Goal: Transaction & Acquisition: Purchase product/service

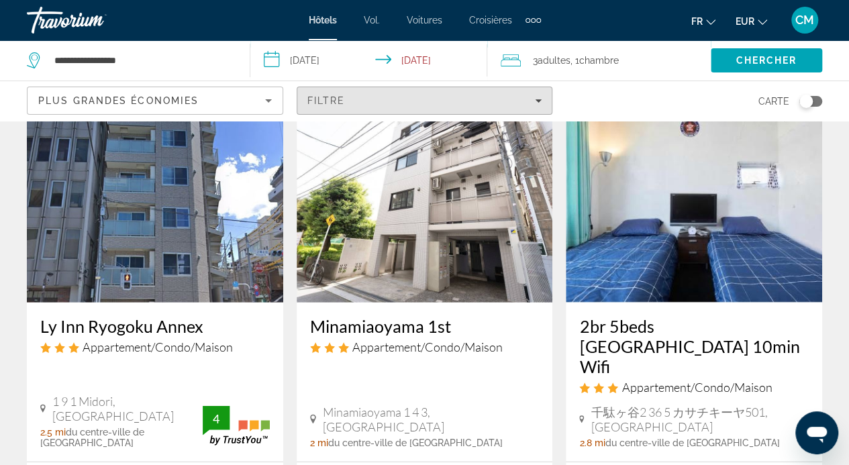
click at [408, 93] on span "Filters" at bounding box center [424, 101] width 255 height 32
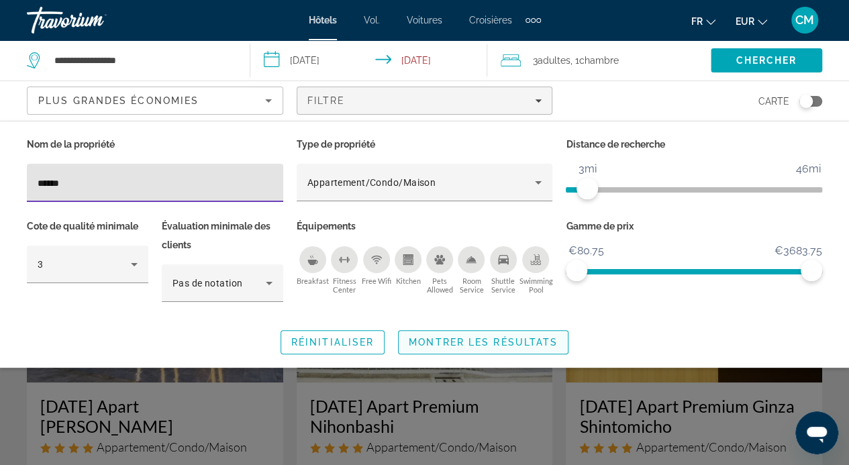
type input "******"
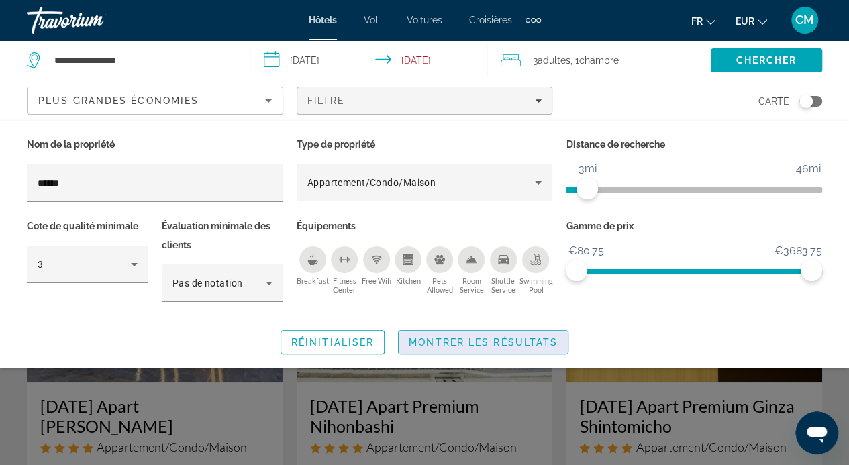
click at [525, 343] on span "Montrer les résultats" at bounding box center [483, 342] width 149 height 11
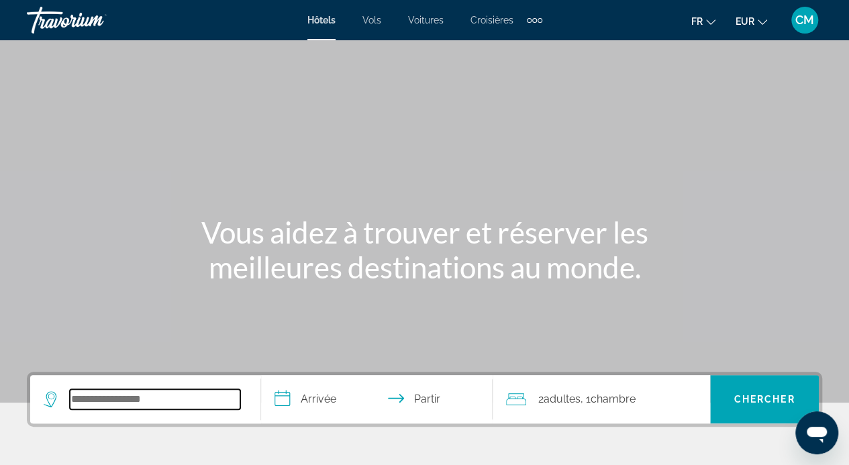
click at [147, 398] on input "Rechercher une destination hôtelière" at bounding box center [155, 399] width 171 height 20
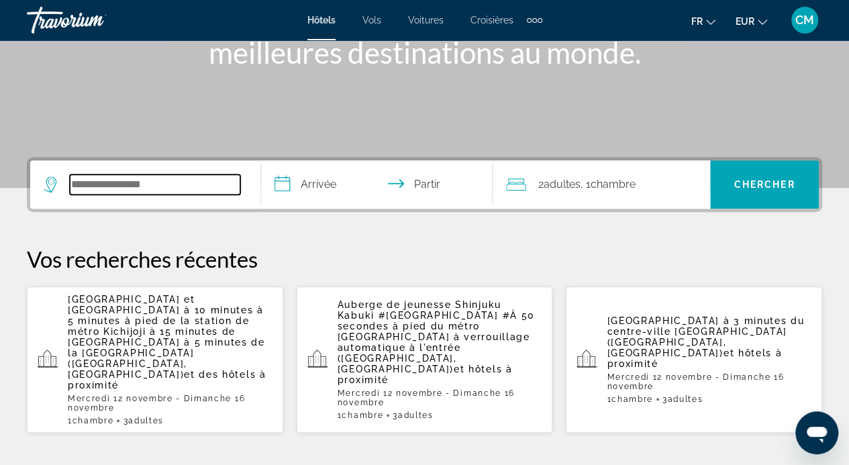
scroll to position [328, 0]
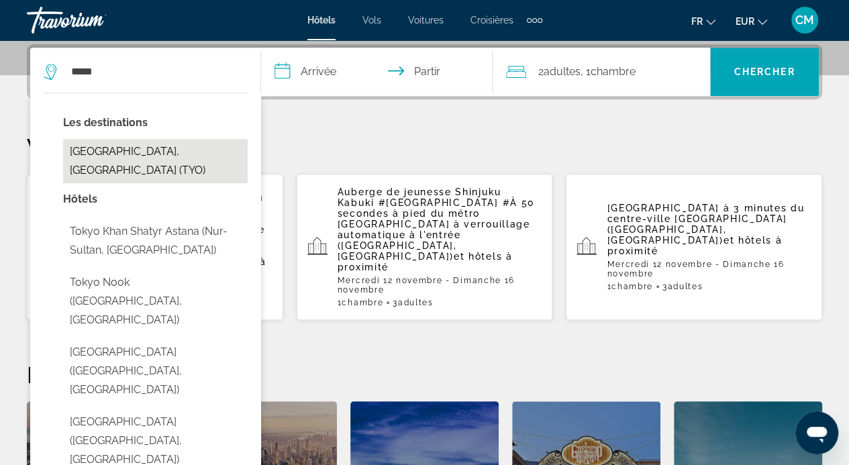
click at [131, 151] on button "[GEOGRAPHIC_DATA], [GEOGRAPHIC_DATA] (TYO)" at bounding box center [155, 161] width 185 height 44
type input "**********"
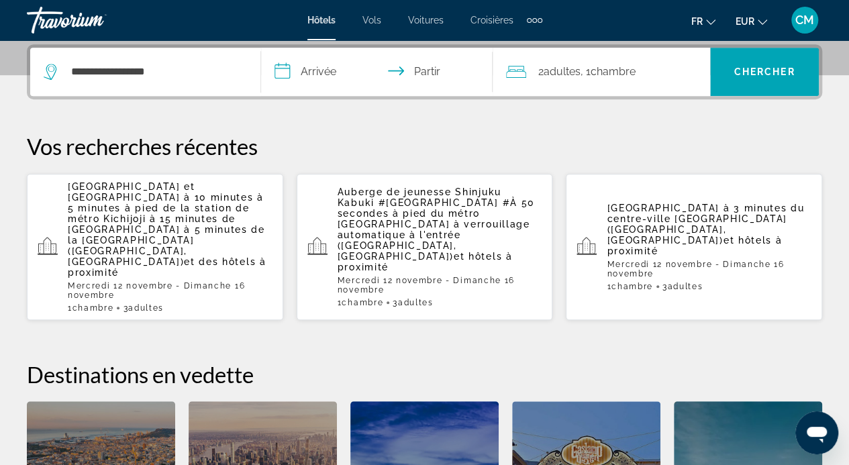
click at [310, 77] on input "**********" at bounding box center [379, 74] width 236 height 52
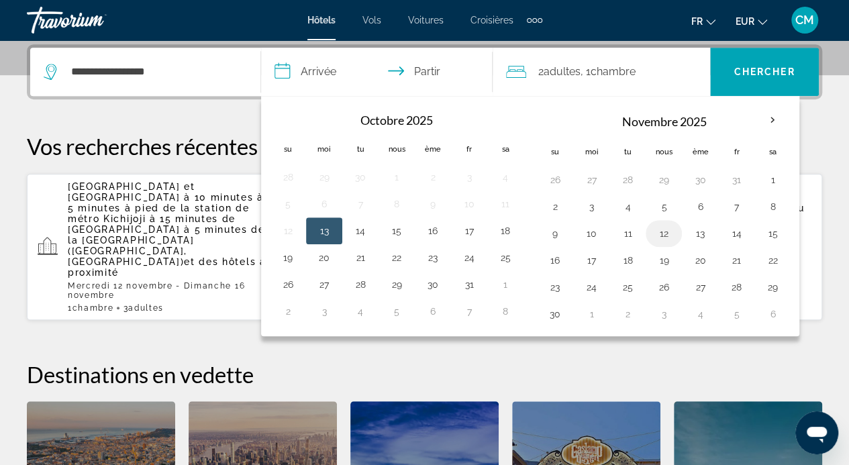
click at [665, 232] on button "12" at bounding box center [663, 233] width 21 height 19
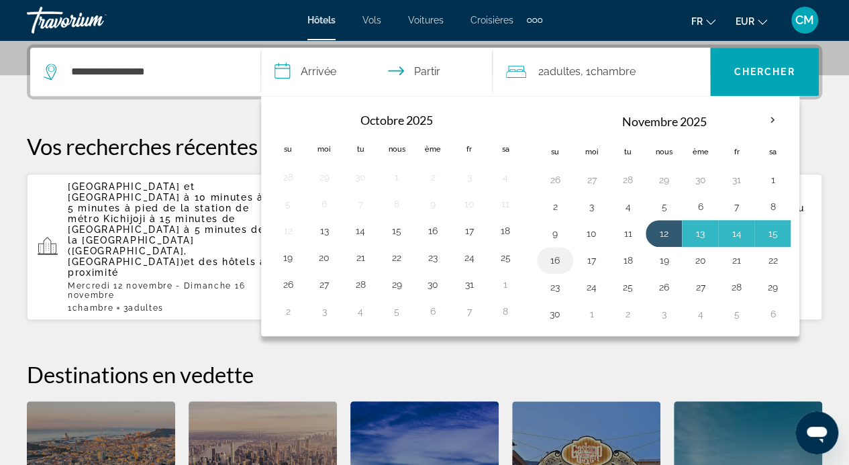
click at [553, 259] on button "16" at bounding box center [555, 260] width 21 height 19
type input "**********"
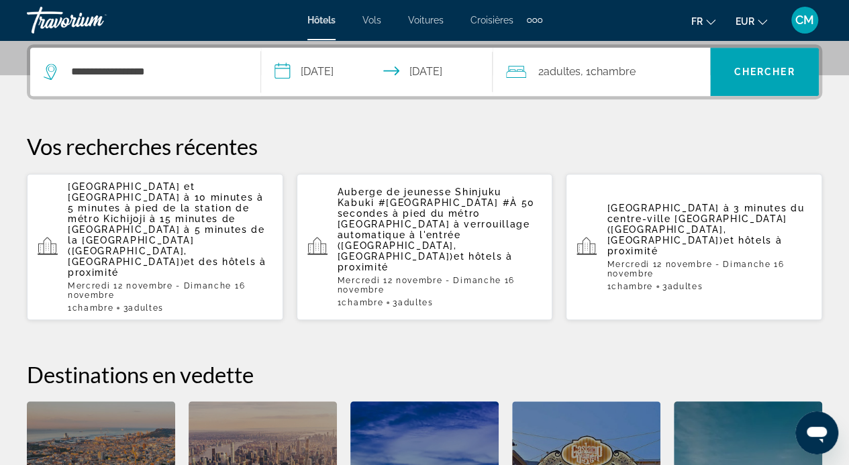
click at [652, 71] on div "2 adultes Adulte , 1 Chambre pièces" at bounding box center [608, 71] width 204 height 19
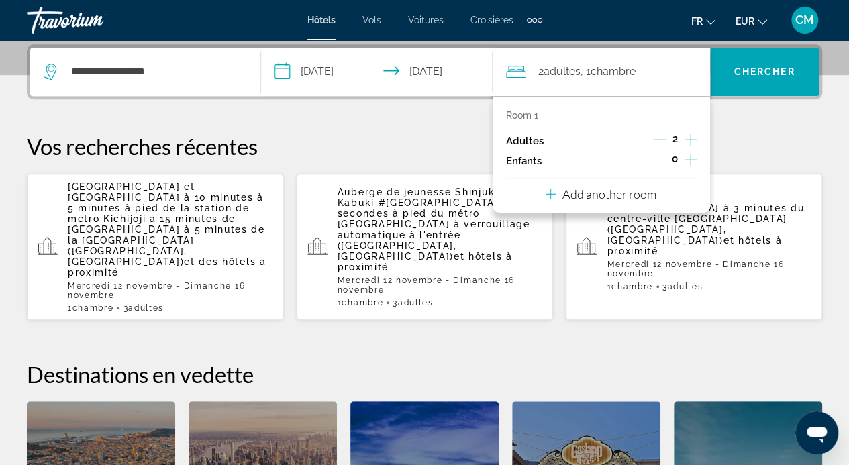
click at [688, 138] on icon "Increment adults" at bounding box center [691, 140] width 12 height 16
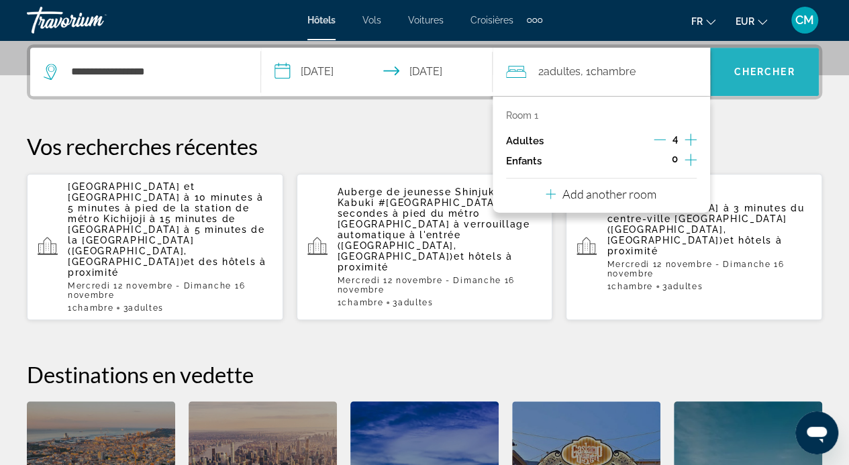
click at [759, 75] on font "Chercher" at bounding box center [765, 71] width 61 height 11
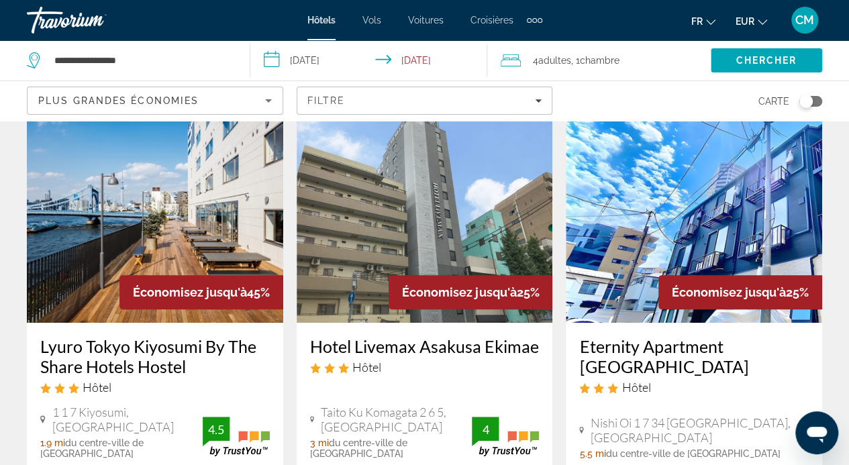
scroll to position [59, 0]
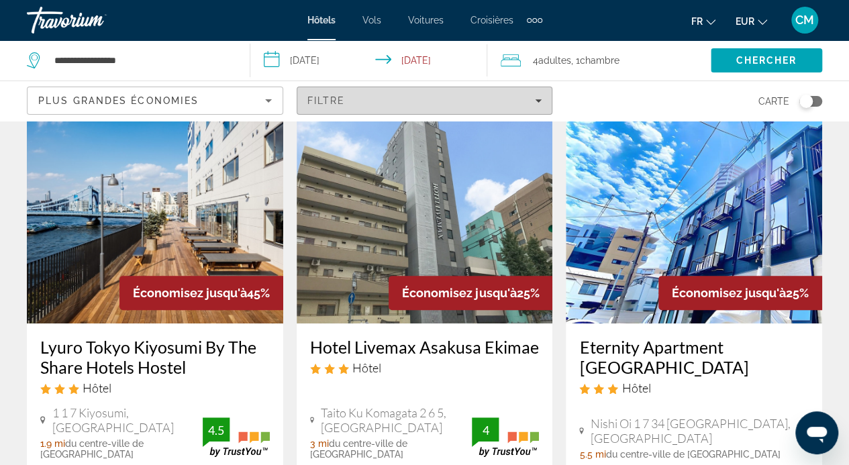
click at [448, 86] on span "Filters" at bounding box center [424, 101] width 255 height 32
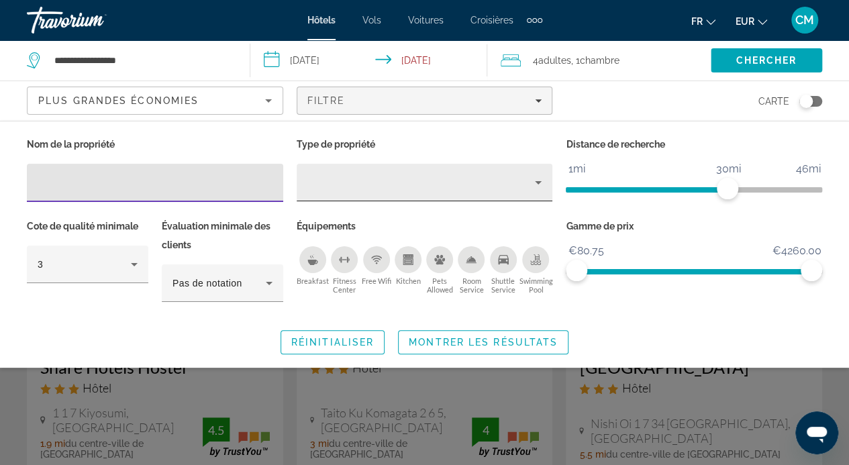
click at [543, 177] on icon "Property type" at bounding box center [538, 183] width 16 height 16
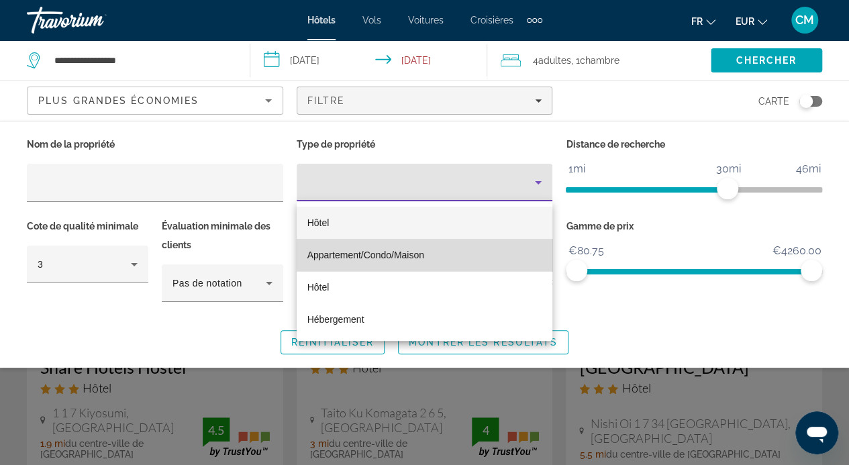
click at [512, 254] on mat-option "Appartement/Condo/Maison" at bounding box center [425, 255] width 256 height 32
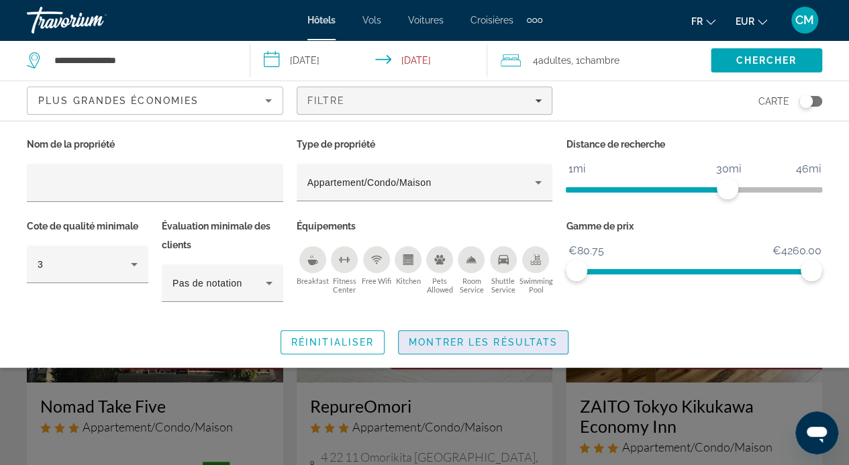
click at [497, 345] on span "Montrer les résultats" at bounding box center [483, 342] width 149 height 11
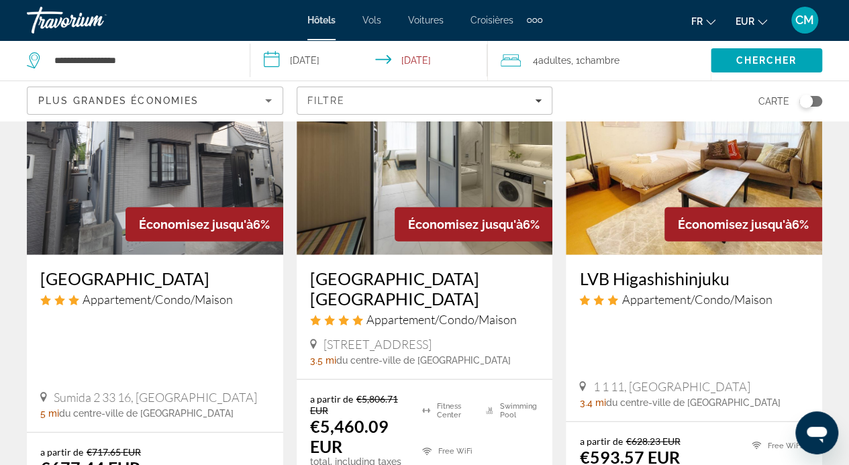
scroll to position [1667, 0]
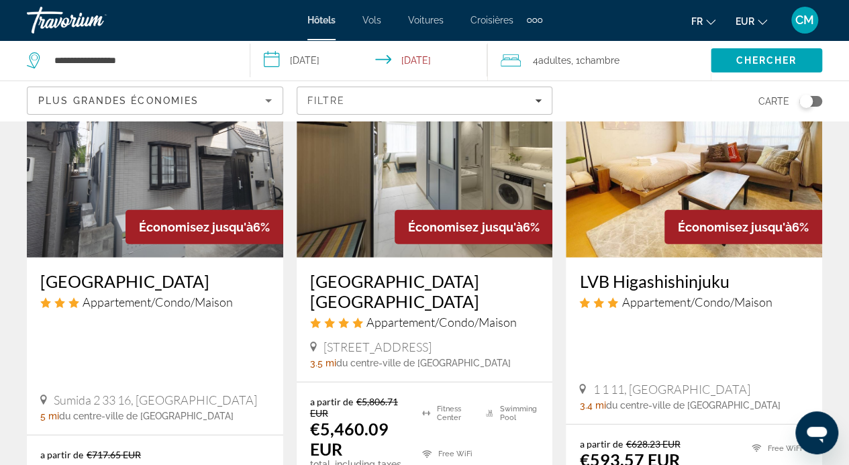
click at [661, 271] on h3 "LVB Higashishinjuku" at bounding box center [694, 281] width 230 height 20
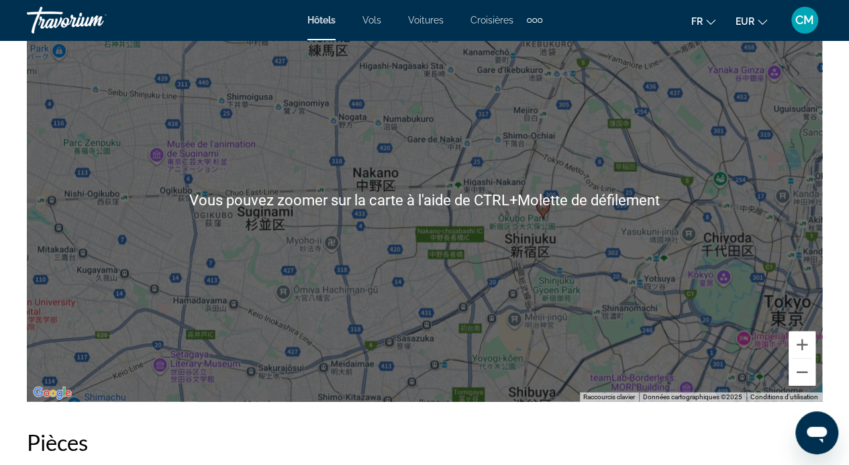
scroll to position [1585, 0]
click at [680, 234] on div "Pour activer le glissement avec le clavier, appuyez sur Alt+Entrée. Une fois ce…" at bounding box center [425, 201] width 796 height 403
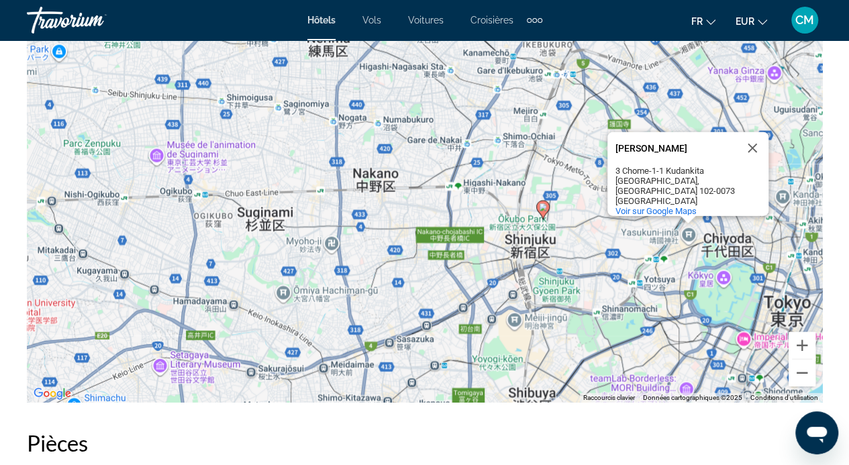
click at [680, 234] on div "Pour activer le glissement avec le clavier, appuyez sur Alt+Entrée. Une fois ce…" at bounding box center [425, 201] width 796 height 403
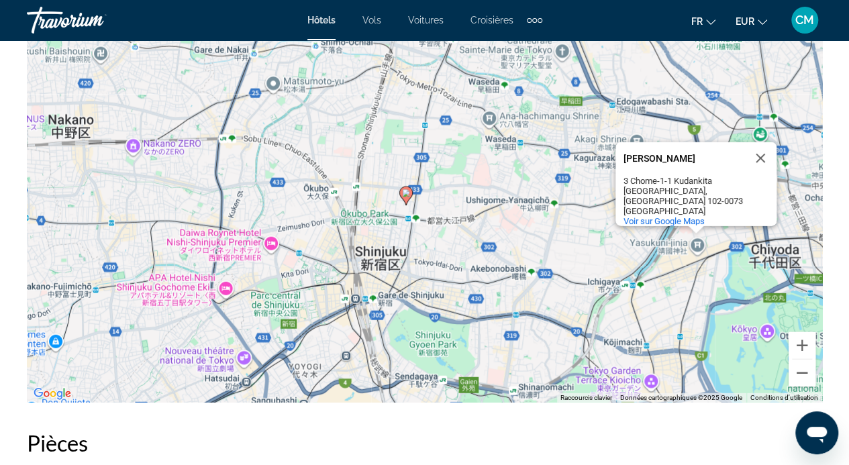
click at [680, 234] on div "Pour activer le glissement avec le clavier, appuyez sur Alt+Entrée. Une fois ce…" at bounding box center [425, 201] width 796 height 403
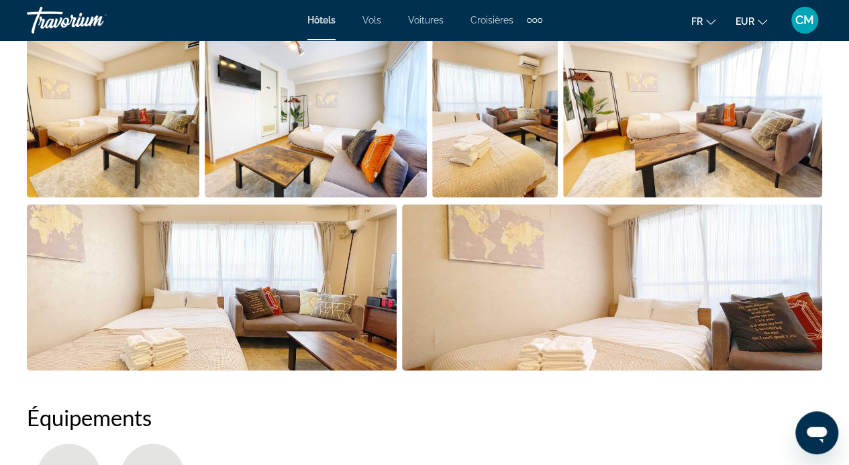
scroll to position [934, 0]
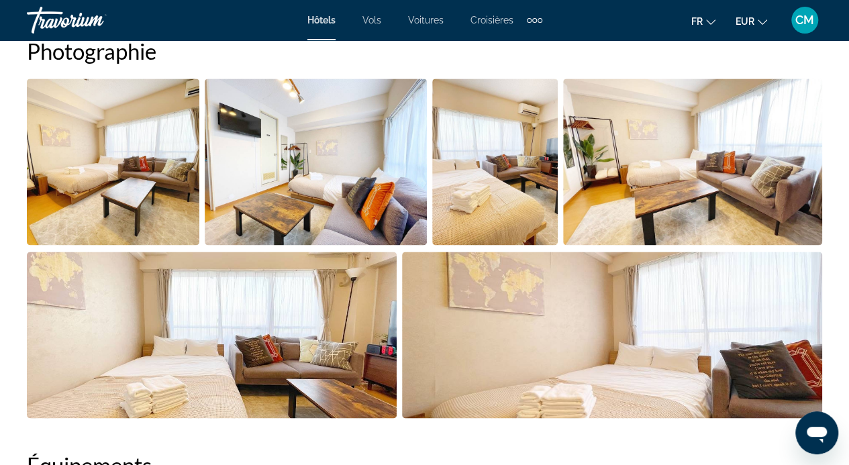
click at [210, 26] on div "Hôtels Vols Voitures Croisières Activités Hôtels Vols Voitures Croisières Activ…" at bounding box center [424, 20] width 849 height 35
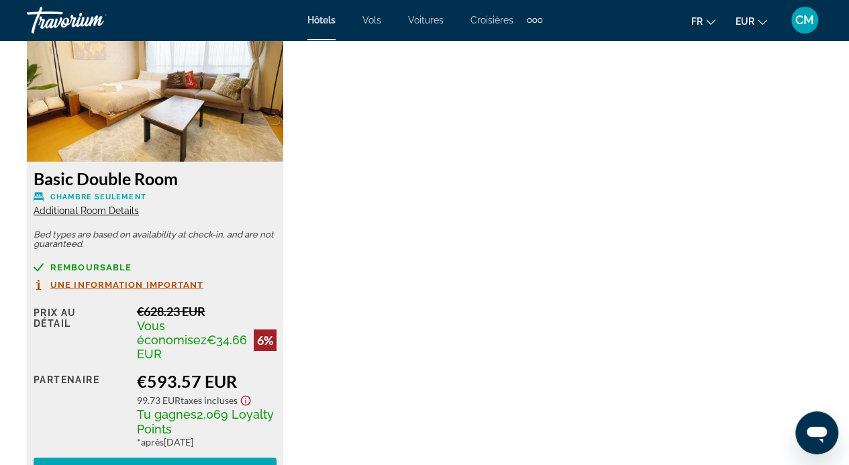
scroll to position [2143, 0]
click at [79, 210] on span "Additional Room Details" at bounding box center [86, 210] width 105 height 11
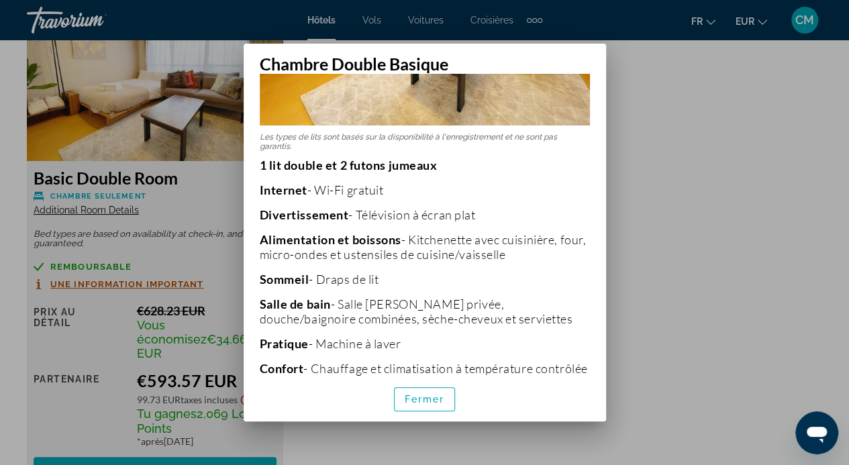
scroll to position [242, 0]
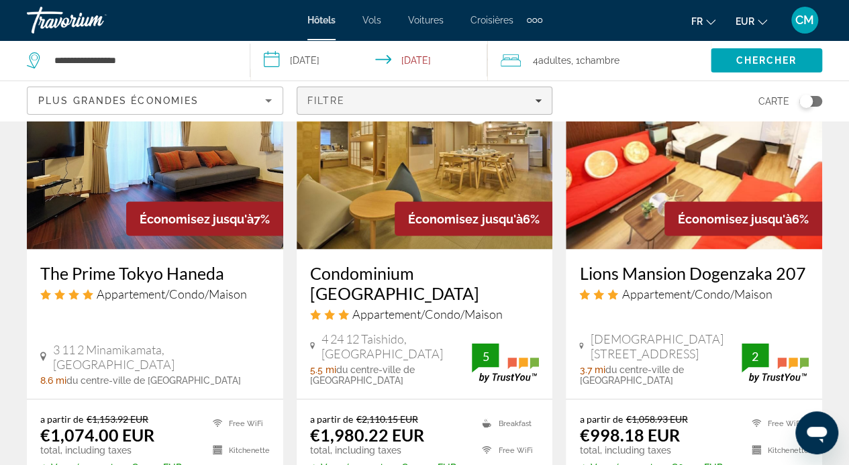
scroll to position [1132, 0]
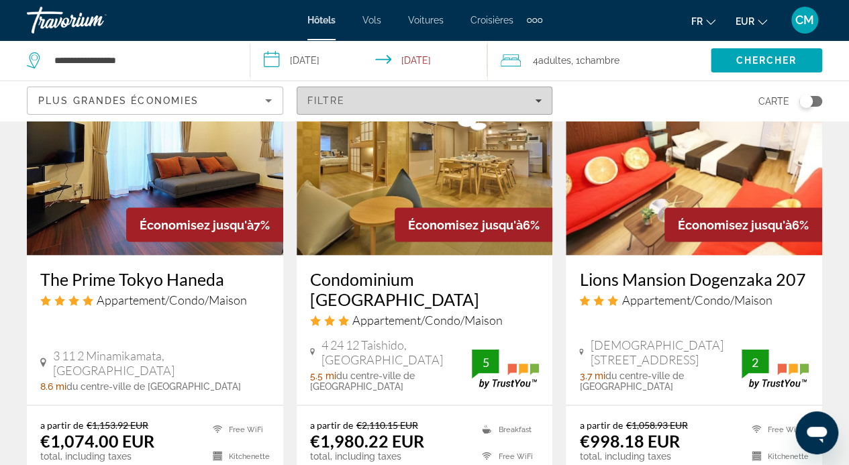
click at [422, 93] on span "Filters" at bounding box center [424, 101] width 255 height 32
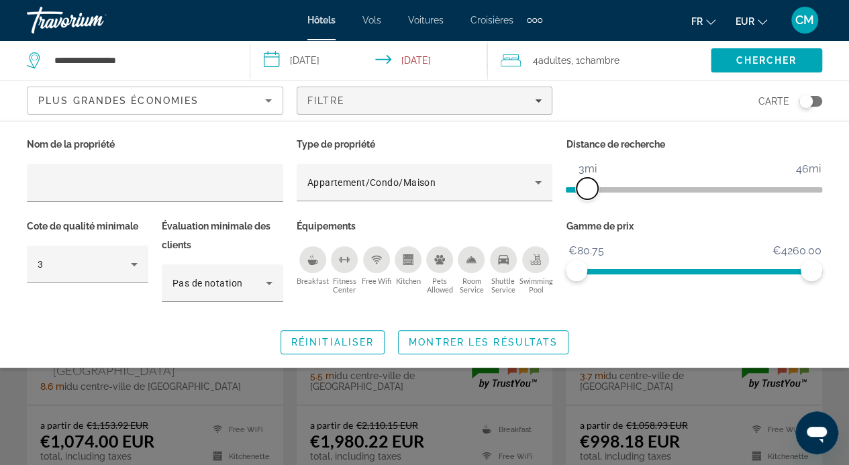
drag, startPoint x: 729, startPoint y: 186, endPoint x: 587, endPoint y: 205, distance: 143.6
click at [587, 205] on div "Distance de recherche 1mi 46mi 3mi" at bounding box center [694, 176] width 270 height 82
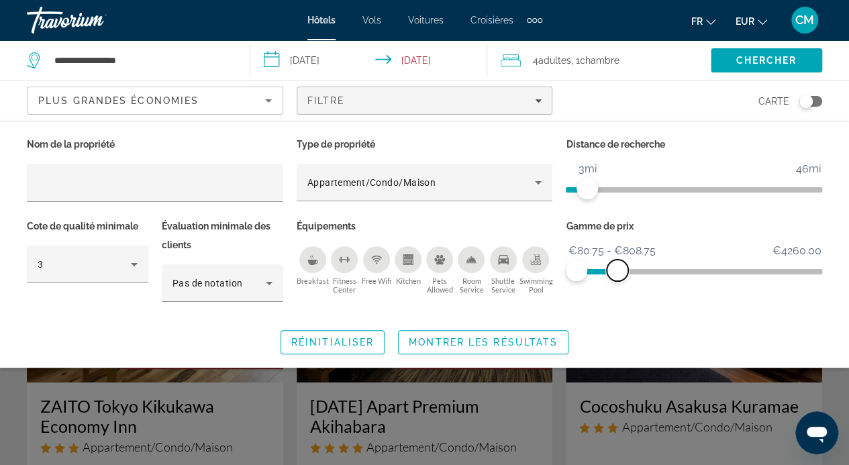
drag, startPoint x: 818, startPoint y: 269, endPoint x: 618, endPoint y: 280, distance: 200.4
click at [618, 280] on span "ngx-slider-max" at bounding box center [617, 270] width 21 height 21
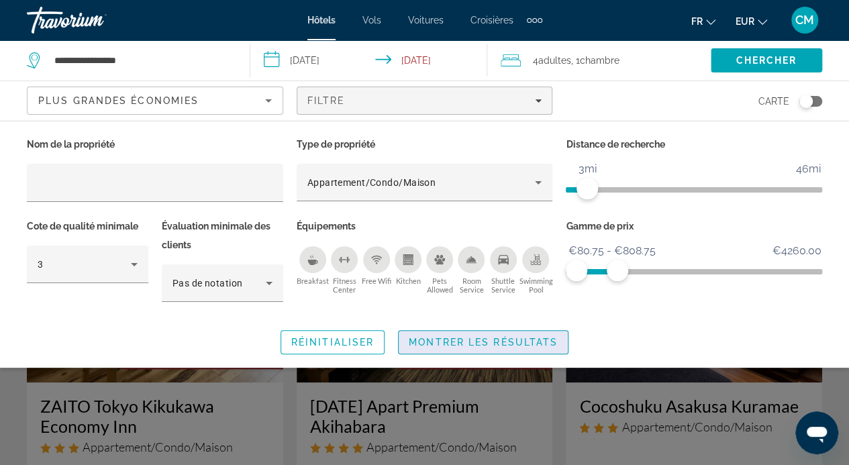
click at [532, 337] on span "Montrer les résultats" at bounding box center [483, 342] width 149 height 11
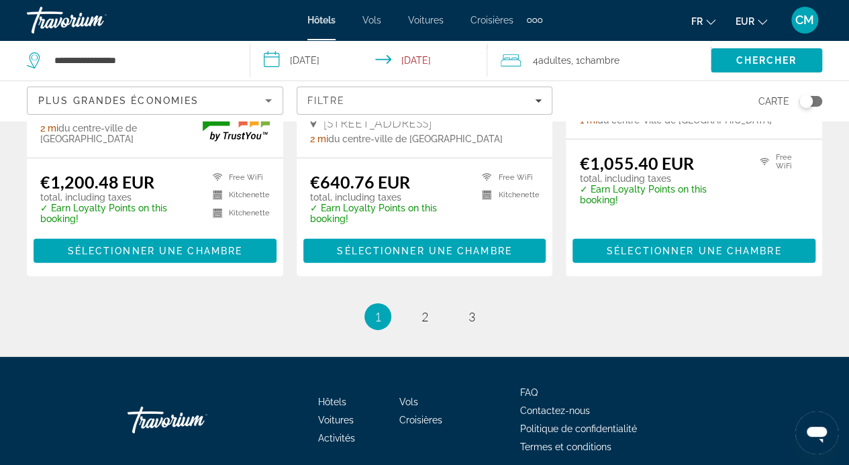
scroll to position [1947, 0]
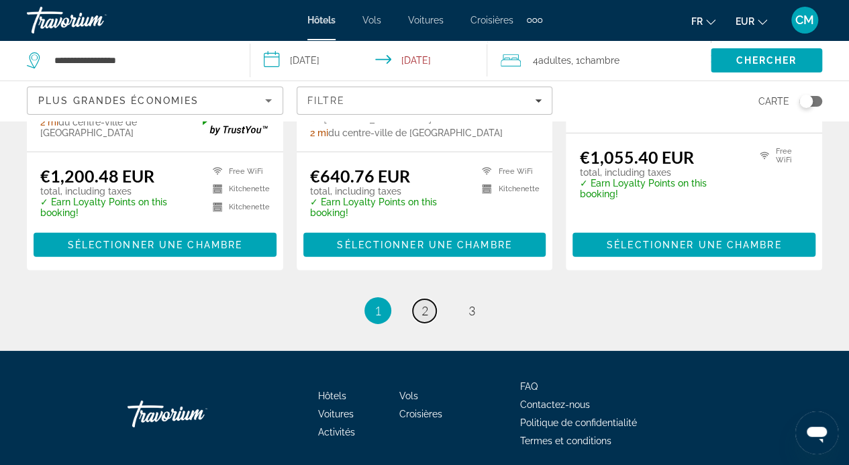
click at [428, 299] on link "page 2" at bounding box center [425, 311] width 24 height 24
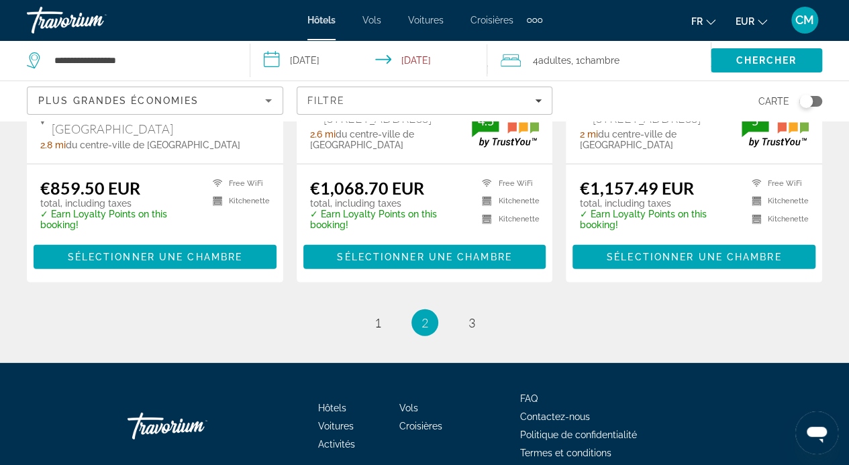
scroll to position [1835, 0]
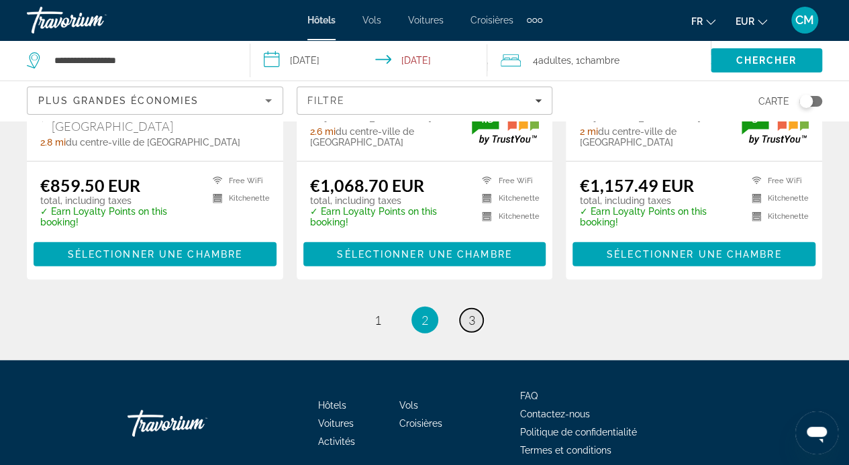
click at [475, 313] on span "3" at bounding box center [472, 320] width 7 height 15
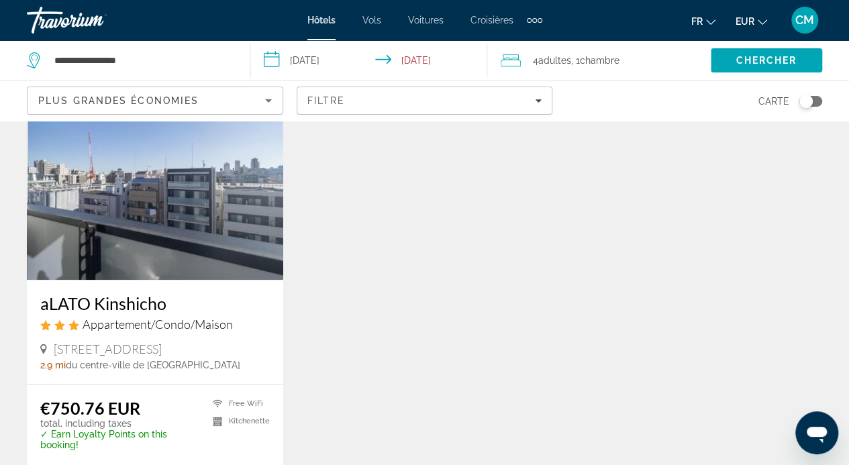
scroll to position [592, 0]
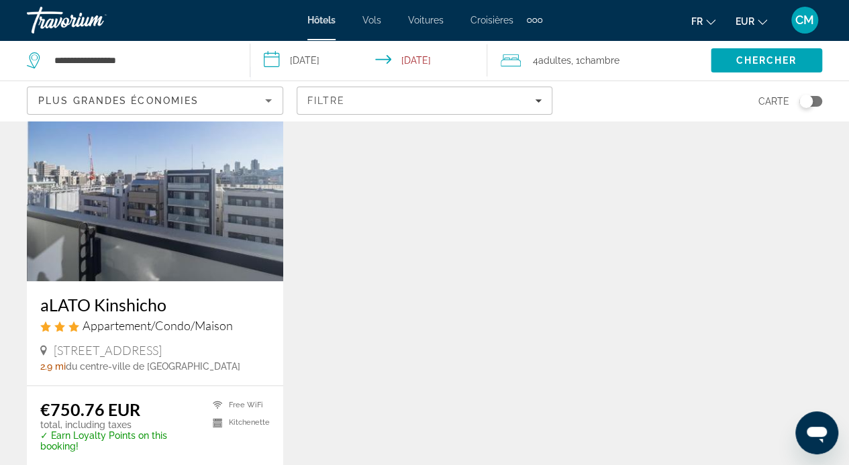
click at [138, 271] on img "Contenu principal" at bounding box center [155, 173] width 256 height 215
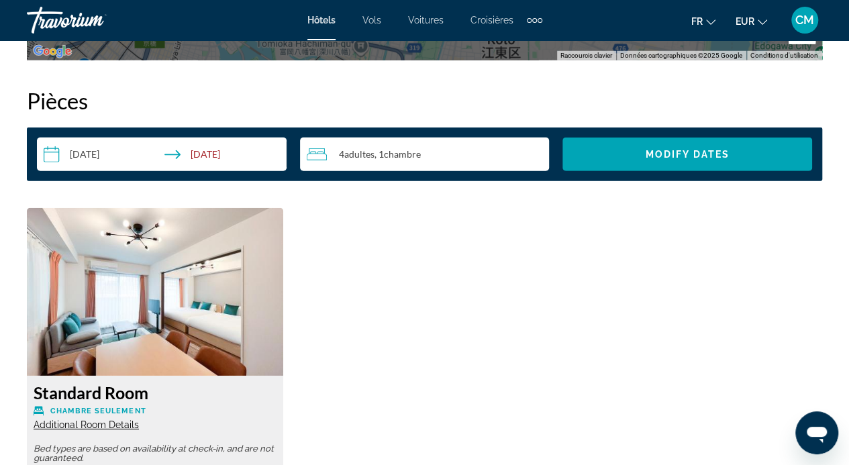
scroll to position [1888, 0]
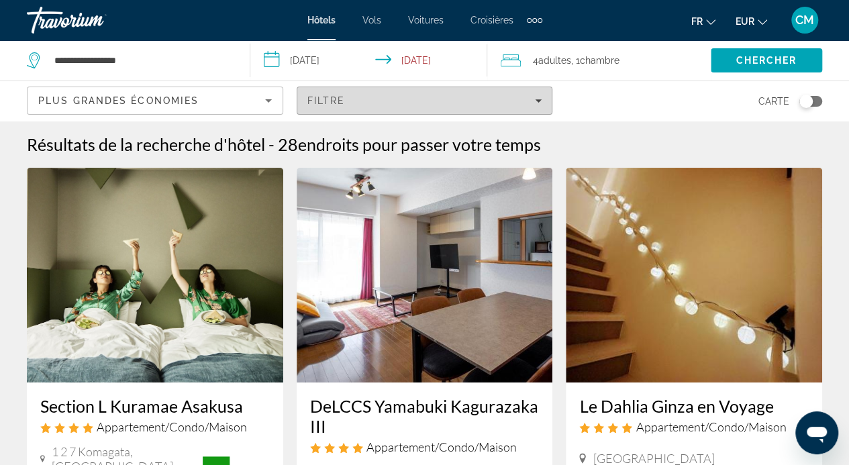
click at [537, 101] on icon "Filters" at bounding box center [538, 100] width 7 height 7
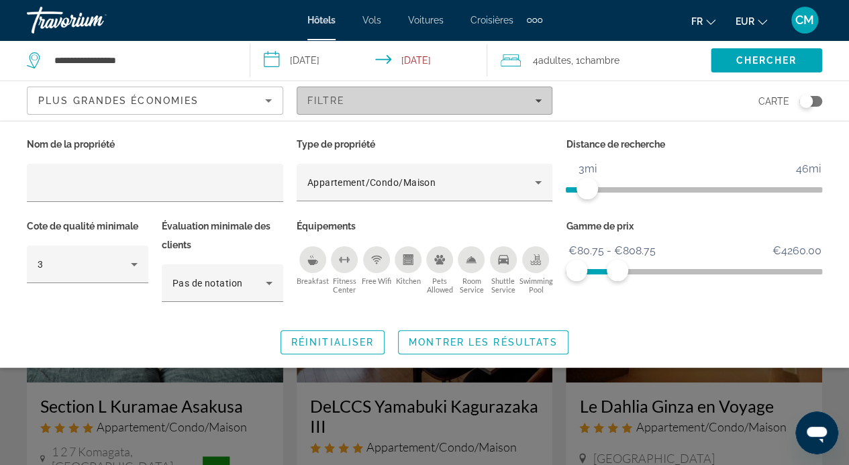
click at [537, 101] on icon "Filters" at bounding box center [538, 100] width 7 height 7
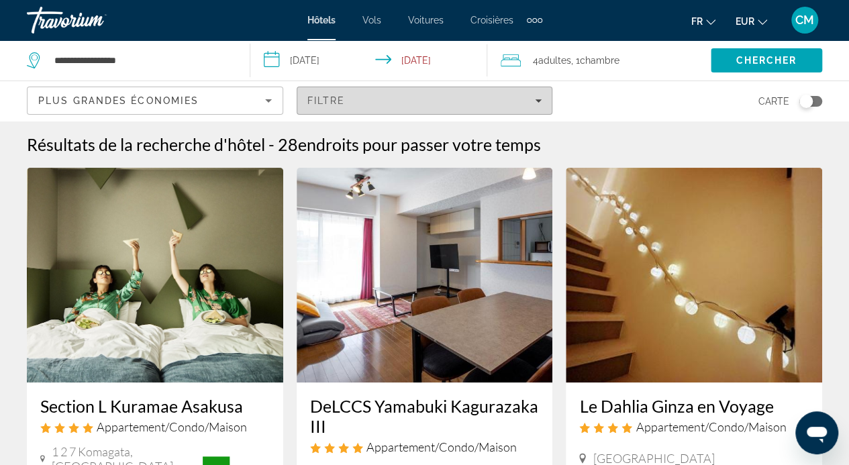
click at [537, 101] on icon "Filters" at bounding box center [538, 100] width 7 height 7
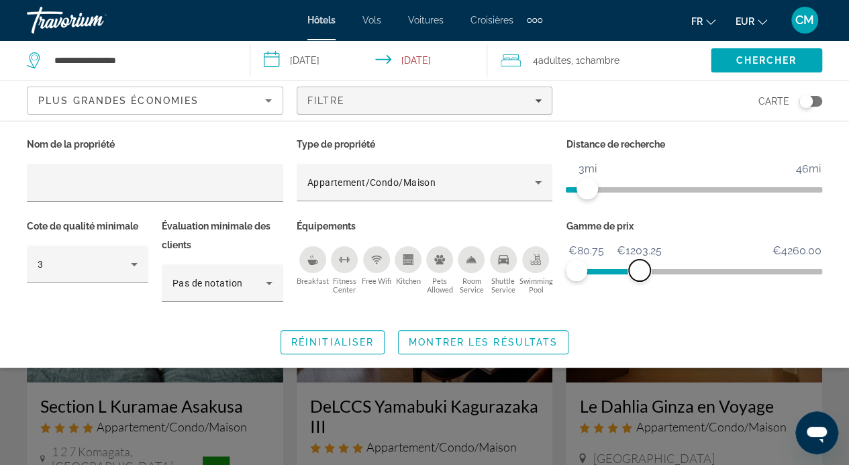
drag, startPoint x: 618, startPoint y: 272, endPoint x: 640, endPoint y: 272, distance: 22.2
click at [640, 272] on span "ngx-slider-max" at bounding box center [639, 270] width 21 height 21
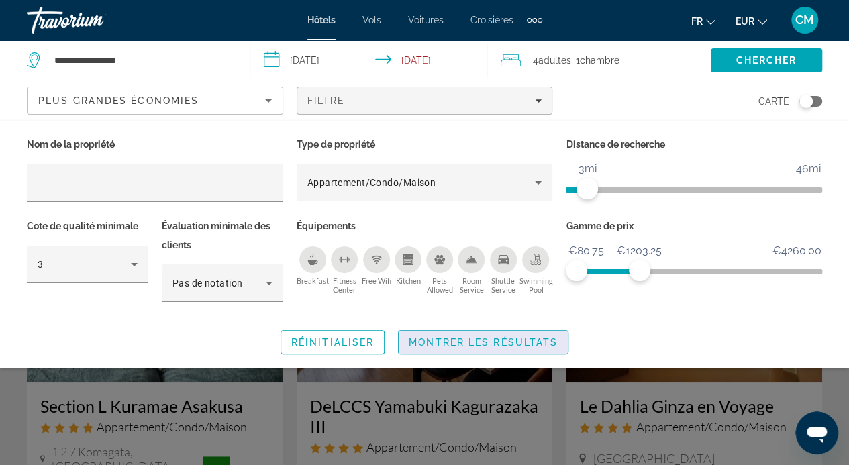
click at [529, 342] on span "Montrer les résultats" at bounding box center [483, 342] width 149 height 11
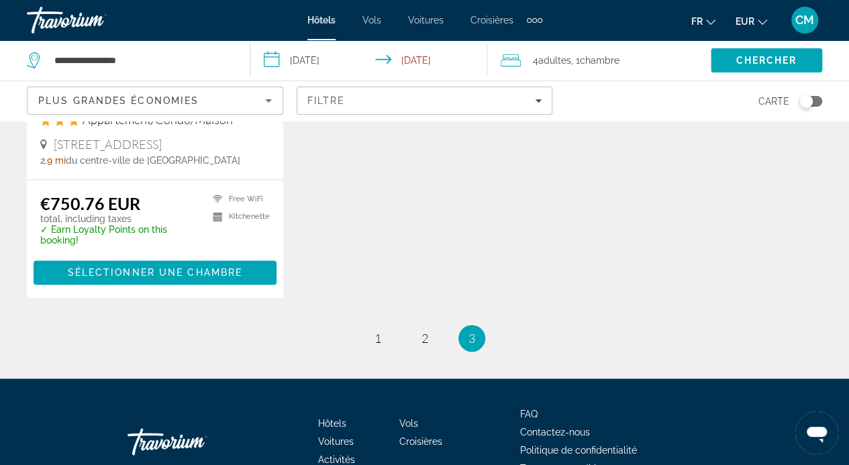
scroll to position [869, 0]
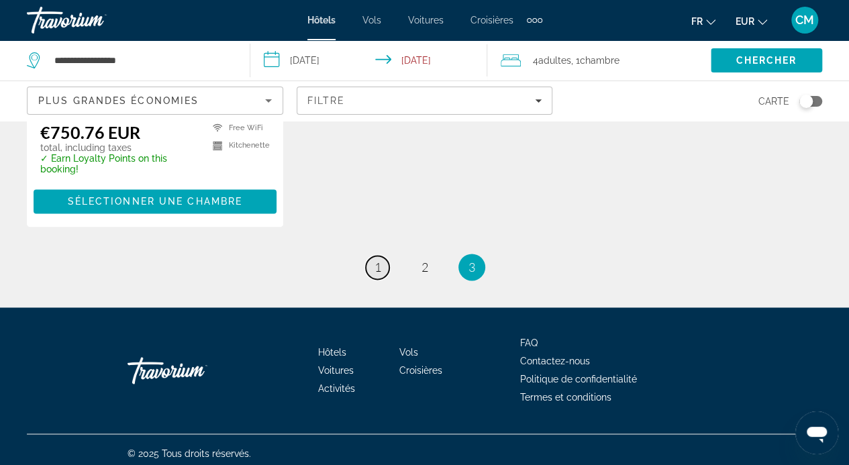
click at [376, 265] on span "1" at bounding box center [378, 267] width 7 height 15
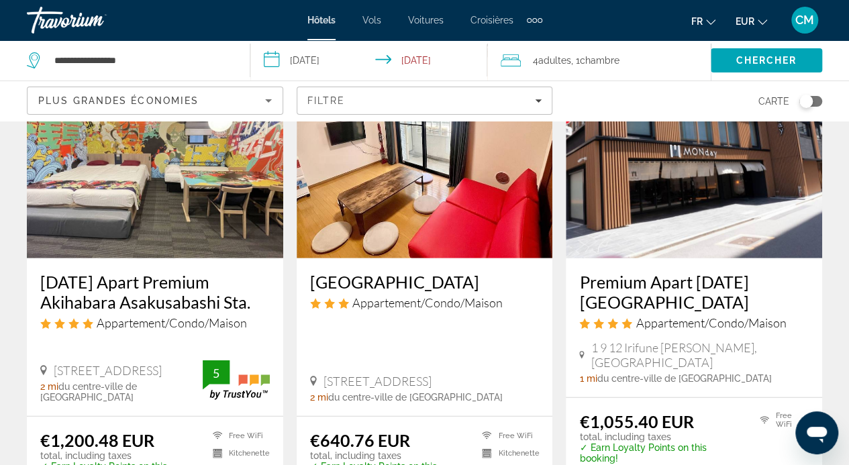
scroll to position [1683, 0]
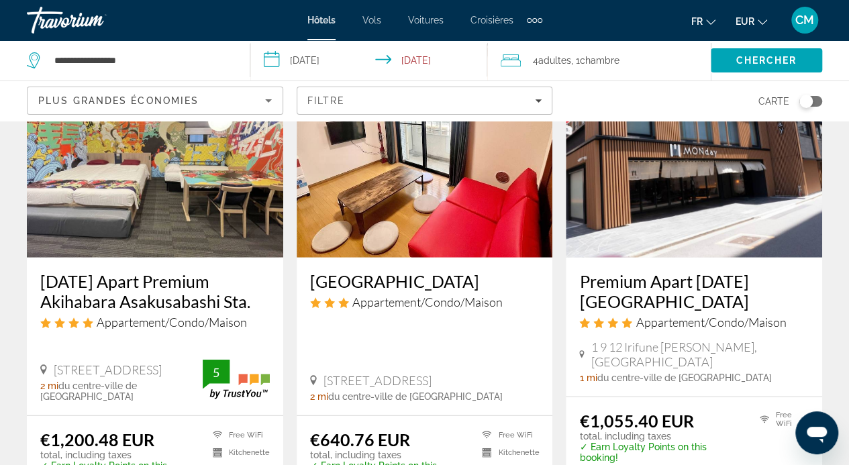
click at [563, 66] on span "4 Adulte Adultes" at bounding box center [552, 60] width 38 height 19
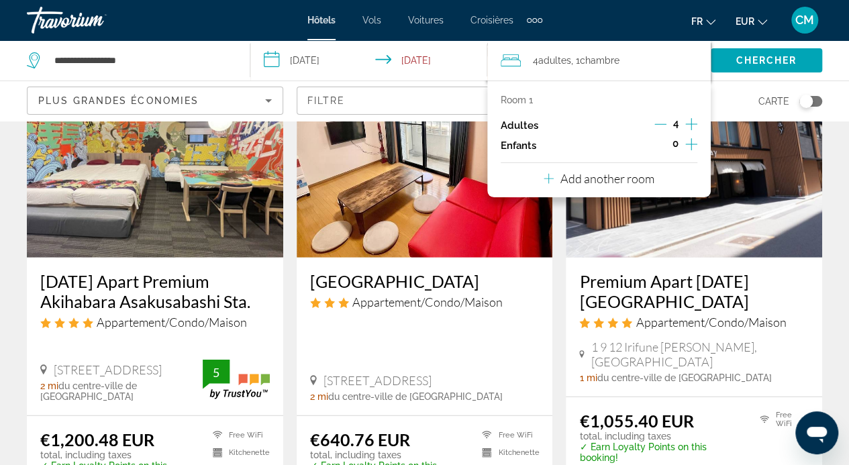
click at [662, 127] on icon "Decrement adults" at bounding box center [661, 124] width 12 height 12
click at [753, 63] on span "Chercher" at bounding box center [766, 60] width 61 height 11
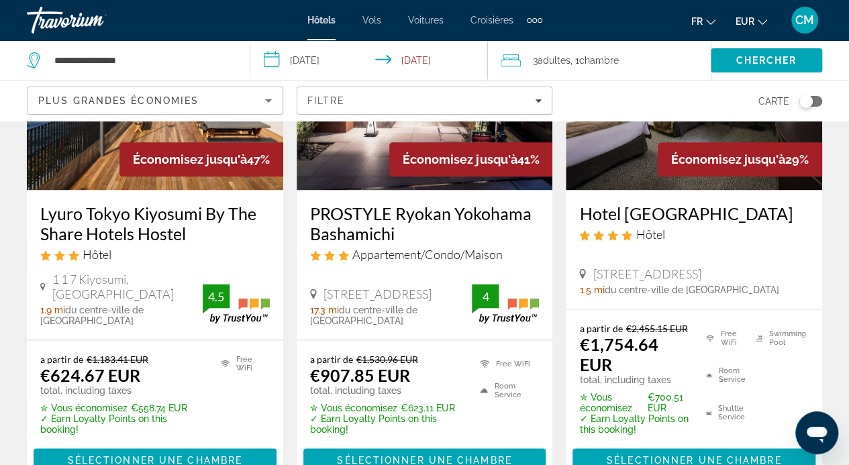
scroll to position [774, 0]
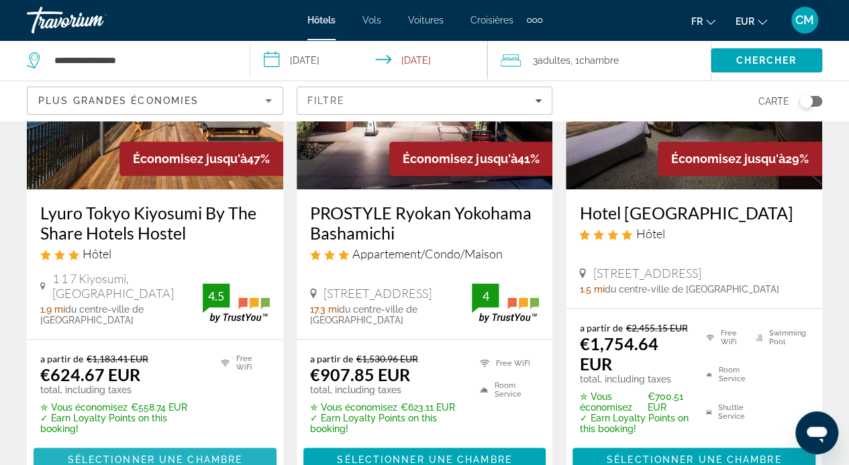
click at [246, 444] on span "Contenu principal" at bounding box center [155, 460] width 243 height 32
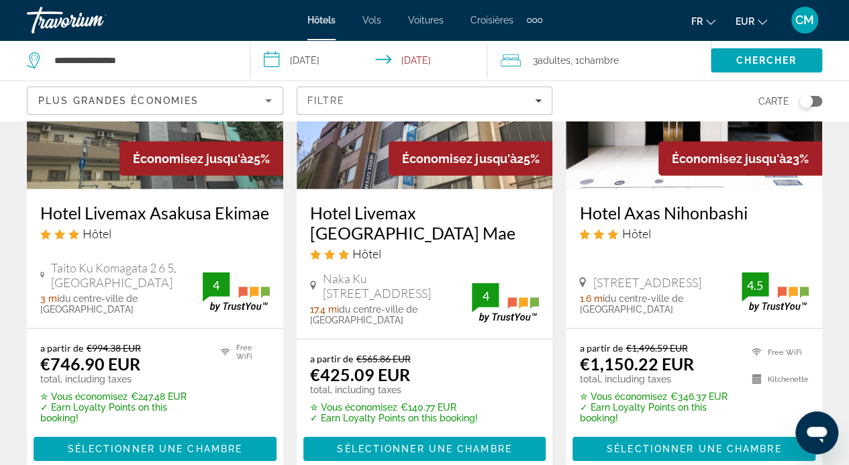
scroll to position [1862, 0]
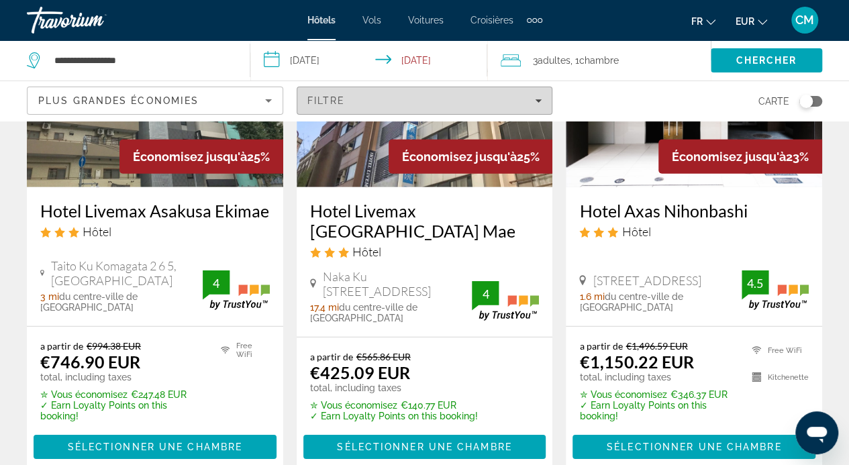
click at [412, 104] on div "Filtre" at bounding box center [425, 100] width 235 height 11
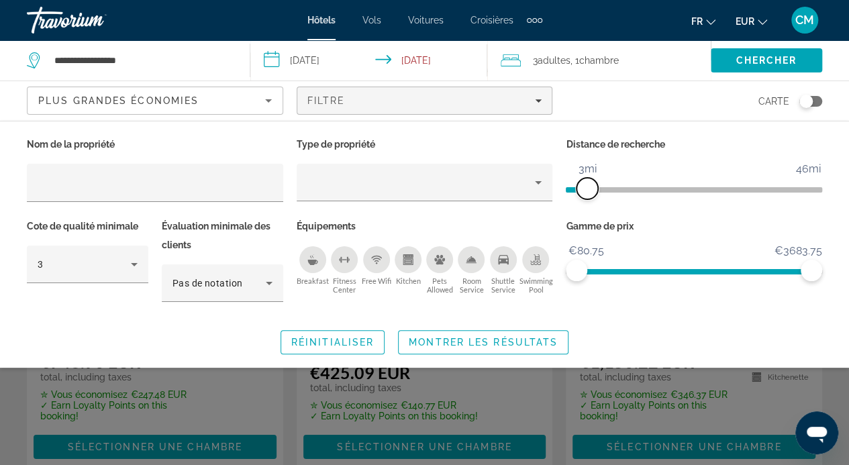
drag, startPoint x: 724, startPoint y: 183, endPoint x: 588, endPoint y: 196, distance: 136.3
click at [588, 196] on span "ngx-slider" at bounding box center [587, 188] width 21 height 21
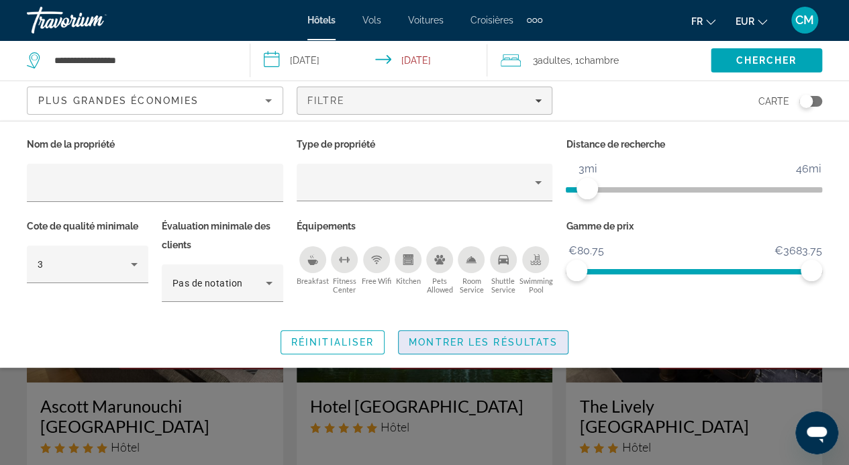
click at [514, 337] on span "Montrer les résultats" at bounding box center [483, 342] width 149 height 11
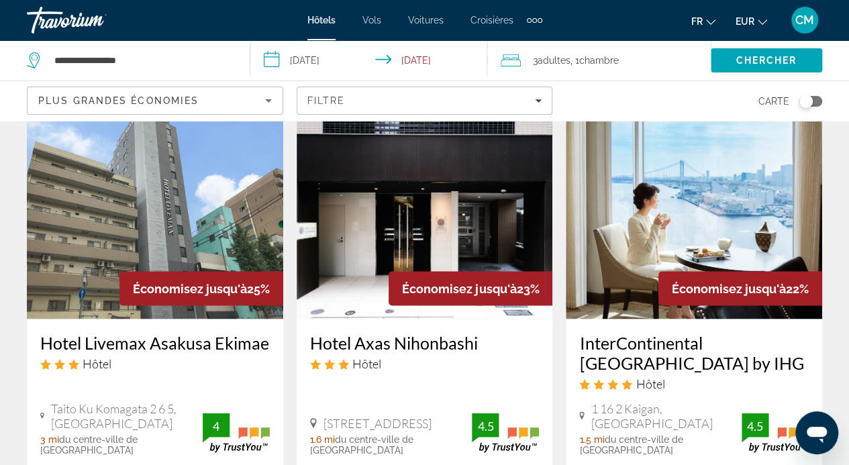
scroll to position [1190, 0]
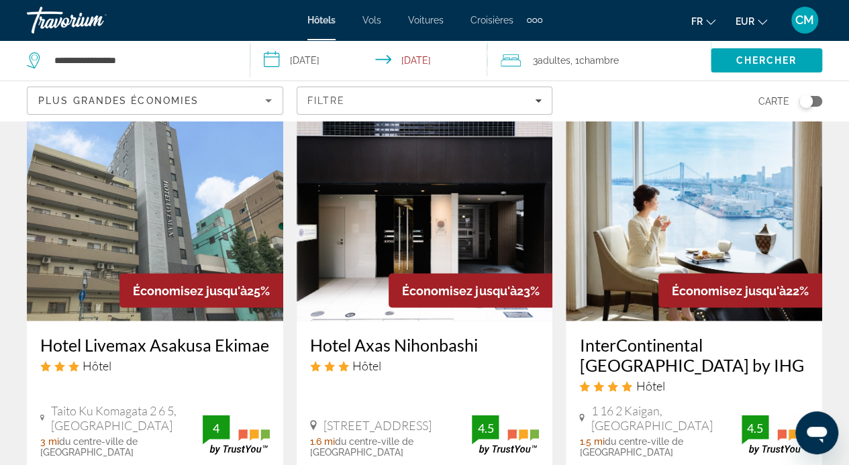
click at [130, 244] on img "Contenu principal" at bounding box center [155, 213] width 256 height 215
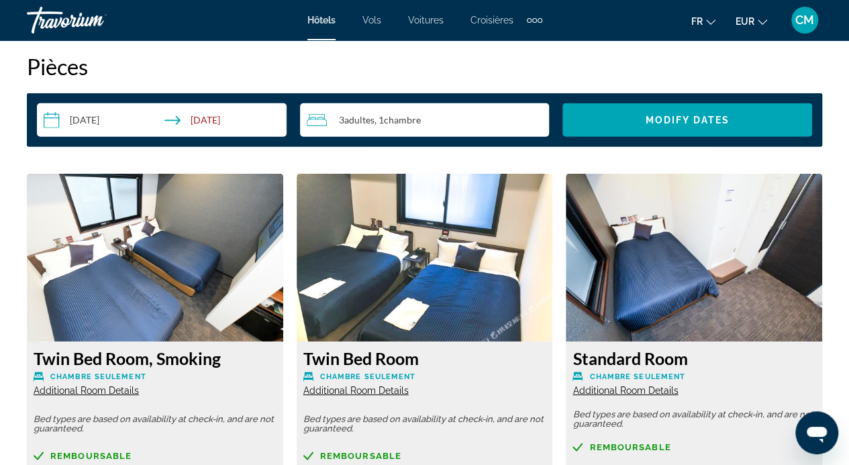
scroll to position [2022, 0]
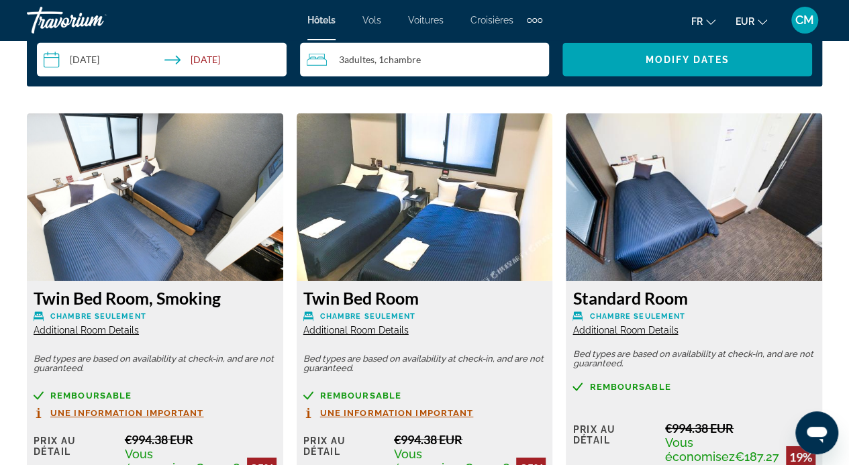
click at [336, 334] on span "Additional Room Details" at bounding box center [355, 330] width 105 height 11
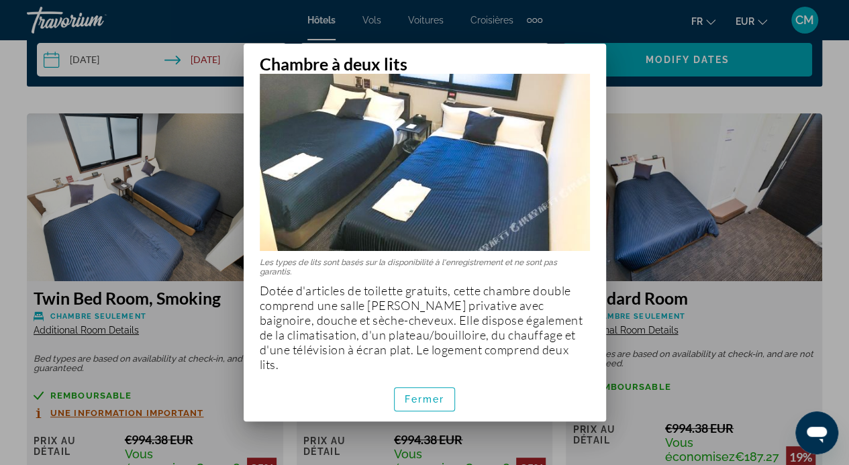
scroll to position [91, 0]
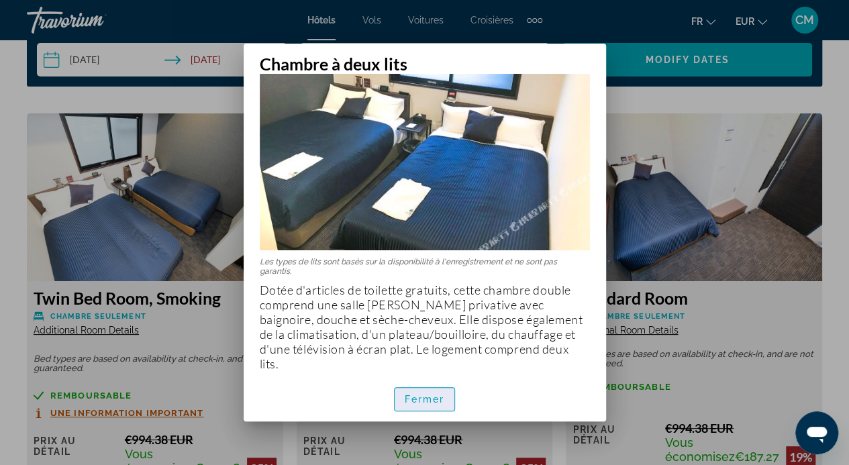
click at [441, 400] on font "Fermer" at bounding box center [425, 399] width 40 height 11
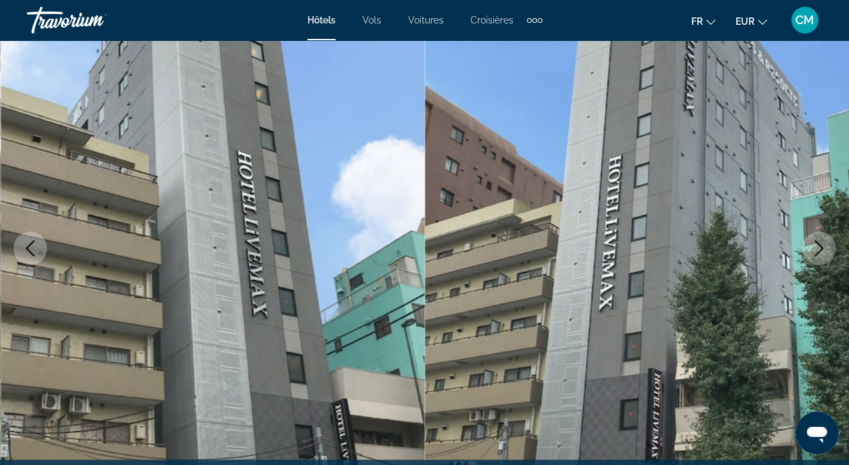
scroll to position [0, 0]
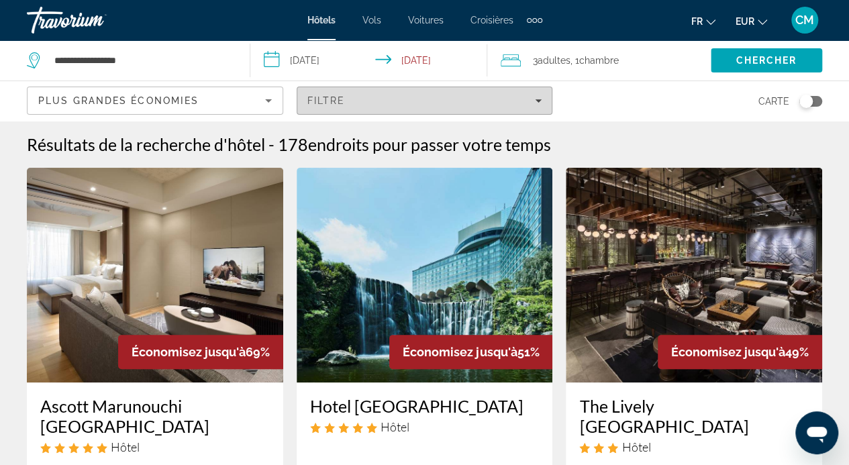
click at [406, 108] on span "Filters" at bounding box center [424, 101] width 255 height 32
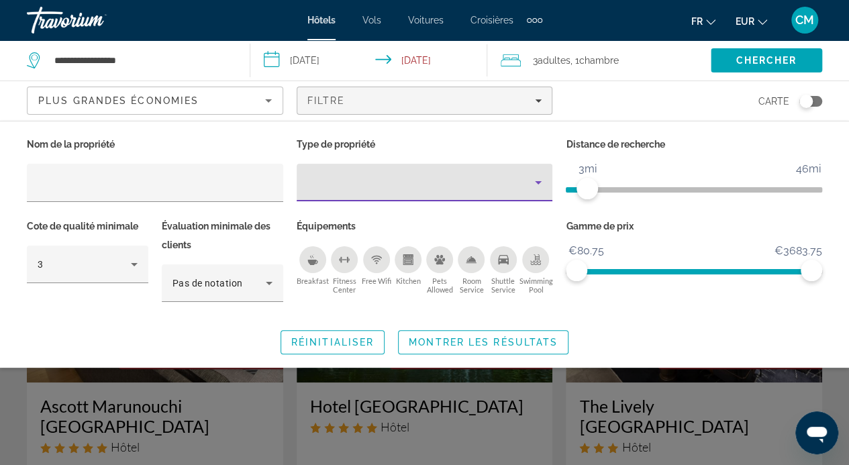
click at [483, 182] on div "Property type" at bounding box center [422, 183] width 228 height 16
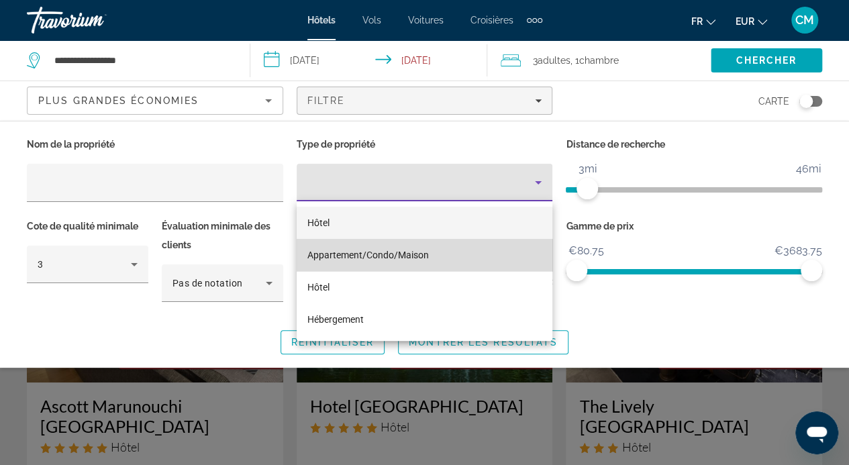
click at [478, 245] on mat-option "Appartement/Condo/Maison" at bounding box center [425, 255] width 256 height 32
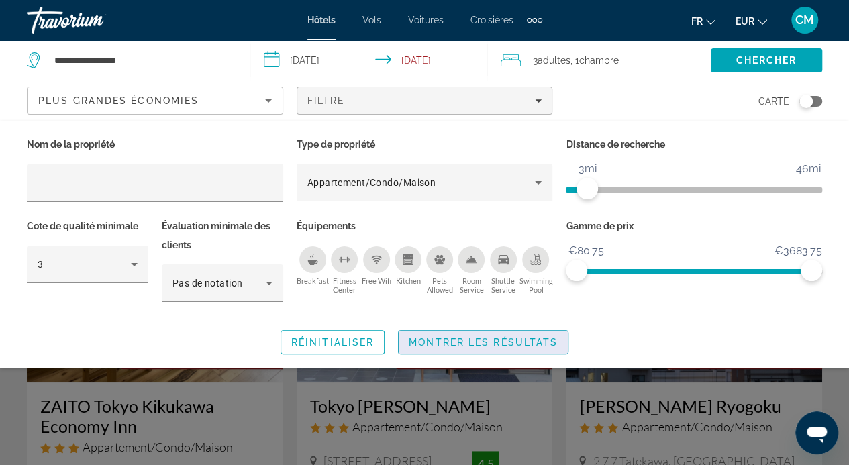
click at [502, 340] on span "Montrer les résultats" at bounding box center [483, 342] width 149 height 11
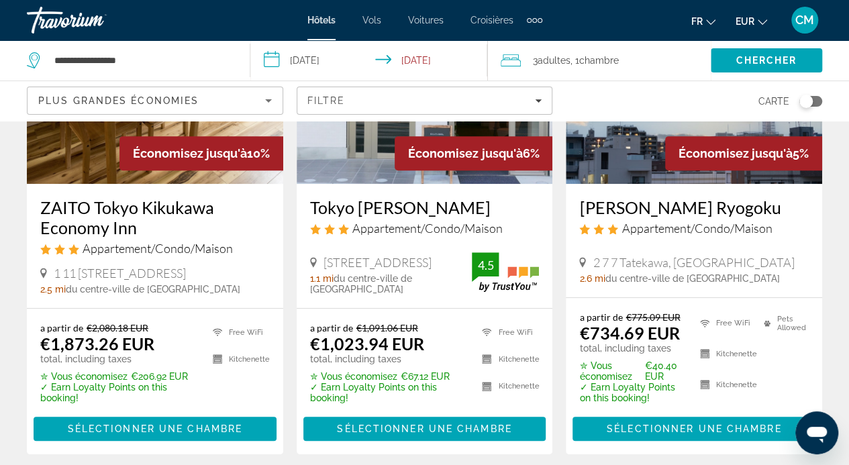
scroll to position [199, 0]
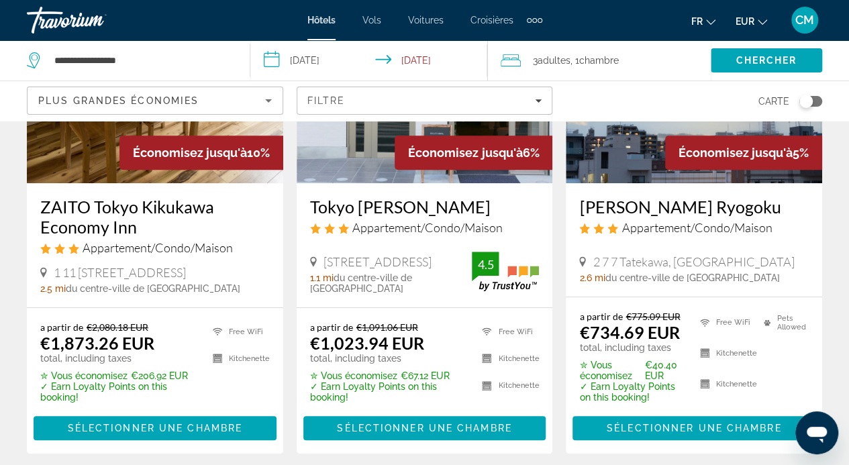
click at [677, 177] on img "Contenu principal" at bounding box center [694, 75] width 256 height 215
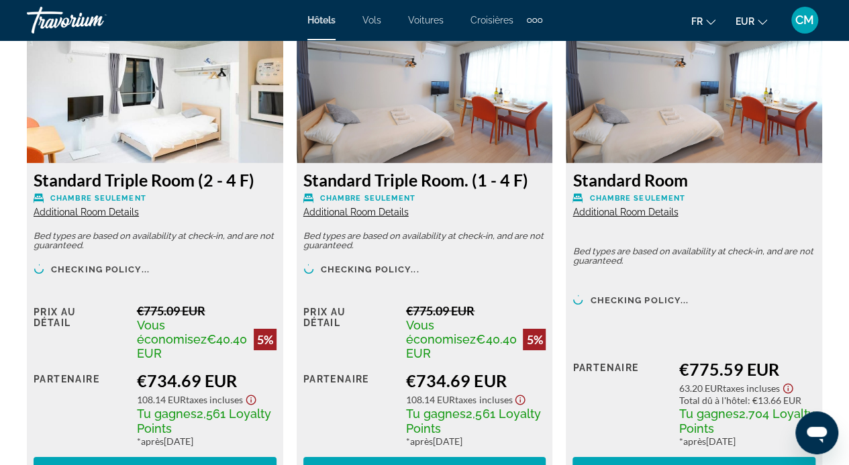
scroll to position [2142, 0]
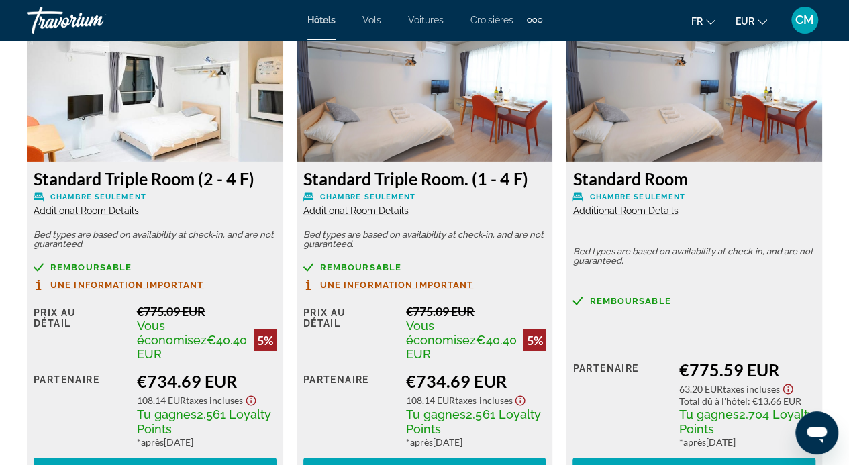
click at [371, 210] on span "Additional Room Details" at bounding box center [355, 210] width 105 height 11
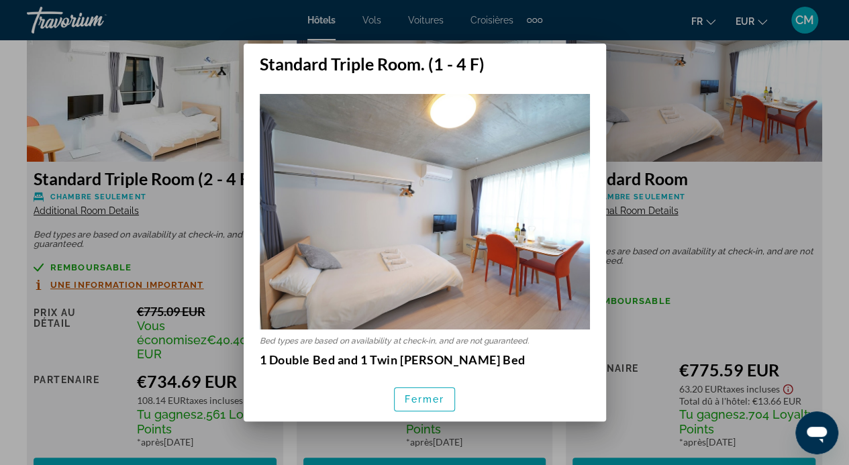
scroll to position [0, 0]
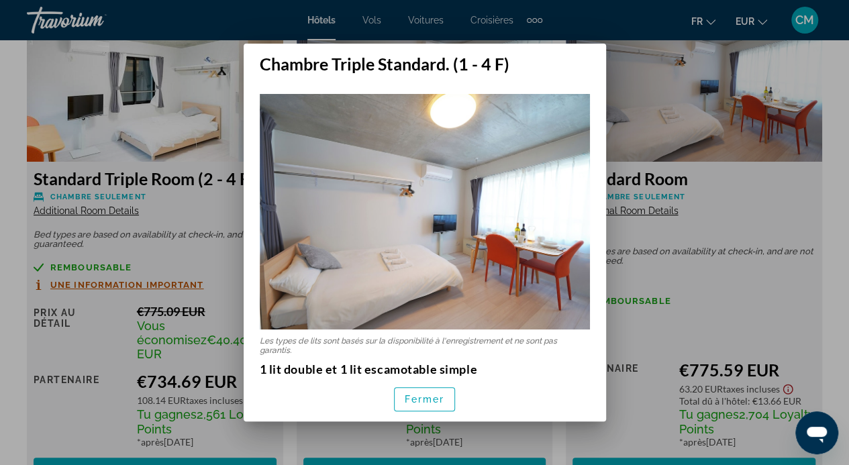
click at [717, 299] on div at bounding box center [424, 232] width 849 height 465
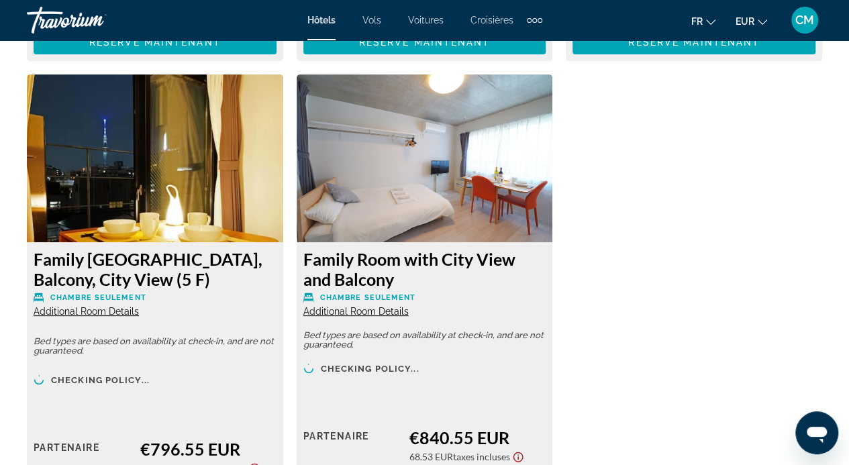
scroll to position [2588, 0]
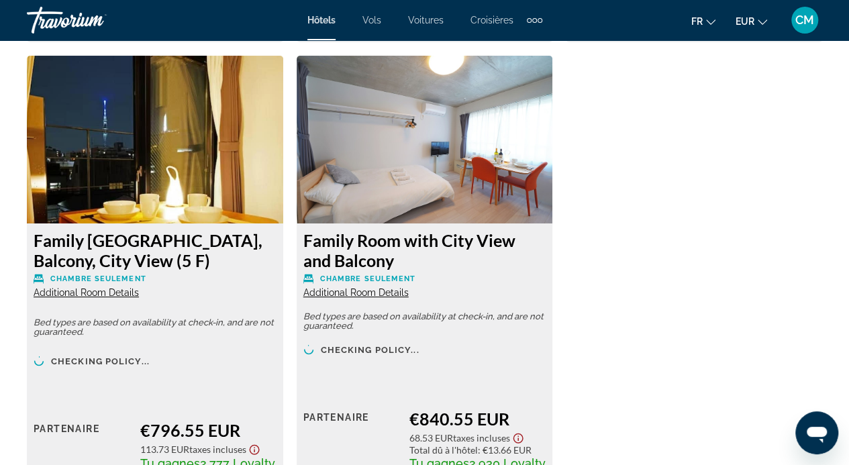
click at [105, 287] on span "Additional Room Details" at bounding box center [86, 292] width 105 height 11
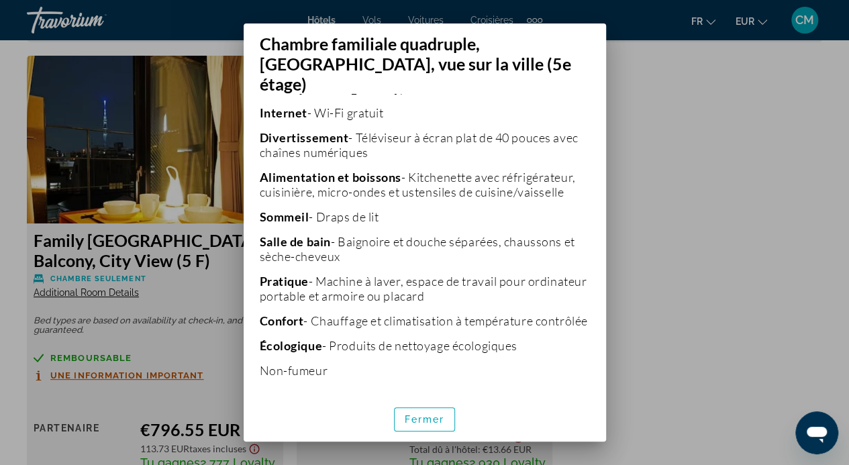
scroll to position [363, 0]
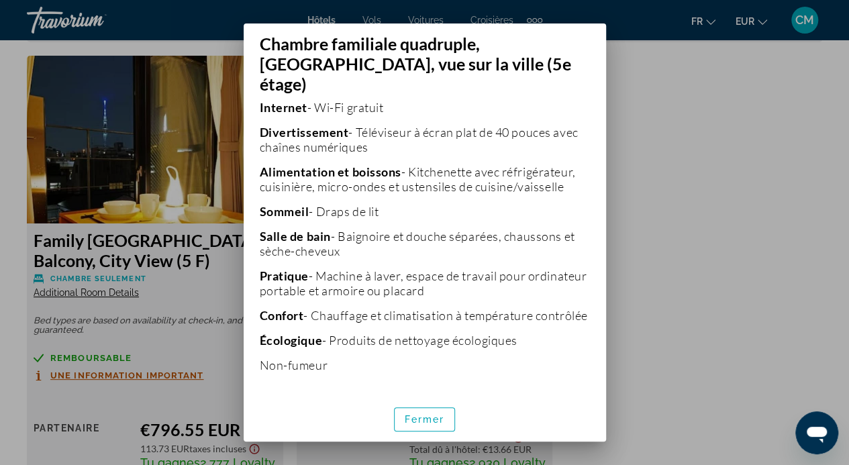
click at [722, 224] on div at bounding box center [424, 232] width 849 height 465
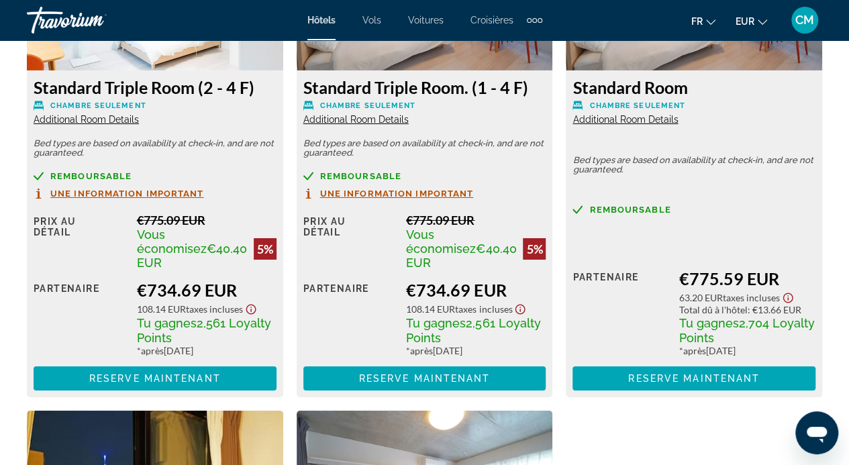
scroll to position [2234, 0]
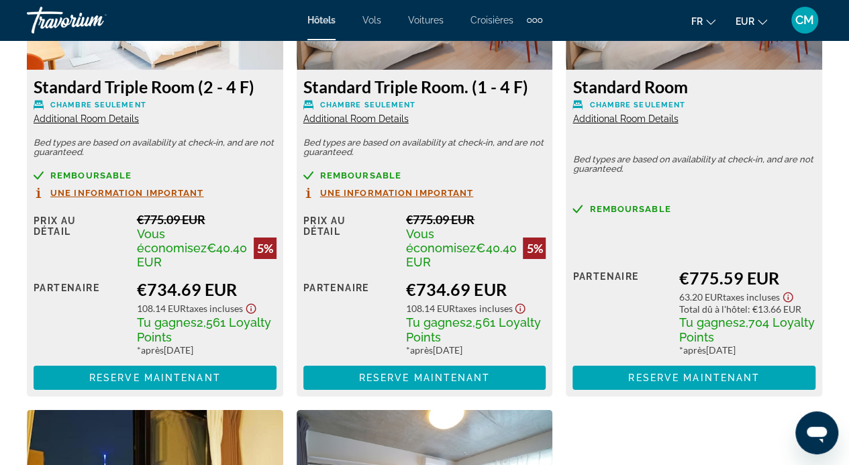
click at [113, 115] on span "Additional Room Details" at bounding box center [86, 118] width 105 height 11
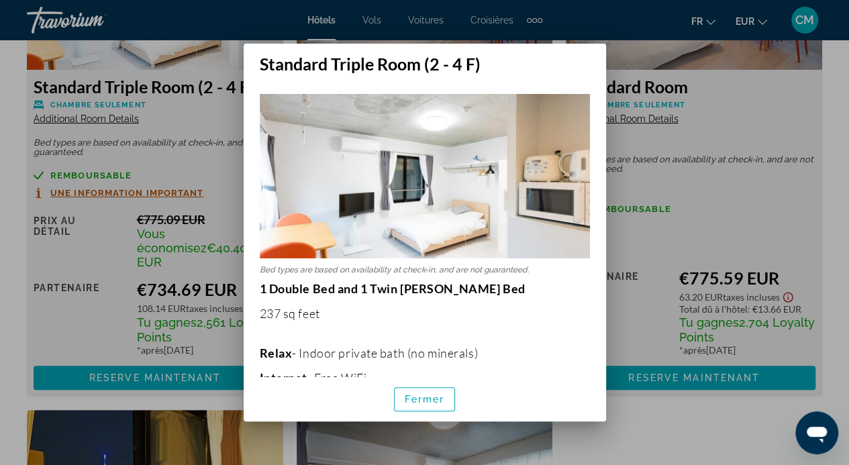
scroll to position [0, 0]
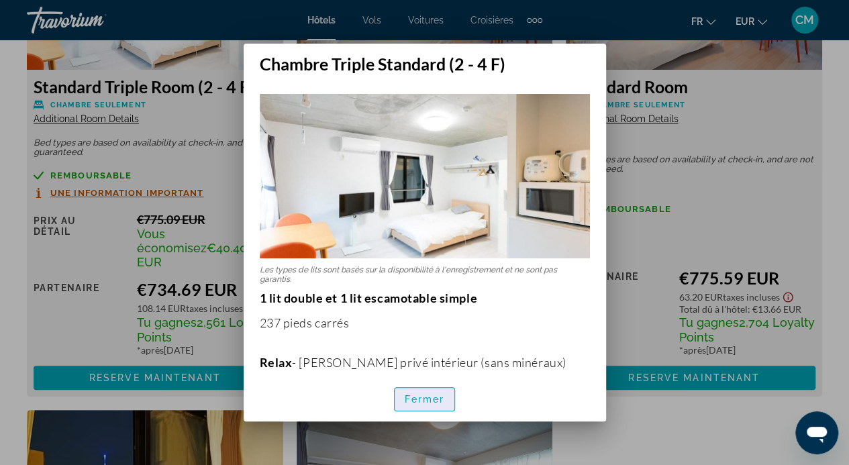
click at [424, 398] on font "Fermer" at bounding box center [425, 399] width 40 height 11
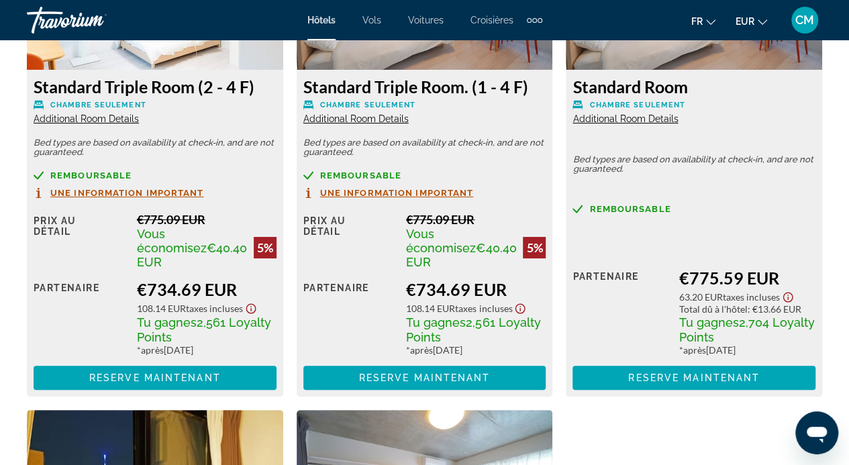
scroll to position [2234, 0]
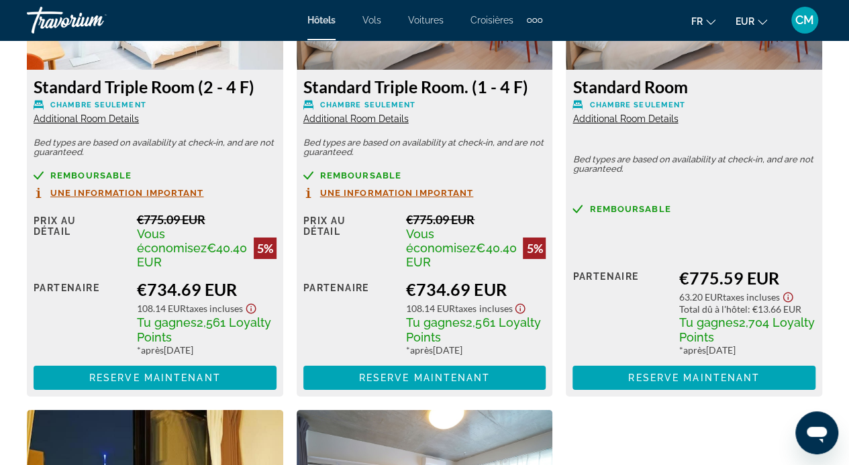
click at [637, 120] on span "Additional Room Details" at bounding box center [625, 118] width 105 height 11
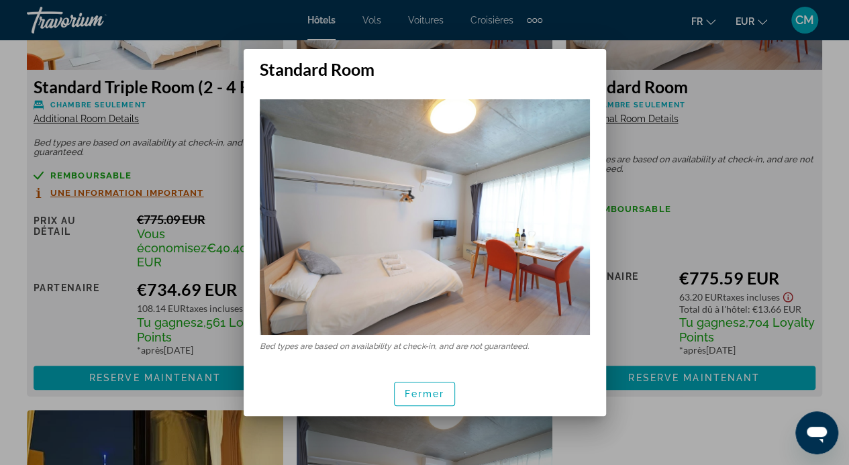
scroll to position [0, 0]
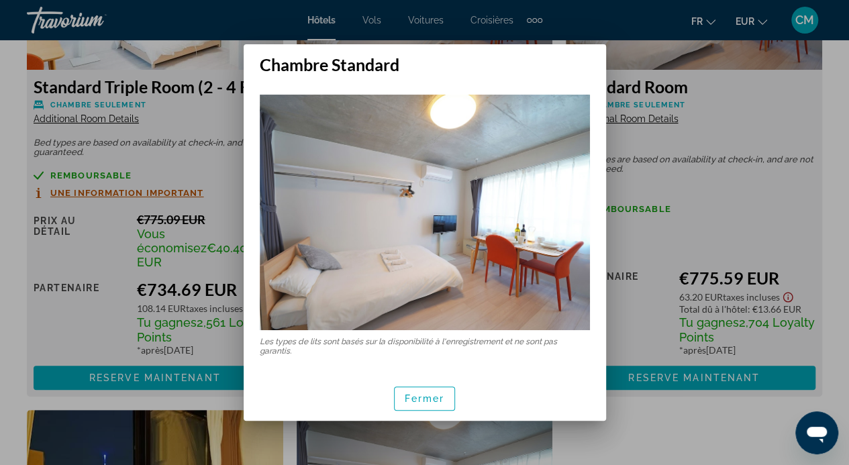
click at [835, 265] on div at bounding box center [424, 232] width 849 height 465
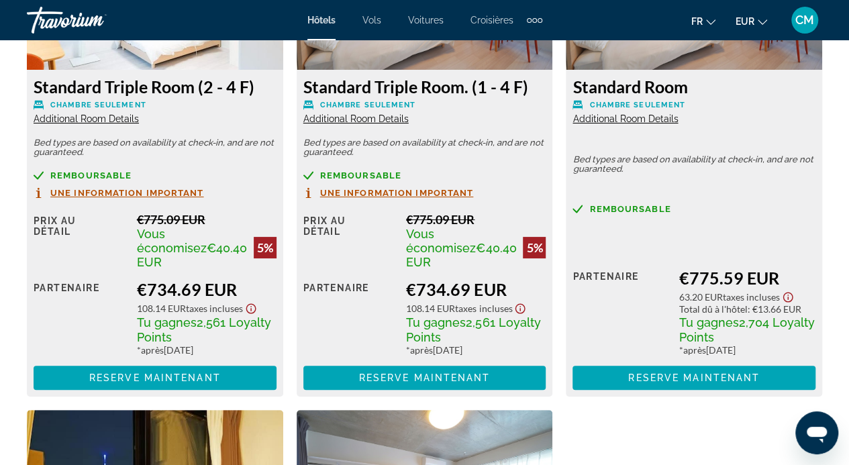
scroll to position [2234, 0]
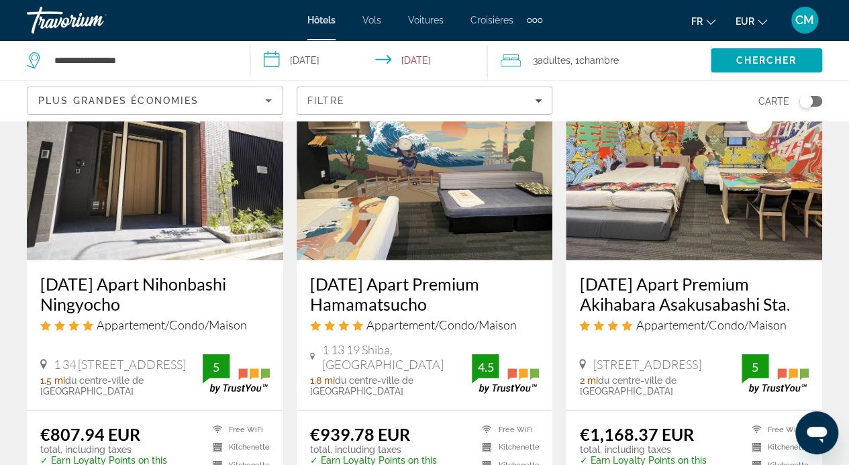
scroll to position [1693, 0]
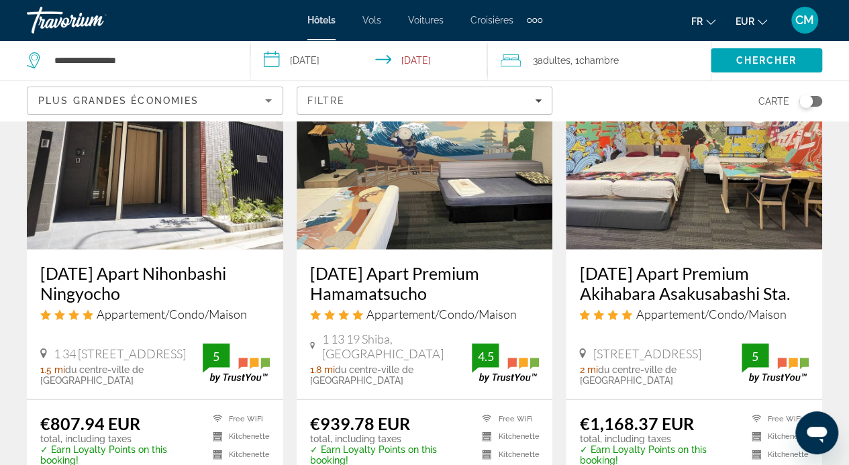
click at [116, 213] on img "Contenu principal" at bounding box center [155, 142] width 256 height 215
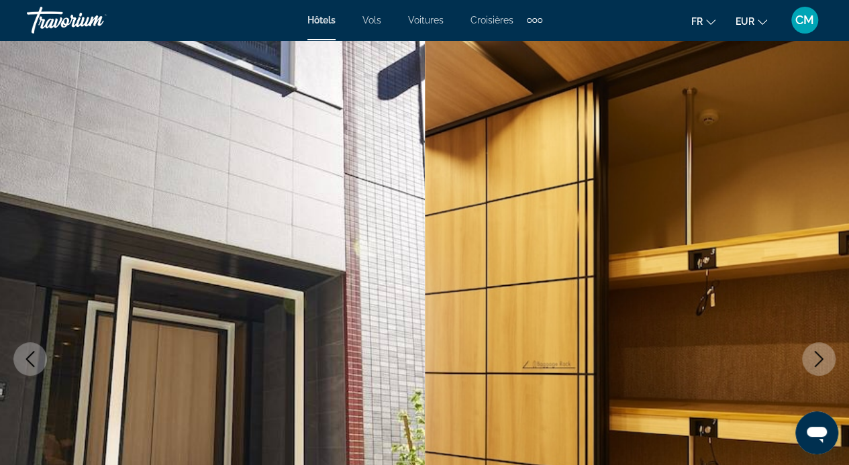
click at [818, 359] on icon "Next image" at bounding box center [819, 359] width 16 height 16
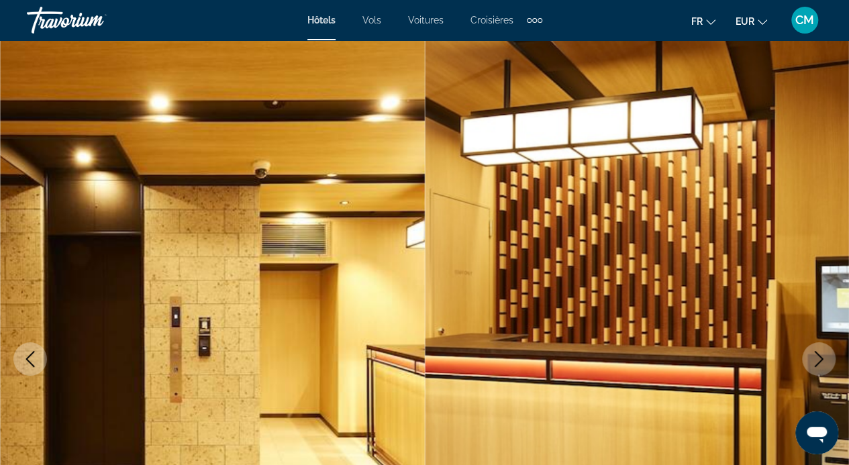
click at [818, 359] on icon "Next image" at bounding box center [819, 359] width 16 height 16
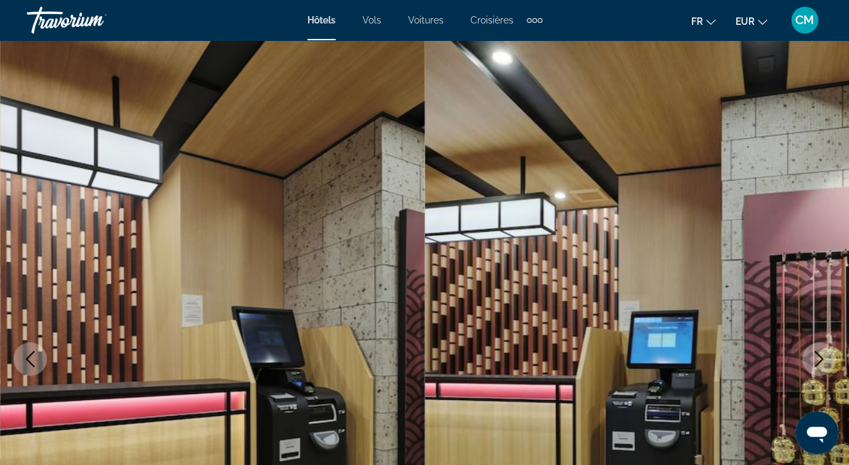
click at [818, 359] on icon "Next image" at bounding box center [819, 359] width 16 height 16
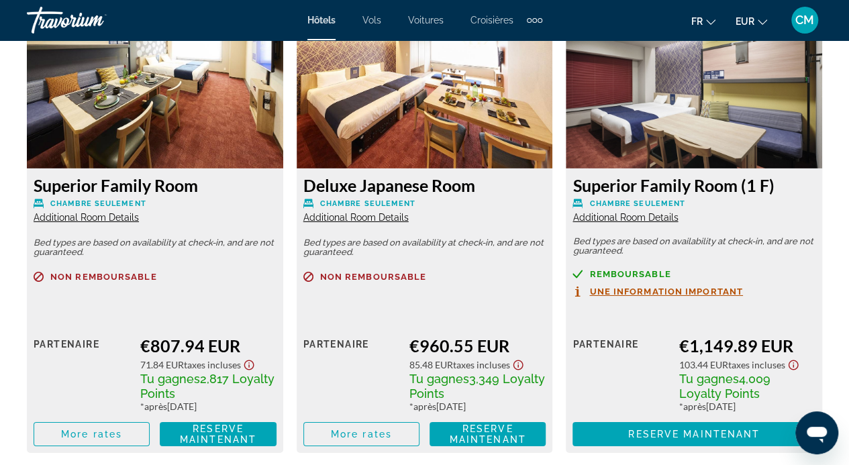
scroll to position [2139, 0]
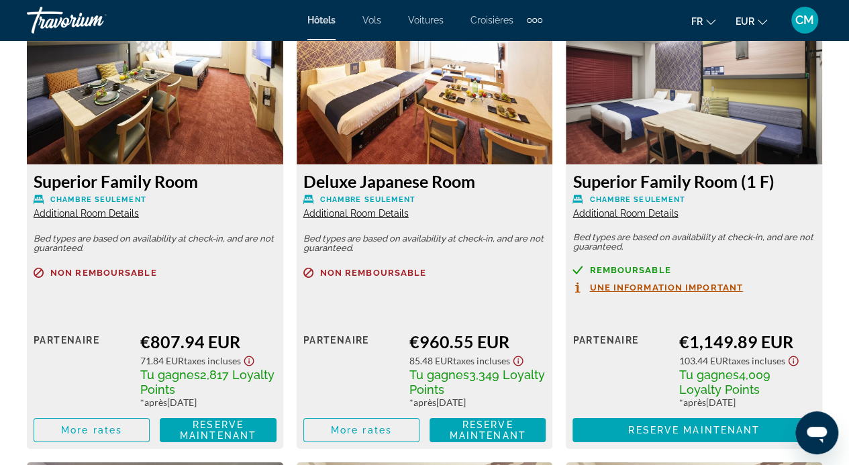
click at [118, 211] on span "Additional Room Details" at bounding box center [86, 213] width 105 height 11
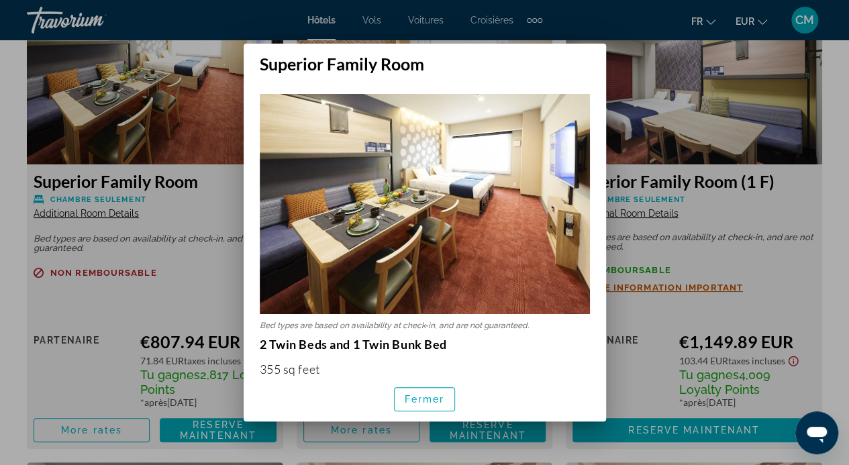
scroll to position [0, 0]
click at [118, 211] on div at bounding box center [424, 232] width 849 height 465
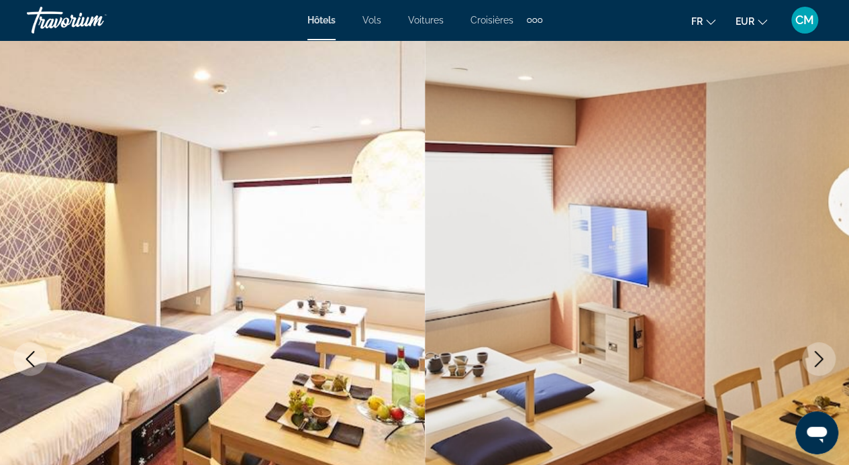
scroll to position [2139, 0]
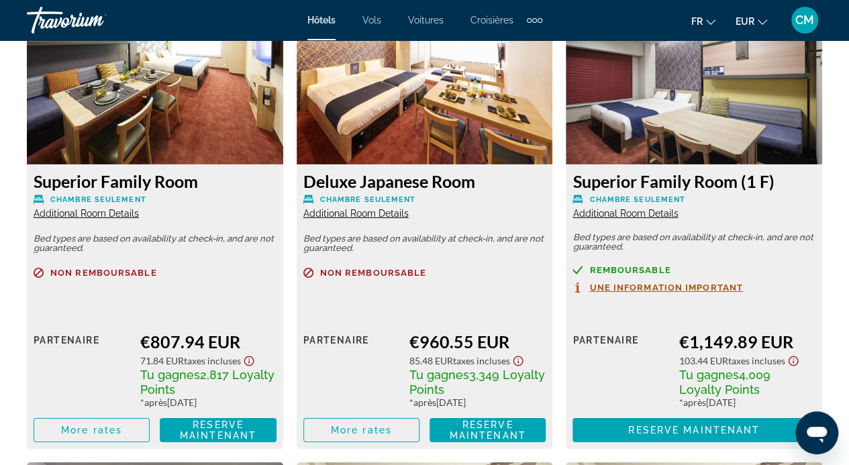
click at [118, 211] on span "Additional Room Details" at bounding box center [86, 213] width 105 height 11
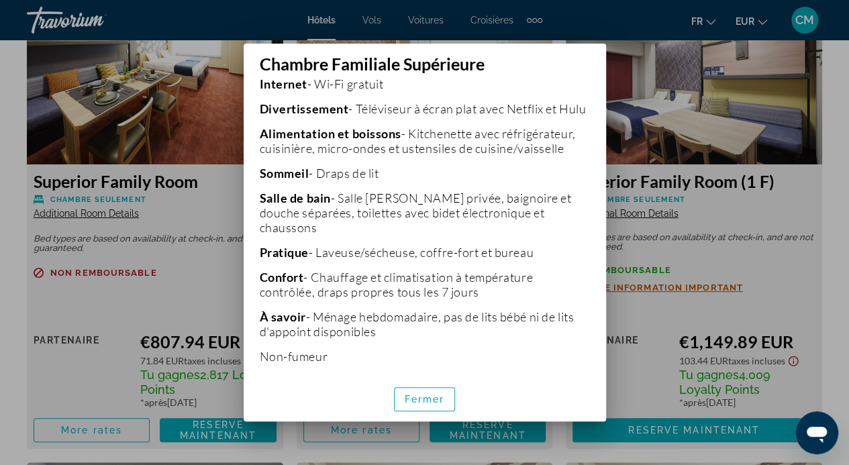
scroll to position [353, 0]
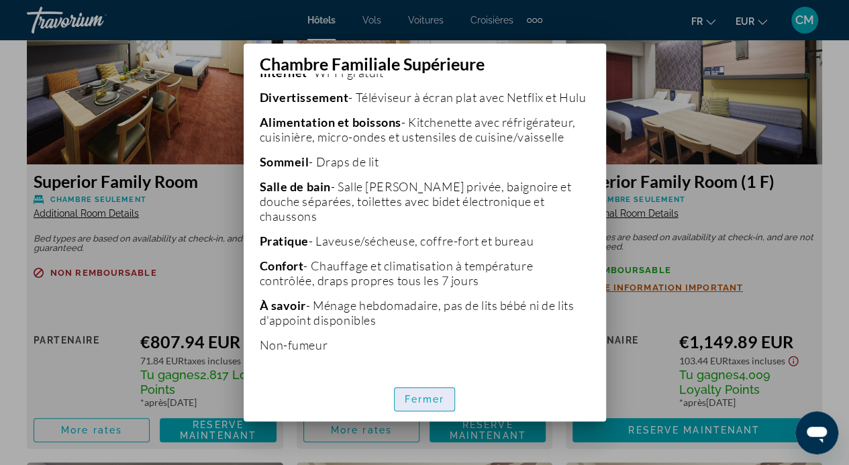
click at [434, 404] on font "Fermer" at bounding box center [425, 399] width 40 height 11
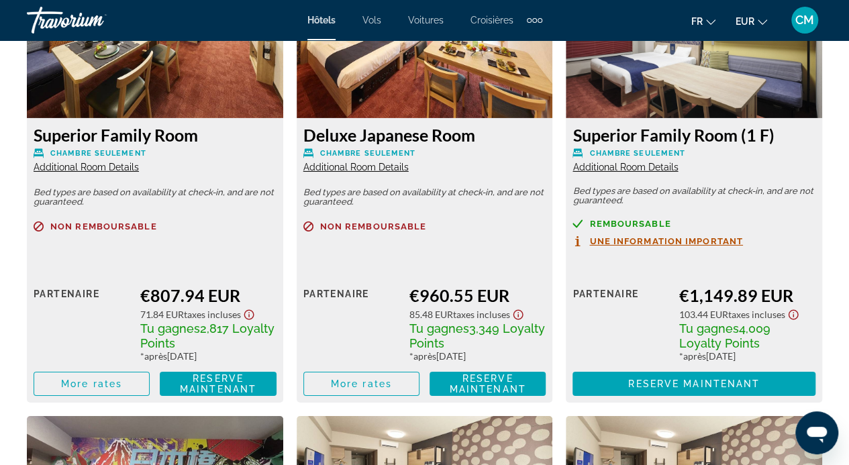
scroll to position [2187, 0]
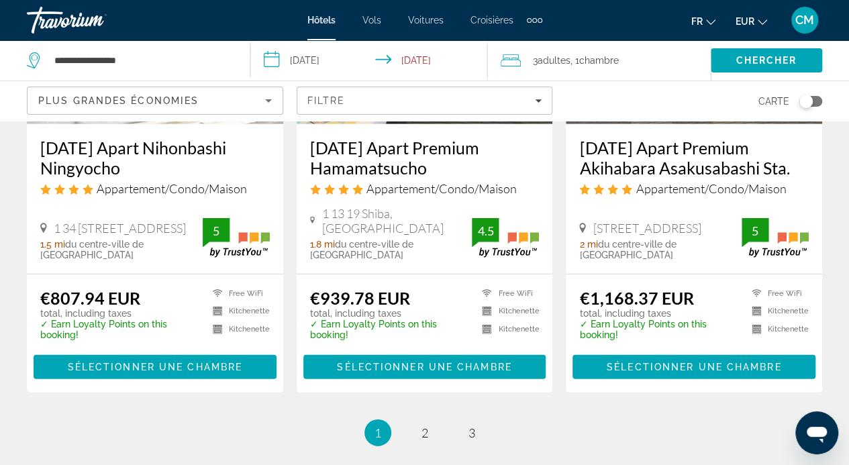
scroll to position [1820, 0]
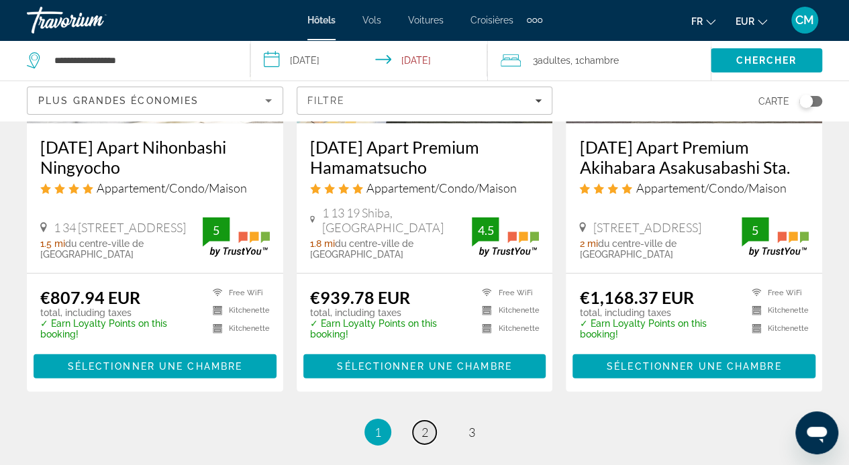
click at [422, 425] on span "2" at bounding box center [425, 432] width 7 height 15
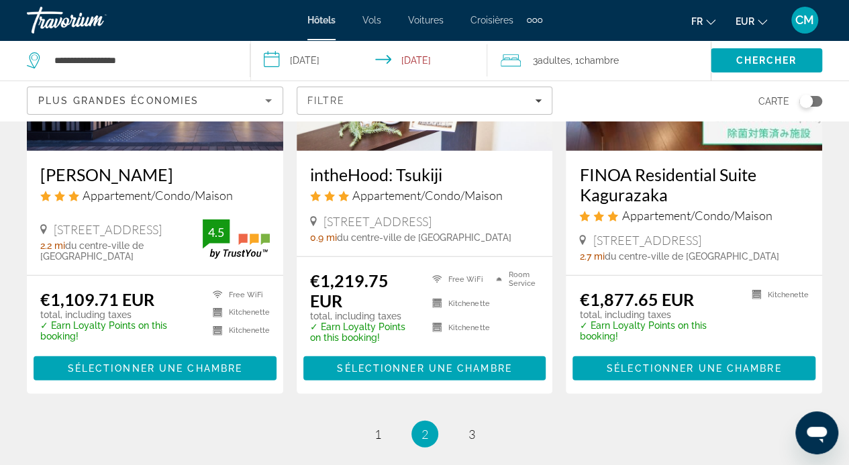
scroll to position [1720, 0]
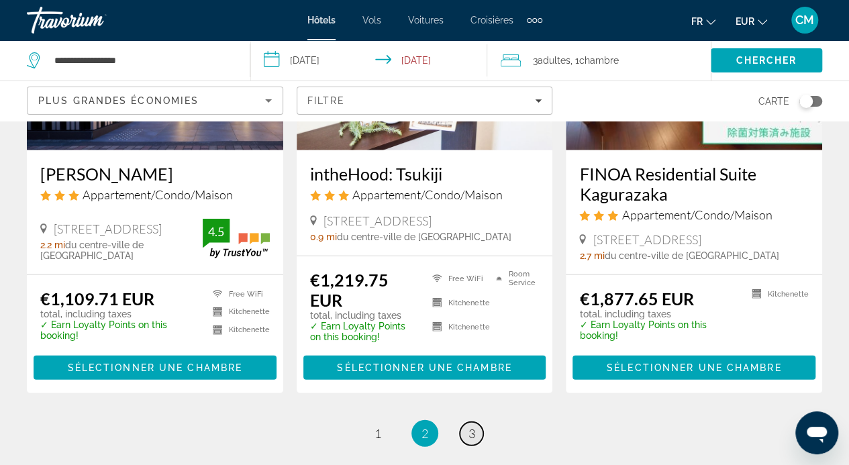
click at [474, 426] on span "3" at bounding box center [472, 433] width 7 height 15
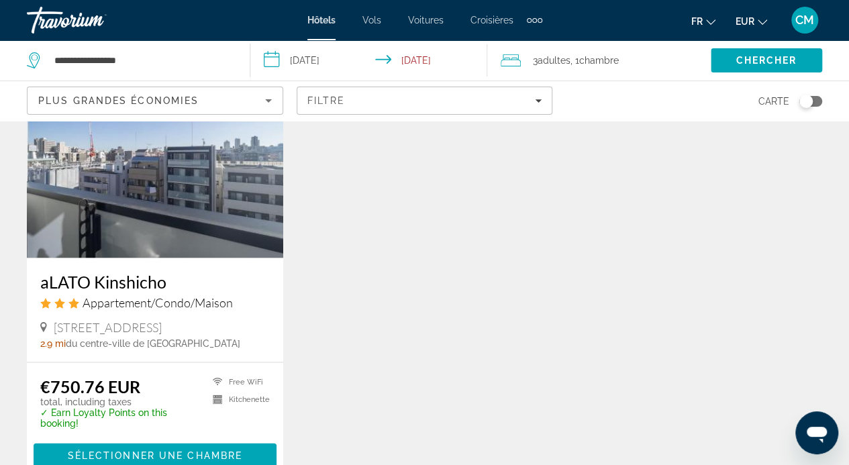
scroll to position [1154, 0]
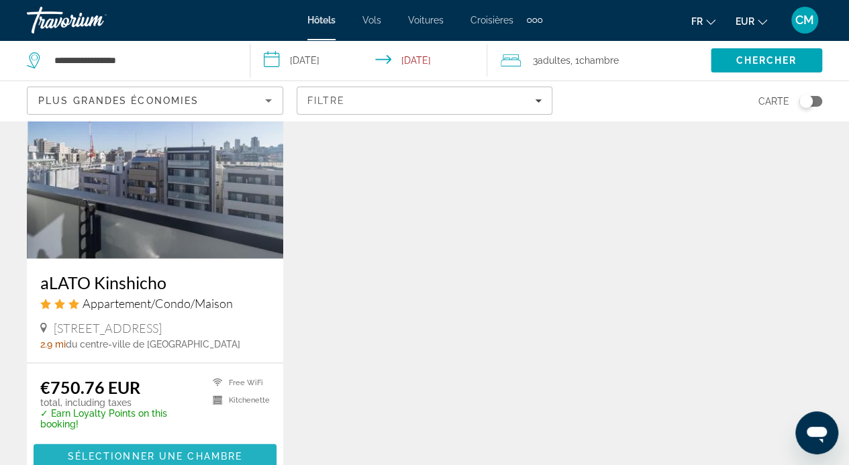
click at [261, 440] on span "Contenu principal" at bounding box center [155, 456] width 243 height 32
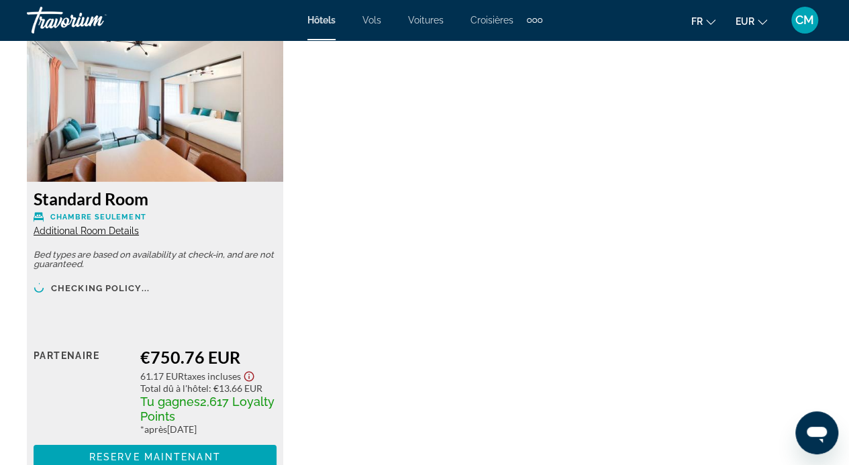
scroll to position [2083, 0]
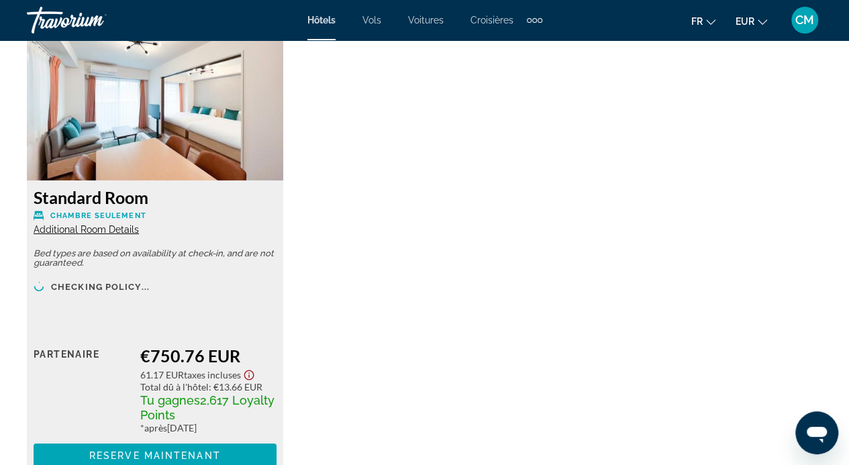
click at [103, 231] on span "Additional Room Details" at bounding box center [86, 229] width 105 height 11
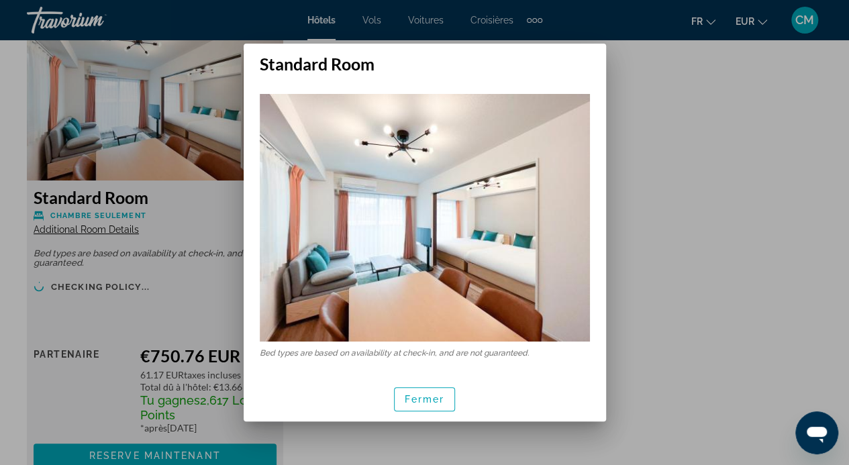
scroll to position [0, 0]
click at [492, 371] on div "Les types de lits sont basés sur la disponibilité à l'enregistrement et ne sont…" at bounding box center [425, 225] width 363 height 302
click at [116, 323] on div at bounding box center [424, 232] width 849 height 465
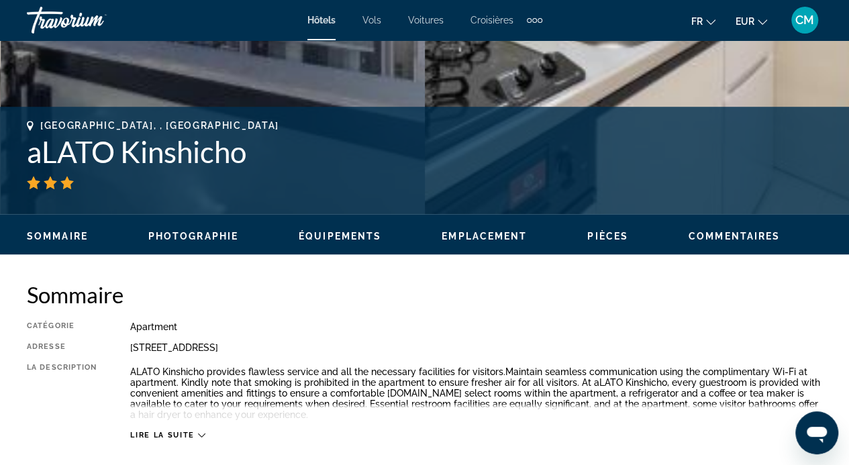
scroll to position [463, 0]
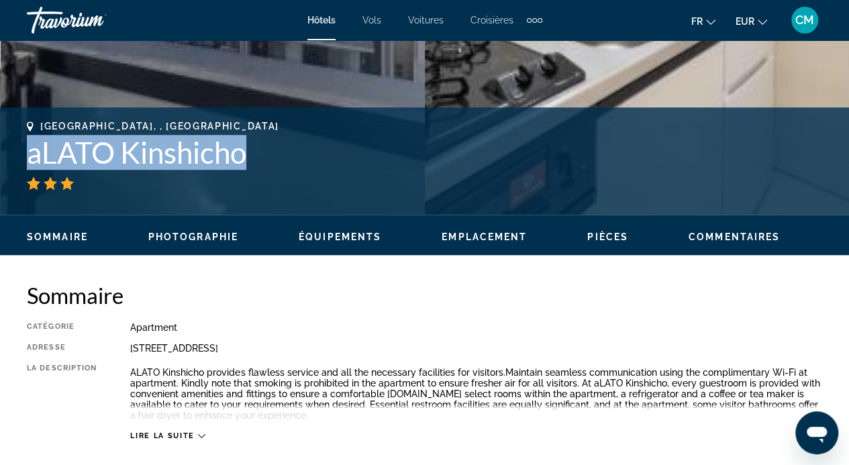
drag, startPoint x: 32, startPoint y: 156, endPoint x: 246, endPoint y: 152, distance: 214.2
click at [246, 152] on h1 "aLATO Kinshicho" at bounding box center [425, 152] width 796 height 35
copy h1 "aLATO Kinshicho"
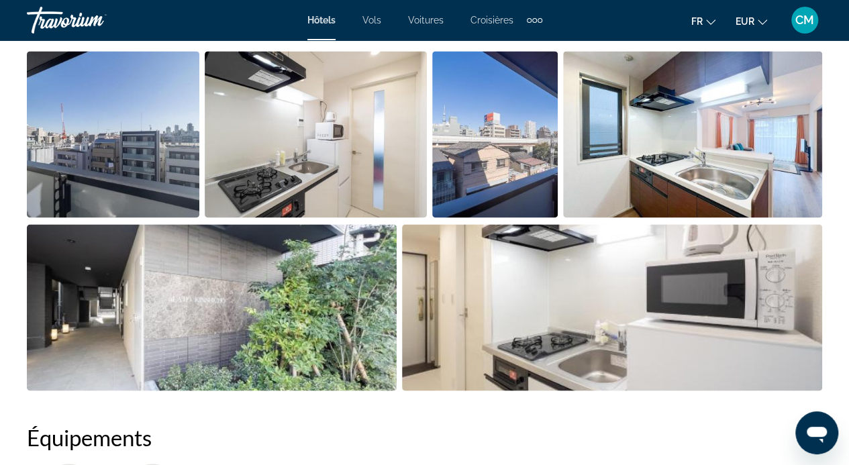
scroll to position [921, 0]
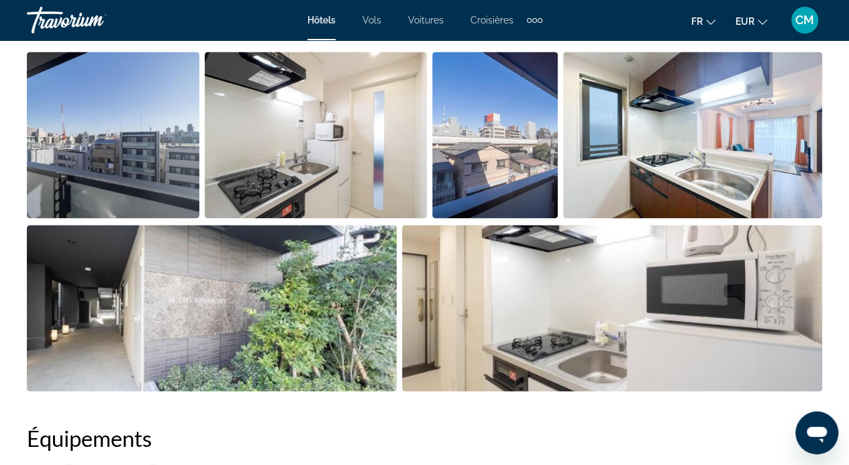
click at [466, 275] on img "Open full-screen image slider" at bounding box center [612, 308] width 420 height 167
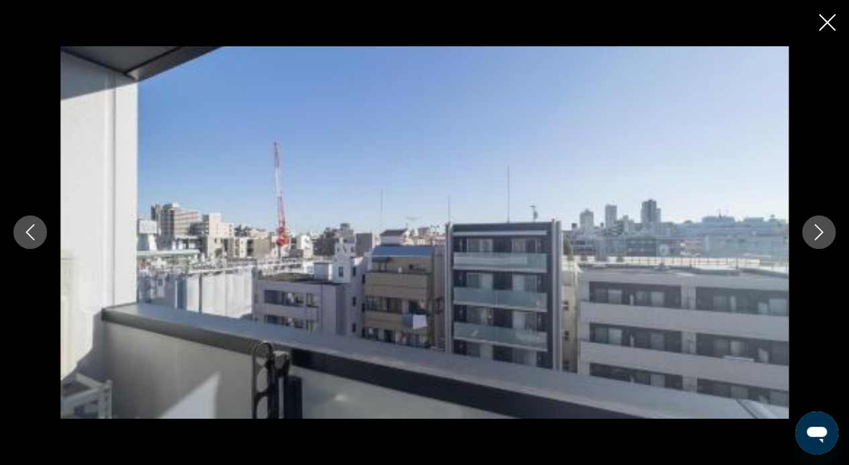
click at [815, 234] on icon "Next image" at bounding box center [819, 232] width 16 height 16
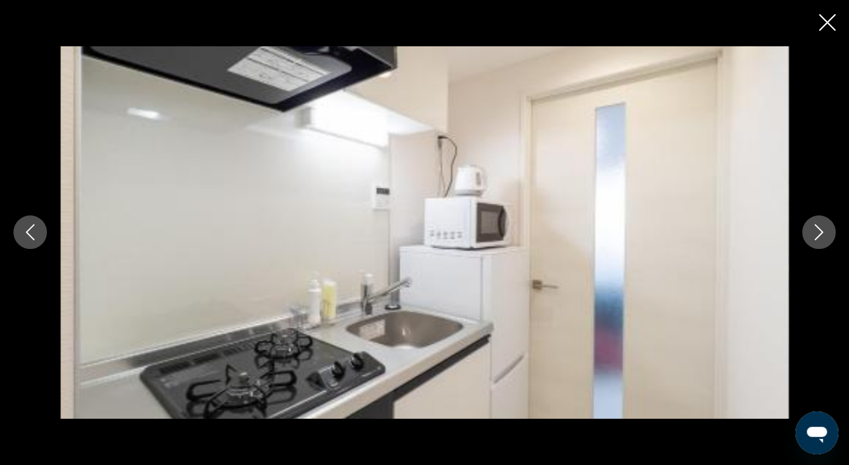
click at [815, 234] on icon "Next image" at bounding box center [819, 232] width 16 height 16
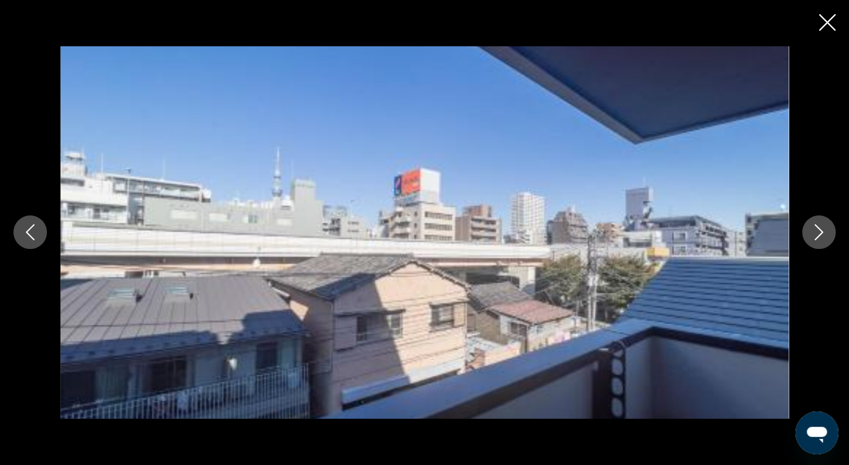
click at [815, 234] on icon "Next image" at bounding box center [819, 232] width 16 height 16
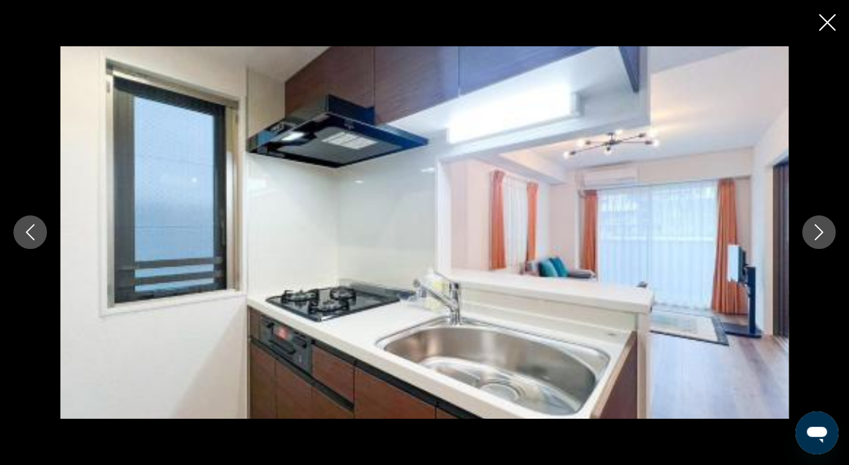
click at [815, 234] on icon "Next image" at bounding box center [819, 232] width 16 height 16
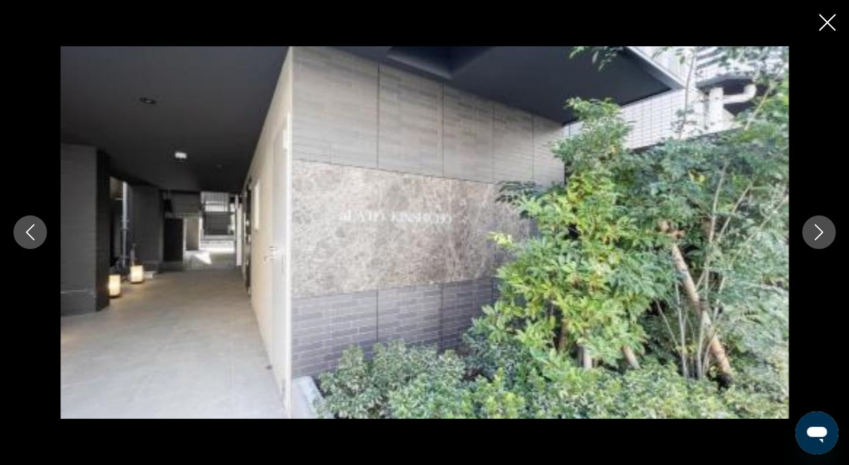
click at [815, 234] on icon "Next image" at bounding box center [819, 232] width 16 height 16
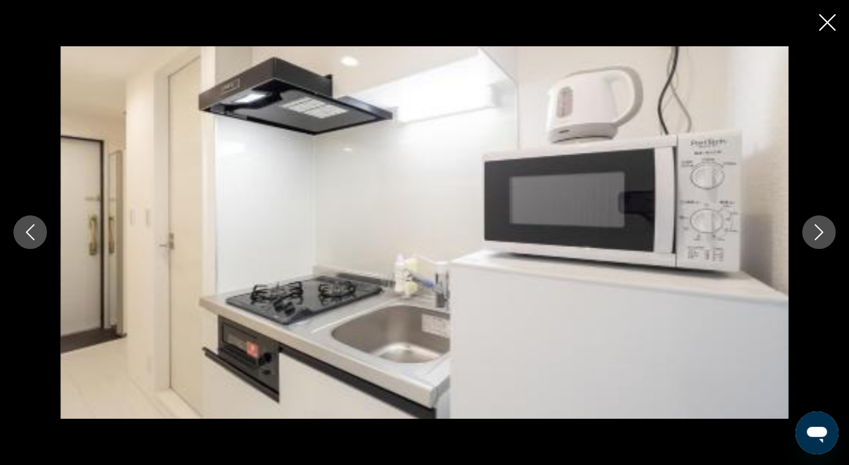
click at [815, 234] on icon "Next image" at bounding box center [819, 232] width 16 height 16
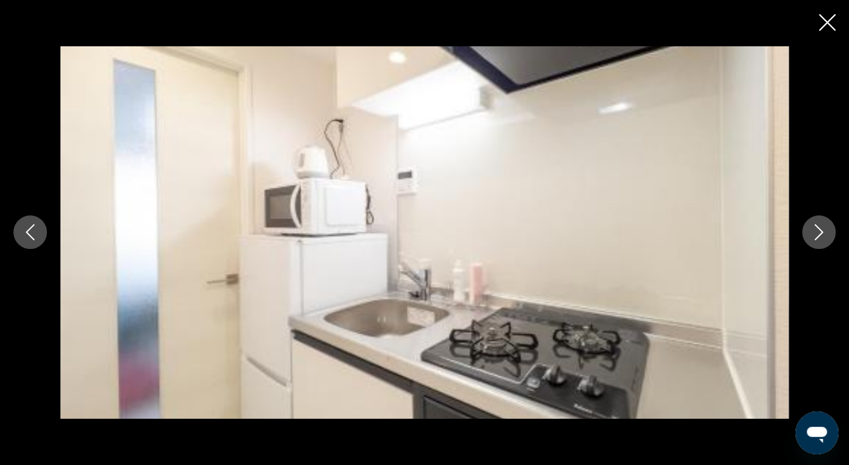
click at [815, 234] on icon "Next image" at bounding box center [819, 232] width 16 height 16
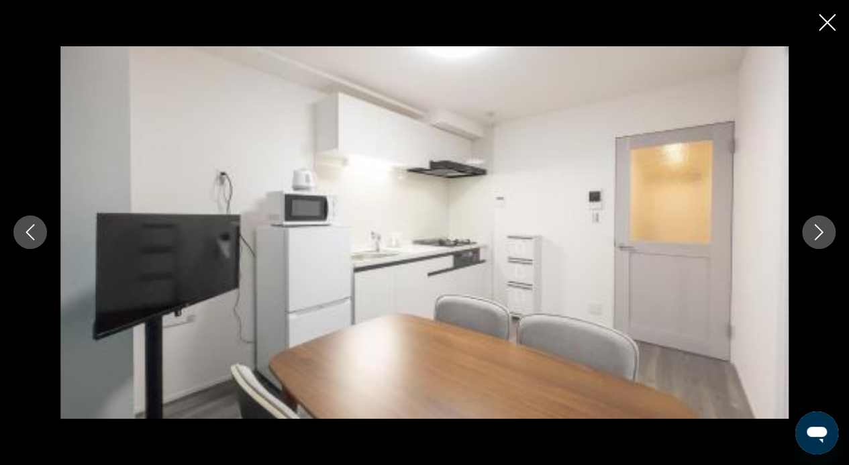
click at [815, 233] on icon "Next image" at bounding box center [819, 232] width 16 height 16
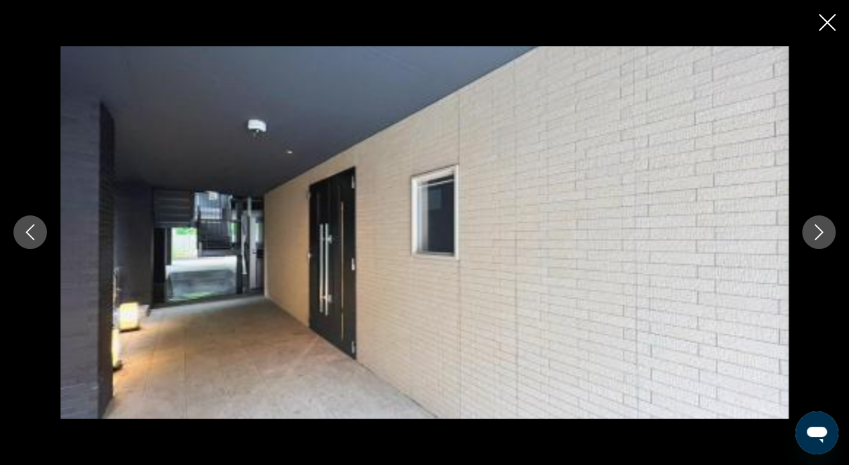
click at [815, 233] on icon "Next image" at bounding box center [819, 232] width 16 height 16
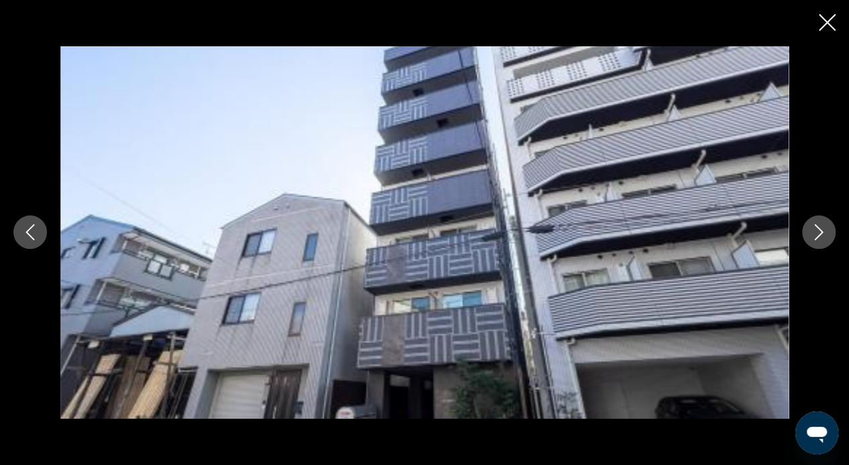
click at [815, 233] on icon "Next image" at bounding box center [819, 232] width 16 height 16
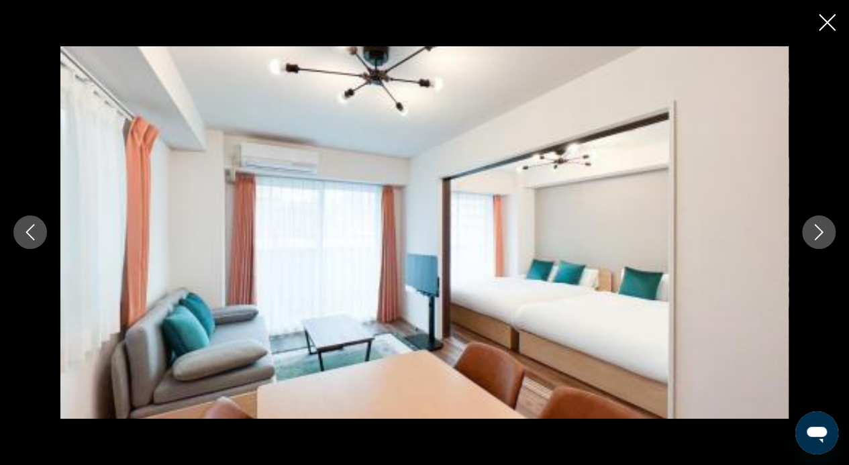
click at [815, 233] on icon "Next image" at bounding box center [819, 232] width 16 height 16
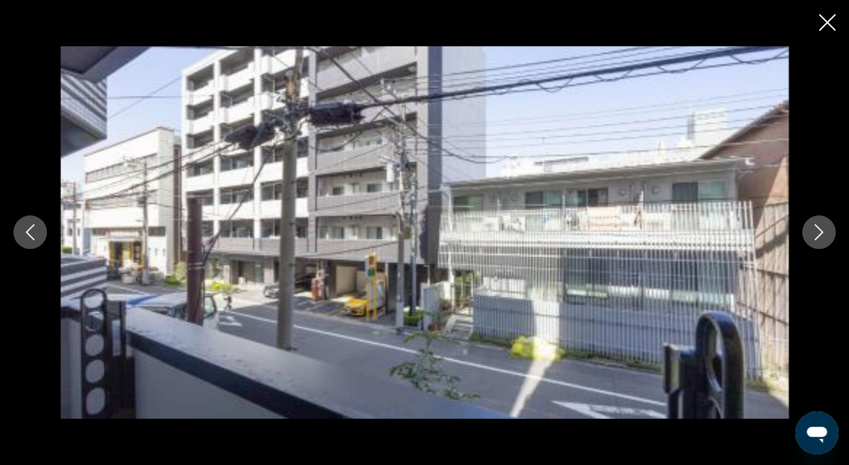
click at [815, 233] on icon "Next image" at bounding box center [819, 232] width 16 height 16
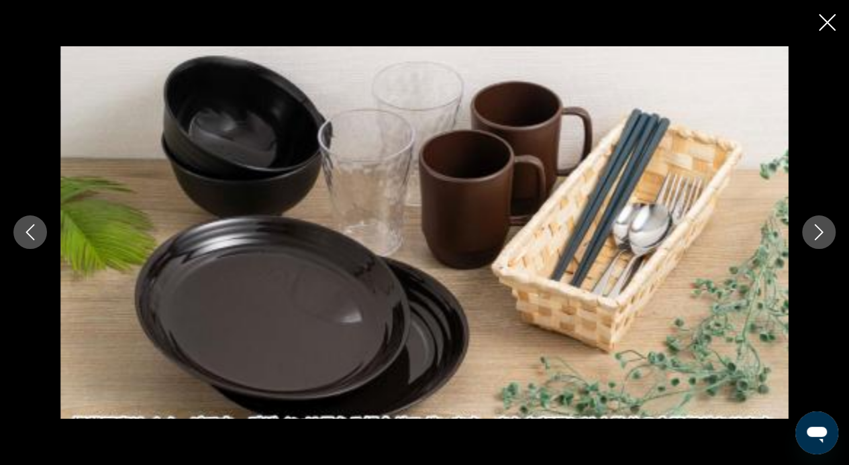
click at [815, 233] on icon "Next image" at bounding box center [819, 232] width 16 height 16
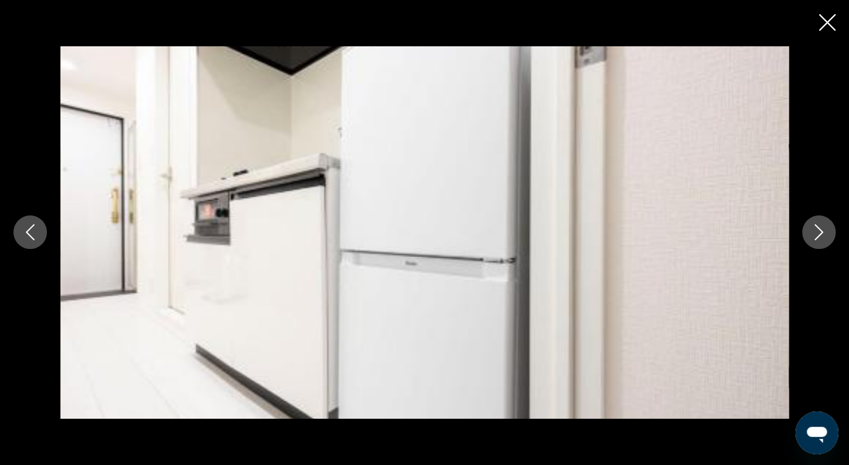
click at [815, 233] on icon "Next image" at bounding box center [819, 232] width 16 height 16
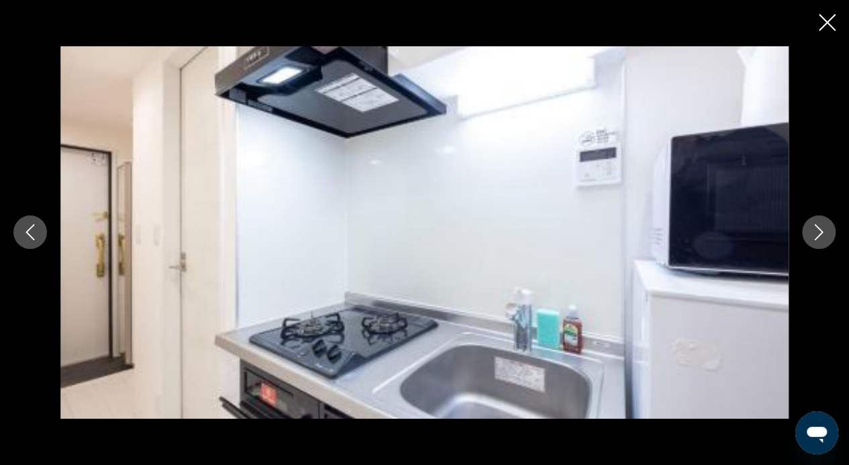
click at [815, 233] on icon "Next image" at bounding box center [819, 232] width 16 height 16
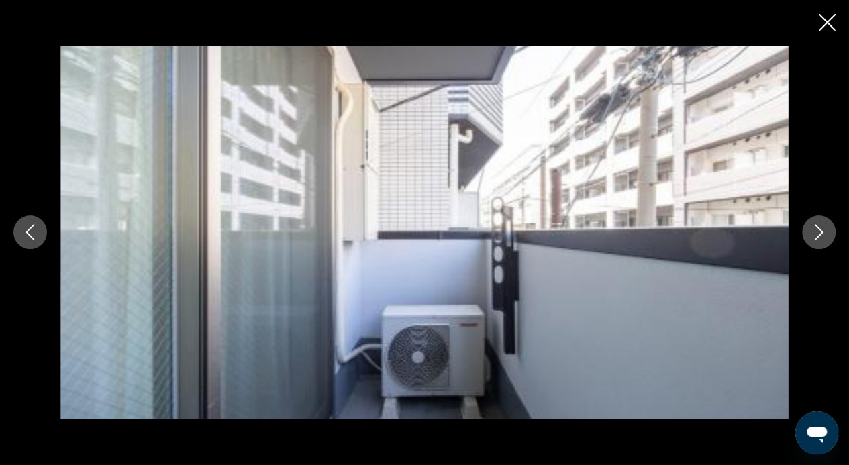
click at [815, 233] on icon "Next image" at bounding box center [819, 232] width 16 height 16
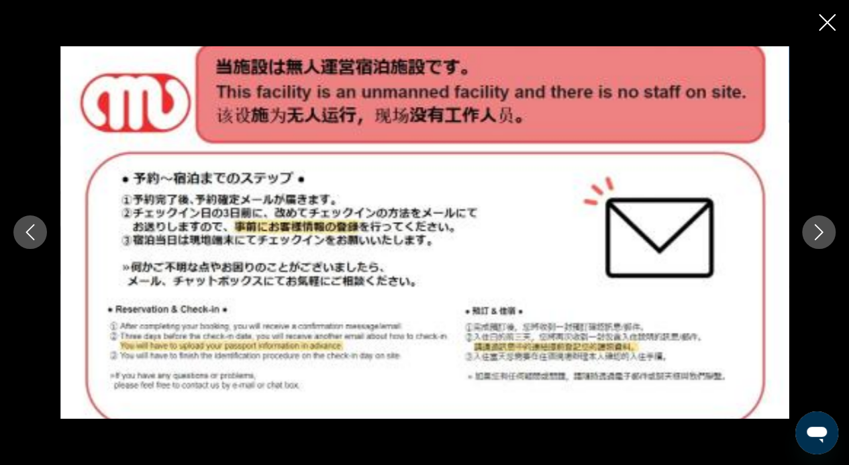
click at [815, 233] on icon "Next image" at bounding box center [819, 232] width 16 height 16
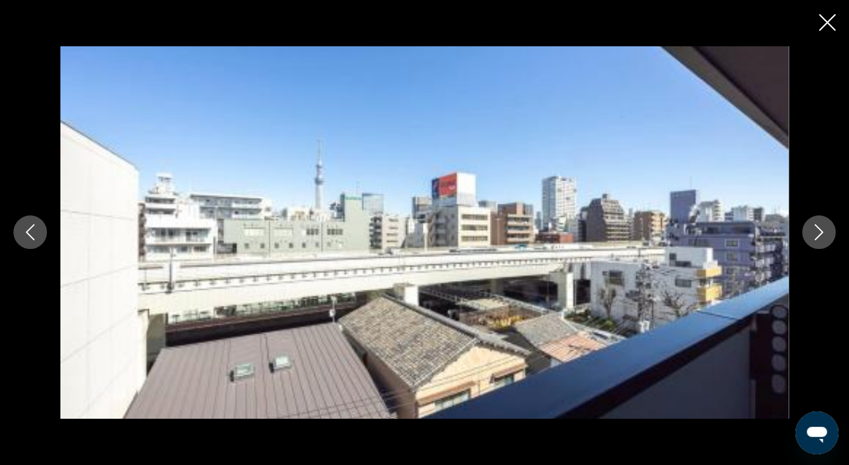
click at [815, 233] on icon "Next image" at bounding box center [819, 232] width 16 height 16
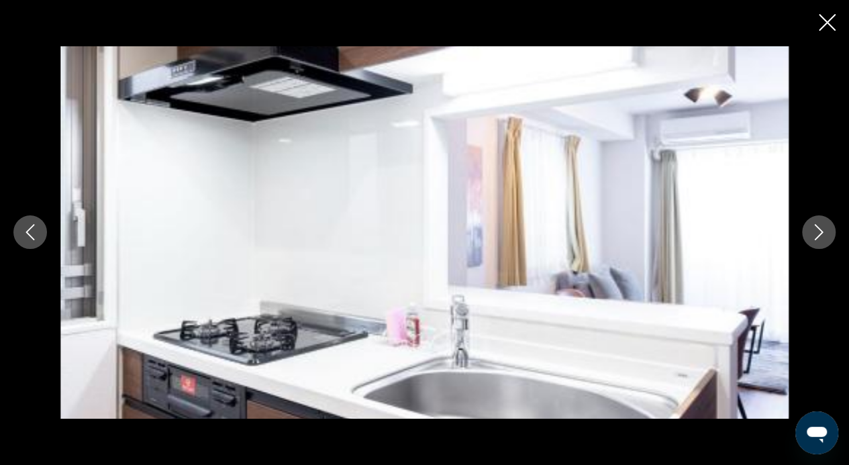
click at [815, 233] on icon "Next image" at bounding box center [819, 232] width 16 height 16
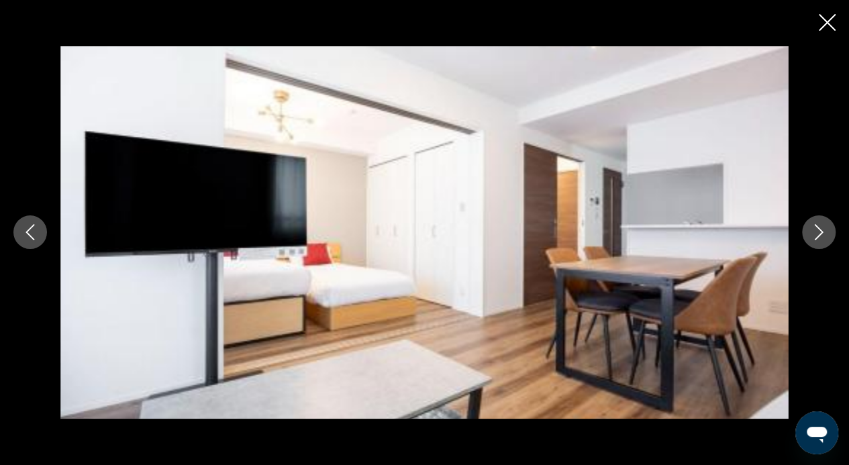
click at [815, 233] on icon "Next image" at bounding box center [819, 232] width 16 height 16
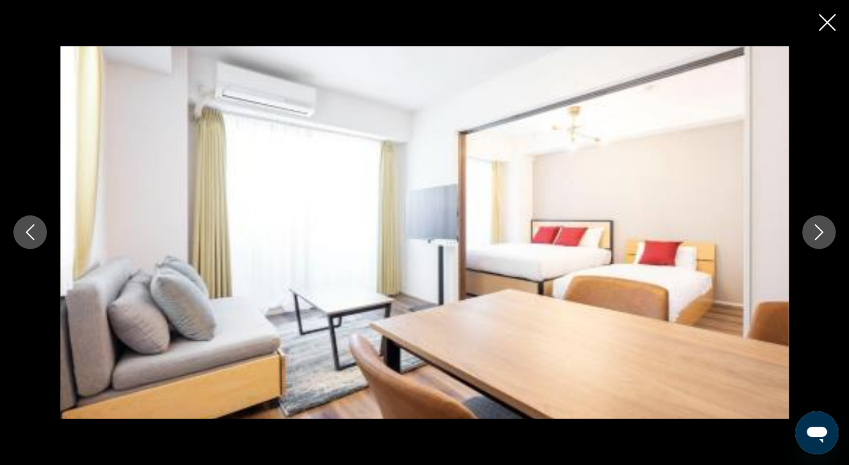
click at [815, 233] on icon "Next image" at bounding box center [819, 232] width 16 height 16
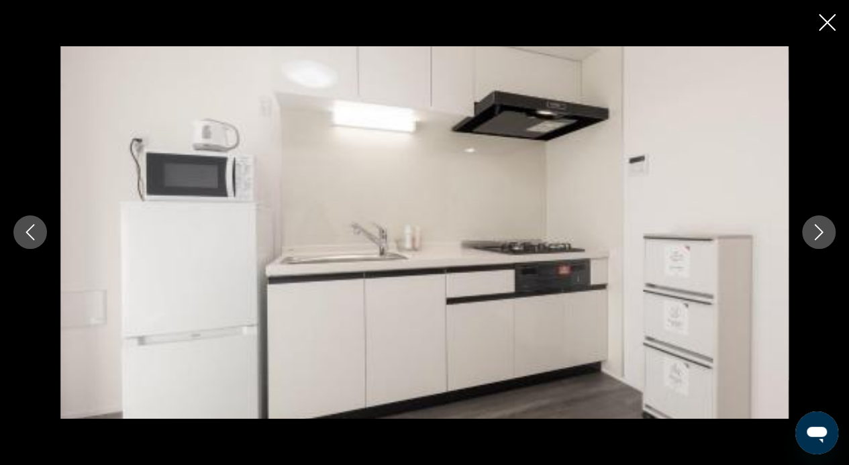
click at [815, 233] on icon "Next image" at bounding box center [819, 232] width 16 height 16
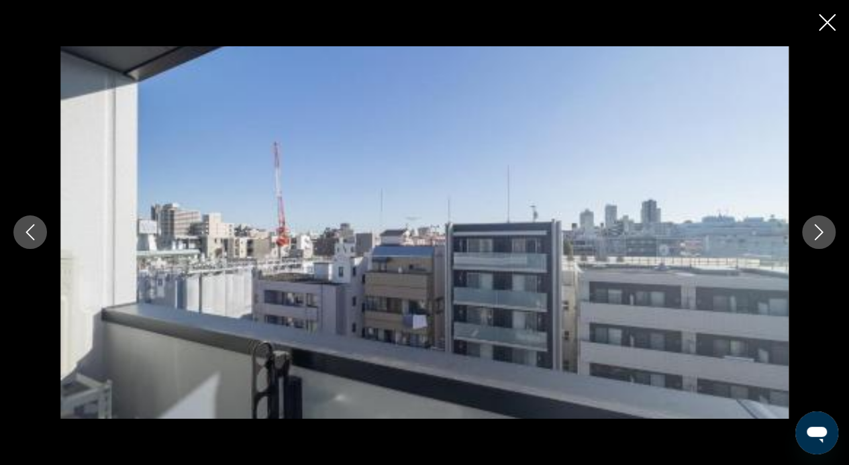
click at [815, 233] on icon "Next image" at bounding box center [819, 232] width 16 height 16
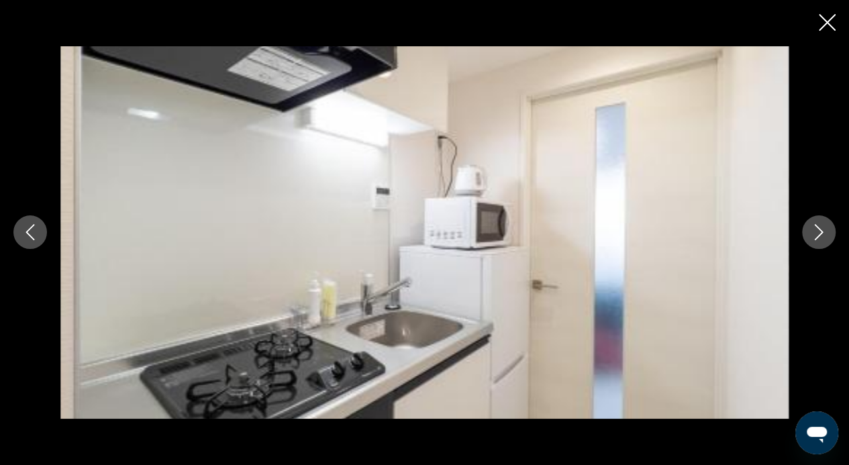
click at [815, 233] on icon "Next image" at bounding box center [819, 232] width 16 height 16
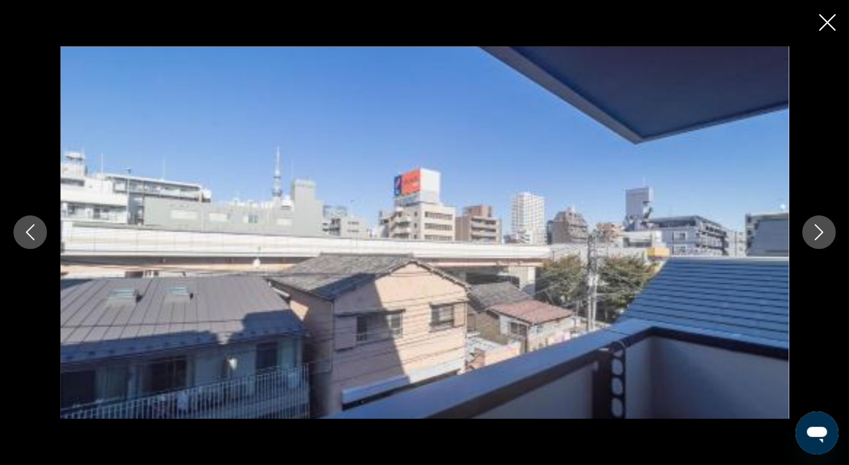
click at [815, 233] on icon "Next image" at bounding box center [819, 232] width 16 height 16
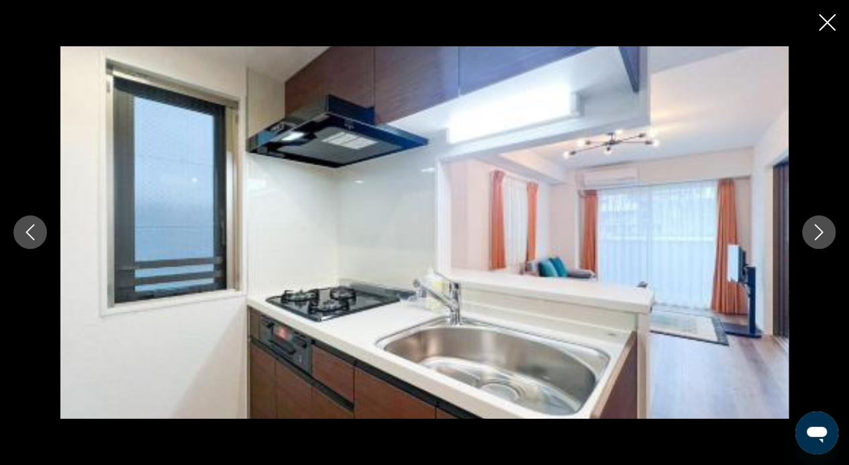
click at [815, 233] on icon "Next image" at bounding box center [819, 232] width 16 height 16
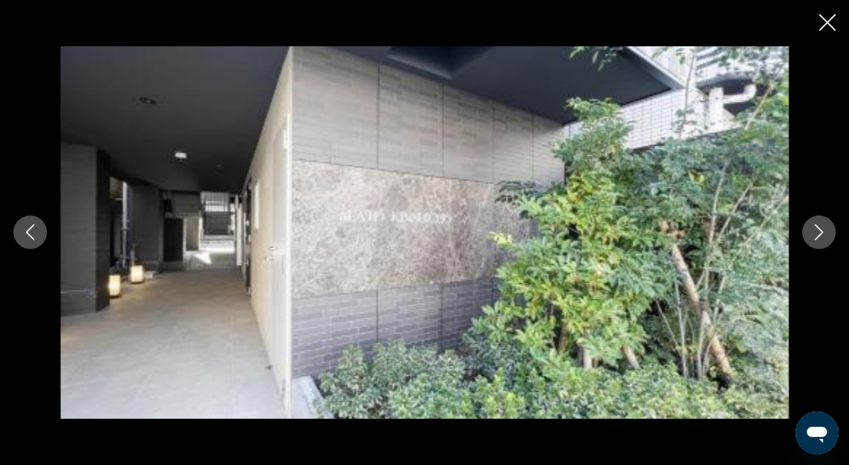
click at [815, 233] on icon "Next image" at bounding box center [819, 232] width 16 height 16
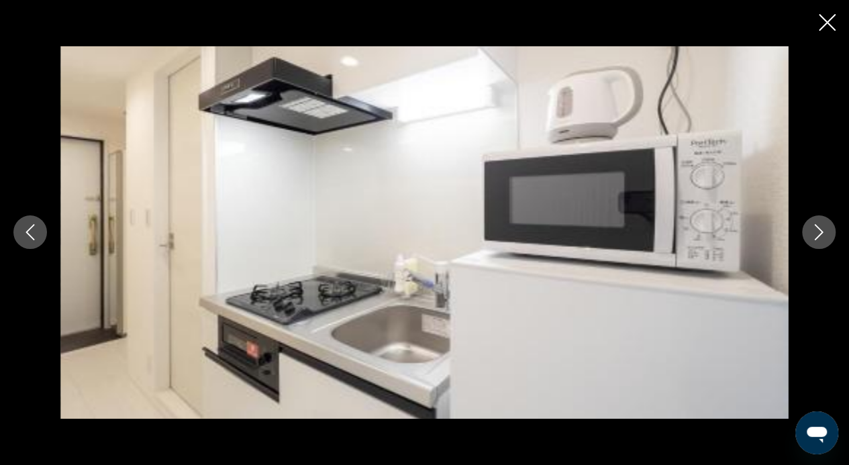
click at [815, 233] on icon "Next image" at bounding box center [819, 232] width 16 height 16
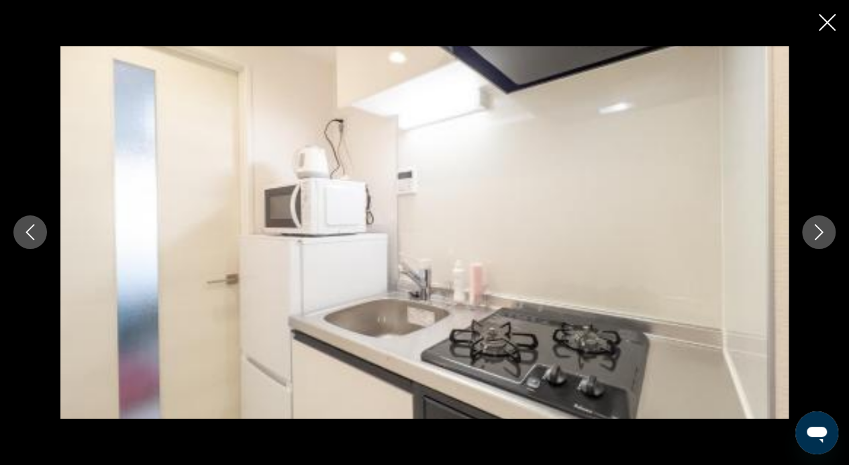
click at [815, 233] on icon "Next image" at bounding box center [819, 232] width 16 height 16
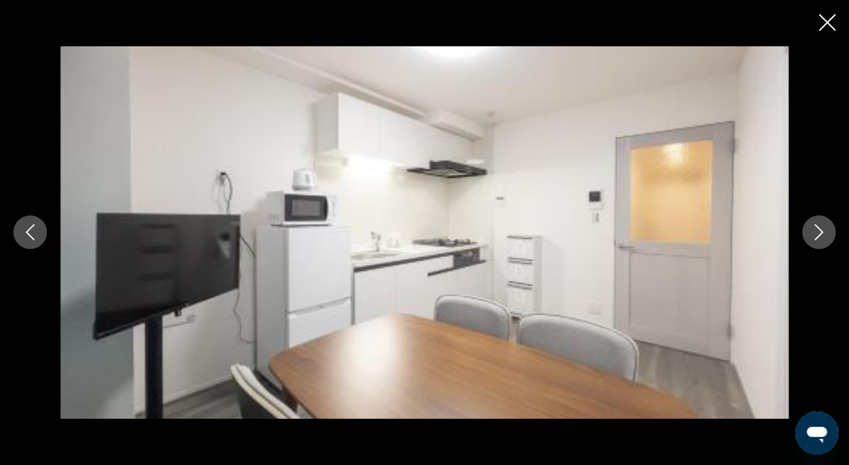
scroll to position [1311, 0]
click at [820, 232] on icon "Next image" at bounding box center [819, 232] width 16 height 16
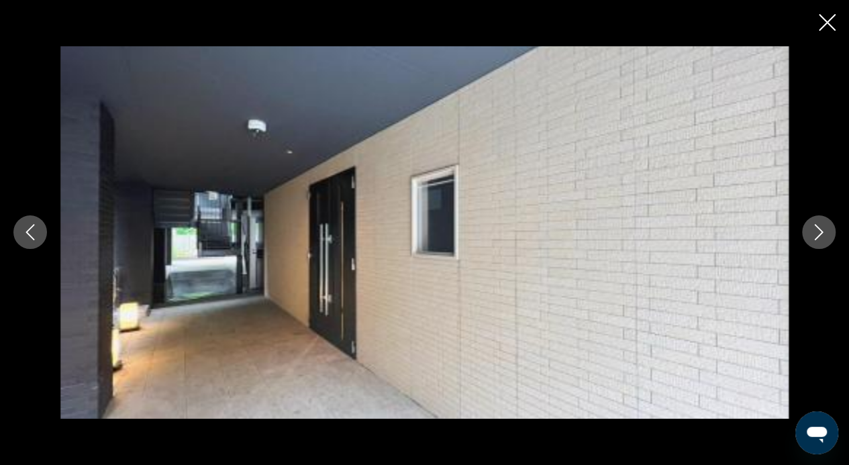
click at [820, 232] on icon "Next image" at bounding box center [819, 232] width 16 height 16
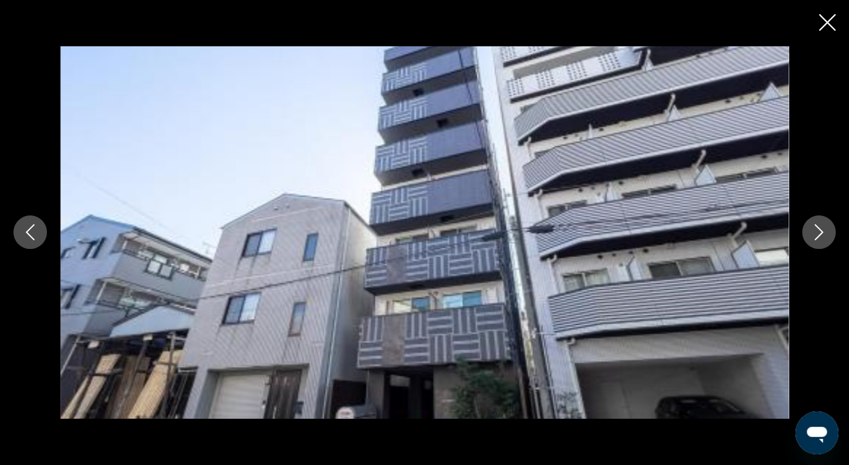
click at [820, 232] on icon "Next image" at bounding box center [819, 232] width 16 height 16
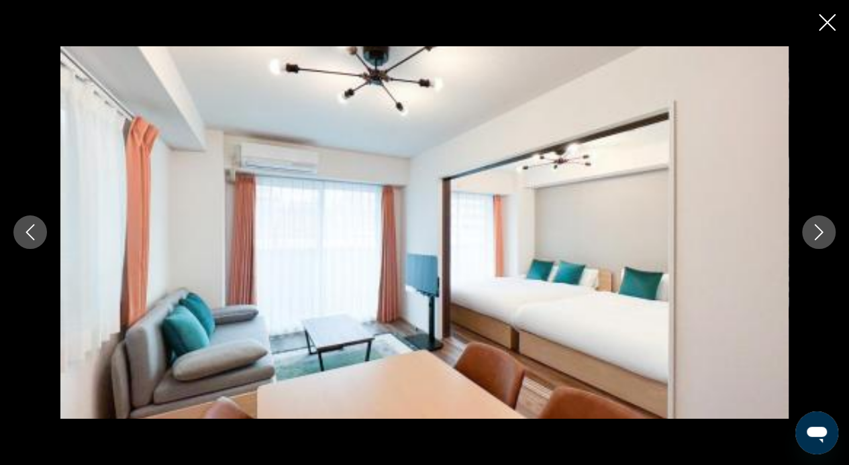
click at [820, 232] on icon "Next image" at bounding box center [819, 232] width 16 height 16
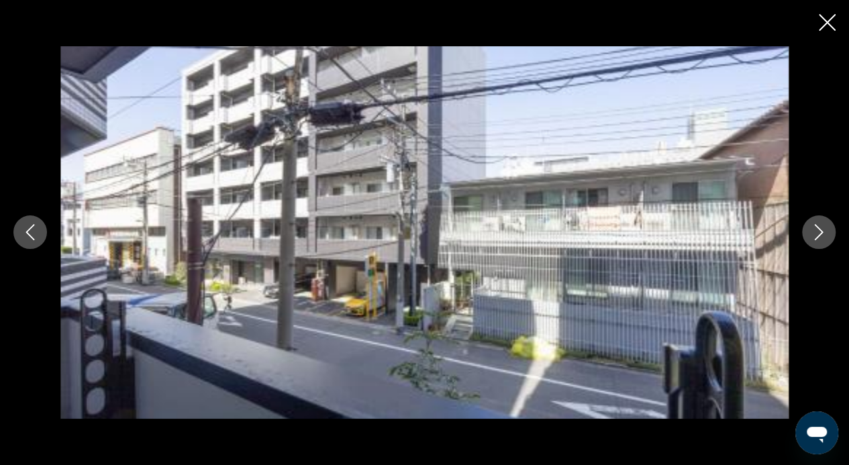
click at [820, 232] on icon "Next image" at bounding box center [819, 232] width 16 height 16
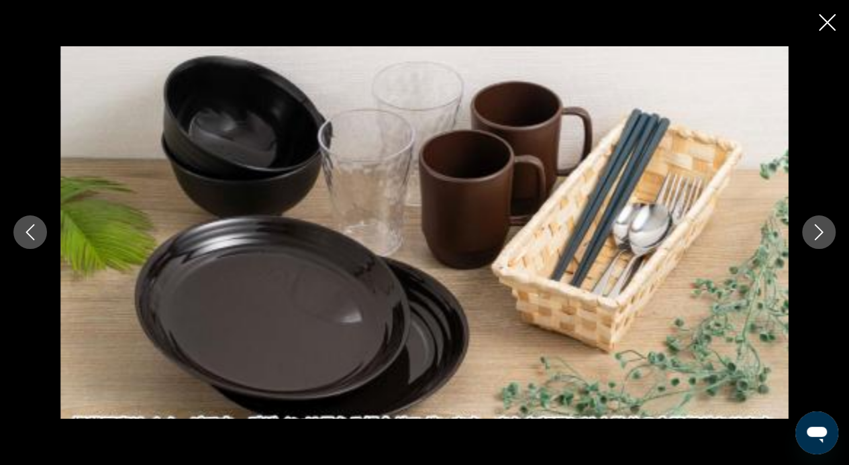
click at [820, 232] on icon "Next image" at bounding box center [819, 232] width 16 height 16
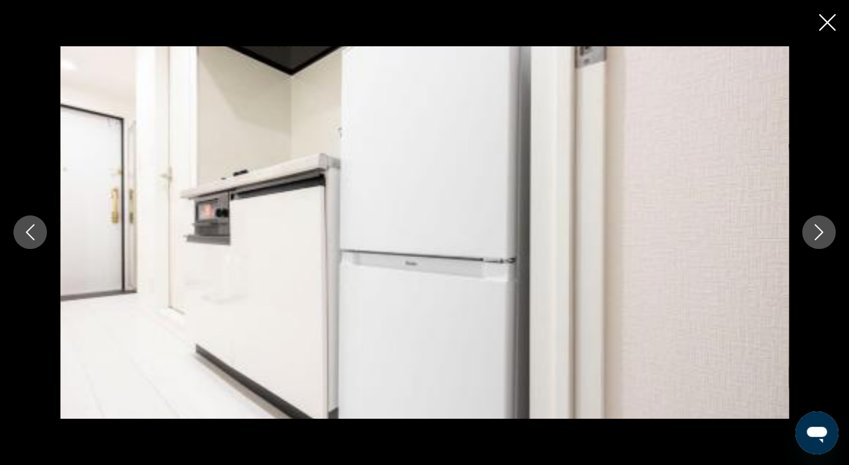
click at [820, 232] on icon "Next image" at bounding box center [819, 232] width 16 height 16
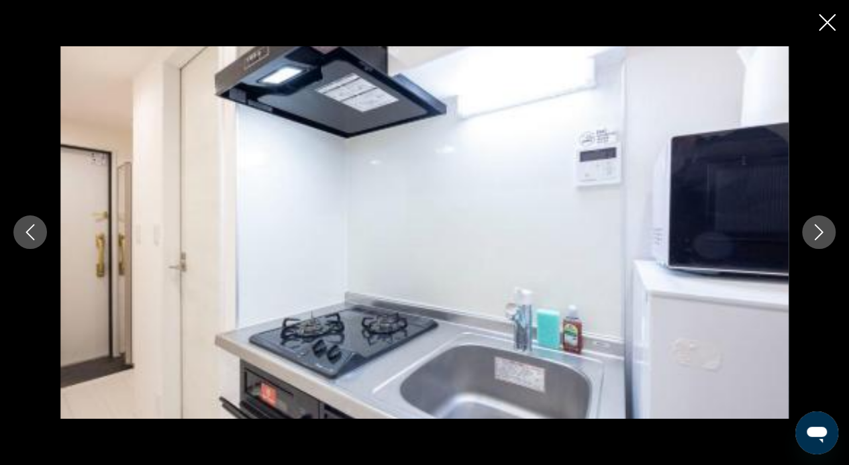
click at [820, 232] on icon "Next image" at bounding box center [819, 232] width 16 height 16
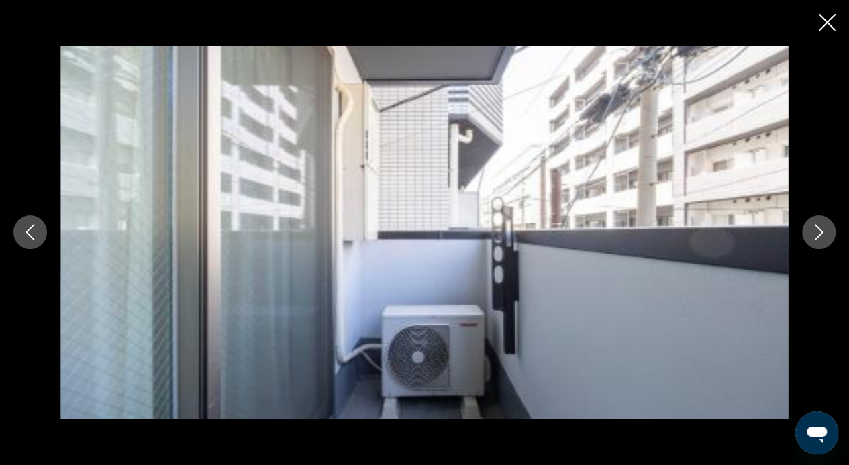
click at [820, 232] on icon "Next image" at bounding box center [819, 232] width 16 height 16
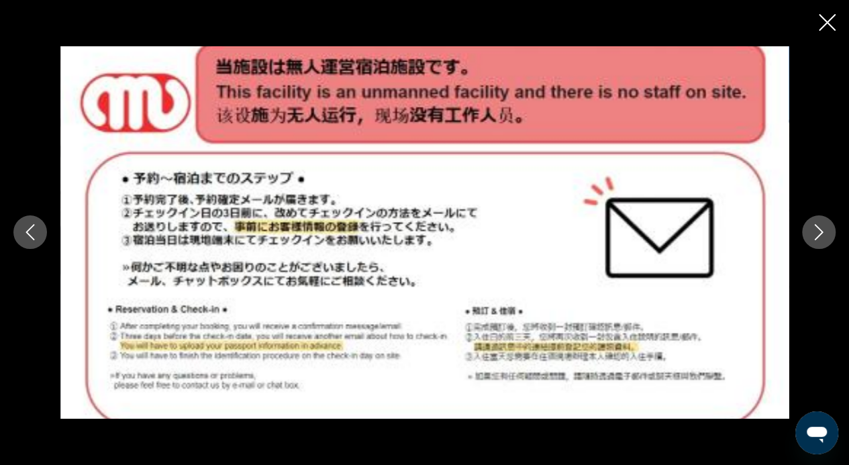
click at [820, 232] on icon "Next image" at bounding box center [819, 232] width 16 height 16
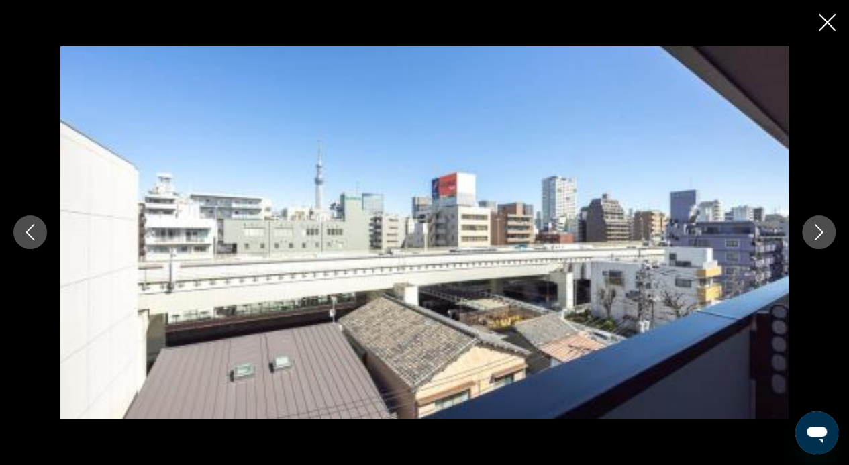
click at [820, 232] on icon "Next image" at bounding box center [819, 232] width 16 height 16
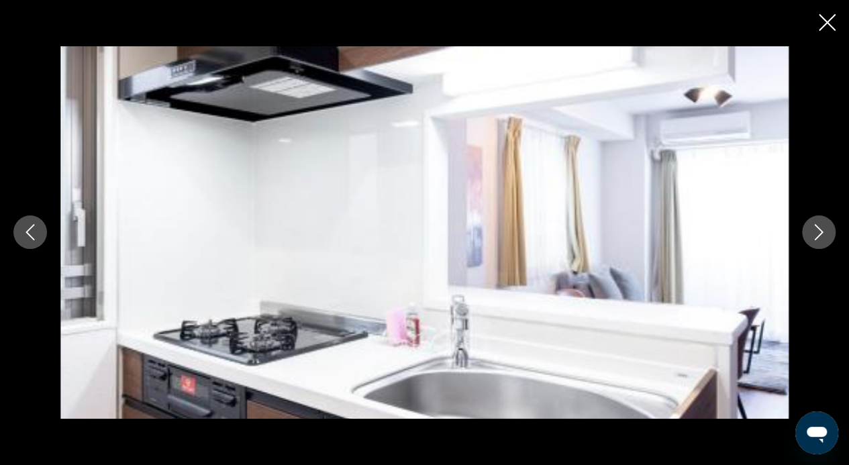
click at [820, 232] on icon "Next image" at bounding box center [819, 232] width 16 height 16
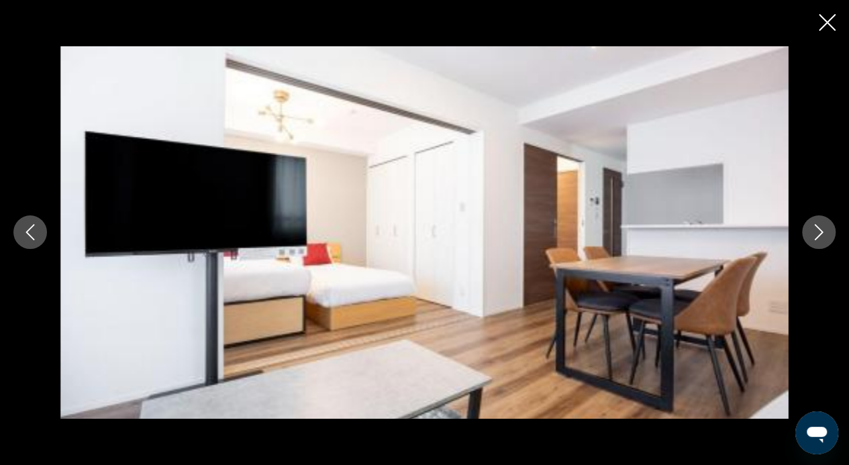
click at [820, 232] on icon "Next image" at bounding box center [819, 232] width 16 height 16
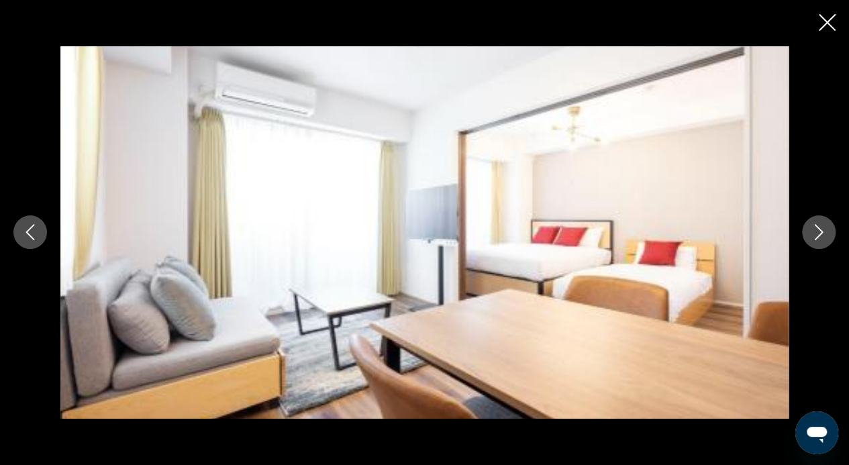
scroll to position [2089, 0]
click at [826, 23] on icon "Close slideshow" at bounding box center [827, 22] width 17 height 17
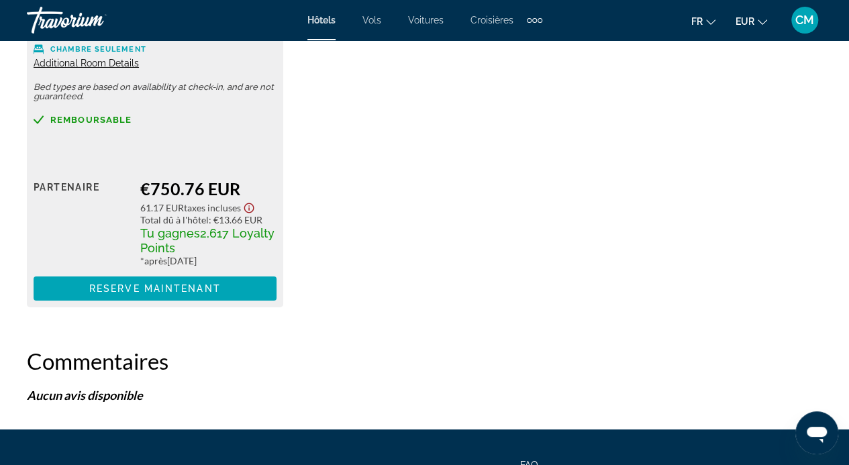
scroll to position [2250, 0]
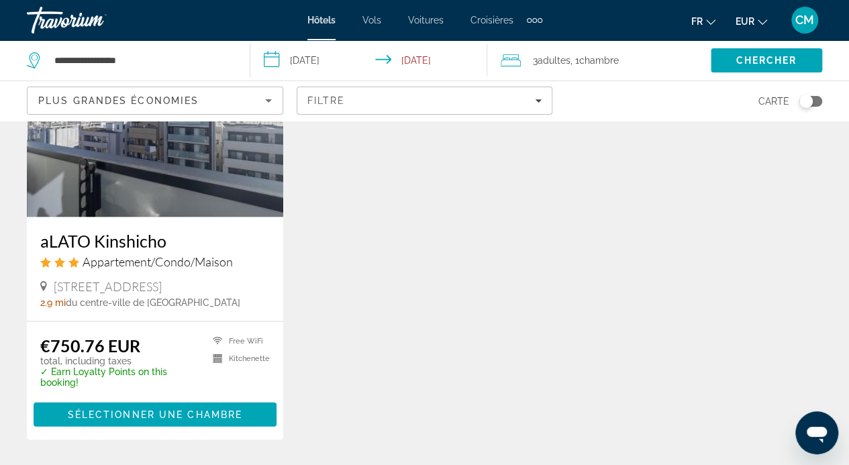
scroll to position [1197, 0]
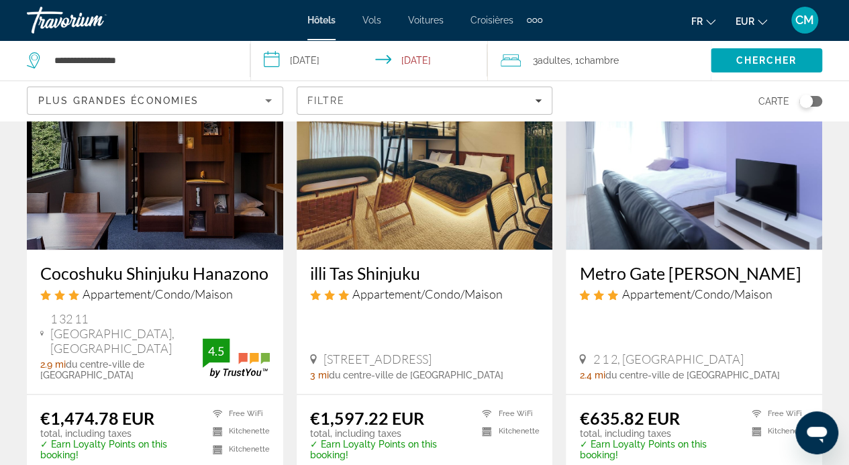
scroll to position [650, 0]
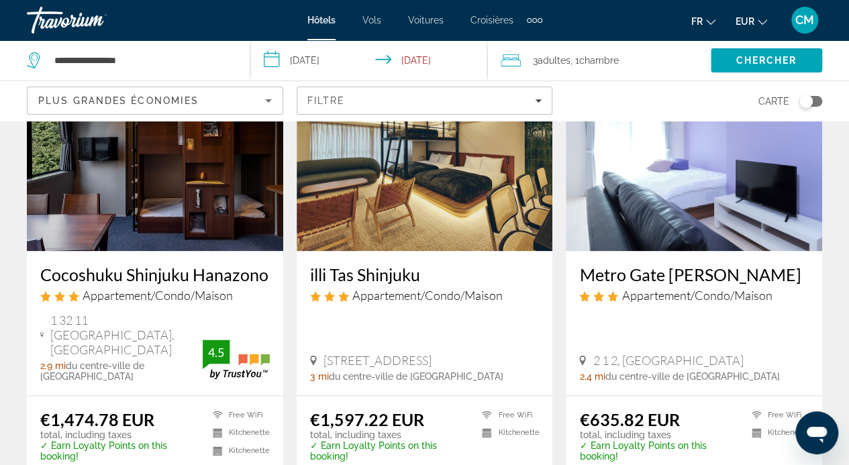
click at [670, 265] on h3 "Metro Gate Morishita" at bounding box center [694, 275] width 230 height 20
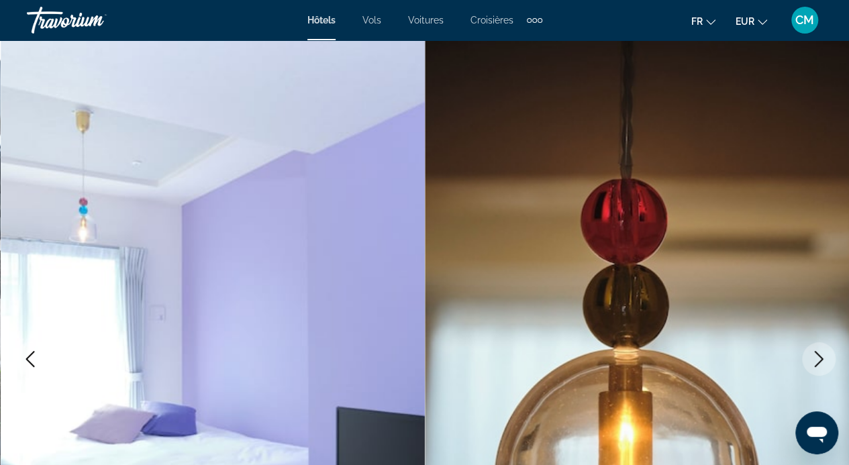
click at [819, 361] on icon "Next image" at bounding box center [819, 359] width 16 height 16
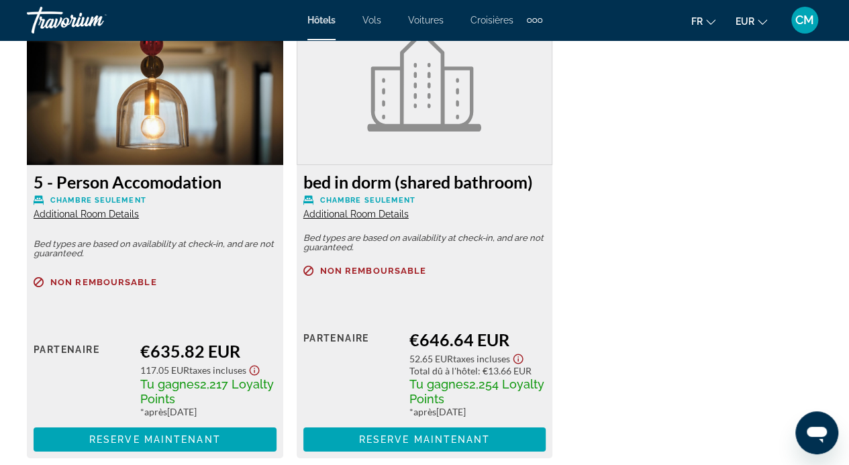
scroll to position [2157, 0]
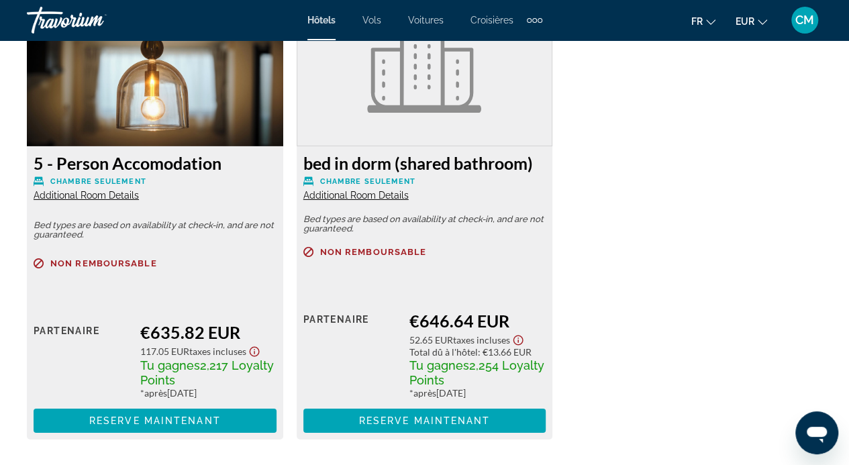
click at [387, 194] on span "Additional Room Details" at bounding box center [355, 195] width 105 height 11
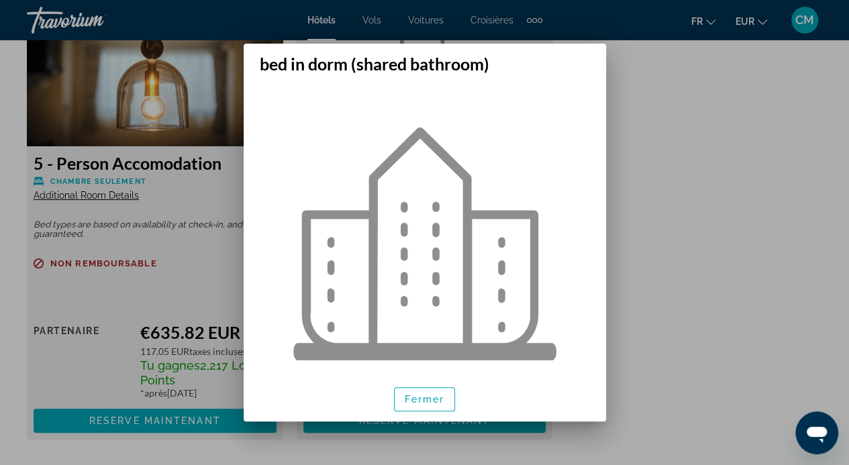
scroll to position [0, 0]
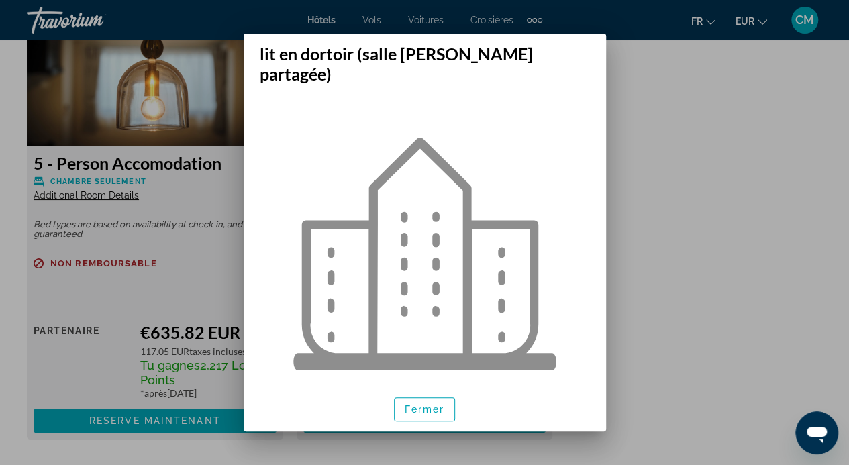
click at [572, 177] on div at bounding box center [425, 254] width 330 height 300
click at [115, 242] on div at bounding box center [424, 232] width 849 height 465
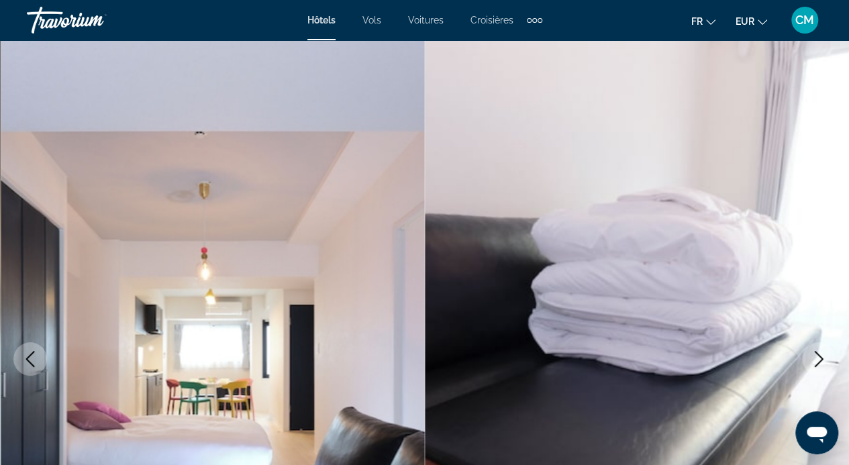
scroll to position [2157, 0]
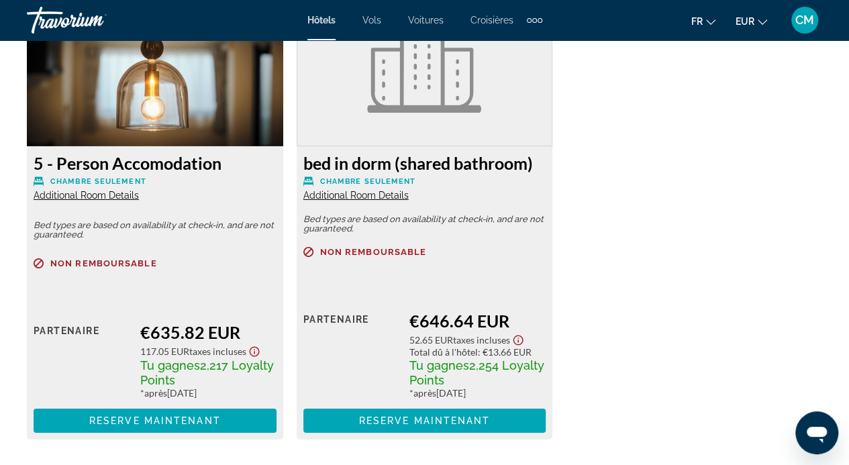
click at [105, 190] on span "Additional Room Details" at bounding box center [86, 195] width 105 height 11
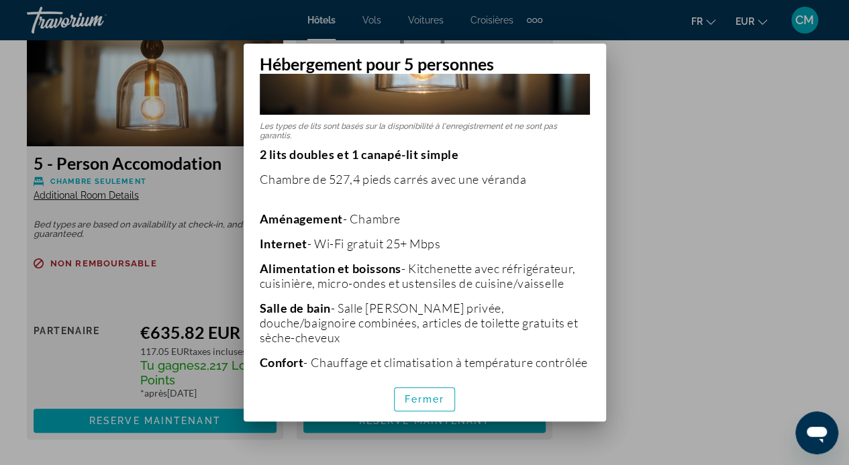
scroll to position [249, 0]
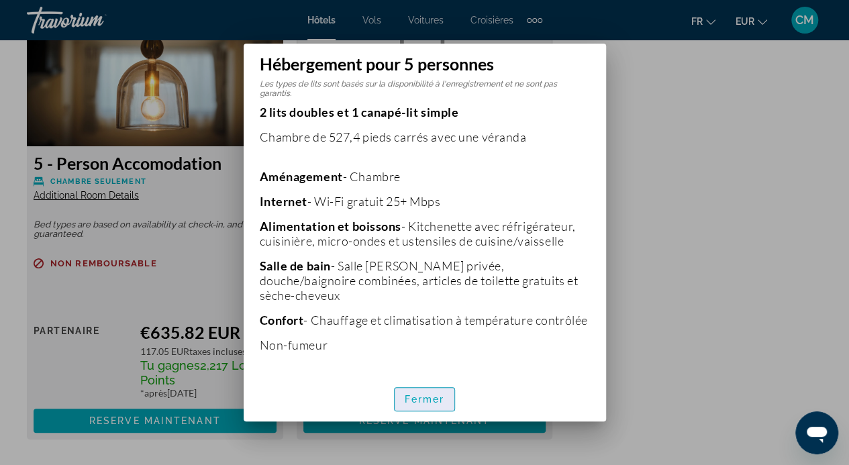
click at [428, 391] on span "button" at bounding box center [425, 399] width 60 height 32
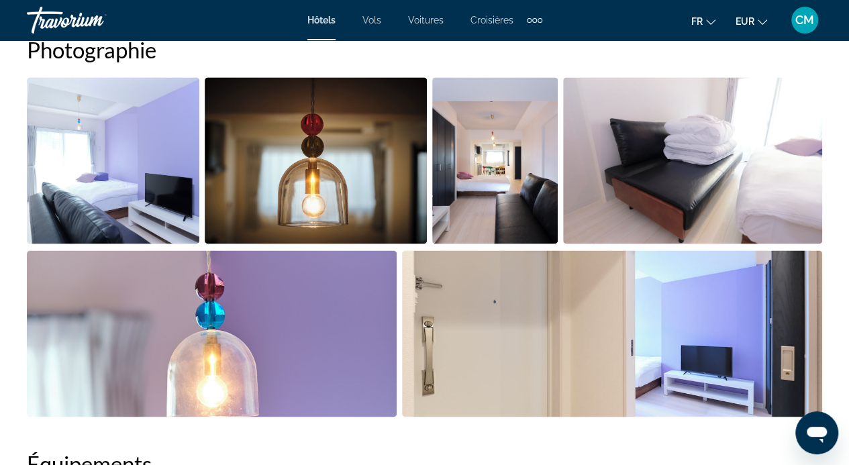
scroll to position [929, 0]
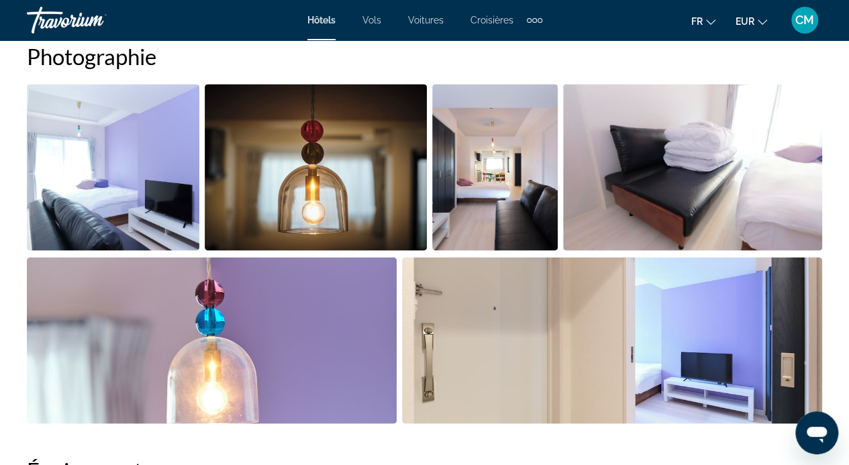
click at [599, 312] on img "Open full-screen image slider" at bounding box center [612, 340] width 420 height 167
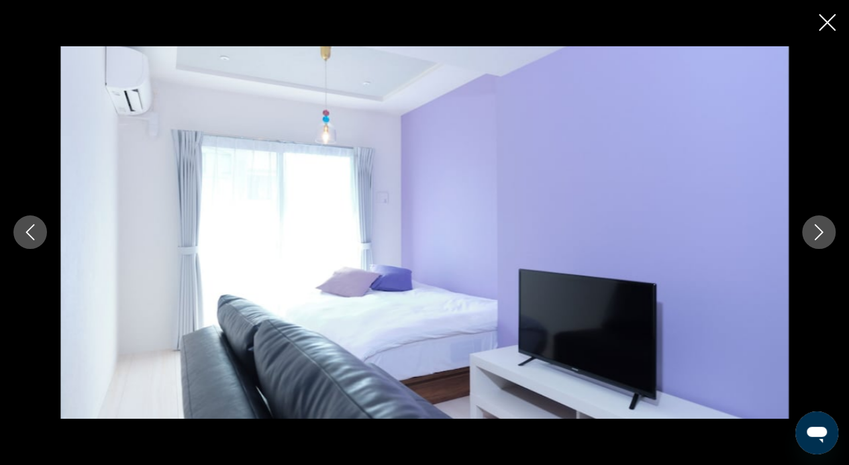
click at [815, 224] on icon "Next image" at bounding box center [819, 232] width 16 height 16
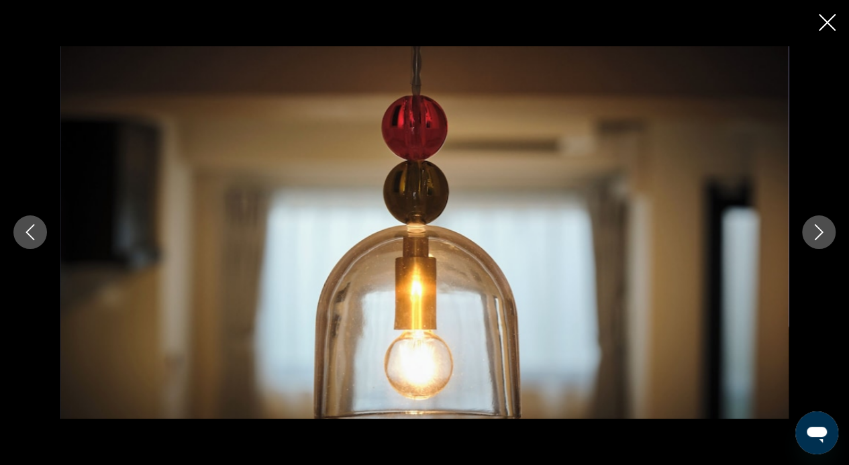
click at [815, 224] on icon "Next image" at bounding box center [819, 232] width 16 height 16
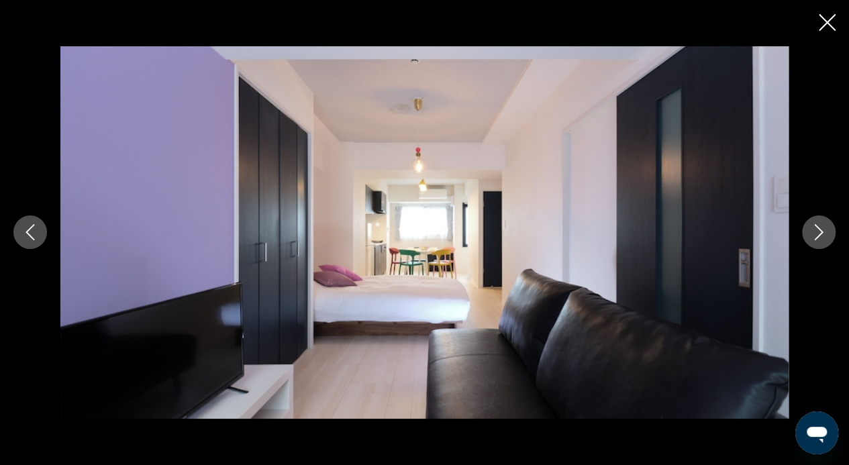
click at [815, 224] on icon "Next image" at bounding box center [819, 232] width 16 height 16
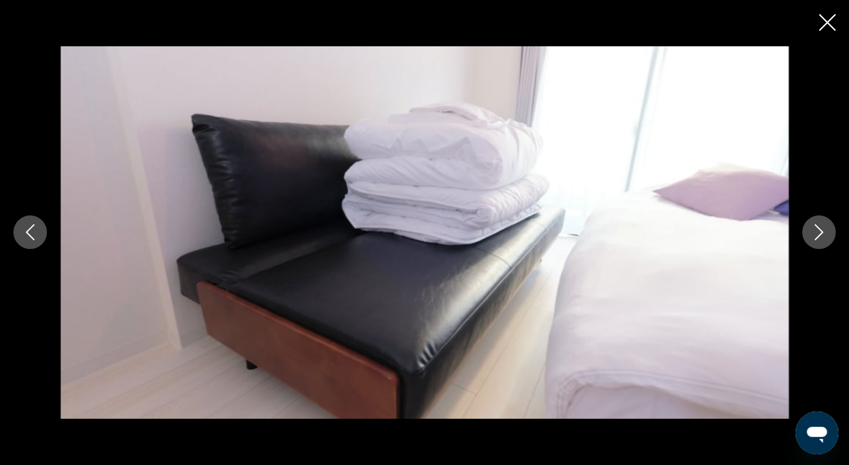
click at [815, 224] on icon "Next image" at bounding box center [819, 232] width 16 height 16
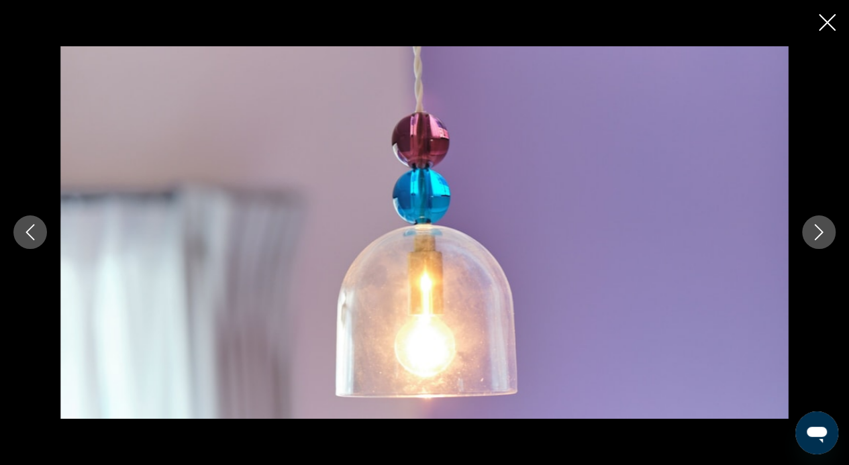
click at [815, 224] on icon "Next image" at bounding box center [819, 232] width 16 height 16
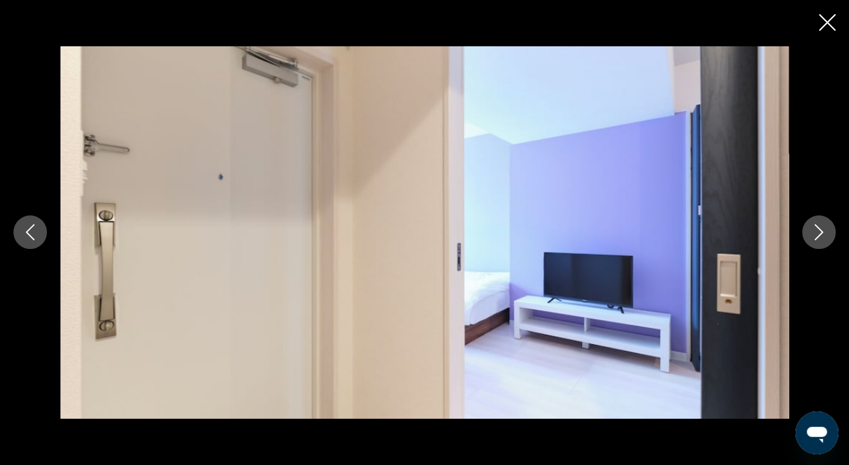
click at [815, 224] on icon "Next image" at bounding box center [819, 232] width 16 height 16
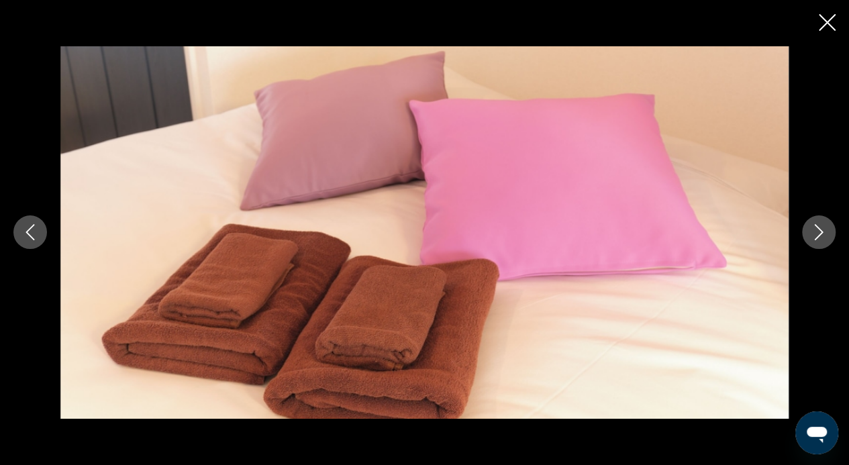
click at [815, 224] on icon "Next image" at bounding box center [819, 232] width 16 height 16
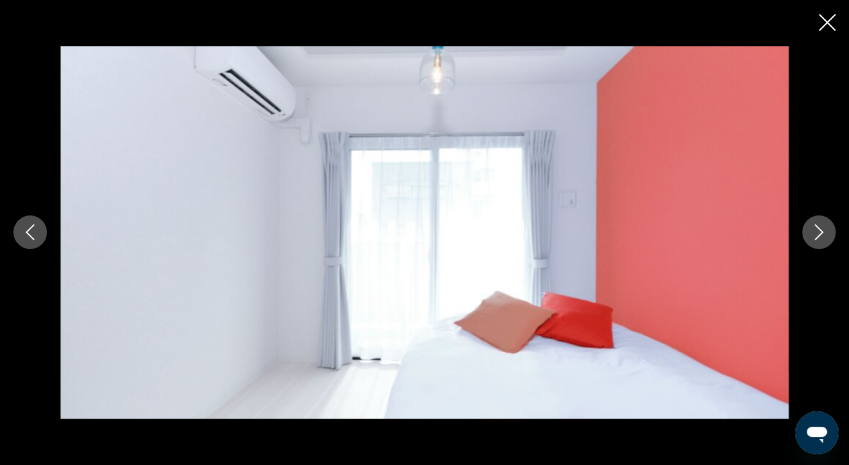
click at [815, 224] on icon "Next image" at bounding box center [819, 232] width 16 height 16
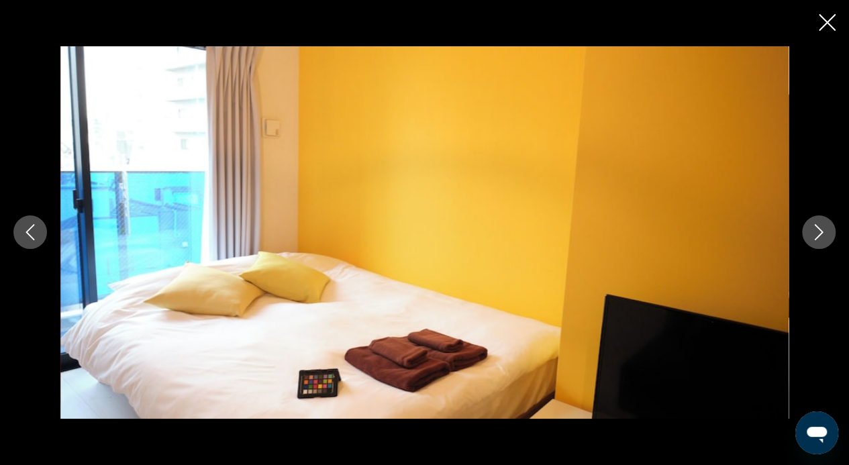
click at [815, 224] on icon "Next image" at bounding box center [819, 232] width 16 height 16
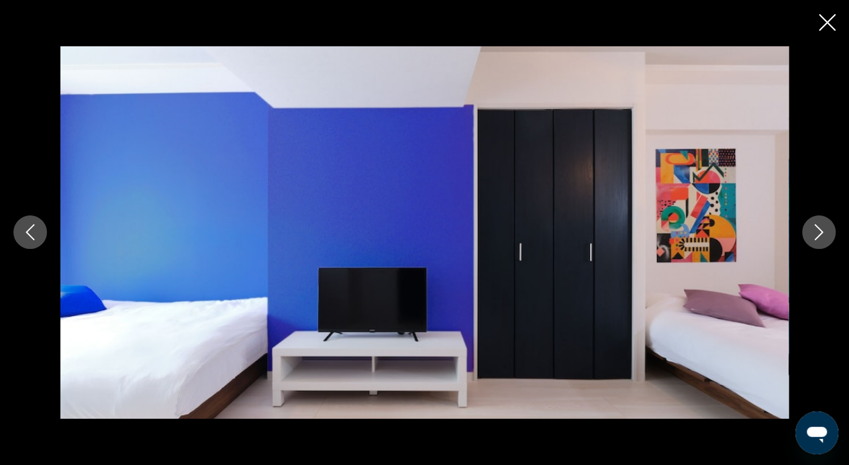
click at [815, 224] on icon "Next image" at bounding box center [819, 232] width 16 height 16
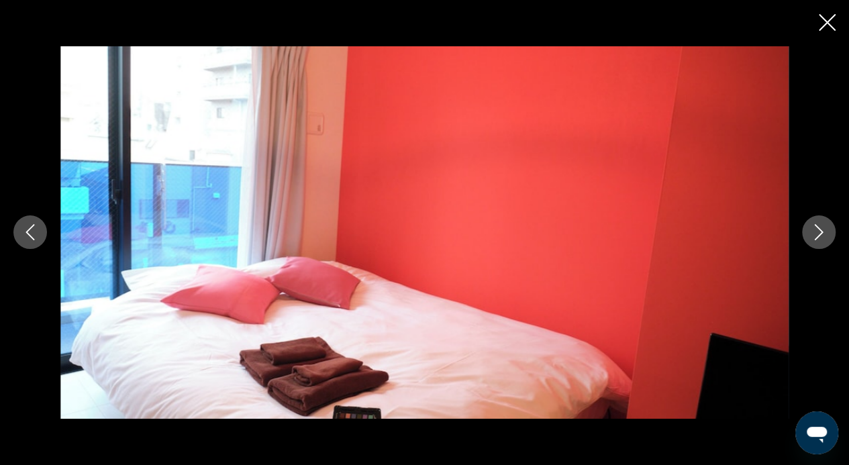
click at [815, 224] on icon "Next image" at bounding box center [819, 232] width 16 height 16
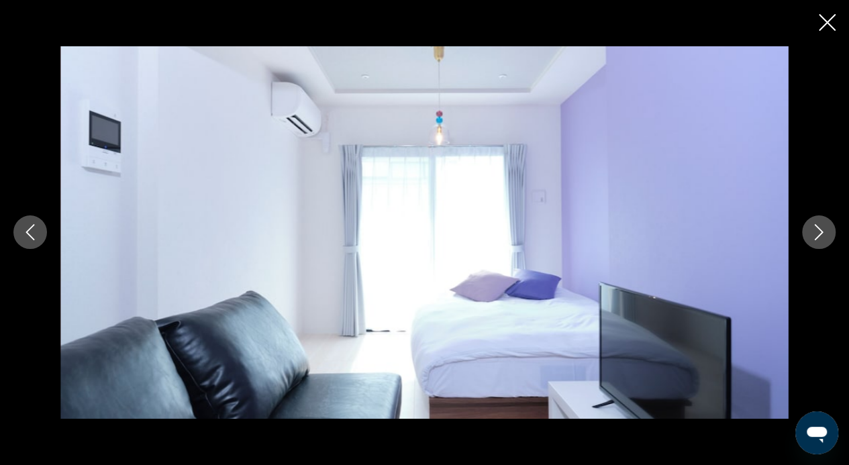
click at [815, 224] on icon "Next image" at bounding box center [819, 232] width 16 height 16
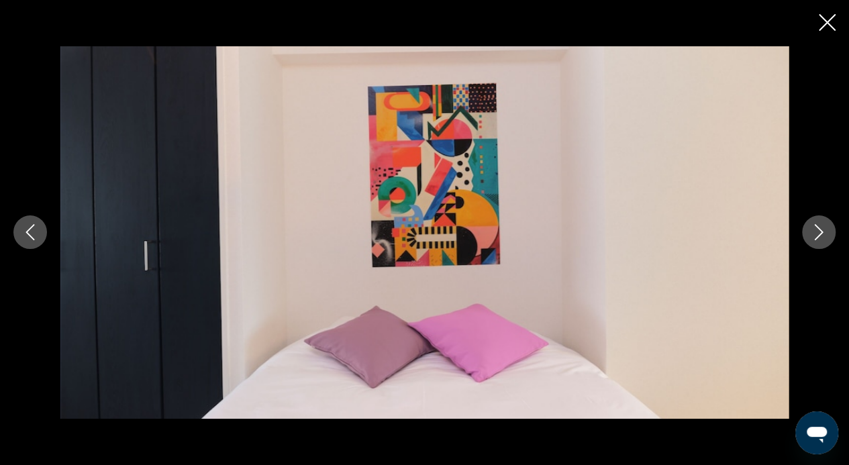
click at [815, 224] on icon "Next image" at bounding box center [819, 232] width 16 height 16
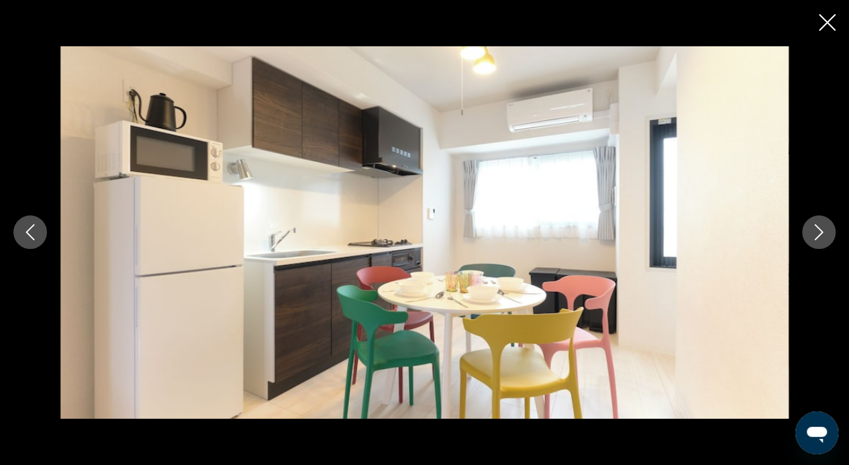
click at [815, 224] on icon "Next image" at bounding box center [819, 232] width 16 height 16
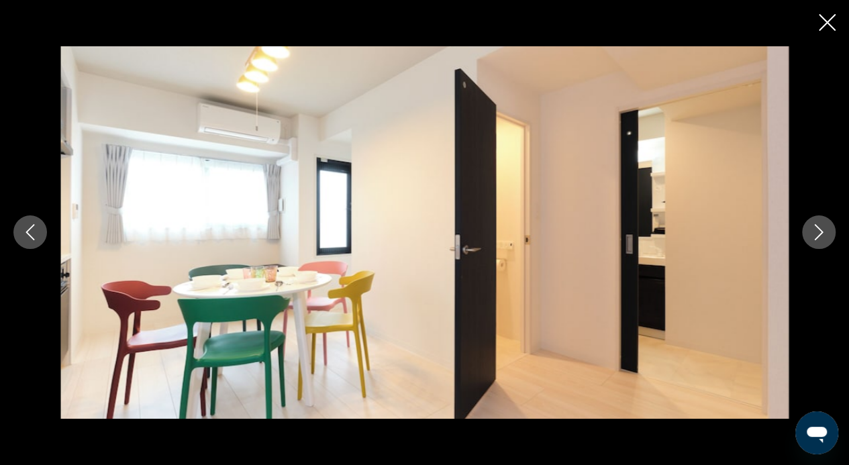
click at [815, 224] on icon "Next image" at bounding box center [819, 232] width 16 height 16
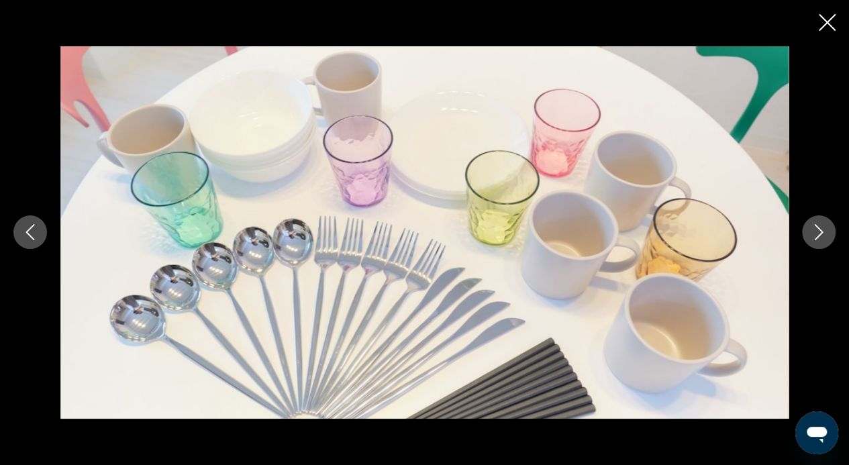
click at [815, 224] on icon "Next image" at bounding box center [819, 232] width 16 height 16
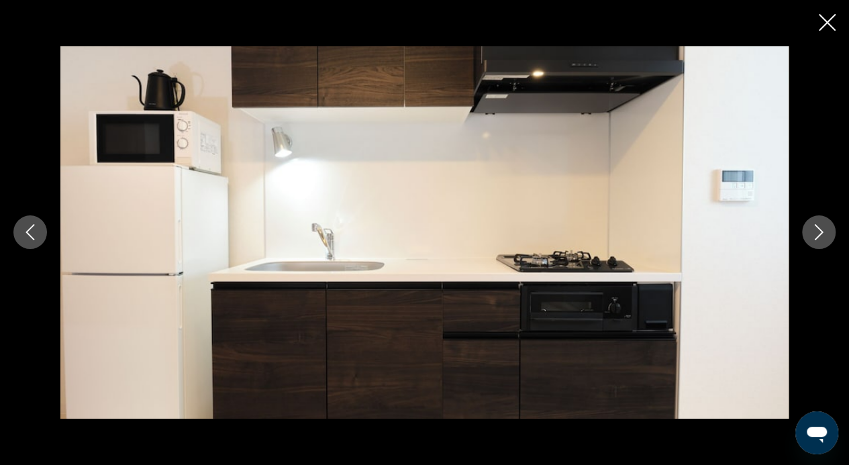
click at [815, 224] on icon "Next image" at bounding box center [819, 232] width 16 height 16
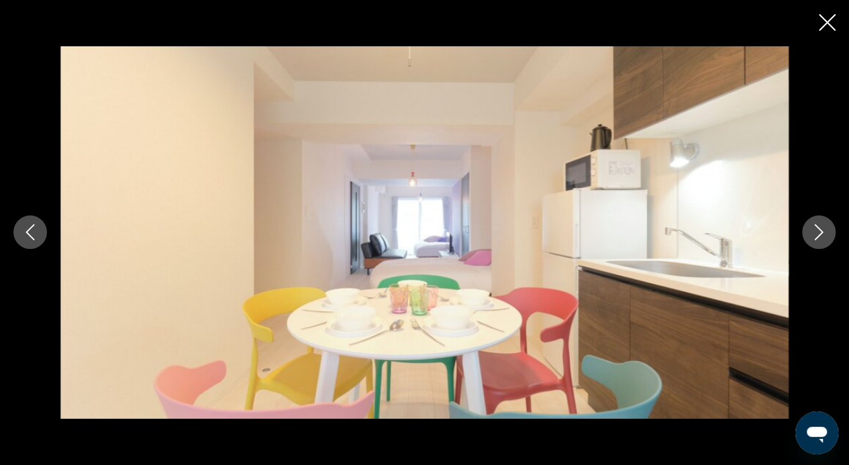
click at [815, 224] on icon "Next image" at bounding box center [819, 232] width 16 height 16
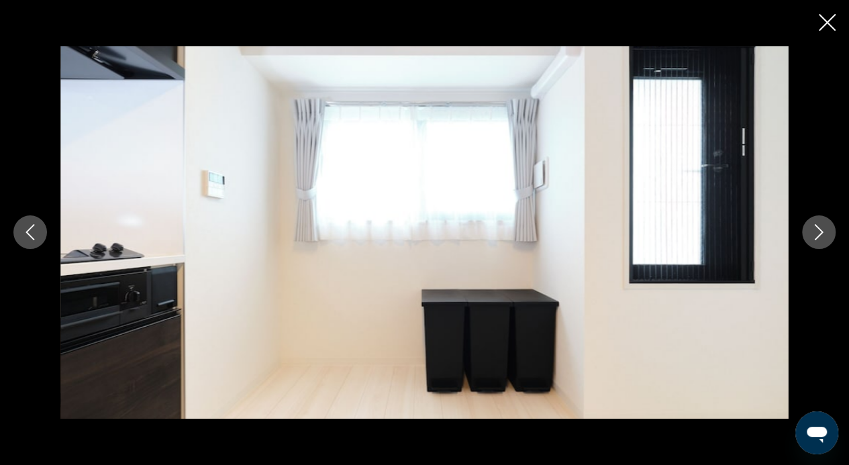
click at [815, 224] on icon "Next image" at bounding box center [819, 232] width 16 height 16
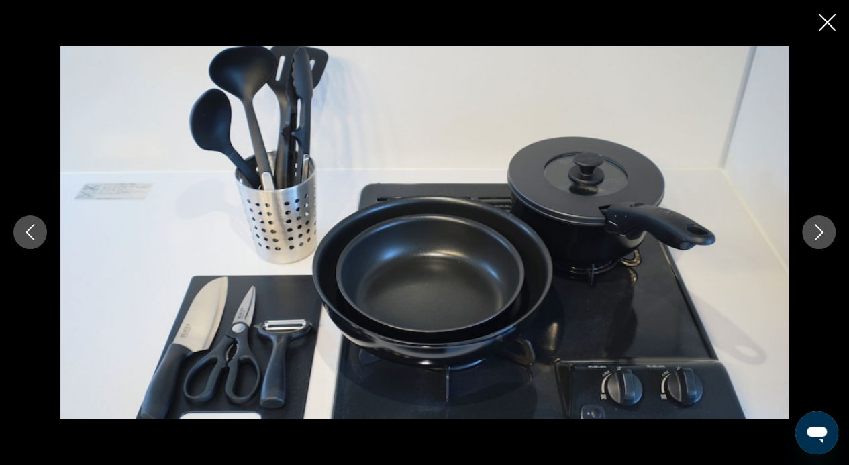
click at [815, 224] on icon "Next image" at bounding box center [819, 232] width 16 height 16
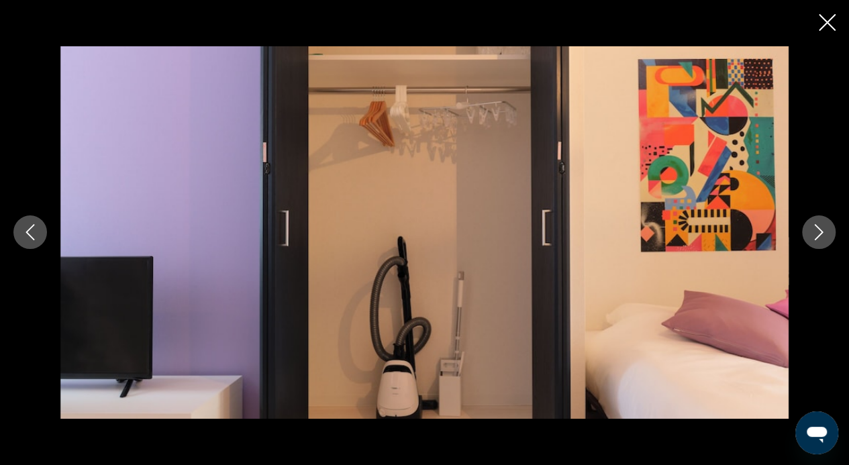
click at [815, 224] on icon "Next image" at bounding box center [819, 232] width 16 height 16
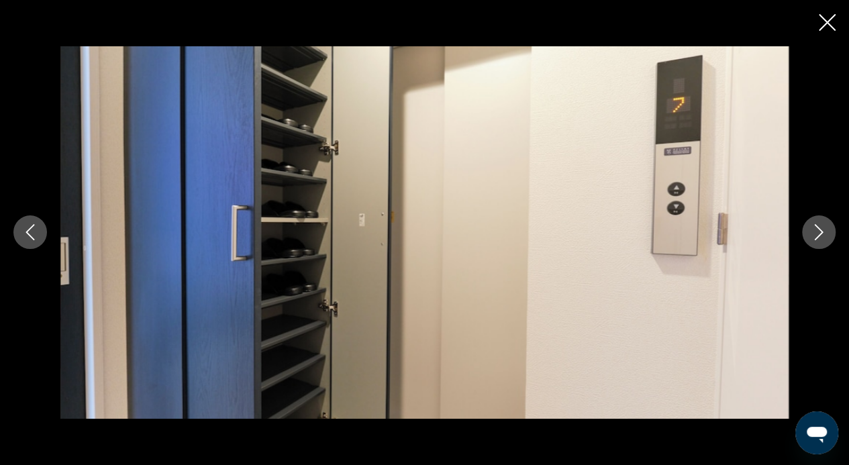
click at [815, 224] on icon "Next image" at bounding box center [819, 232] width 16 height 16
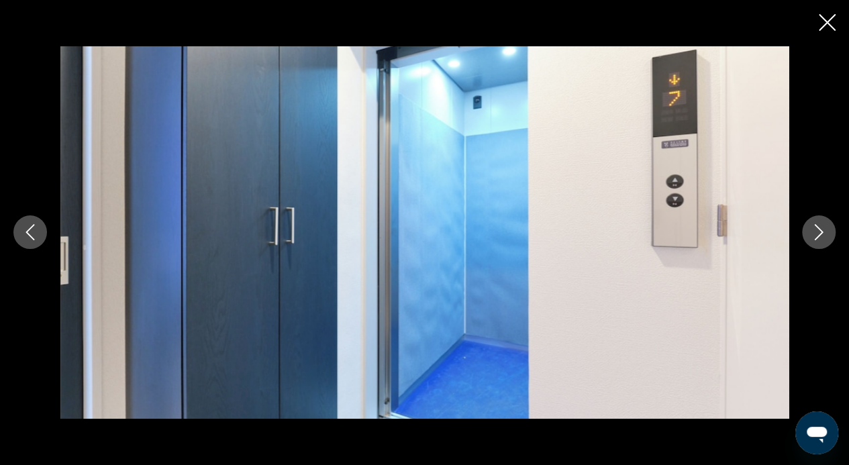
click at [815, 224] on icon "Next image" at bounding box center [819, 232] width 16 height 16
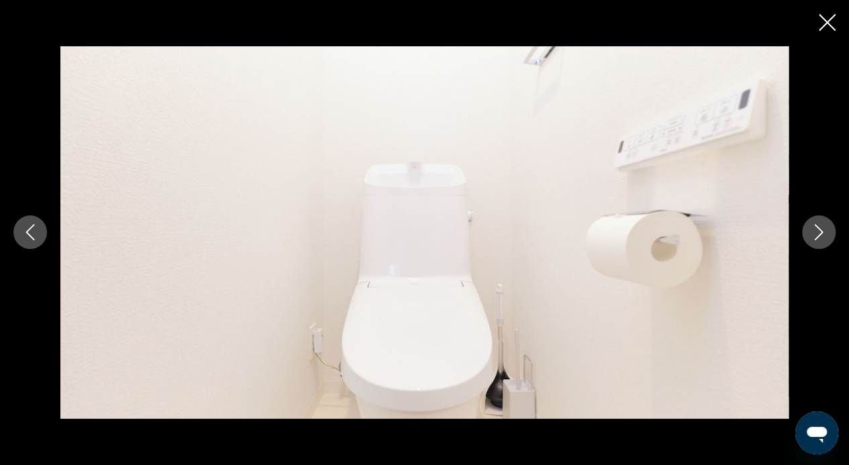
click at [815, 224] on icon "Next image" at bounding box center [819, 232] width 16 height 16
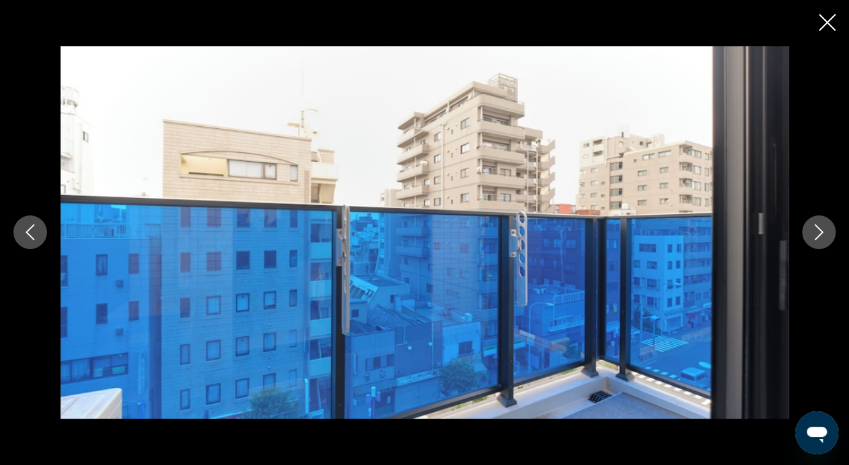
click at [815, 224] on icon "Next image" at bounding box center [819, 232] width 16 height 16
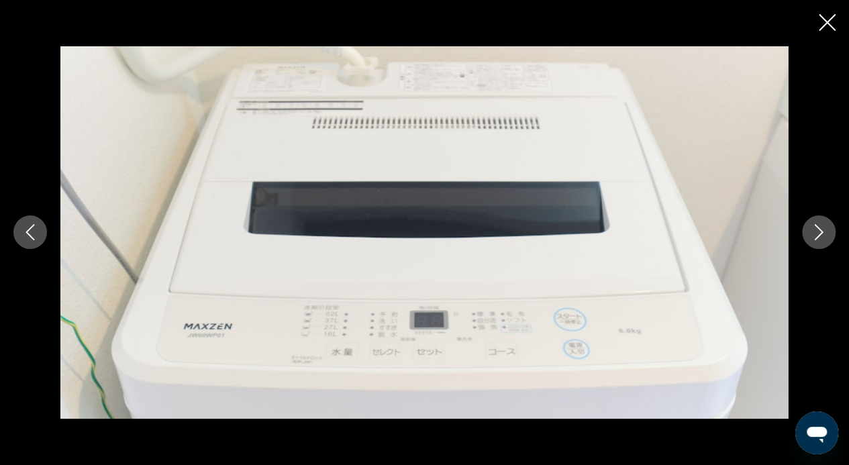
click at [815, 224] on icon "Next image" at bounding box center [819, 232] width 16 height 16
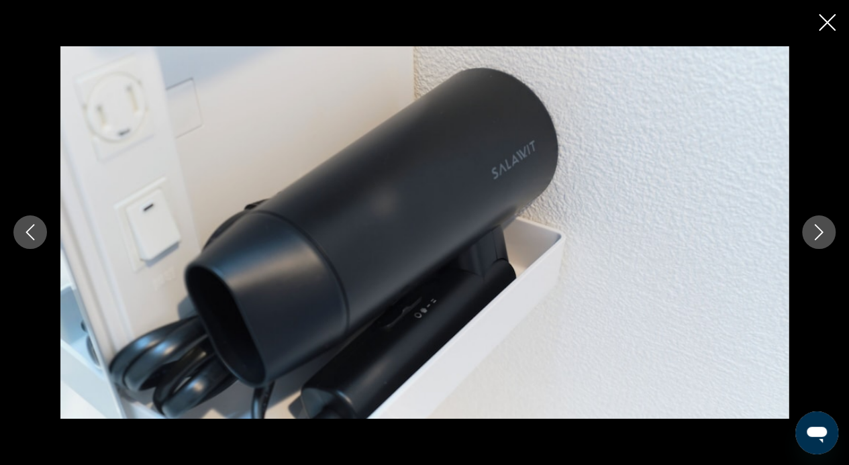
click at [815, 224] on icon "Next image" at bounding box center [819, 232] width 16 height 16
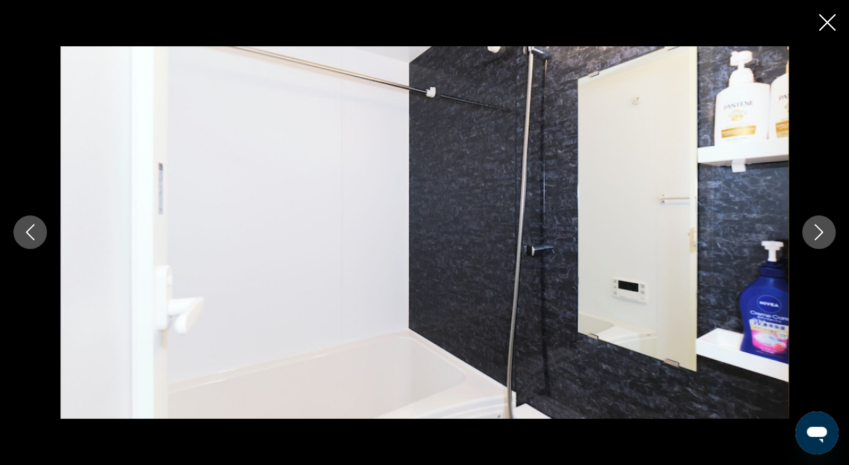
click at [815, 224] on icon "Next image" at bounding box center [819, 232] width 16 height 16
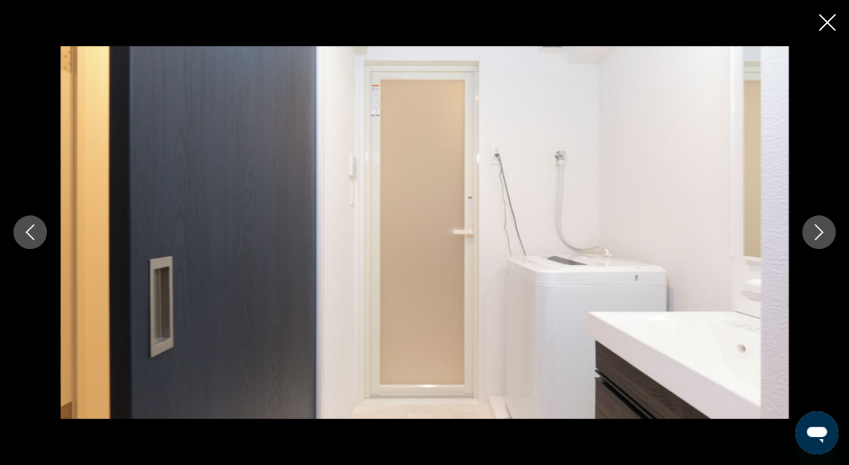
click at [815, 224] on icon "Next image" at bounding box center [819, 232] width 16 height 16
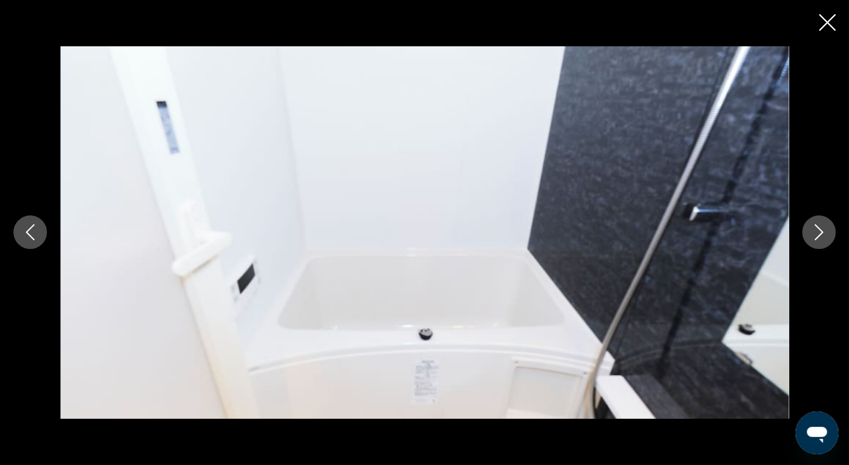
click at [815, 224] on icon "Next image" at bounding box center [819, 232] width 16 height 16
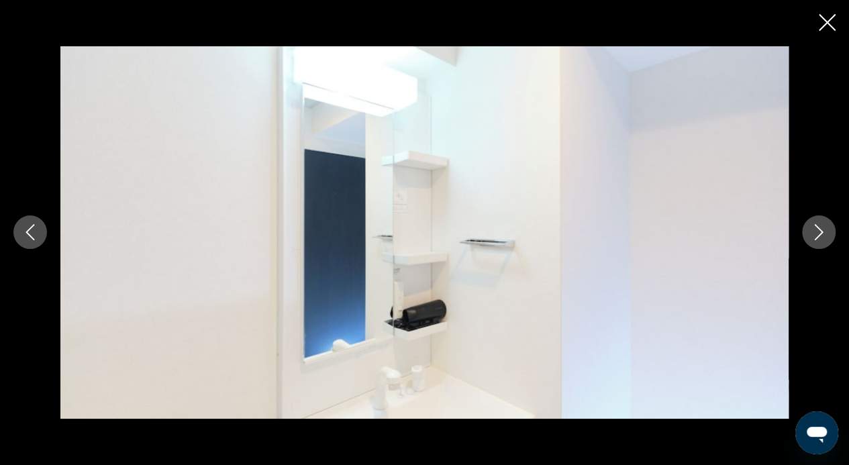
click at [815, 224] on icon "Next image" at bounding box center [819, 232] width 16 height 16
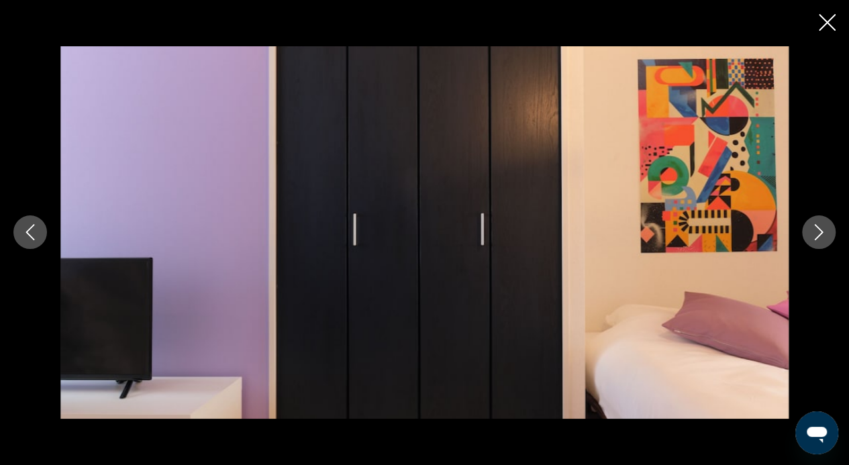
click at [815, 224] on icon "Next image" at bounding box center [819, 232] width 16 height 16
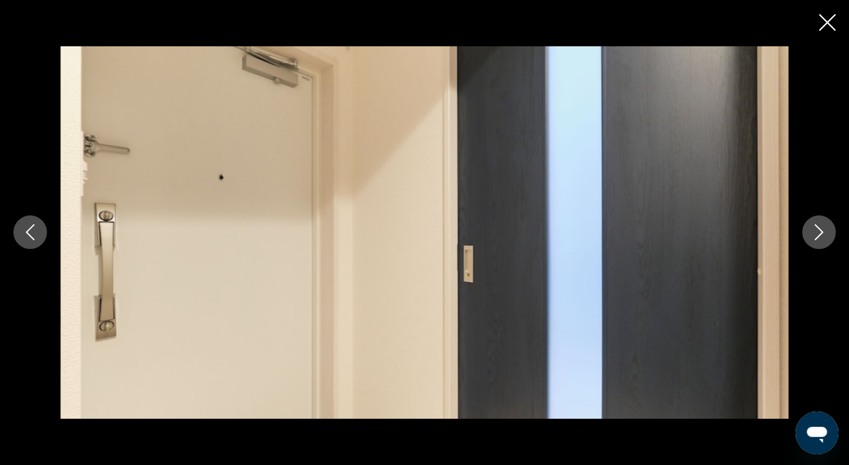
click at [815, 224] on icon "Next image" at bounding box center [819, 232] width 16 height 16
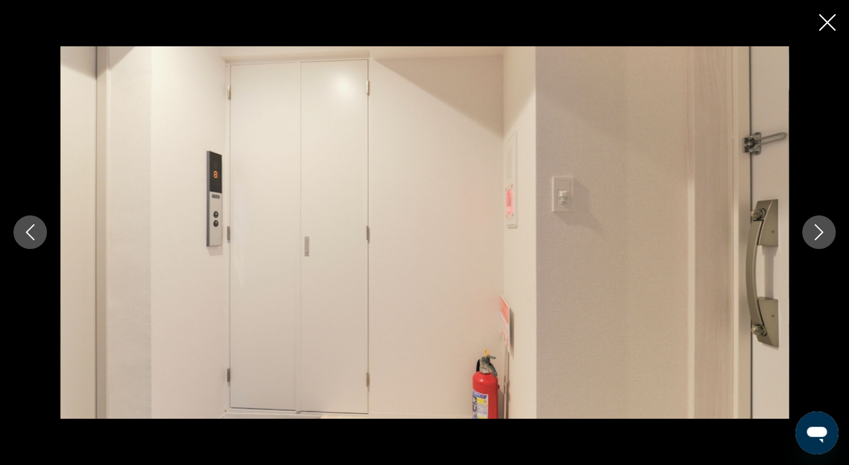
click at [815, 224] on icon "Next image" at bounding box center [819, 232] width 16 height 16
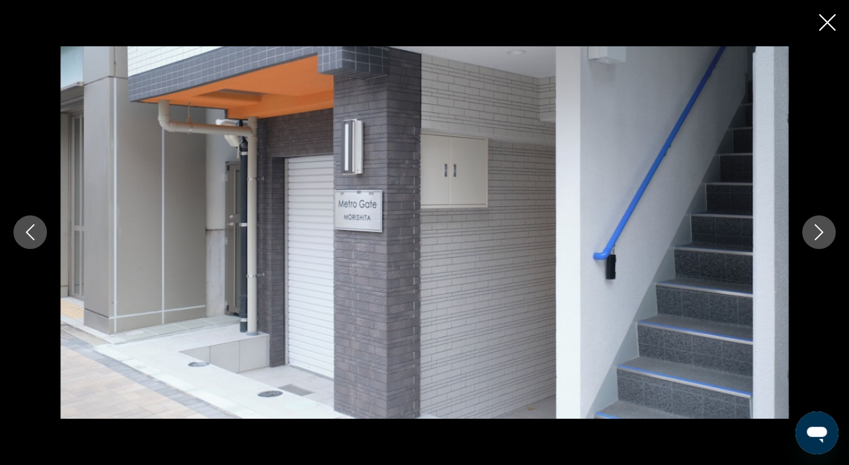
click at [815, 224] on icon "Next image" at bounding box center [819, 232] width 16 height 16
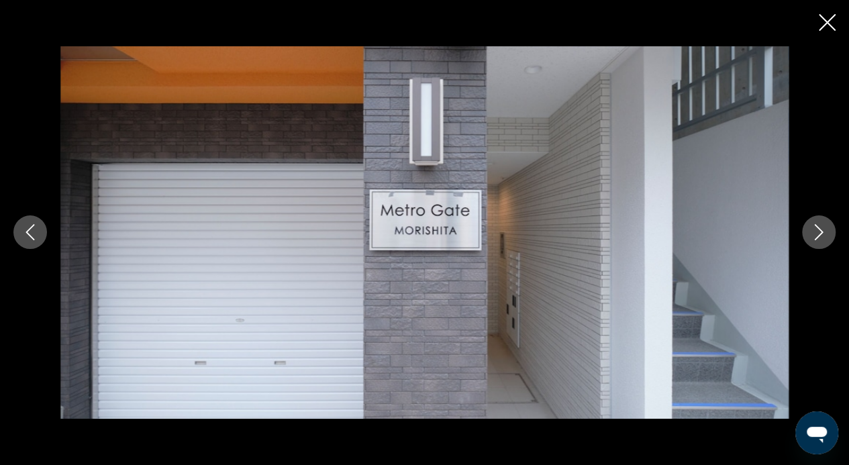
click at [815, 224] on icon "Next image" at bounding box center [819, 232] width 16 height 16
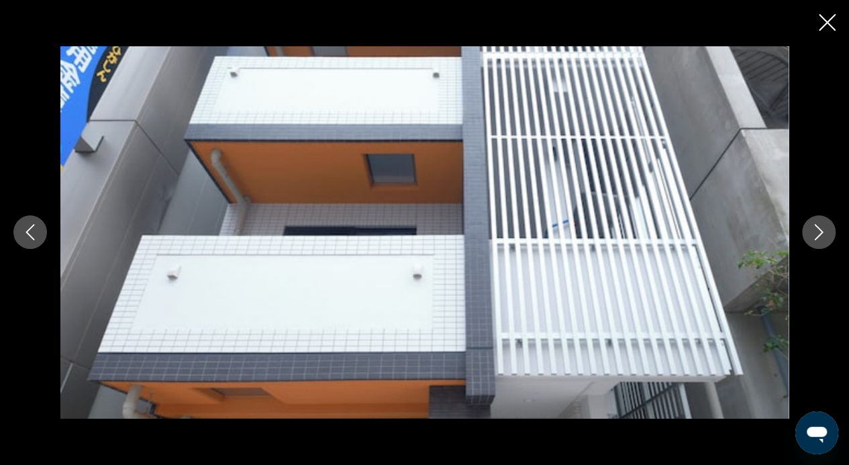
click at [815, 224] on icon "Next image" at bounding box center [819, 232] width 16 height 16
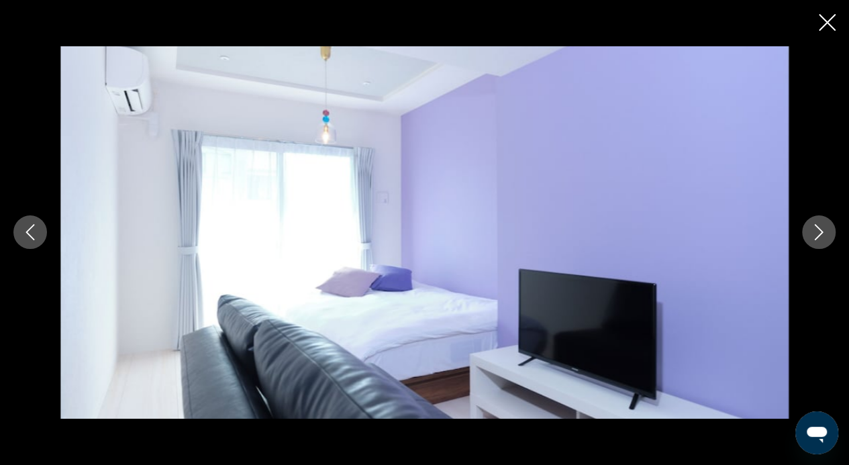
click at [815, 224] on icon "Next image" at bounding box center [819, 232] width 16 height 16
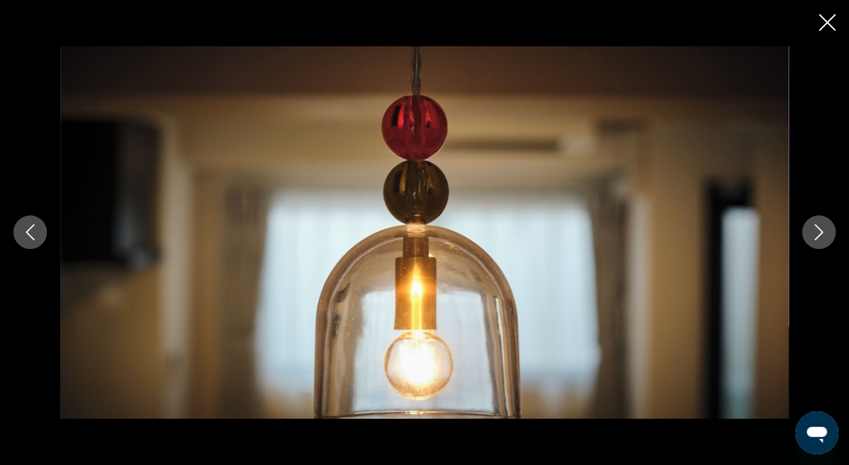
click at [815, 224] on icon "Next image" at bounding box center [819, 232] width 16 height 16
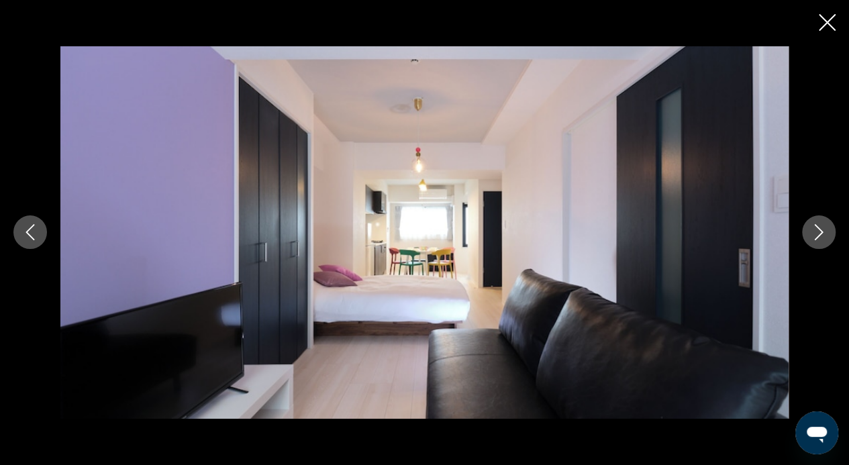
click at [815, 224] on icon "Next image" at bounding box center [819, 232] width 16 height 16
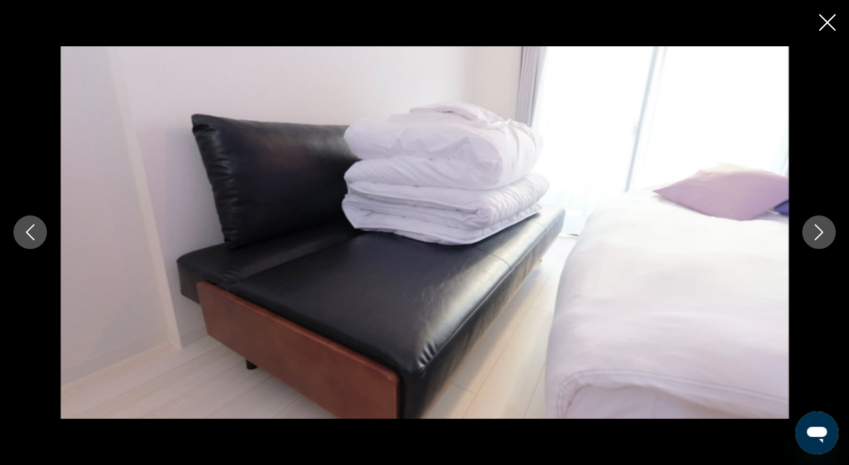
scroll to position [375, 0]
click at [823, 28] on icon "Close slideshow" at bounding box center [827, 22] width 17 height 17
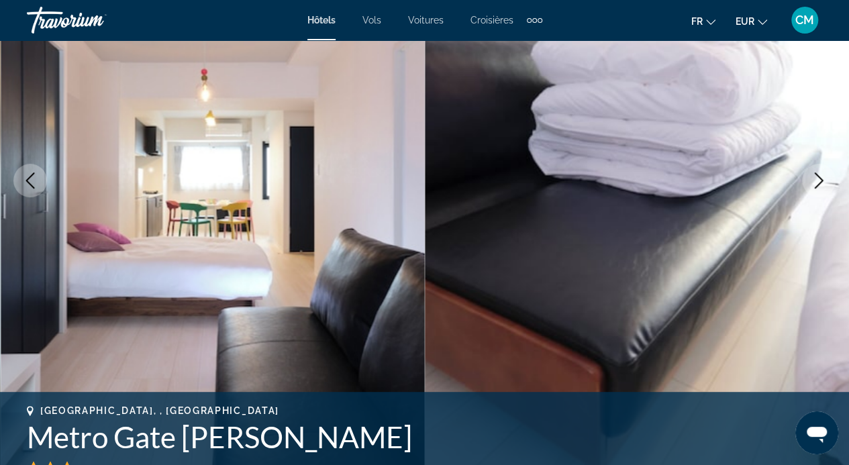
scroll to position [245, 0]
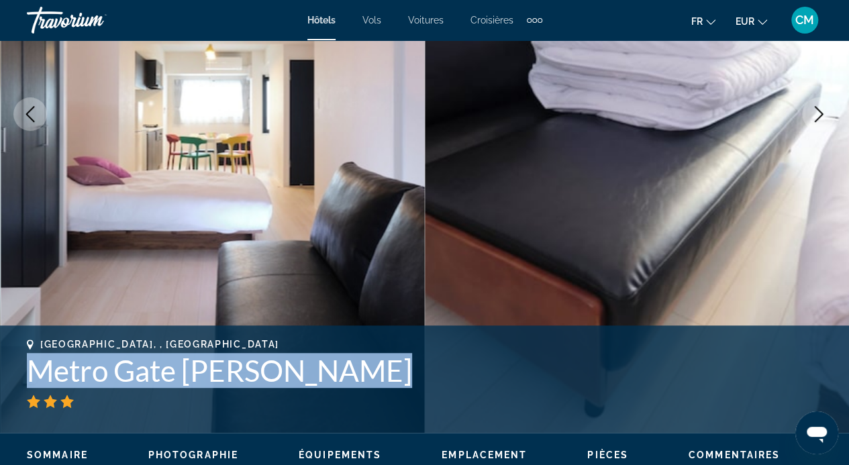
drag, startPoint x: 27, startPoint y: 373, endPoint x: 266, endPoint y: 402, distance: 240.7
click at [266, 402] on div "Tokyo, , Japan Metro Gate Morishita" at bounding box center [425, 373] width 796 height 69
copy div "Metro Gate Morishita Adresse 2 1 2, Tokyo 135 0004, Japan"
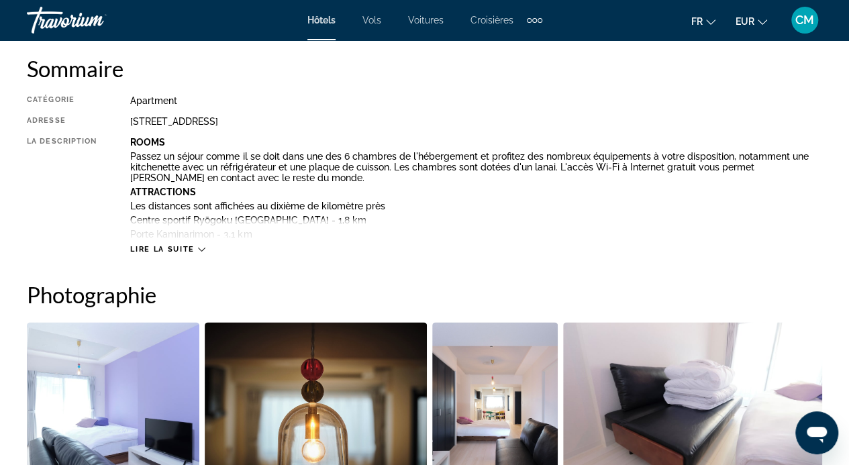
scroll to position [690, 0]
click at [178, 251] on span "Lire la suite" at bounding box center [162, 250] width 64 height 9
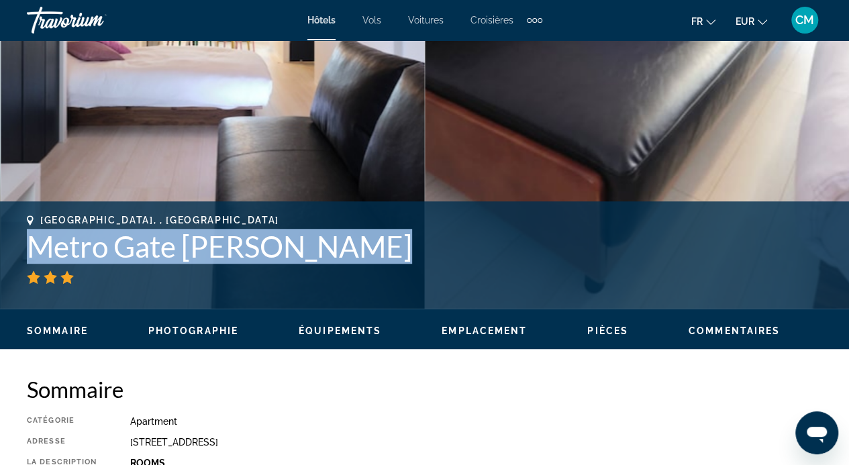
scroll to position [369, 0]
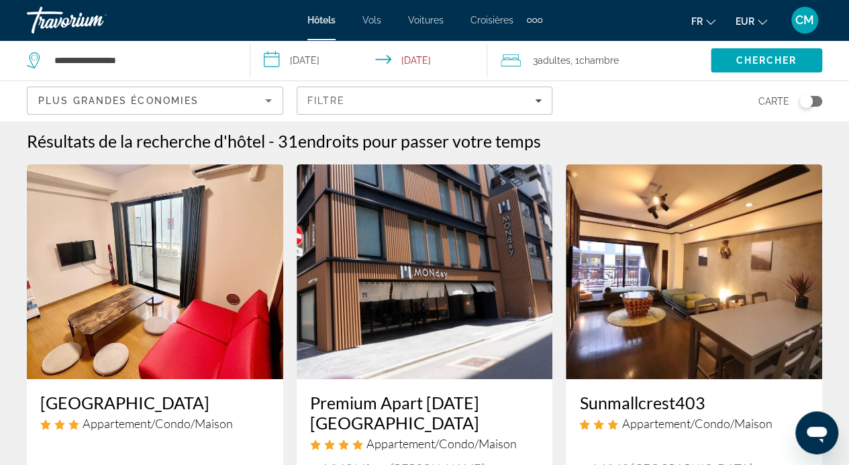
scroll to position [3, 0]
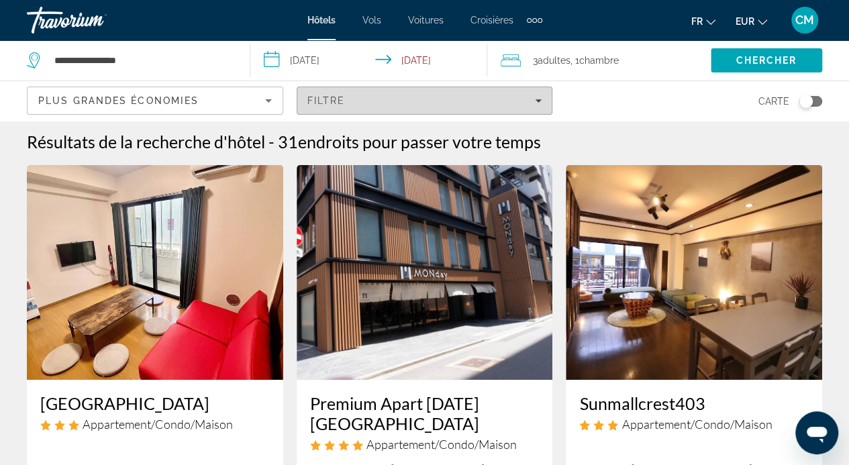
click at [505, 99] on div "Filtre" at bounding box center [425, 100] width 235 height 11
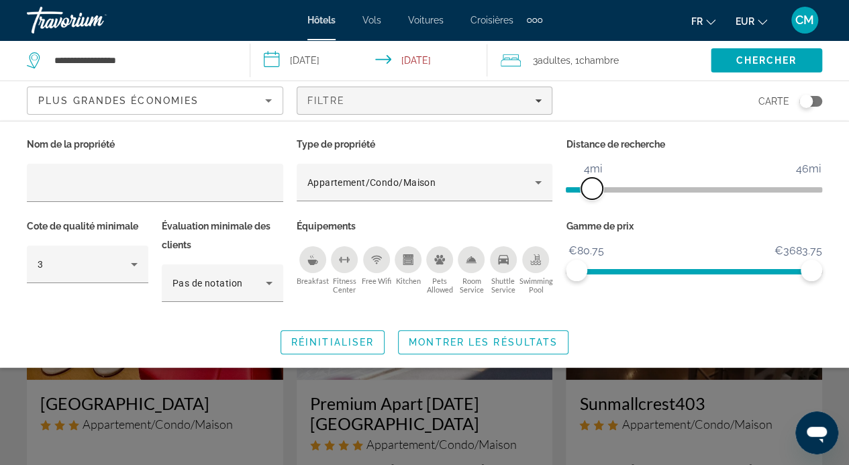
click at [594, 189] on span "ngx-slider" at bounding box center [591, 188] width 21 height 21
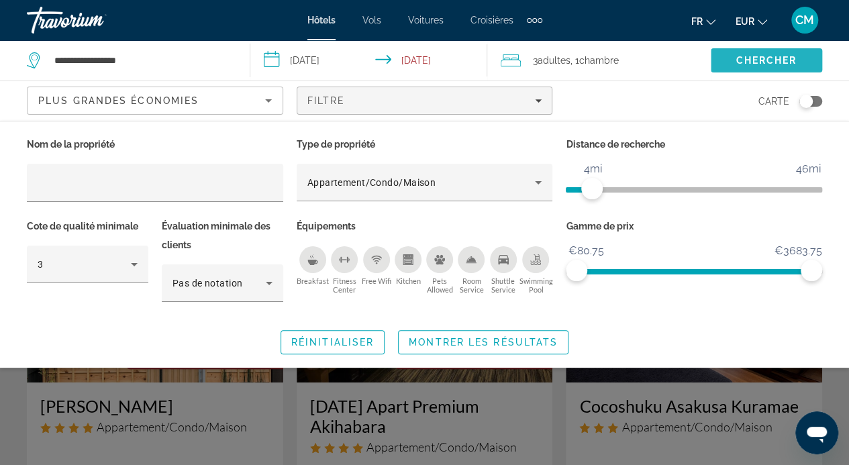
click at [729, 57] on span "Search" at bounding box center [766, 60] width 111 height 32
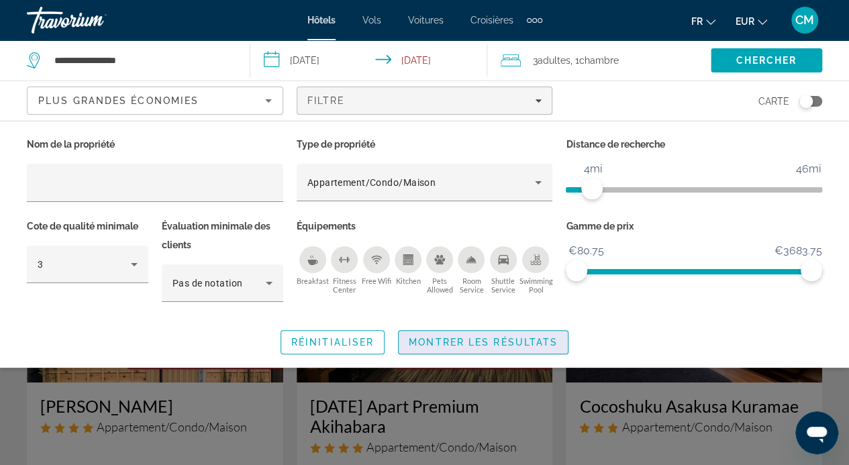
click at [498, 337] on span "Montrer les résultats" at bounding box center [483, 342] width 149 height 11
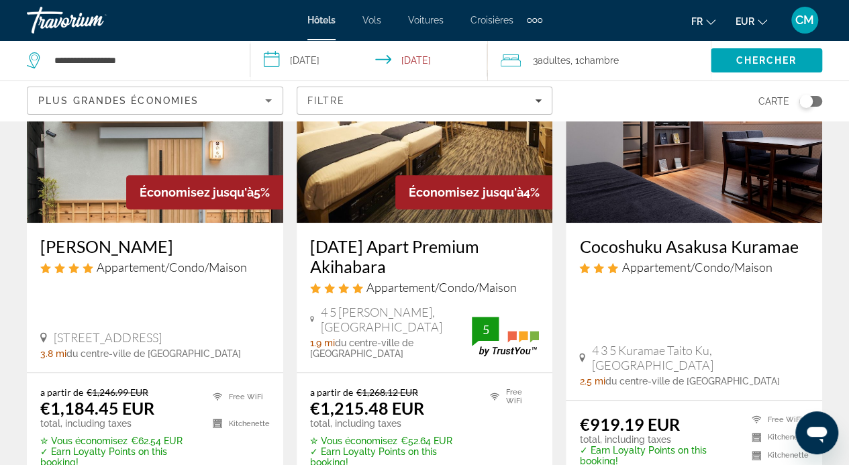
scroll to position [161, 0]
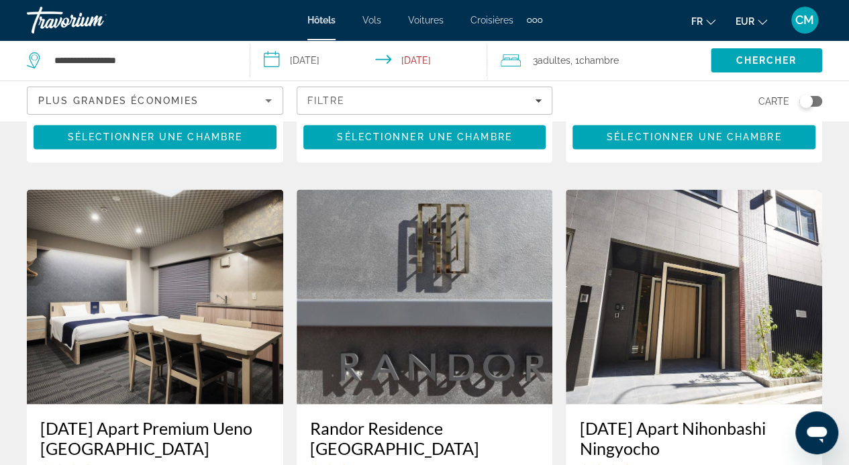
drag, startPoint x: 498, startPoint y: 336, endPoint x: 414, endPoint y: 314, distance: 87.5
click at [414, 314] on img "Contenu principal" at bounding box center [425, 296] width 256 height 215
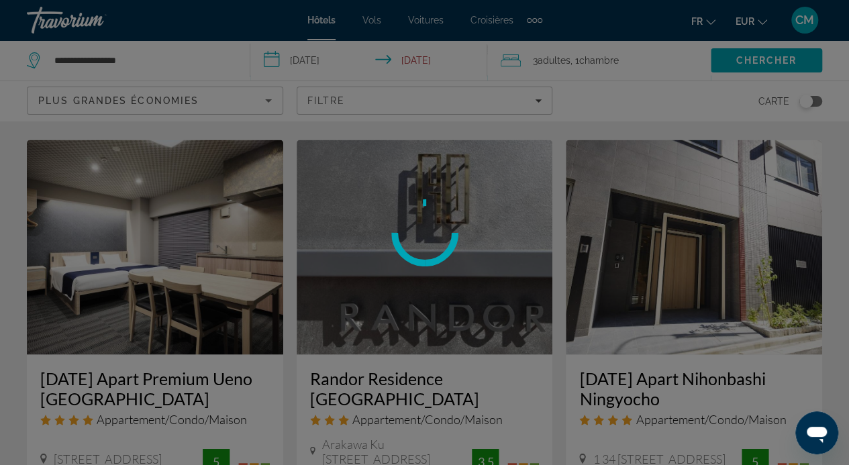
scroll to position [1078, 0]
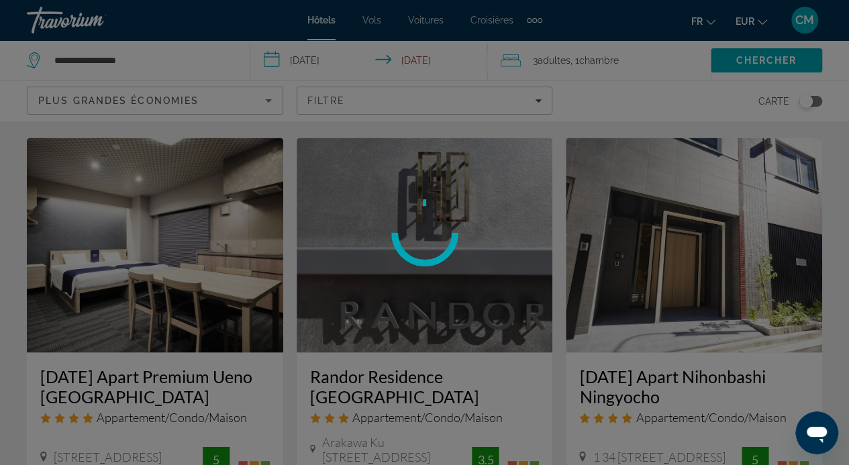
click at [414, 314] on div at bounding box center [424, 232] width 849 height 465
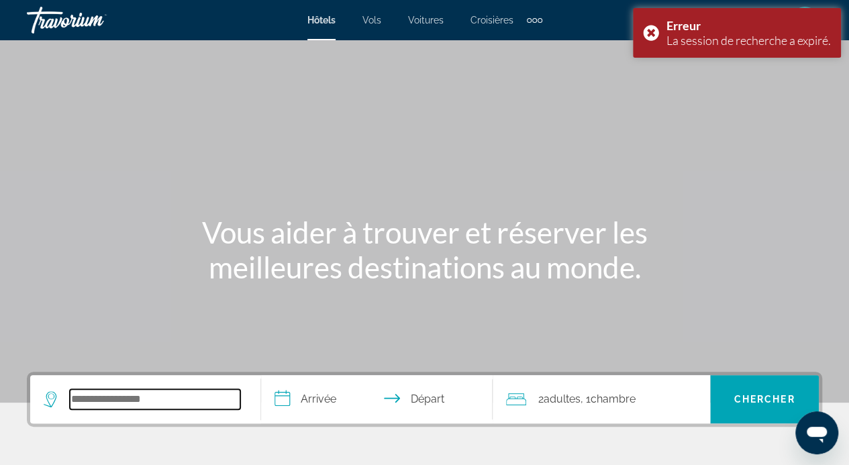
click at [145, 405] on input "Search hotel destination" at bounding box center [155, 399] width 171 height 20
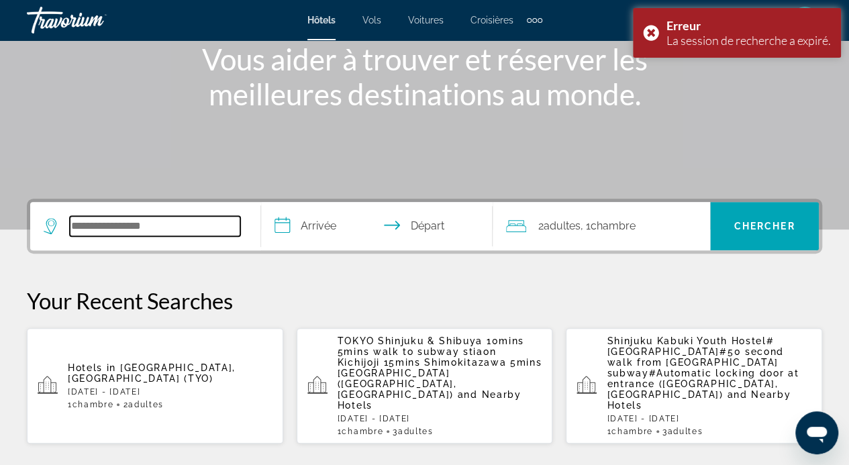
scroll to position [328, 0]
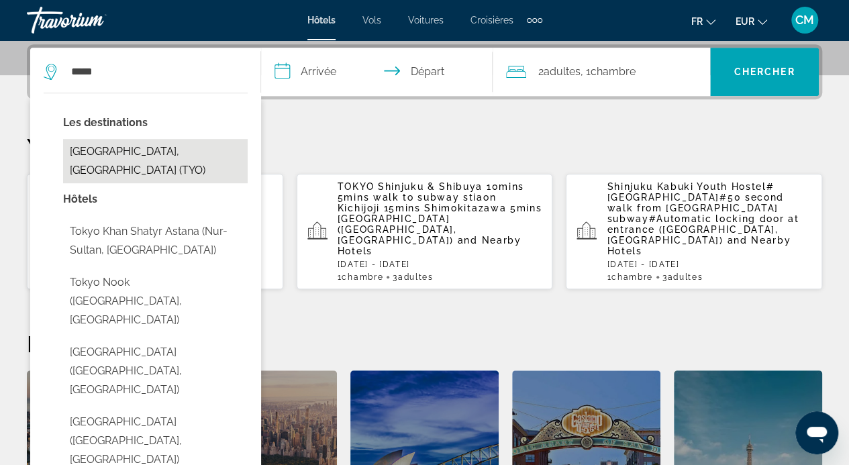
click at [220, 145] on button "Tokyo, Japan (TYO)" at bounding box center [155, 161] width 185 height 44
type input "**********"
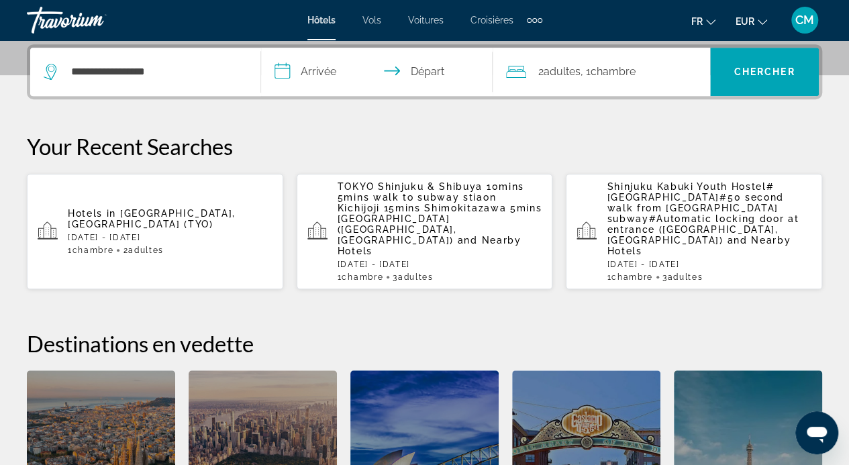
click at [310, 68] on input "**********" at bounding box center [379, 74] width 236 height 52
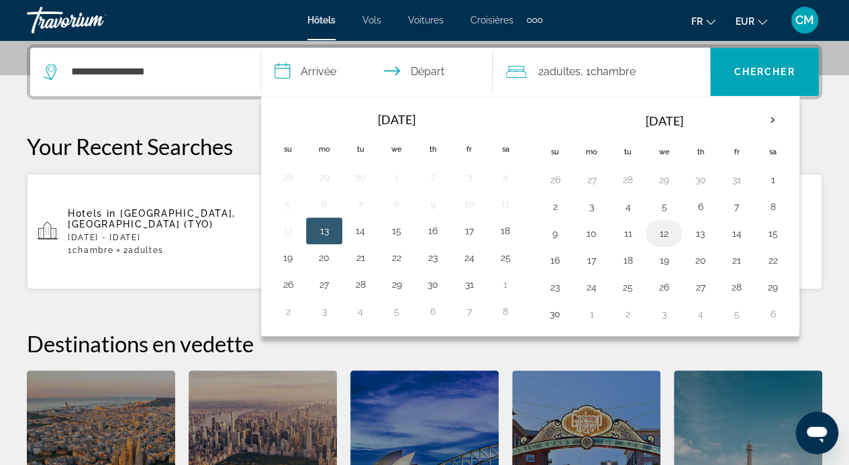
click at [660, 232] on button "12" at bounding box center [663, 233] width 21 height 19
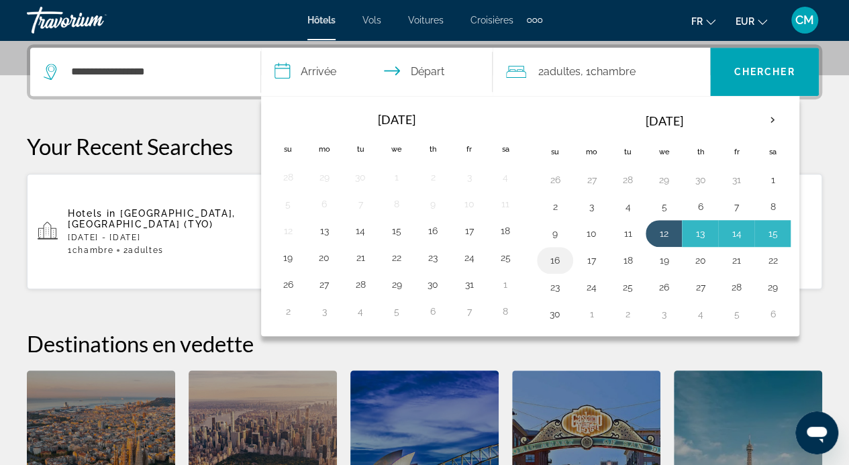
click at [557, 259] on button "16" at bounding box center [555, 260] width 21 height 19
type input "**********"
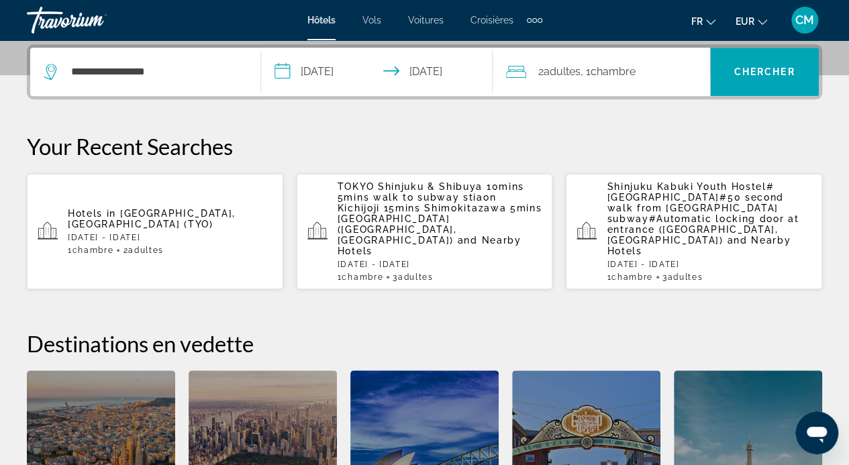
click at [685, 85] on div "2 Adulte Adultes , 1 Chambre pièces" at bounding box center [608, 72] width 204 height 48
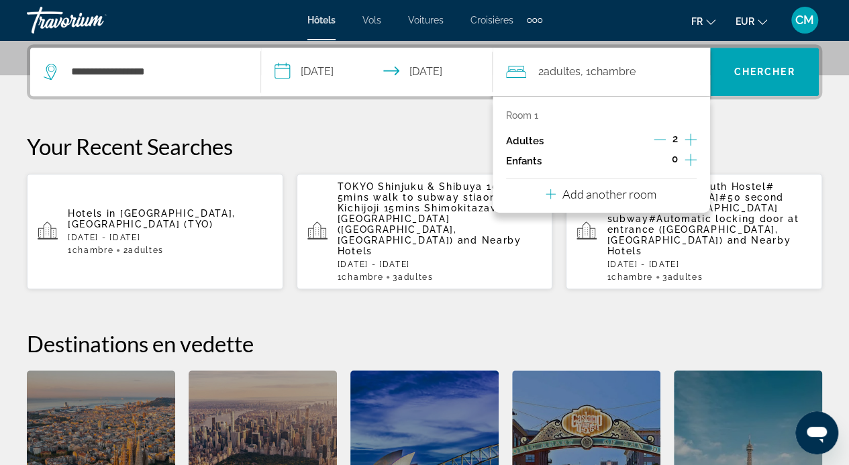
click at [689, 140] on icon "Increment adults" at bounding box center [691, 140] width 12 height 16
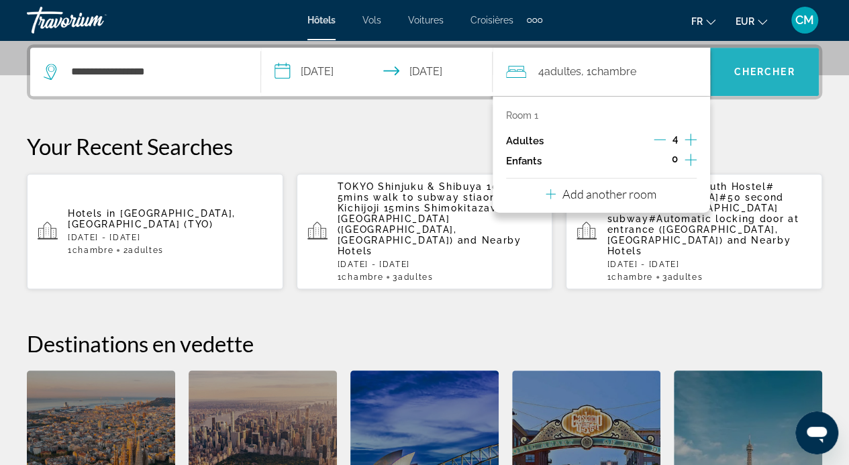
click at [761, 77] on span "Search" at bounding box center [764, 72] width 109 height 32
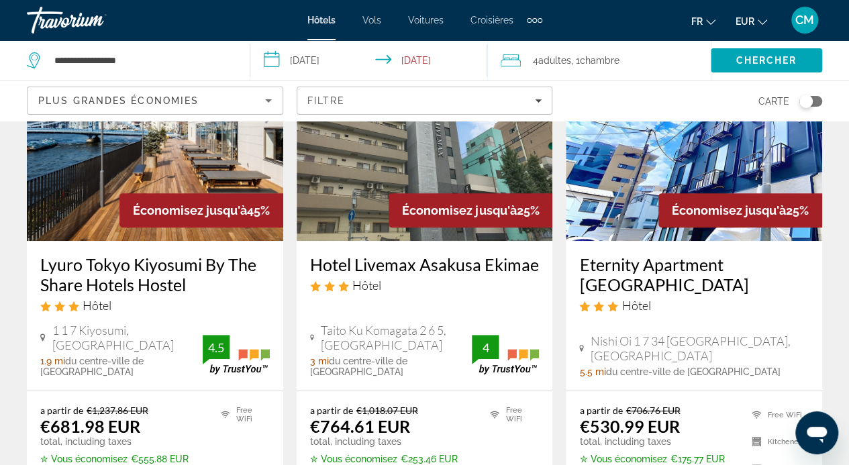
scroll to position [140, 0]
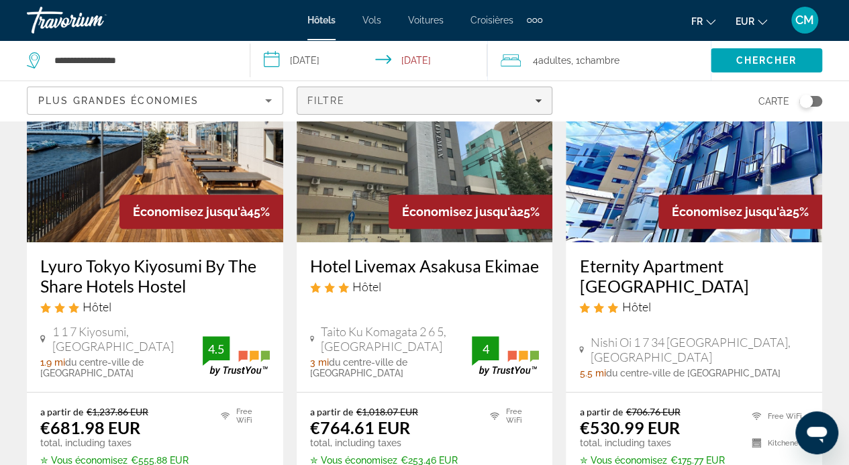
click at [492, 101] on div "Filtre" at bounding box center [425, 100] width 235 height 11
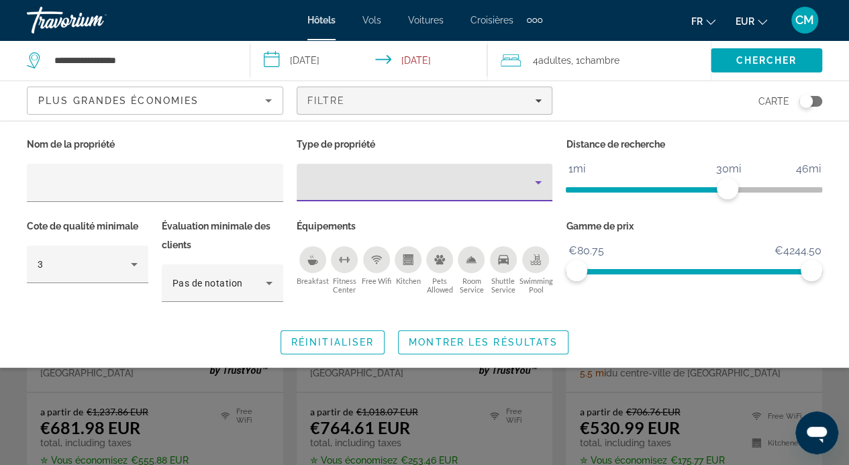
click at [461, 179] on div "Property type" at bounding box center [422, 183] width 228 height 16
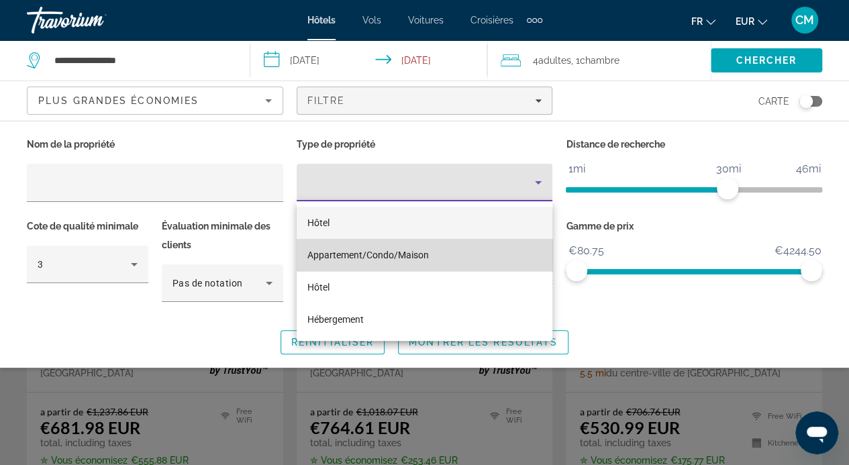
click at [442, 248] on mat-option "Appartement/Condo/Maison" at bounding box center [425, 255] width 256 height 32
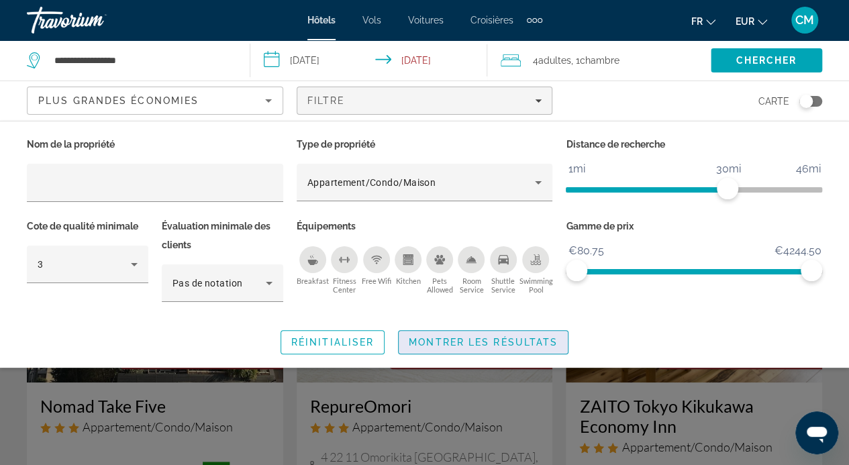
click at [450, 346] on span "Montrer les résultats" at bounding box center [483, 342] width 149 height 11
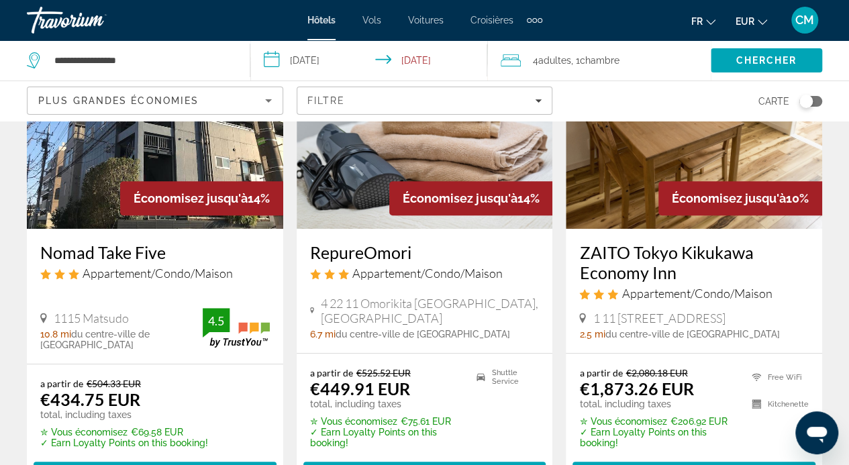
scroll to position [154, 0]
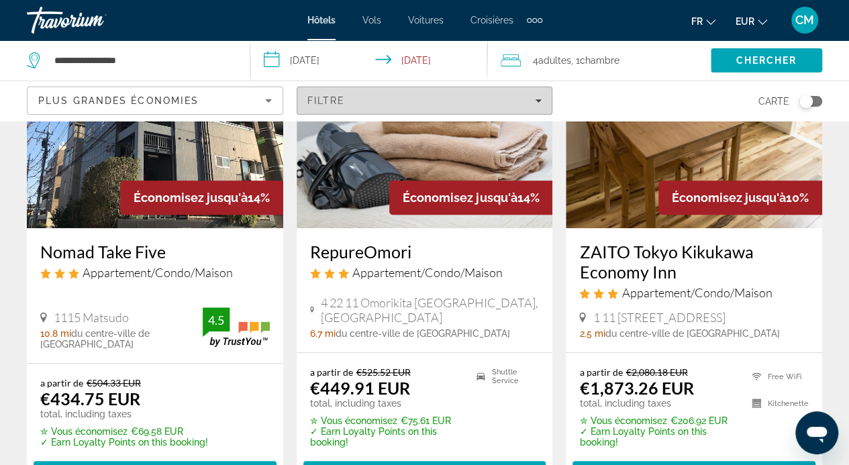
click at [498, 103] on div "Filtre" at bounding box center [425, 100] width 235 height 11
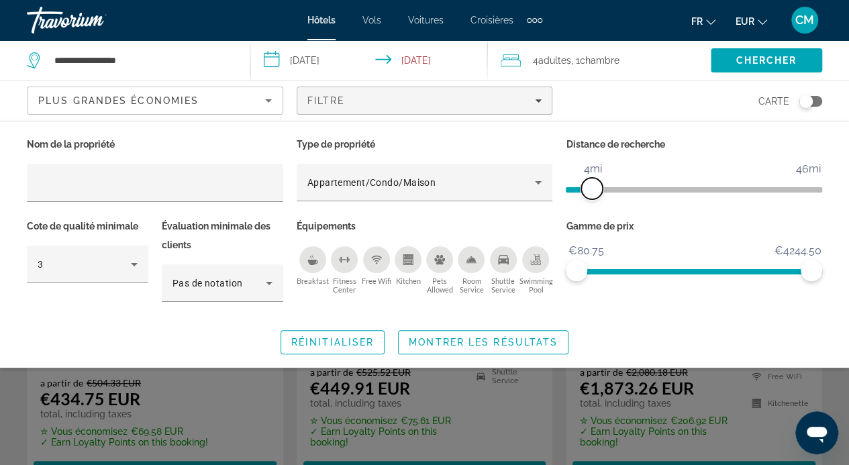
drag, startPoint x: 733, startPoint y: 188, endPoint x: 595, endPoint y: 196, distance: 138.6
click at [595, 196] on span "ngx-slider" at bounding box center [591, 188] width 21 height 21
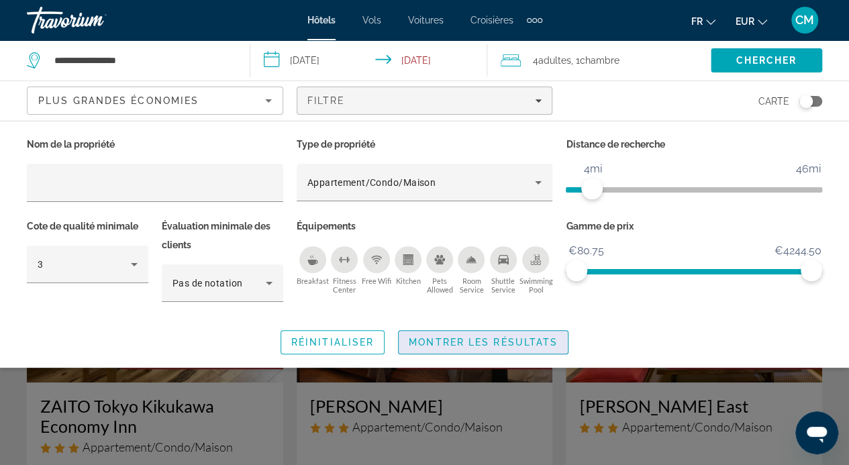
click at [515, 342] on span "Montrer les résultats" at bounding box center [483, 342] width 149 height 11
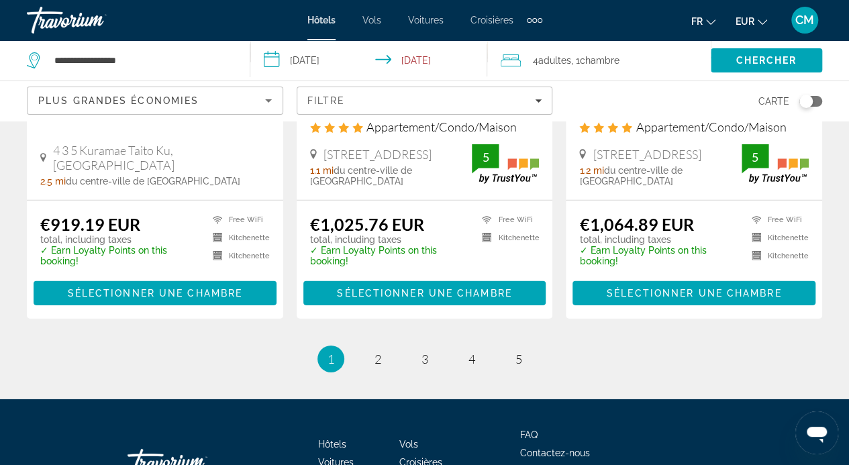
scroll to position [1926, 0]
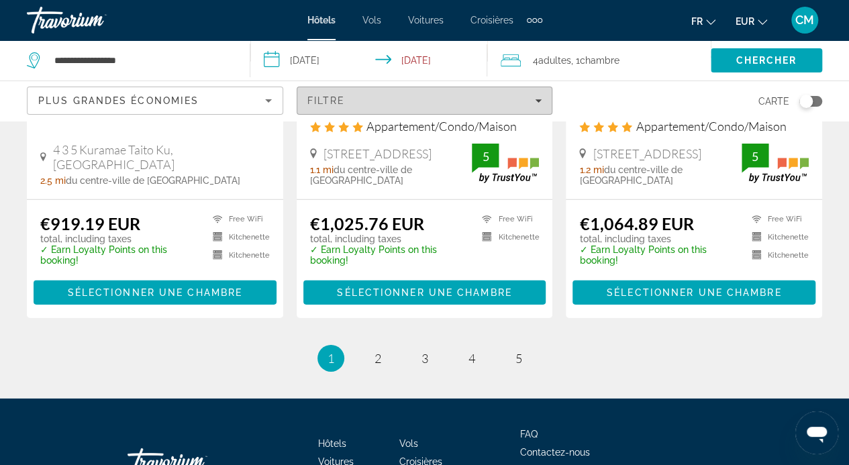
click at [441, 107] on span "Filters" at bounding box center [424, 101] width 255 height 32
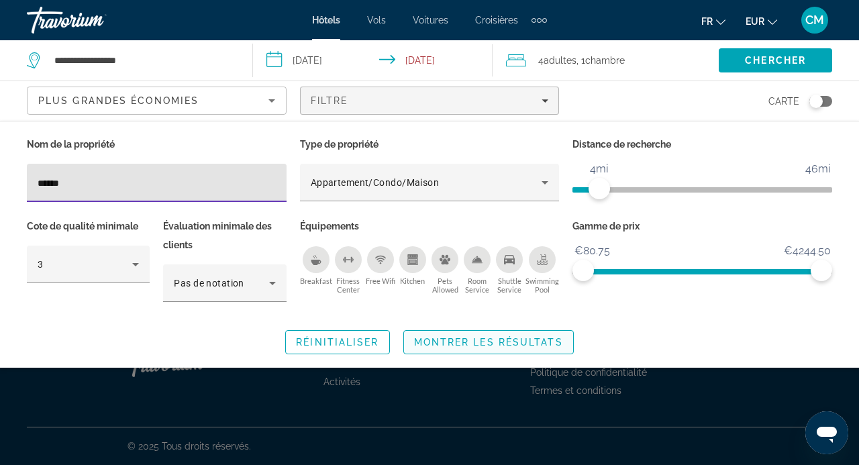
type input "******"
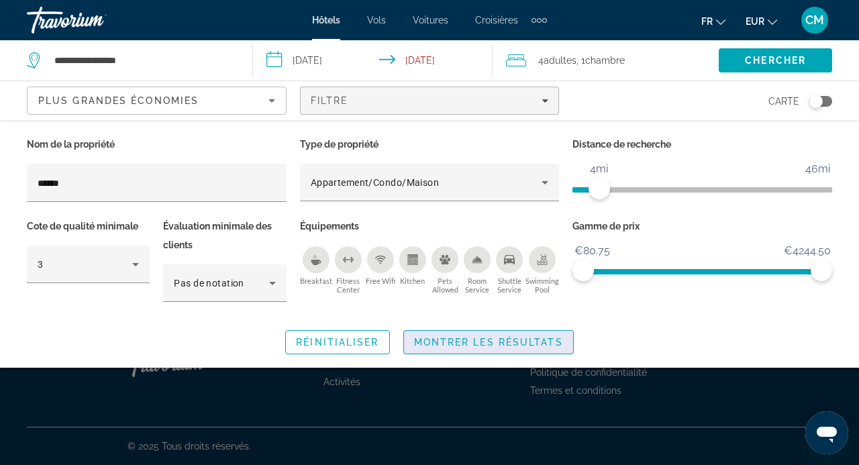
click at [489, 334] on span "Search widget" at bounding box center [488, 342] width 169 height 32
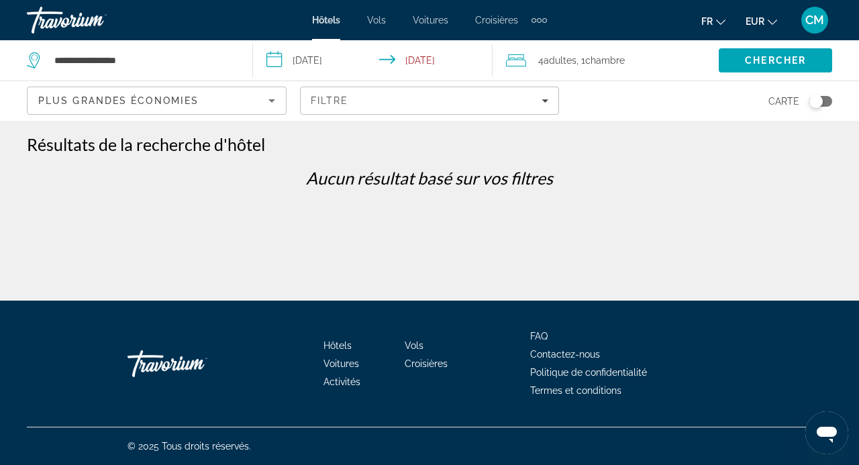
click at [489, 334] on div "Hôtels Vols Voitures Croisières Activités FAQ Contactez-nous Politique de confi…" at bounding box center [430, 364] width 806 height 126
click at [344, 101] on span "Filtre" at bounding box center [330, 100] width 38 height 11
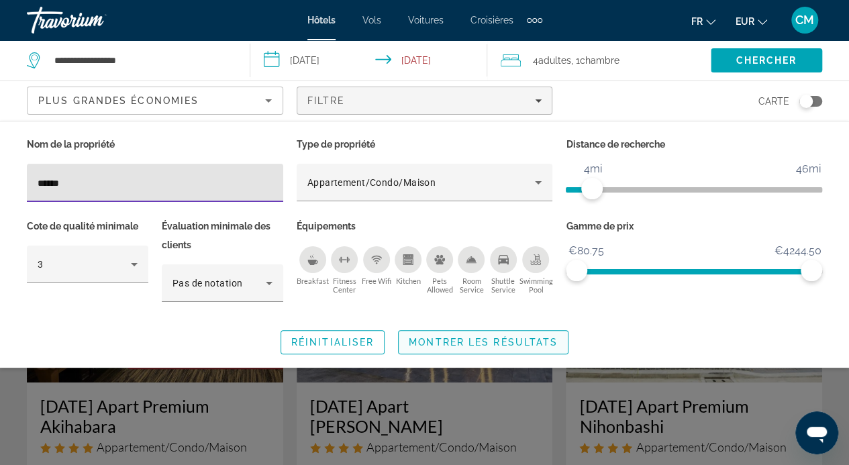
type input "******"
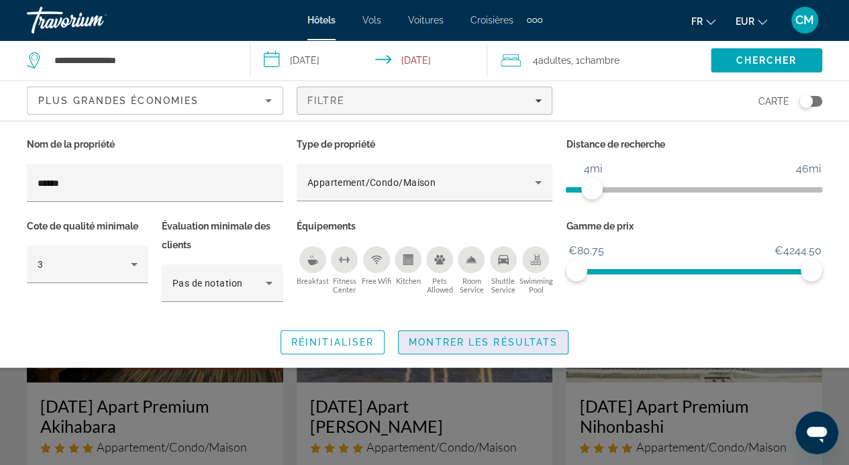
click at [506, 334] on span "Search widget" at bounding box center [483, 342] width 169 height 32
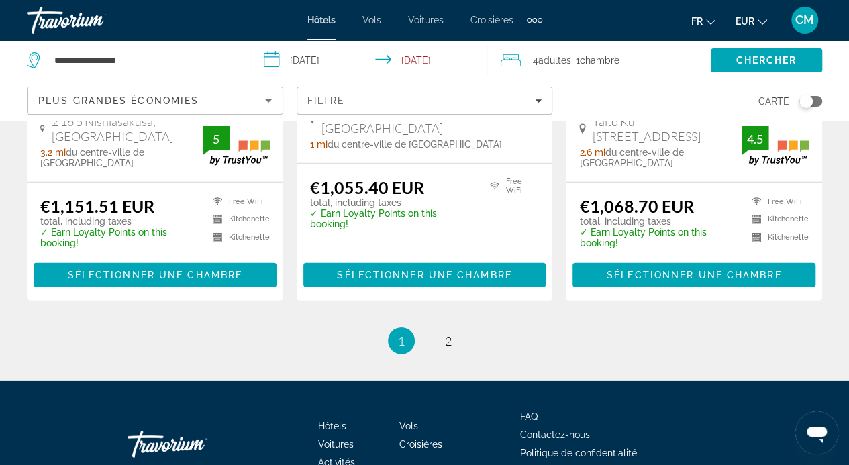
scroll to position [1963, 0]
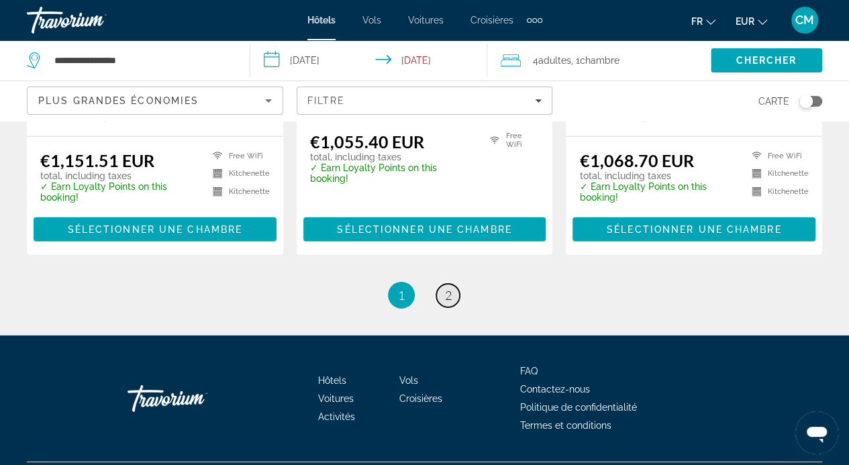
click at [447, 288] on span "2" at bounding box center [448, 295] width 7 height 15
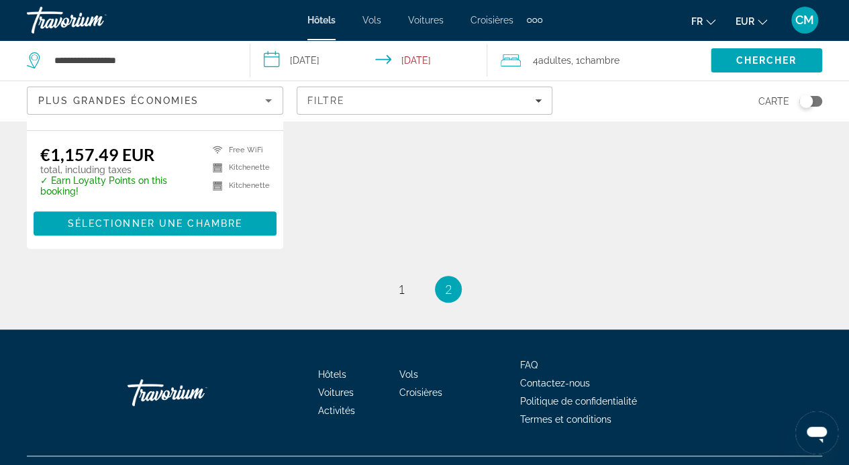
scroll to position [420, 0]
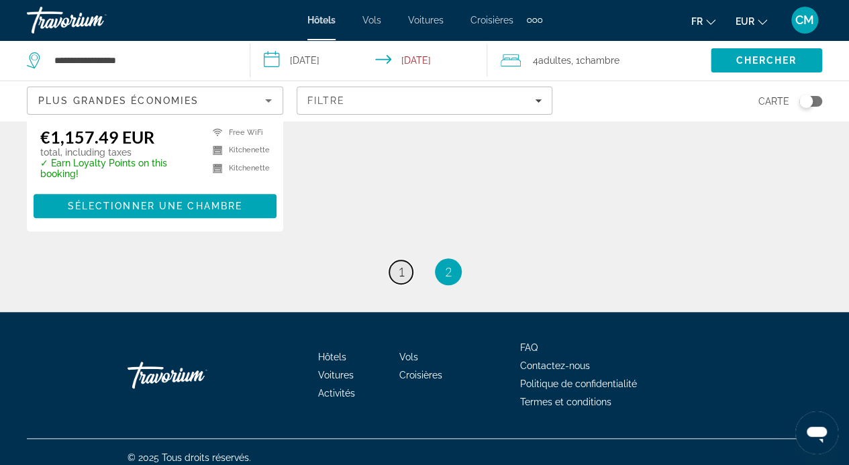
click at [399, 265] on span "1" at bounding box center [401, 272] width 7 height 15
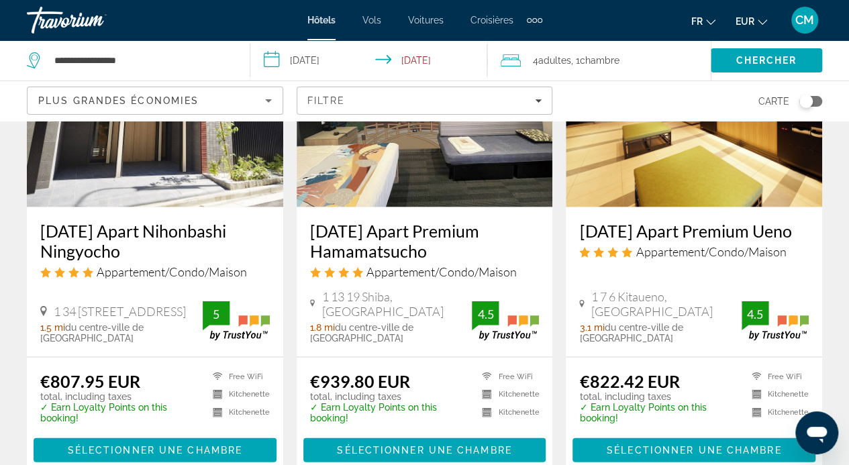
scroll to position [1225, 0]
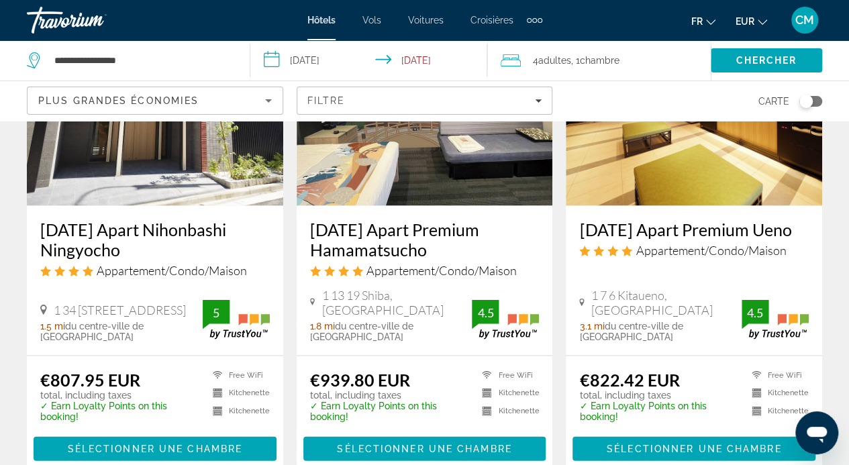
click at [79, 219] on h3 "MONday Apart Nihonbashi Ningyocho" at bounding box center [155, 239] width 230 height 40
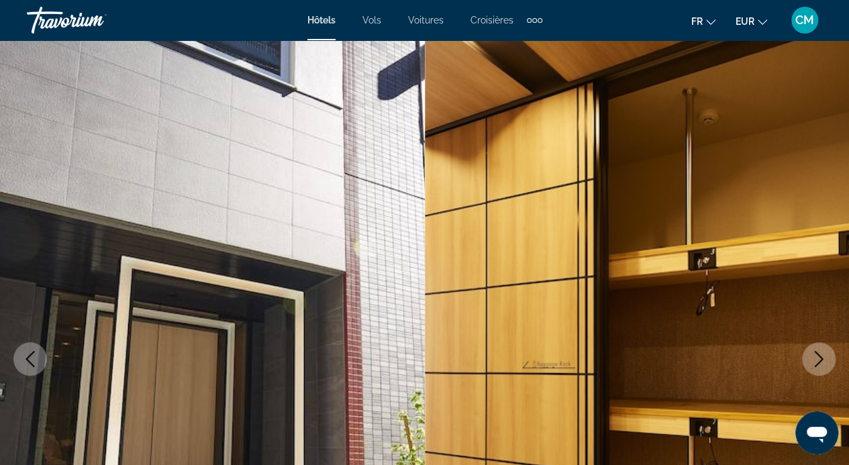
click at [821, 361] on icon "Next image" at bounding box center [819, 359] width 9 height 16
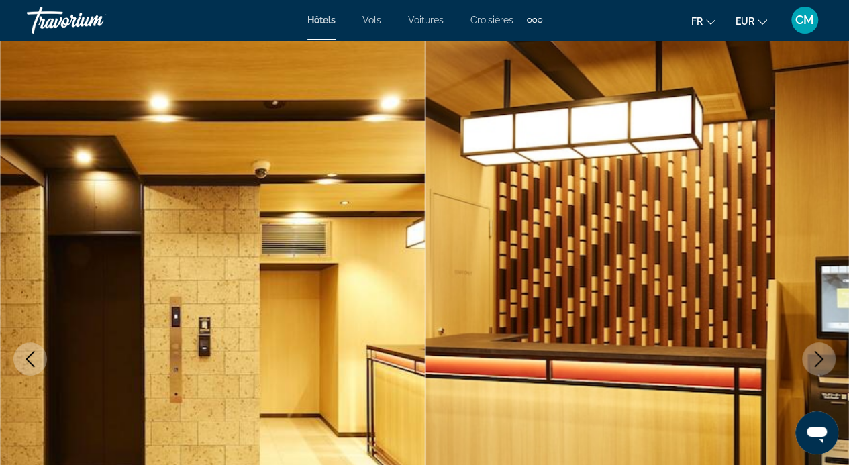
click at [821, 361] on icon "Next image" at bounding box center [819, 359] width 9 height 16
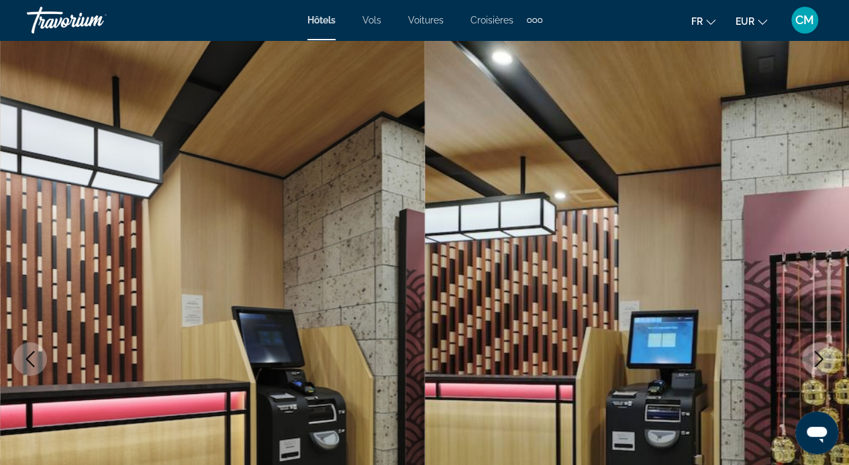
click at [821, 361] on icon "Next image" at bounding box center [819, 359] width 9 height 16
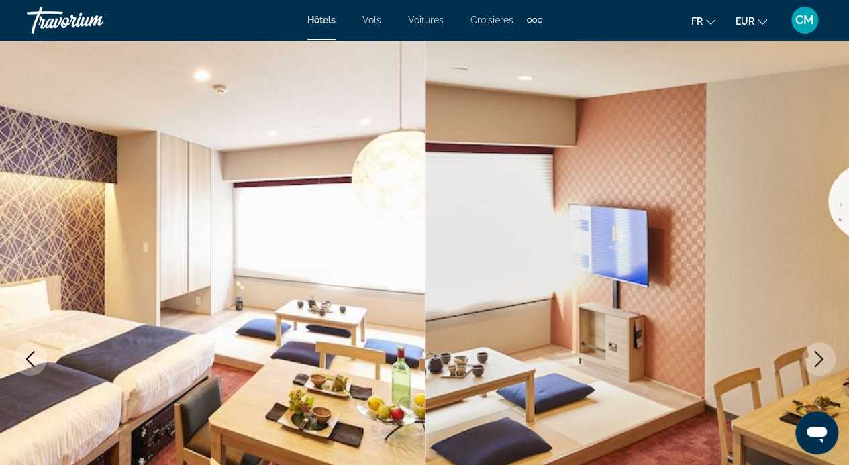
click at [821, 361] on icon "Next image" at bounding box center [819, 359] width 9 height 16
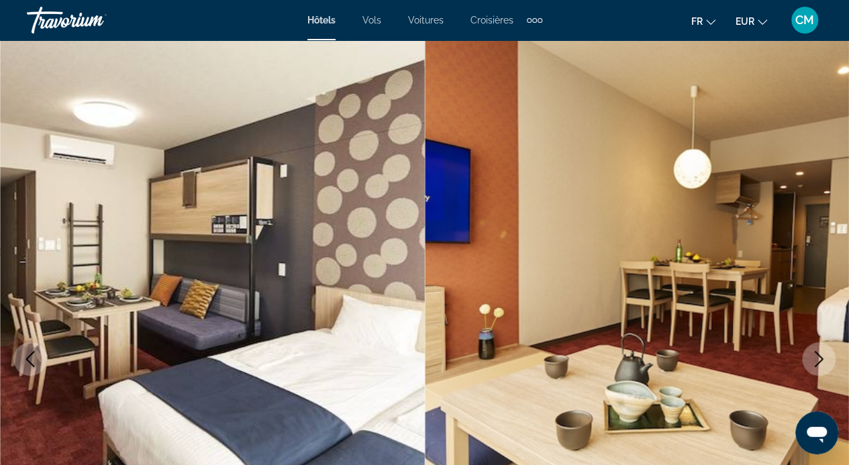
click at [821, 361] on icon "Next image" at bounding box center [819, 359] width 9 height 16
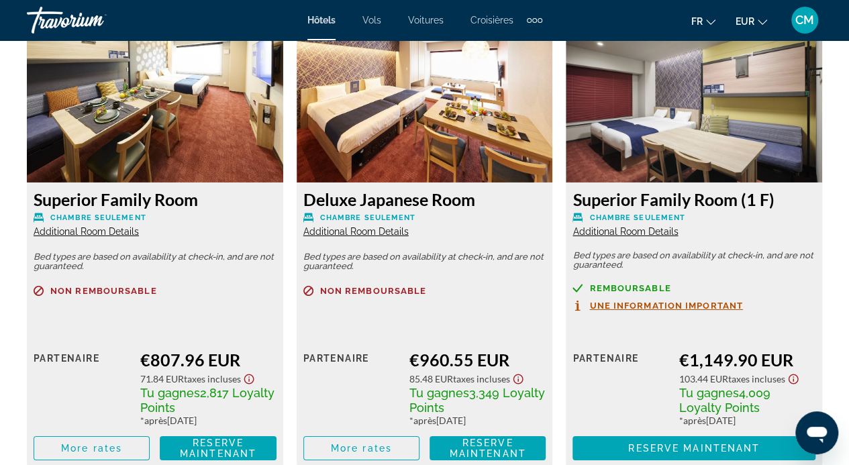
scroll to position [2122, 0]
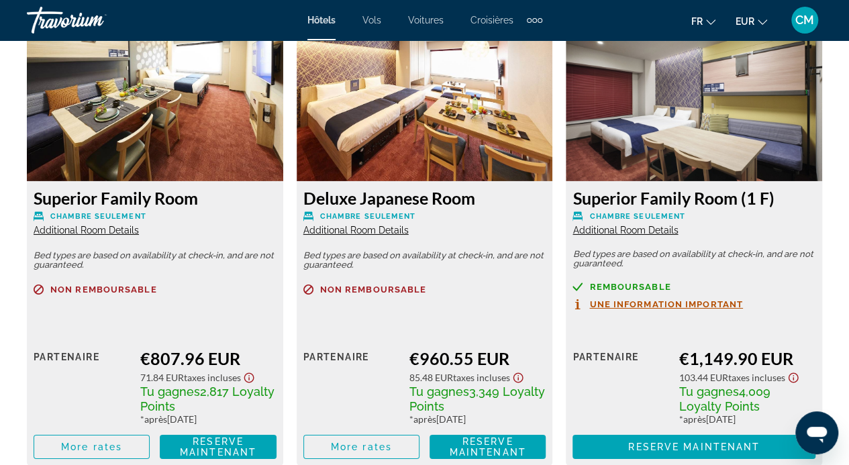
click at [120, 226] on span "Additional Room Details" at bounding box center [86, 230] width 105 height 11
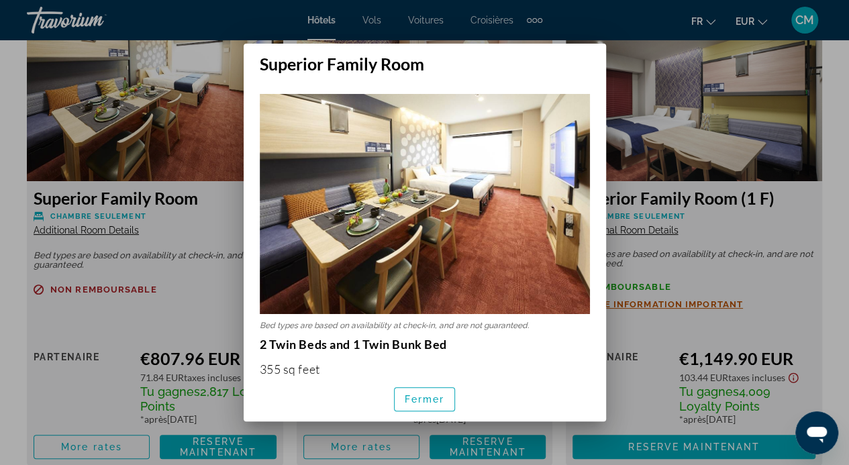
scroll to position [0, 0]
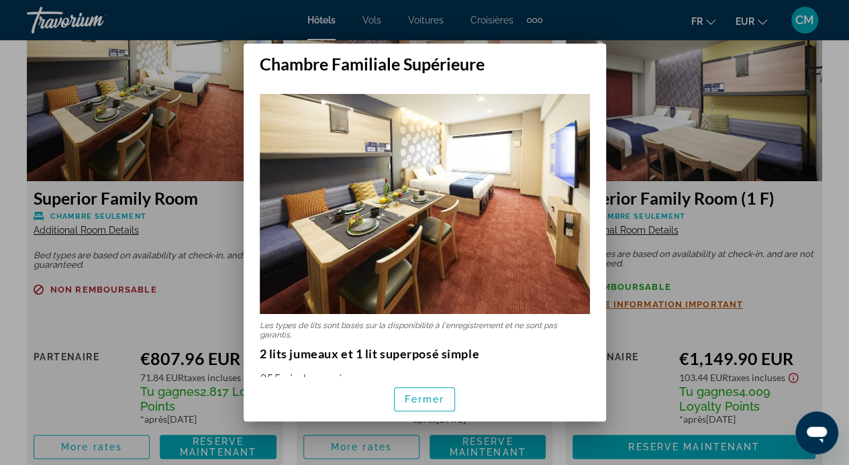
click at [774, 233] on div at bounding box center [424, 232] width 849 height 465
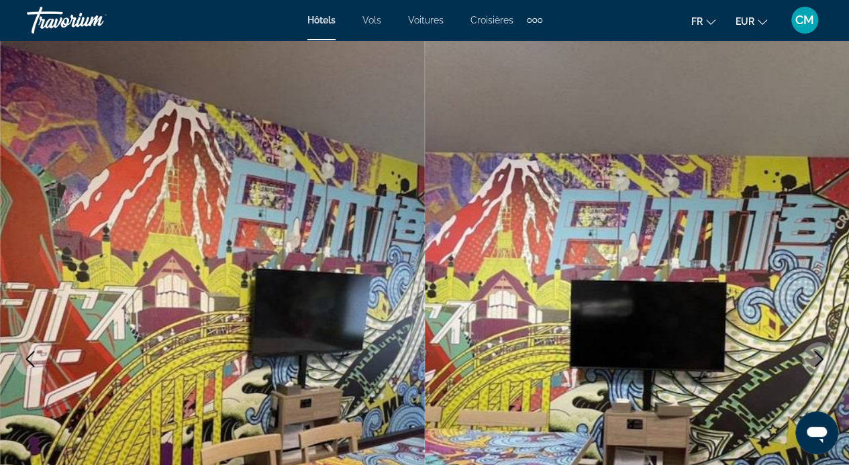
scroll to position [37, 0]
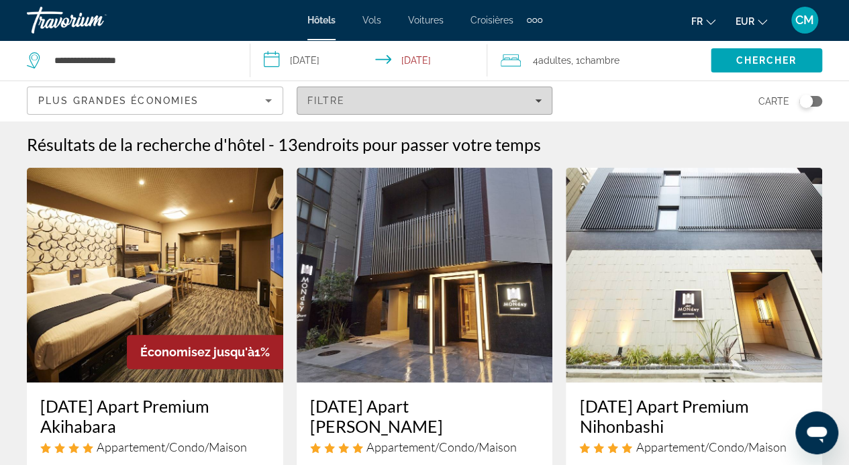
click at [393, 100] on div "Filtre" at bounding box center [425, 100] width 235 height 11
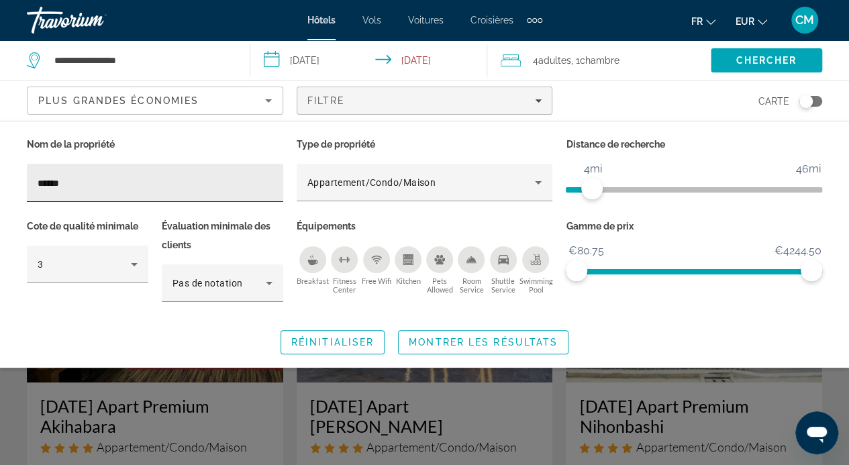
click at [203, 192] on div "******" at bounding box center [155, 183] width 235 height 38
type input "*"
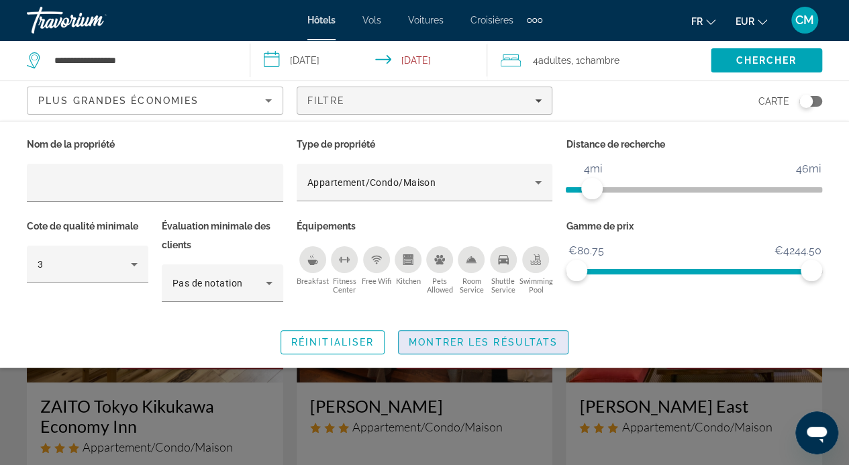
click at [454, 337] on span "Montrer les résultats" at bounding box center [483, 342] width 149 height 11
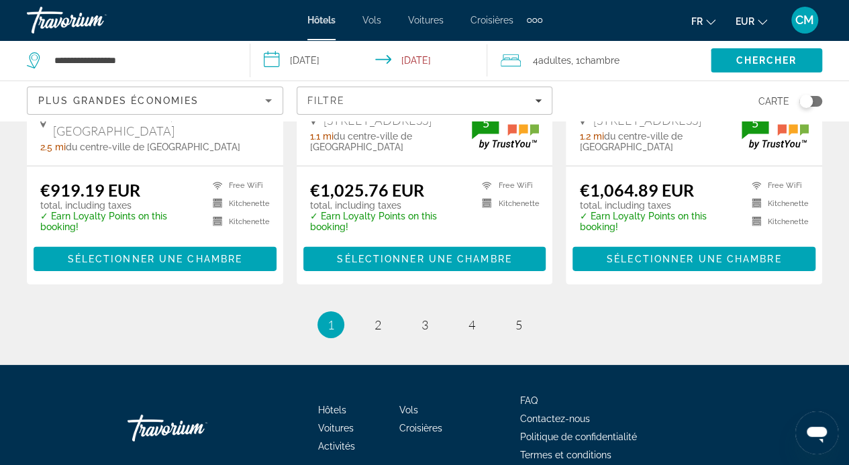
scroll to position [1963, 0]
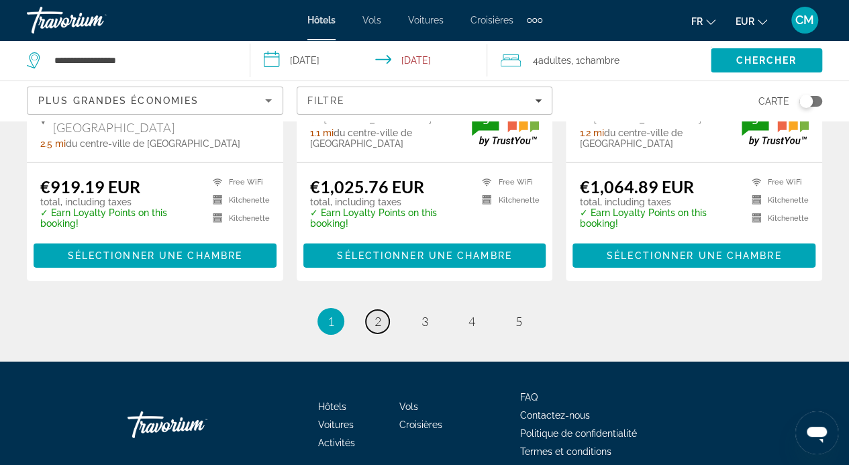
click at [381, 310] on link "page 2" at bounding box center [378, 322] width 24 height 24
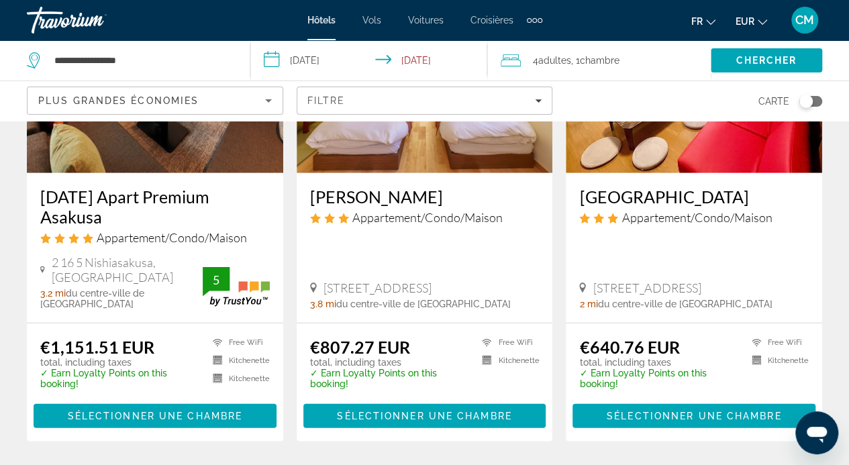
scroll to position [1931, 0]
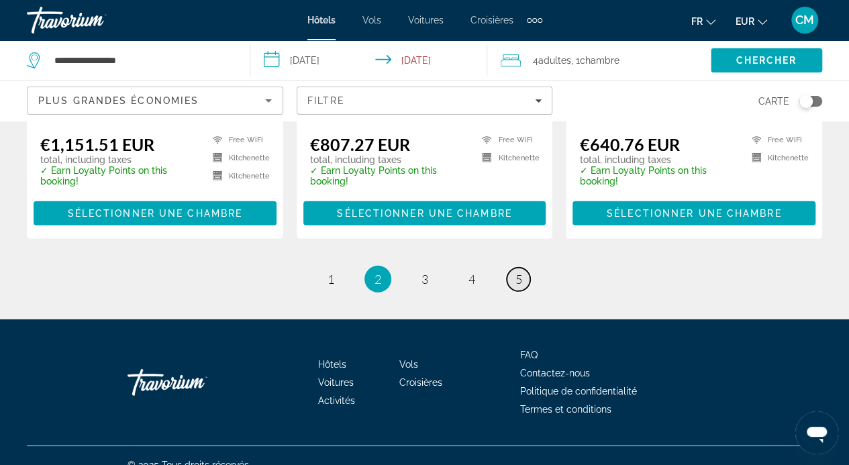
click at [518, 272] on span "5" at bounding box center [519, 279] width 7 height 15
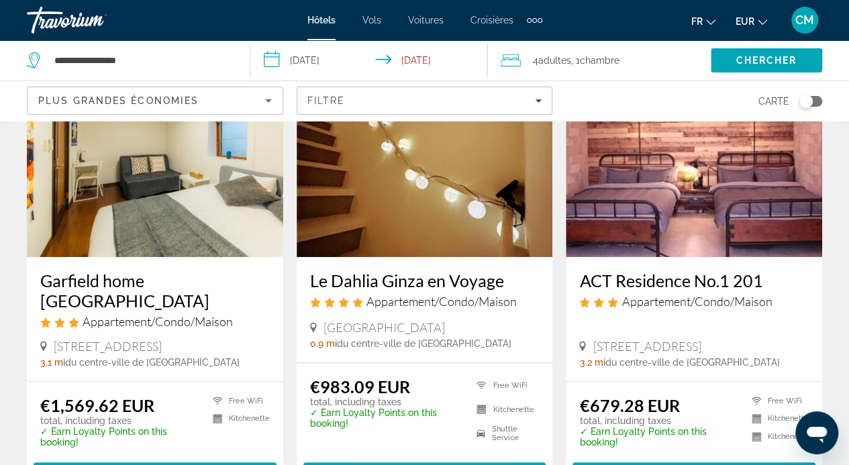
scroll to position [125, 0]
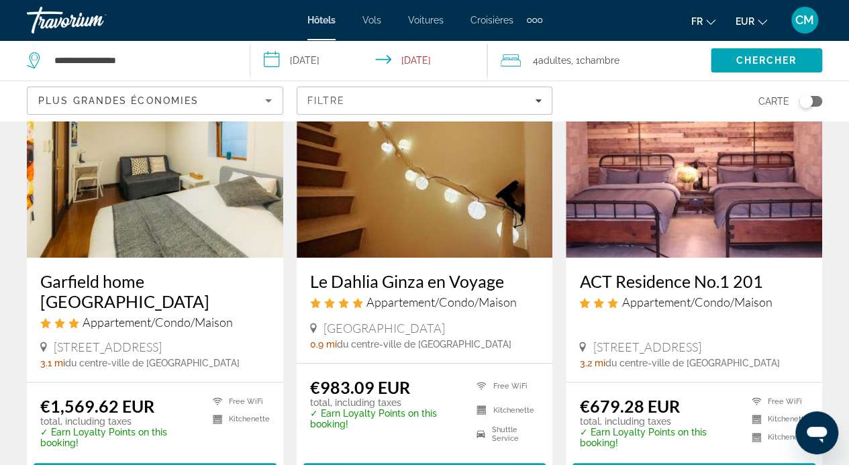
click at [690, 300] on span "Appartement/Condo/Maison" at bounding box center [697, 302] width 150 height 15
click at [692, 229] on img "Contenu principal" at bounding box center [694, 150] width 256 height 215
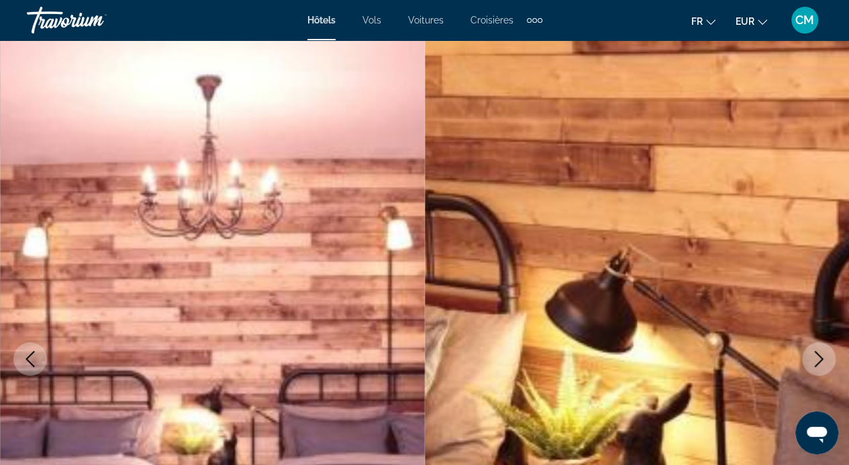
click at [817, 357] on icon "Next image" at bounding box center [819, 359] width 16 height 16
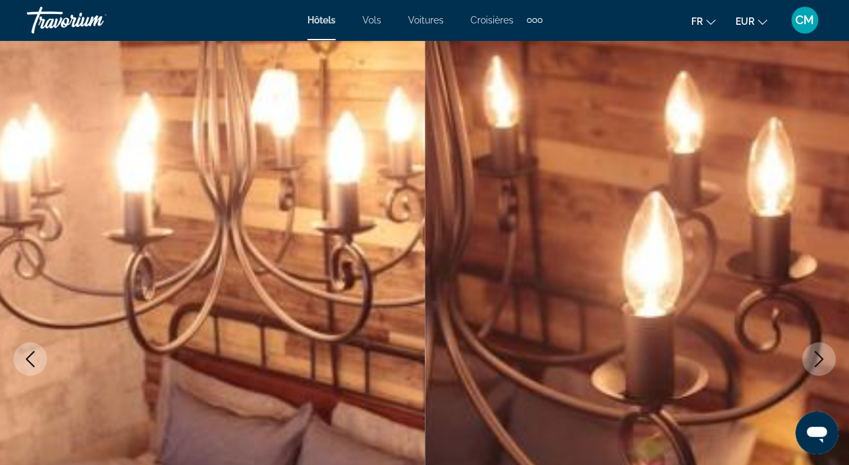
click at [817, 357] on icon "Next image" at bounding box center [819, 359] width 16 height 16
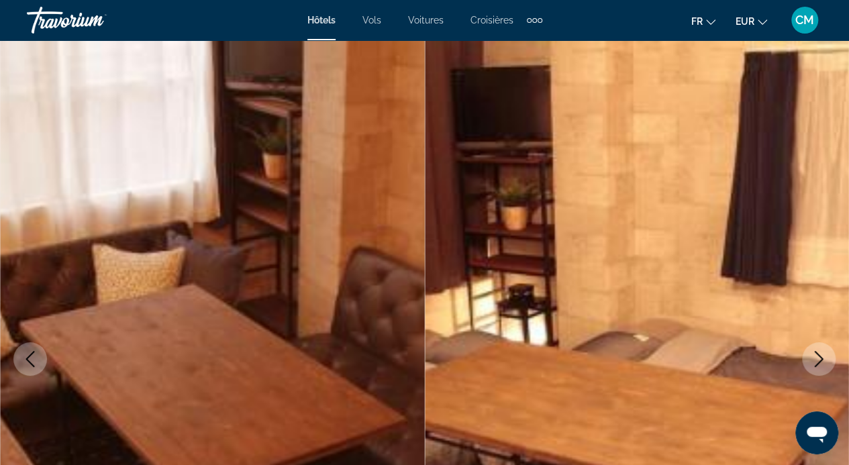
click at [817, 357] on icon "Next image" at bounding box center [819, 359] width 16 height 16
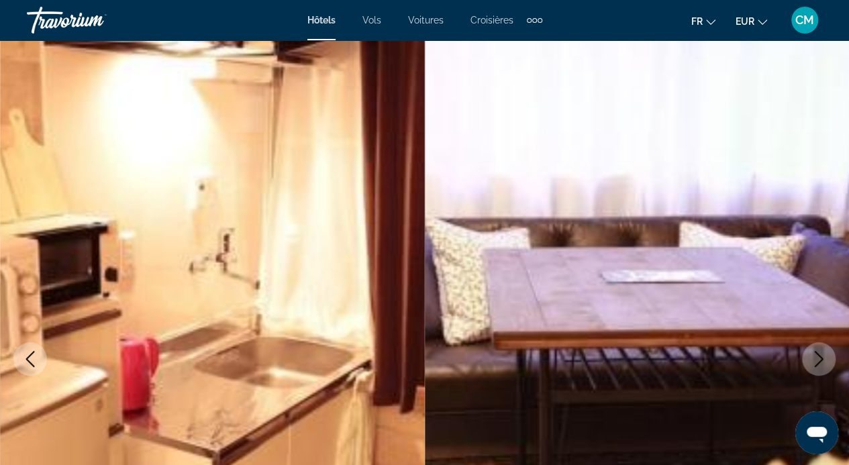
click at [817, 357] on icon "Next image" at bounding box center [819, 359] width 16 height 16
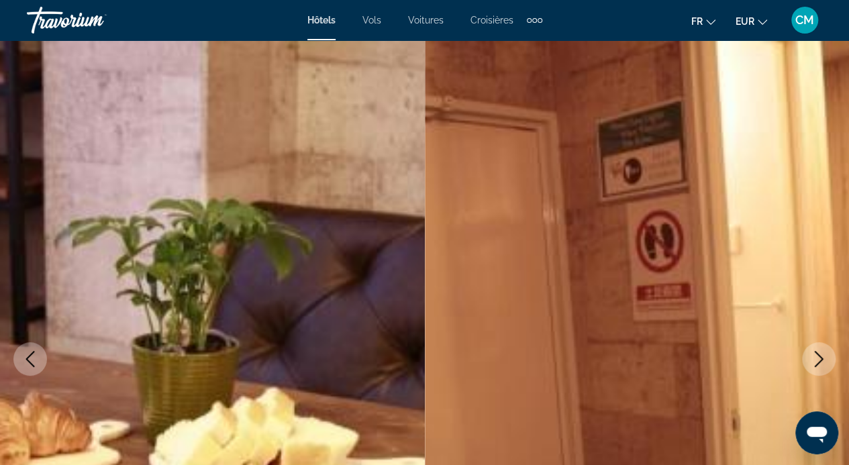
click at [817, 357] on icon "Next image" at bounding box center [819, 359] width 16 height 16
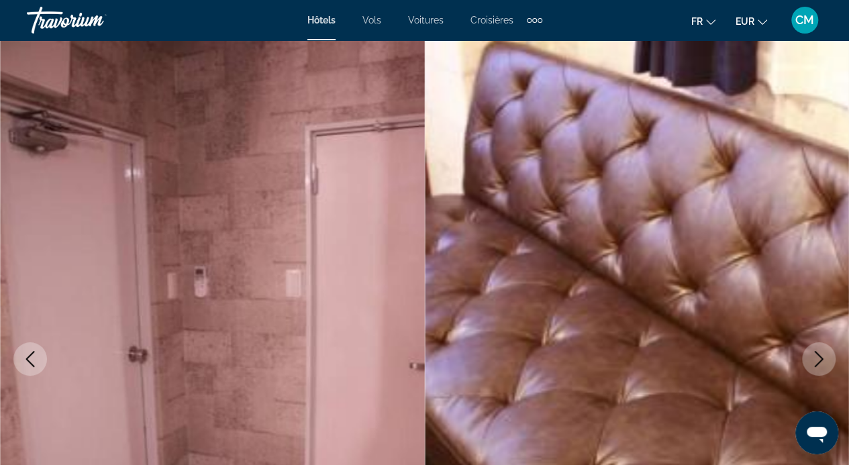
click at [817, 357] on icon "Next image" at bounding box center [819, 359] width 16 height 16
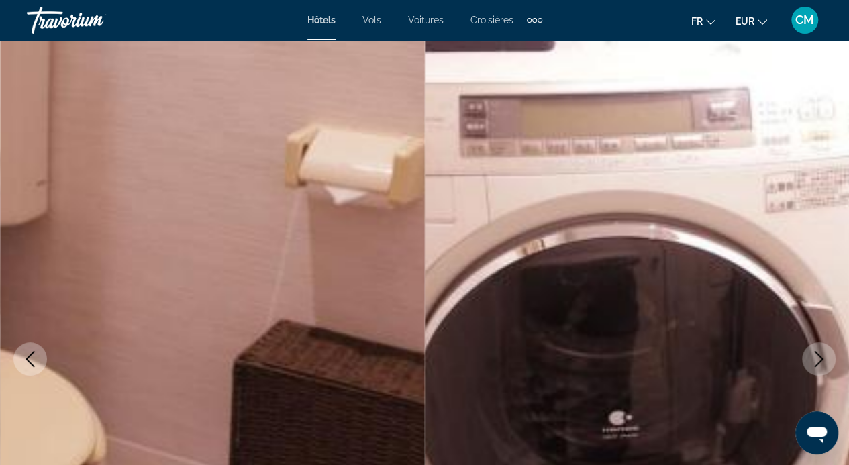
click at [817, 357] on icon "Next image" at bounding box center [819, 359] width 16 height 16
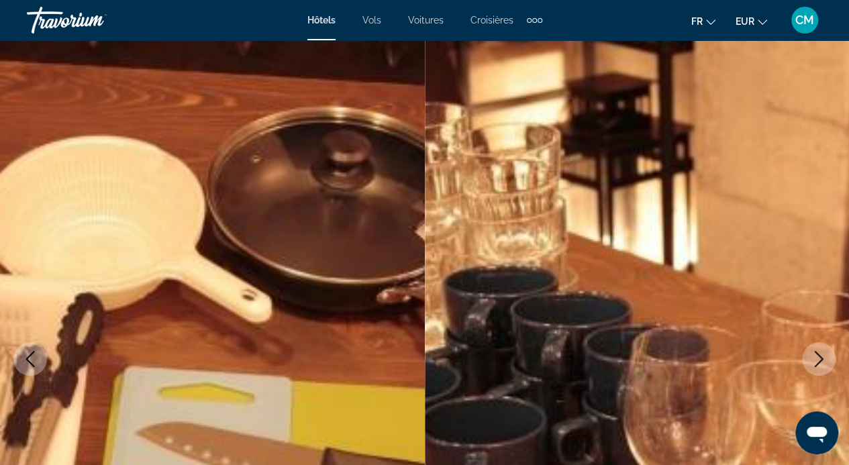
click at [817, 357] on icon "Next image" at bounding box center [819, 359] width 16 height 16
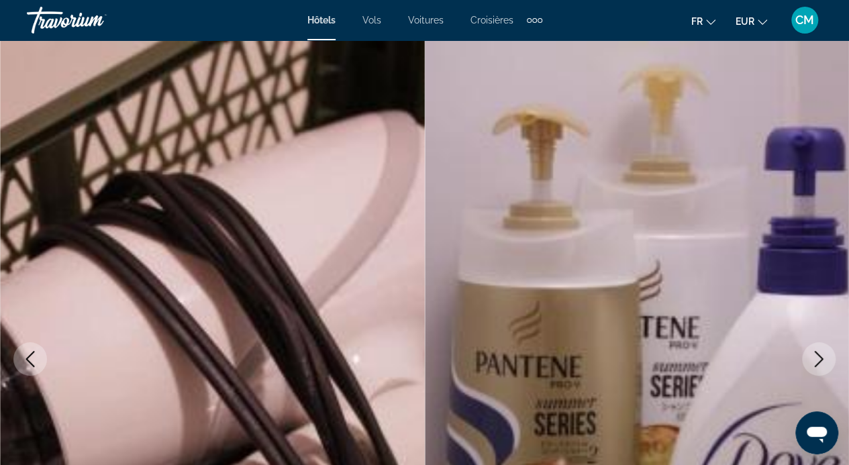
click at [817, 357] on icon "Next image" at bounding box center [819, 359] width 16 height 16
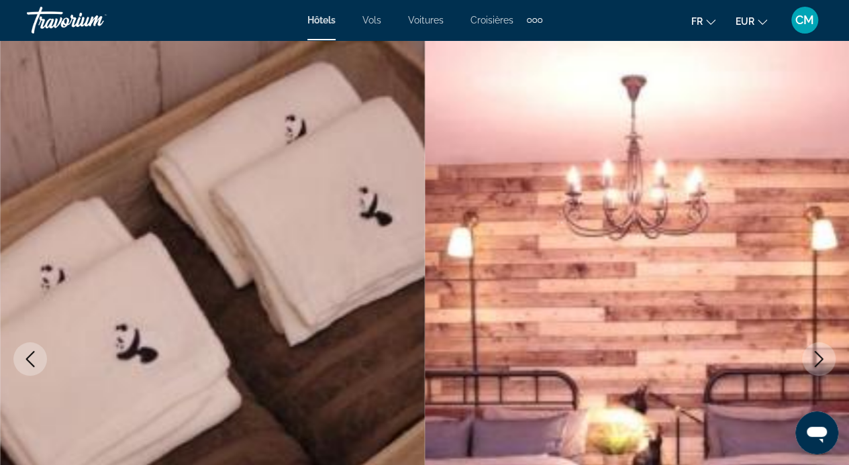
click at [817, 357] on icon "Next image" at bounding box center [819, 359] width 16 height 16
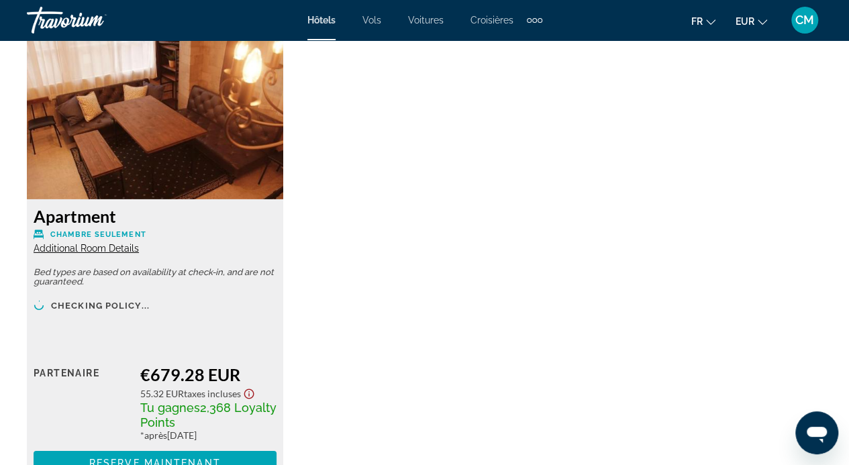
scroll to position [2076, 0]
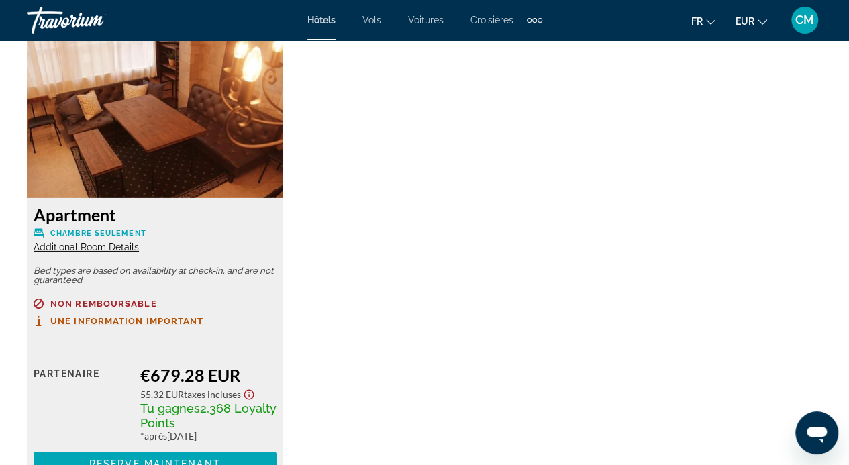
click at [103, 250] on span "Additional Room Details" at bounding box center [86, 247] width 105 height 11
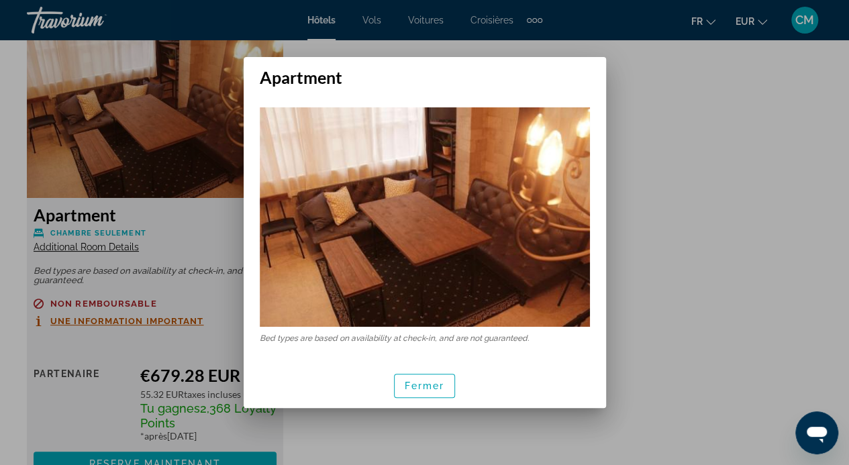
scroll to position [0, 0]
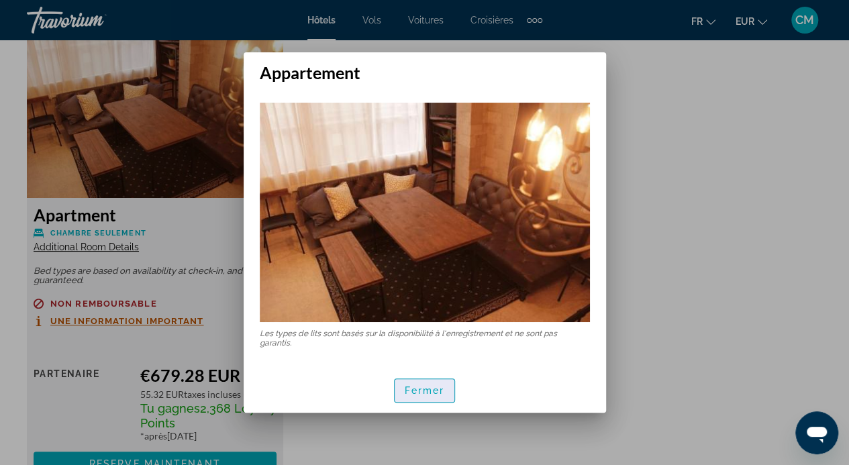
click at [424, 391] on font "Fermer" at bounding box center [425, 390] width 40 height 11
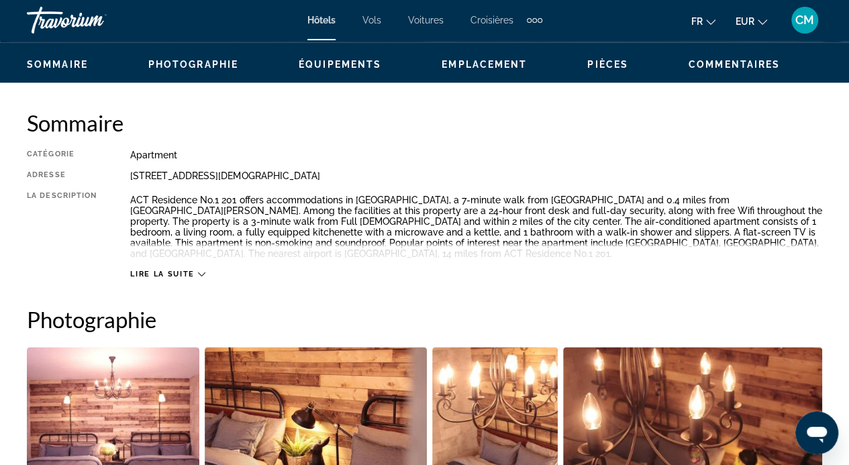
scroll to position [635, 0]
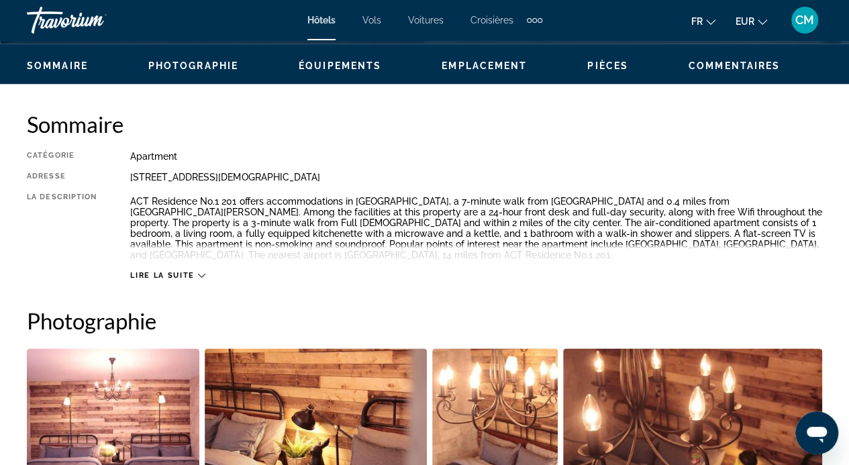
click at [180, 277] on span "Lire la suite" at bounding box center [162, 275] width 64 height 9
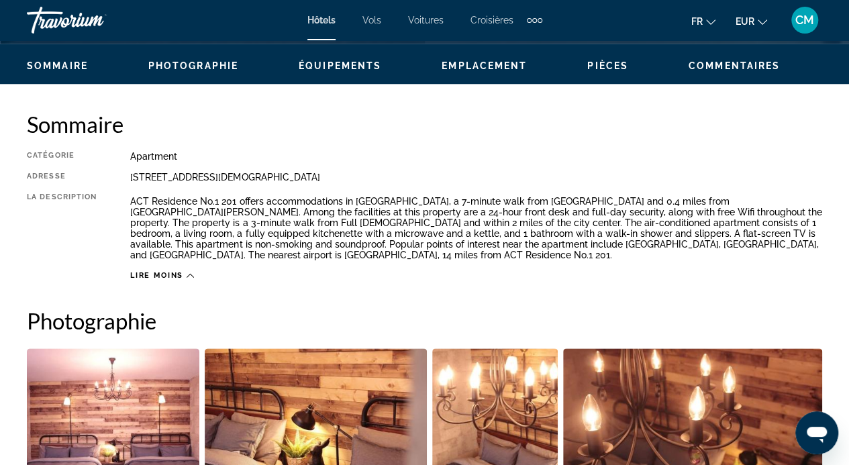
click at [740, 24] on font "EUR" at bounding box center [745, 21] width 19 height 11
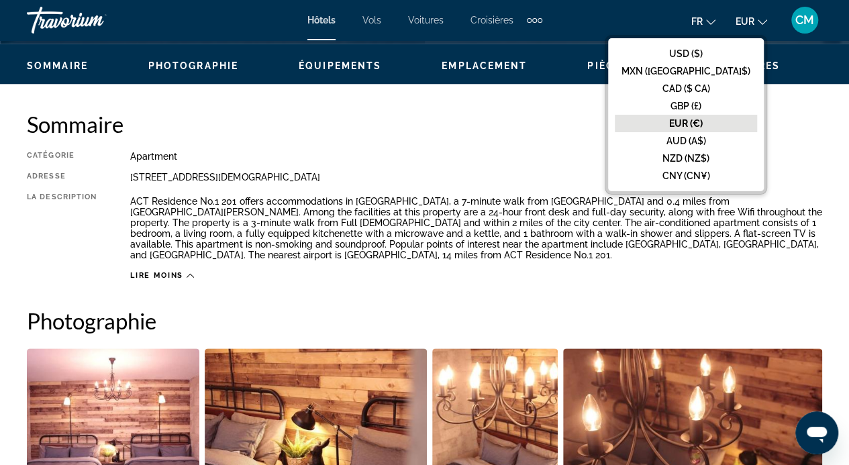
click at [709, 18] on icon "Changer de langue" at bounding box center [710, 21] width 9 height 9
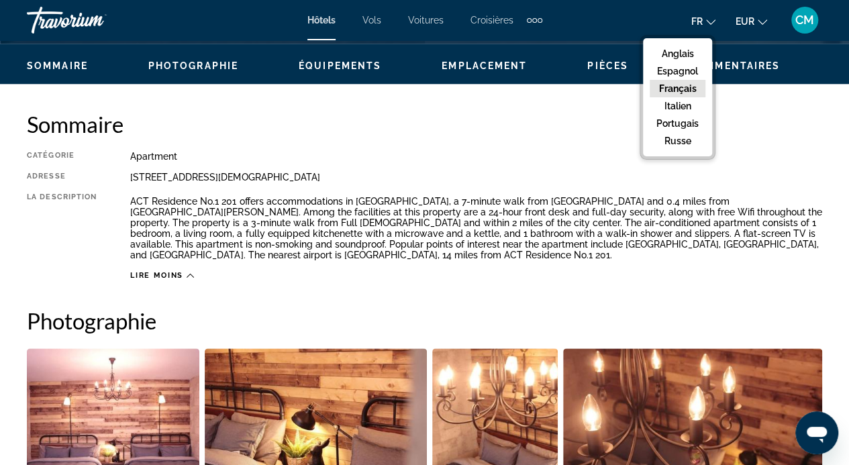
click at [692, 87] on font "Français" at bounding box center [678, 88] width 38 height 11
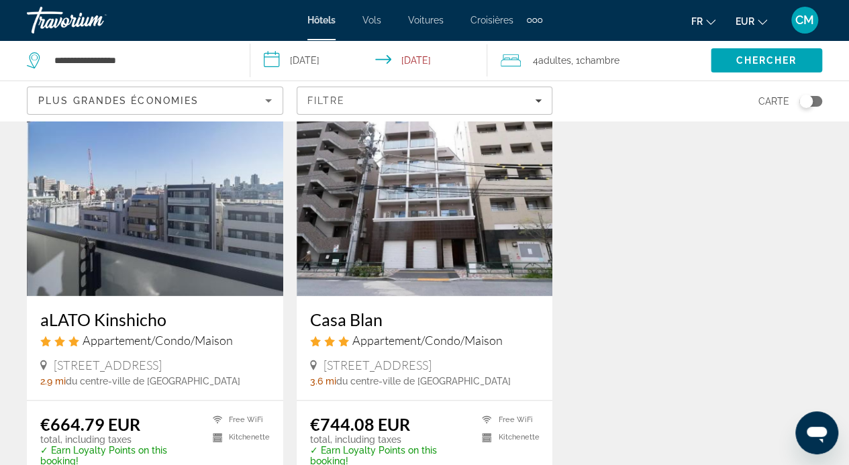
scroll to position [571, 0]
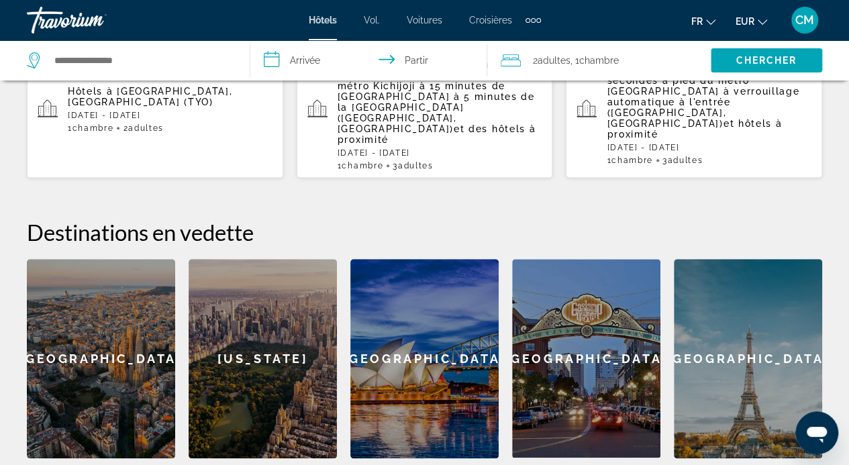
scroll to position [463, 0]
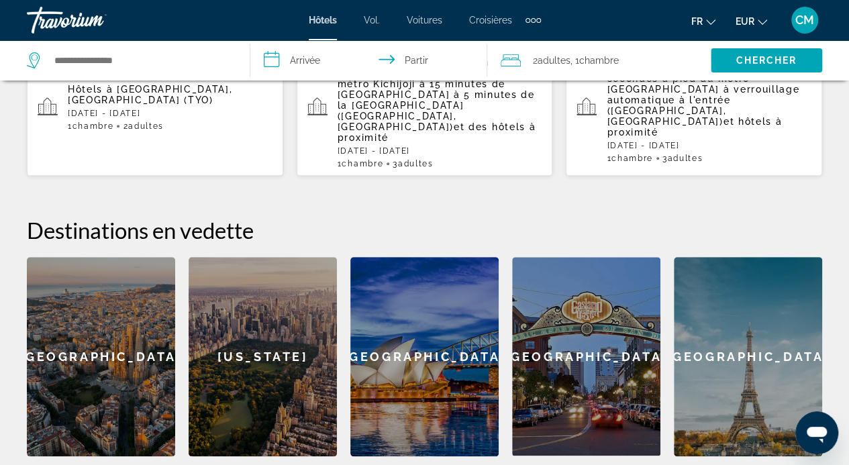
click at [800, 21] on font "CM" at bounding box center [805, 20] width 19 height 14
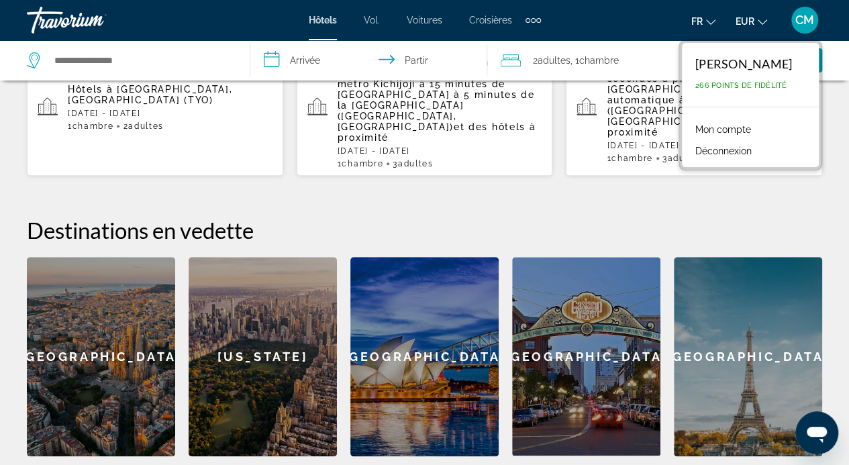
click at [733, 131] on font "Mon compte" at bounding box center [724, 129] width 56 height 11
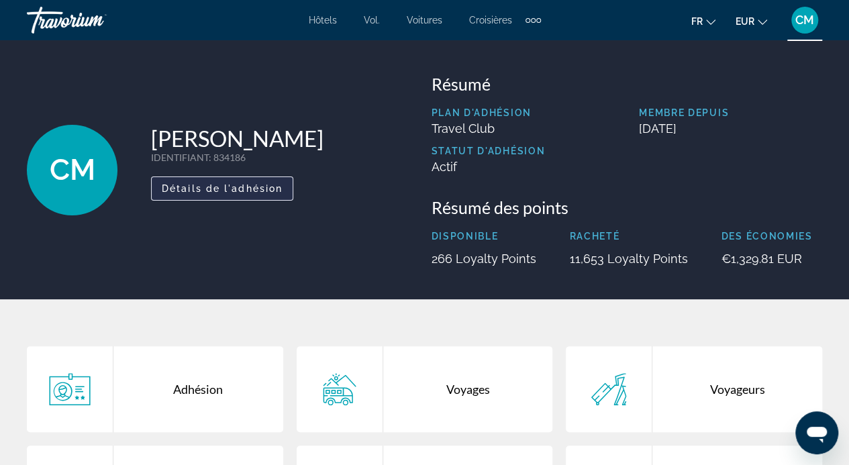
click at [166, 187] on span "Détails de l'adhésion" at bounding box center [222, 188] width 121 height 11
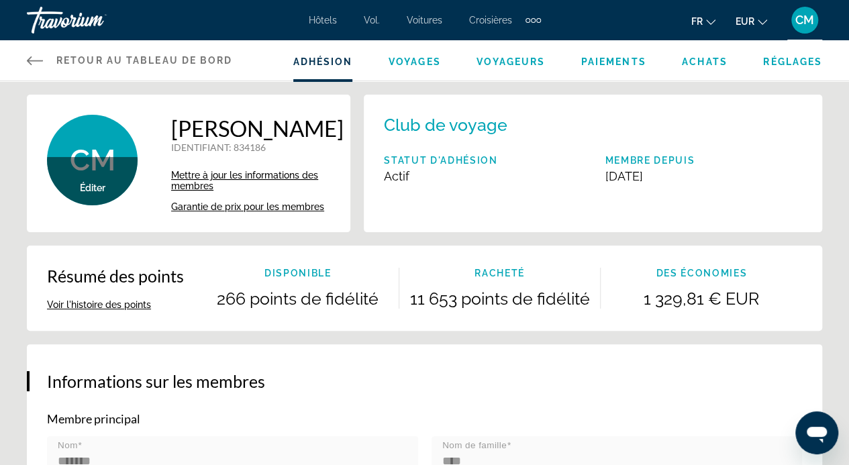
click at [244, 207] on font "Garantie de prix pour les membres" at bounding box center [247, 206] width 153 height 11
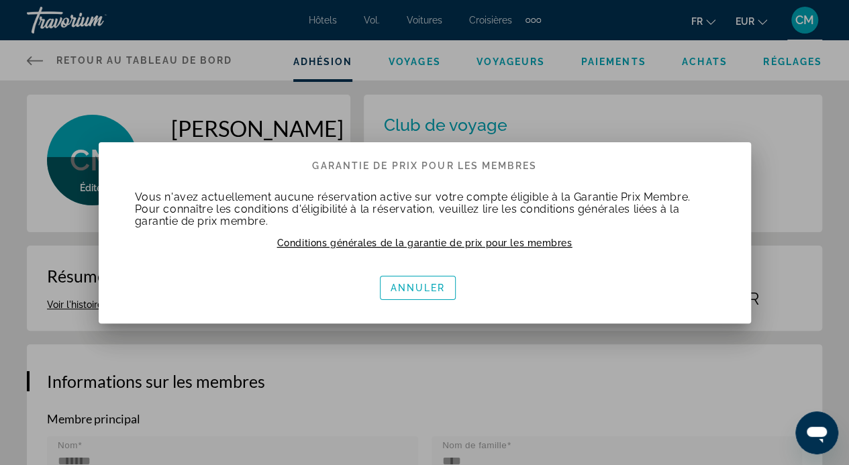
click at [360, 238] on font "Conditions générales de la garantie de prix pour les membres" at bounding box center [424, 243] width 295 height 11
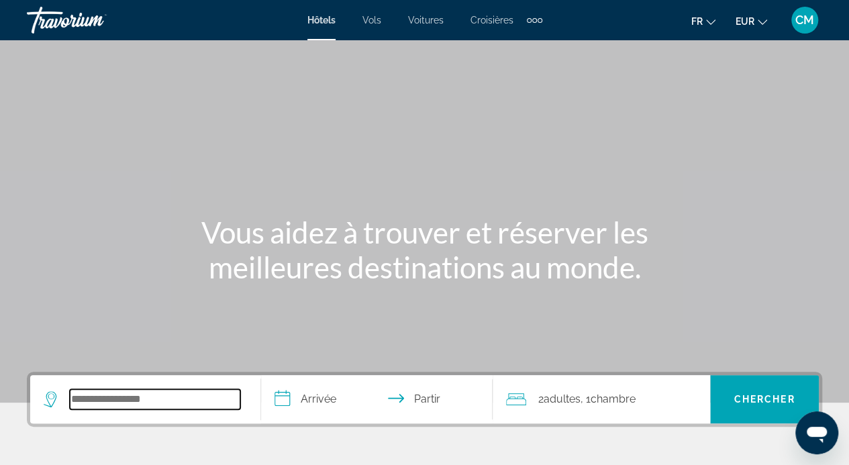
click at [113, 398] on input "Rechercher une destination hôtelière" at bounding box center [155, 399] width 171 height 20
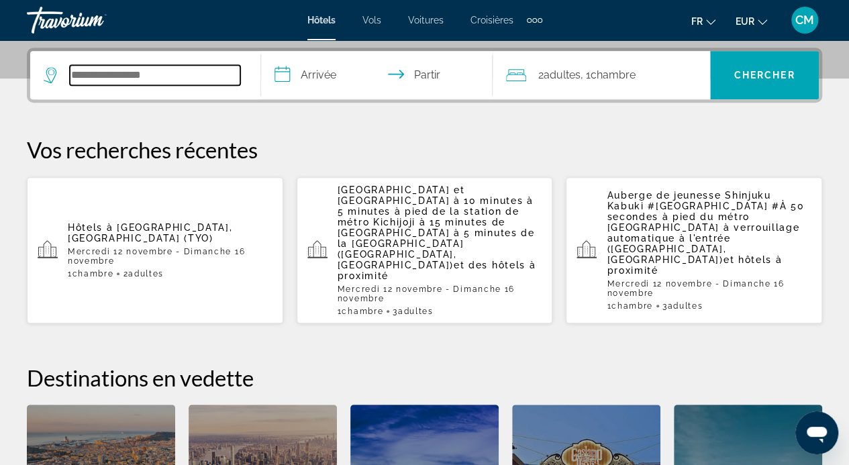
scroll to position [328, 0]
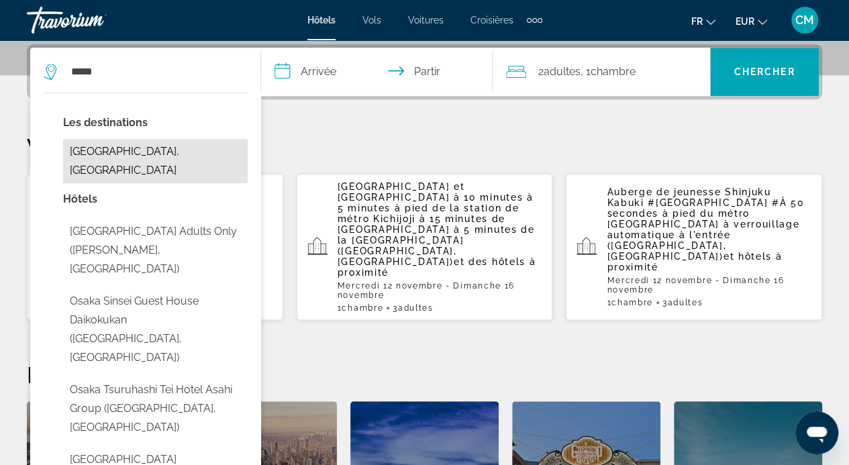
click at [203, 154] on button "[GEOGRAPHIC_DATA], [GEOGRAPHIC_DATA]" at bounding box center [155, 161] width 185 height 44
type input "**********"
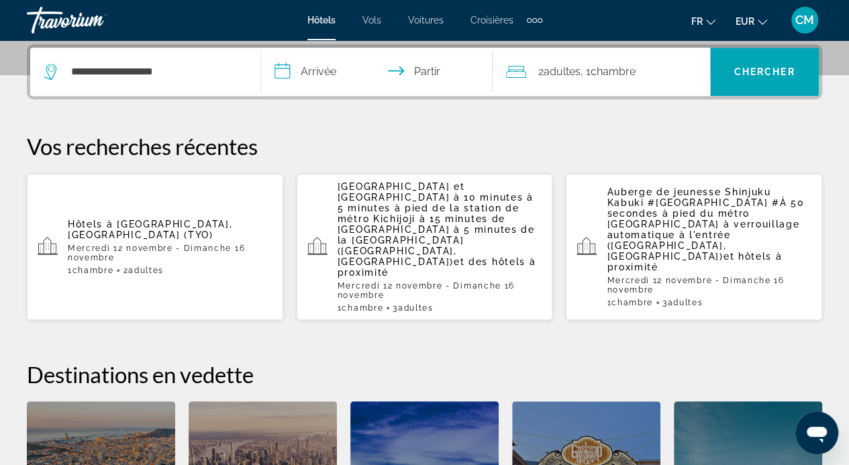
click at [315, 73] on input "**********" at bounding box center [379, 74] width 236 height 52
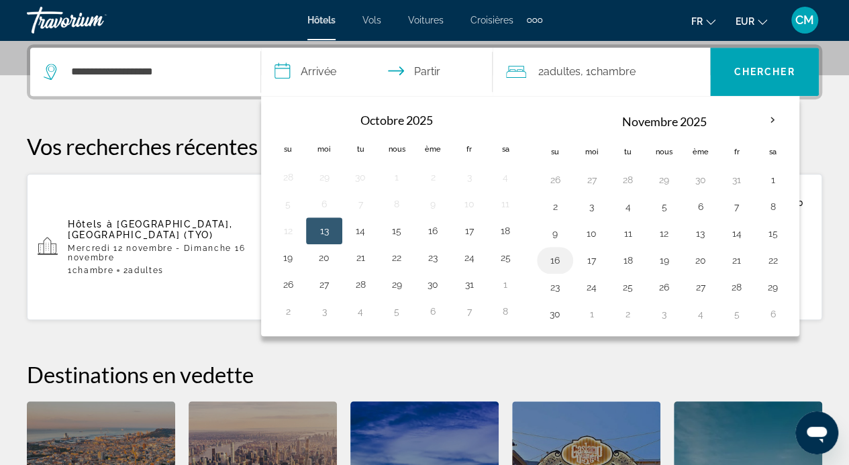
click at [557, 256] on button "16" at bounding box center [555, 260] width 21 height 19
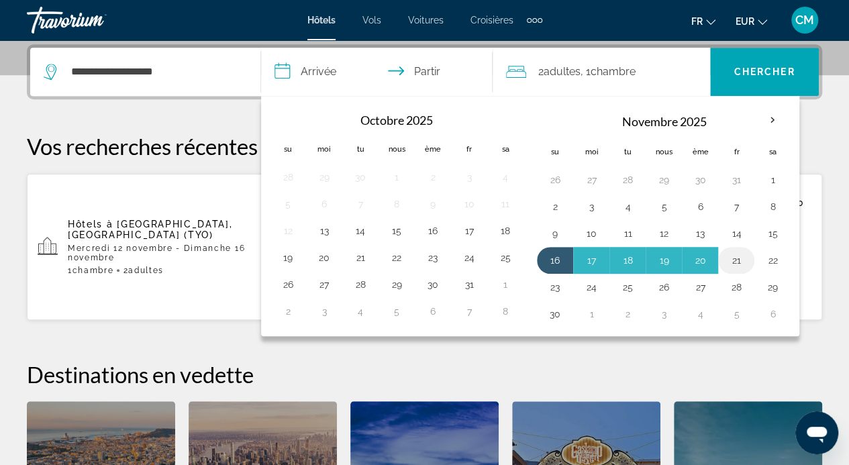
click at [729, 257] on button "21" at bounding box center [736, 260] width 21 height 19
type input "**********"
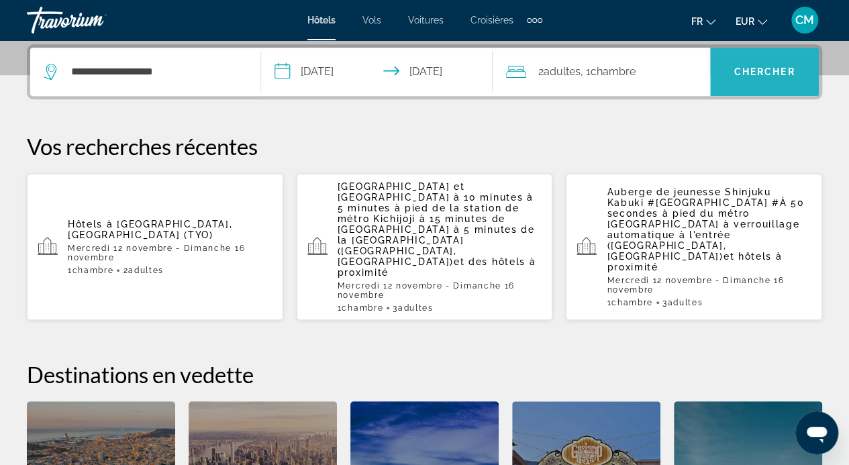
click at [756, 69] on font "Chercher" at bounding box center [765, 71] width 61 height 11
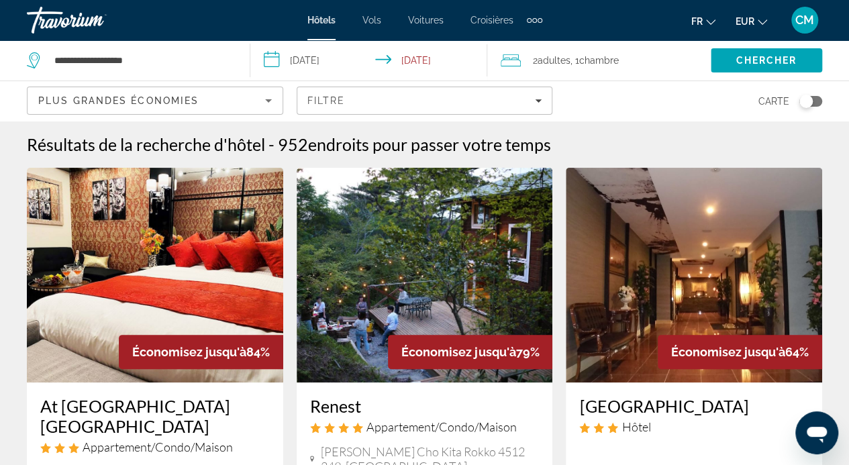
click at [627, 70] on div "2 Adulte Adultes , 1 Chambre pièces" at bounding box center [606, 60] width 210 height 40
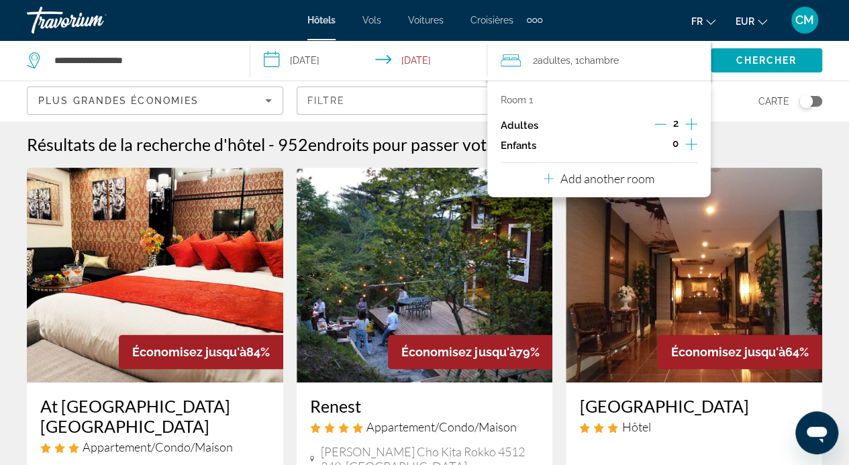
click at [694, 124] on icon "Increment adults" at bounding box center [692, 124] width 12 height 16
click at [745, 72] on span "Search" at bounding box center [766, 60] width 111 height 32
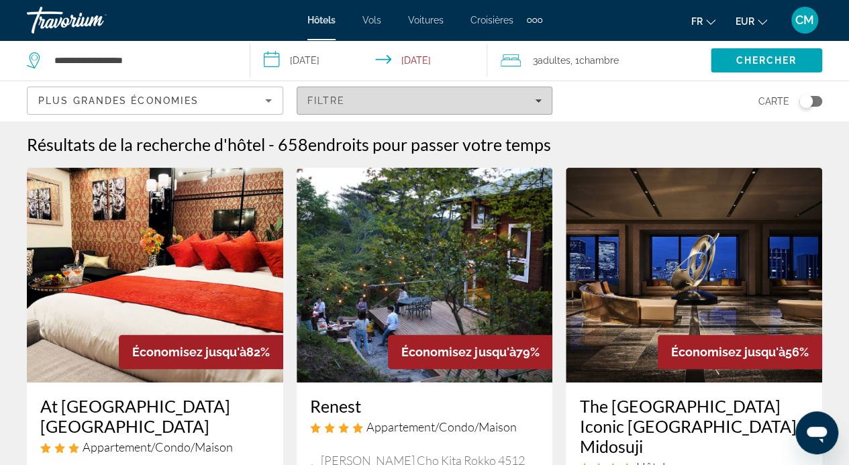
click at [541, 89] on span "Filters" at bounding box center [424, 101] width 255 height 32
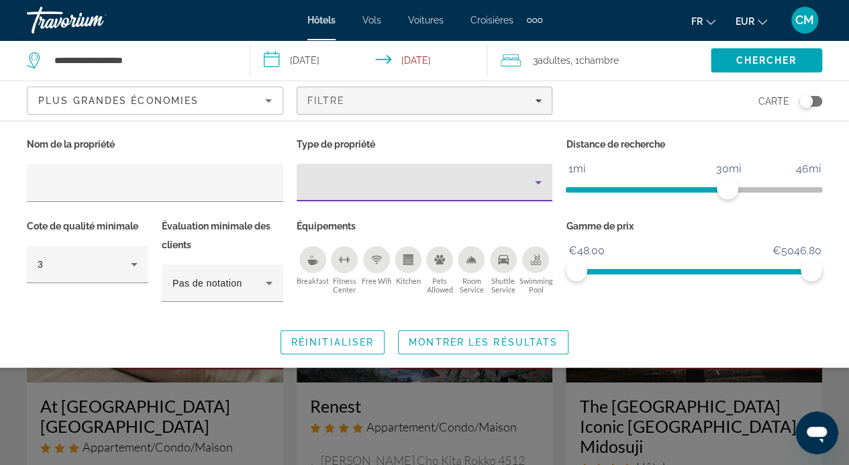
click at [483, 186] on div "Property type" at bounding box center [422, 183] width 228 height 16
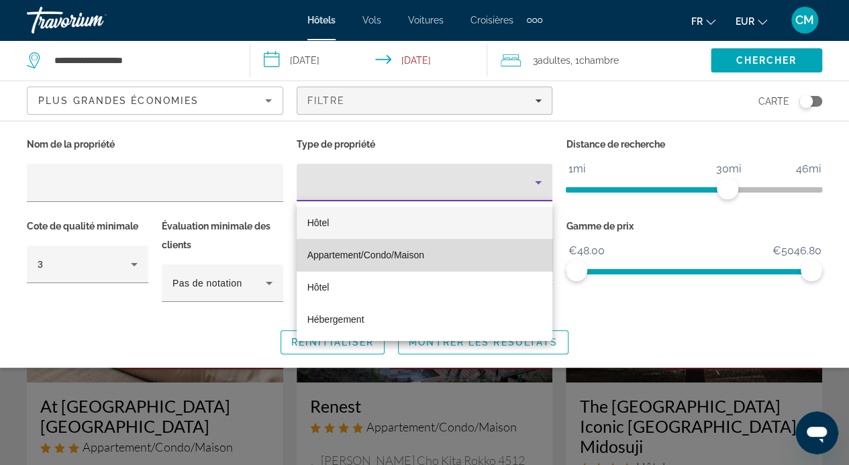
click at [453, 259] on mat-option "Appartement/Condo/Maison" at bounding box center [425, 255] width 256 height 32
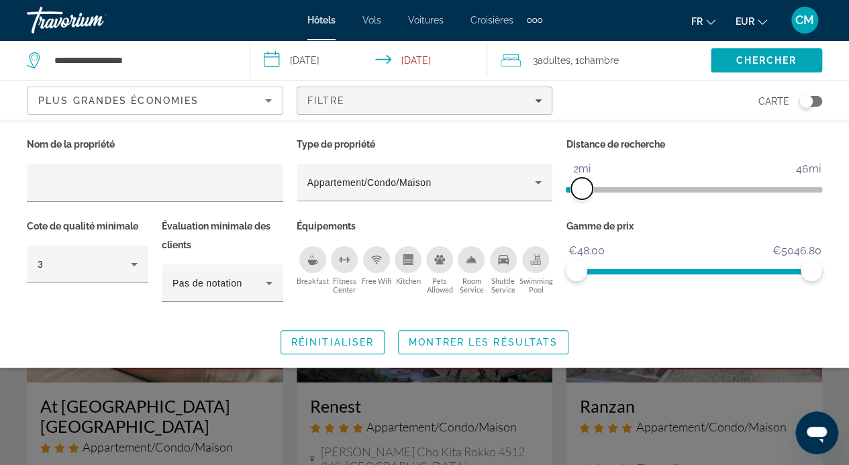
drag, startPoint x: 733, startPoint y: 187, endPoint x: 583, endPoint y: 203, distance: 150.6
click at [583, 203] on div "Distance de recherche 1mi 46mi 2mi" at bounding box center [694, 176] width 270 height 82
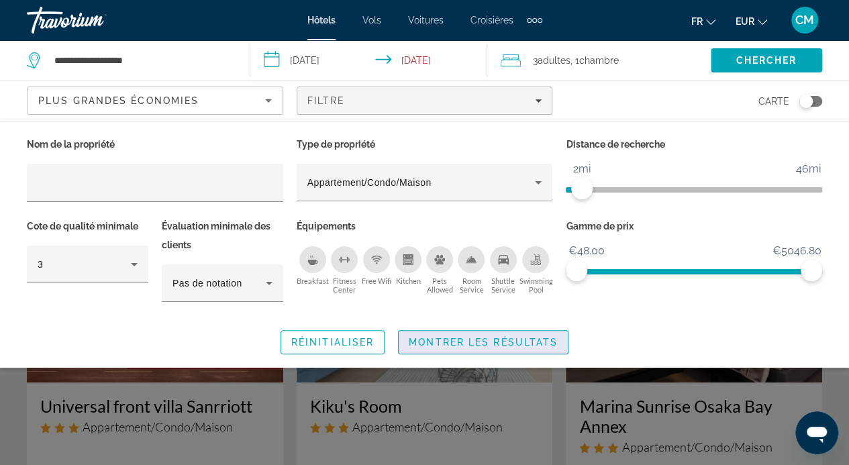
click at [528, 343] on span "Montrer les résultats" at bounding box center [483, 342] width 149 height 11
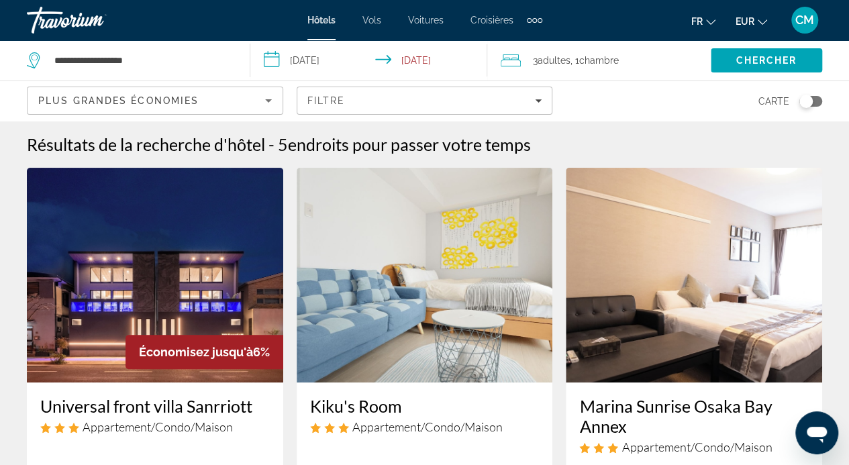
click at [528, 343] on img "Contenu principal" at bounding box center [425, 275] width 256 height 215
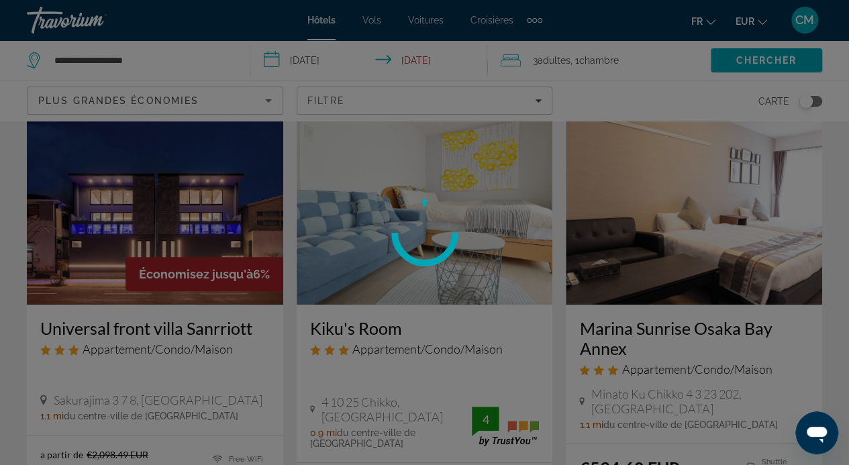
scroll to position [79, 0]
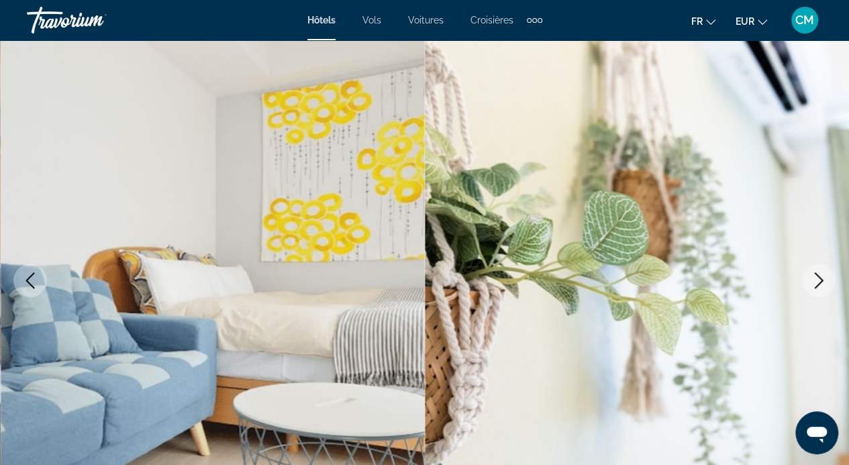
scroll to position [114, 0]
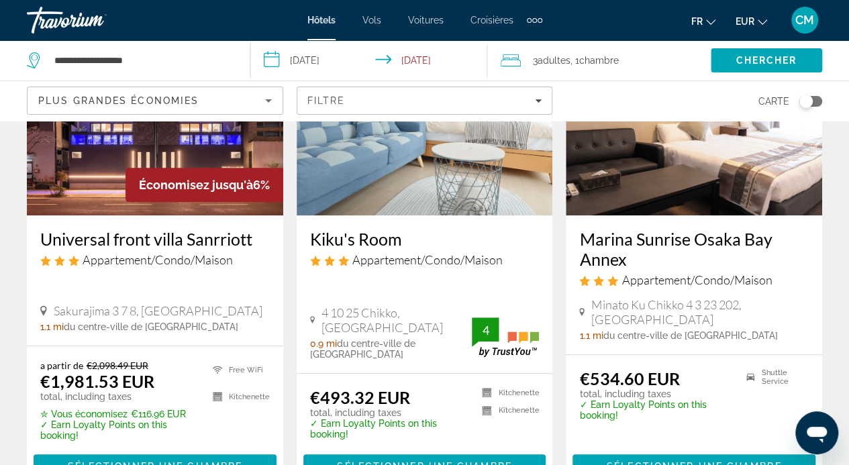
scroll to position [127, 0]
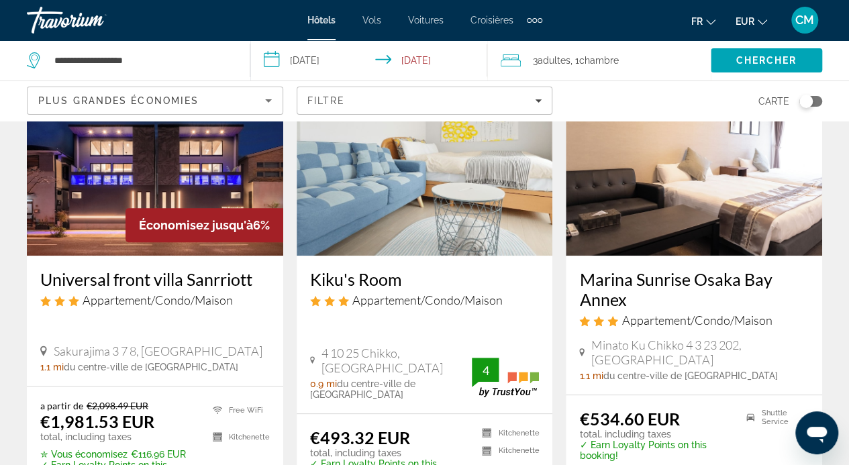
click at [393, 224] on img "Contenu principal" at bounding box center [425, 148] width 256 height 215
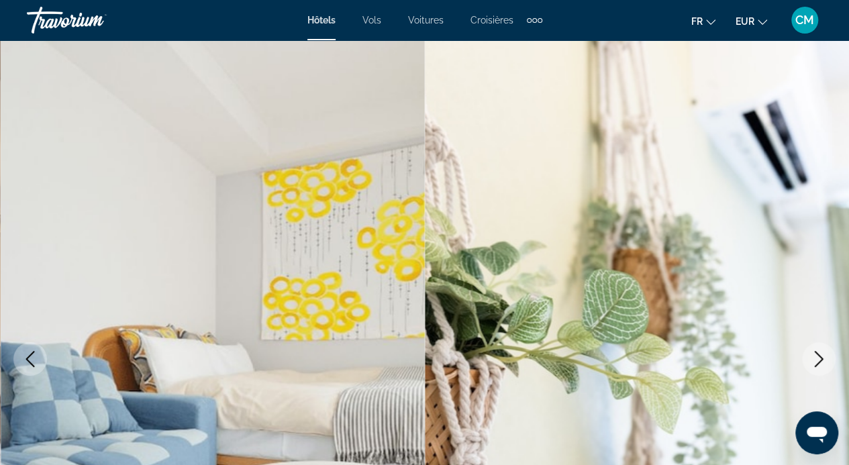
click at [822, 359] on icon "Next image" at bounding box center [819, 359] width 9 height 16
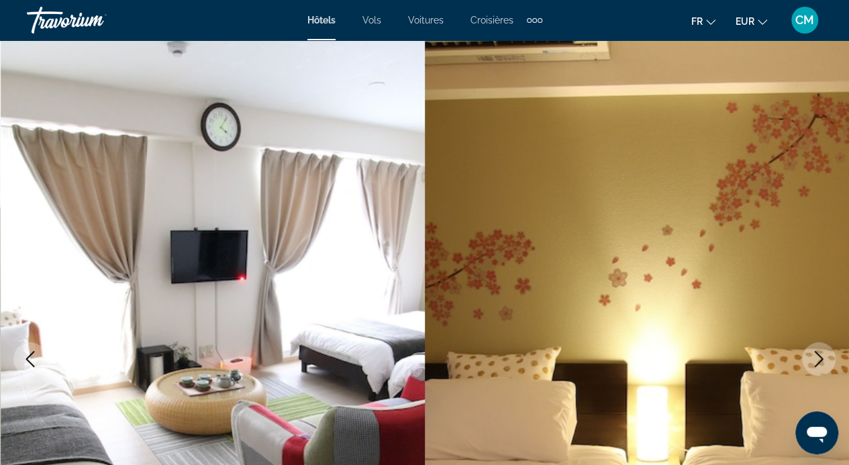
click at [822, 359] on icon "Next image" at bounding box center [819, 359] width 9 height 16
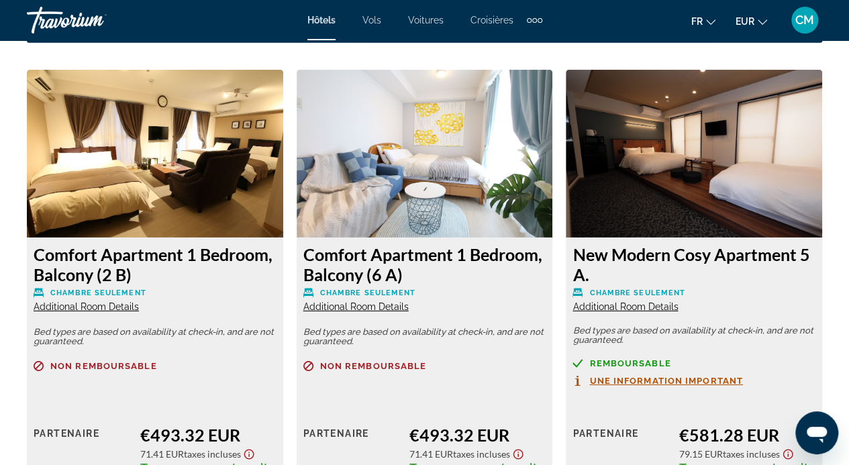
scroll to position [2065, 0]
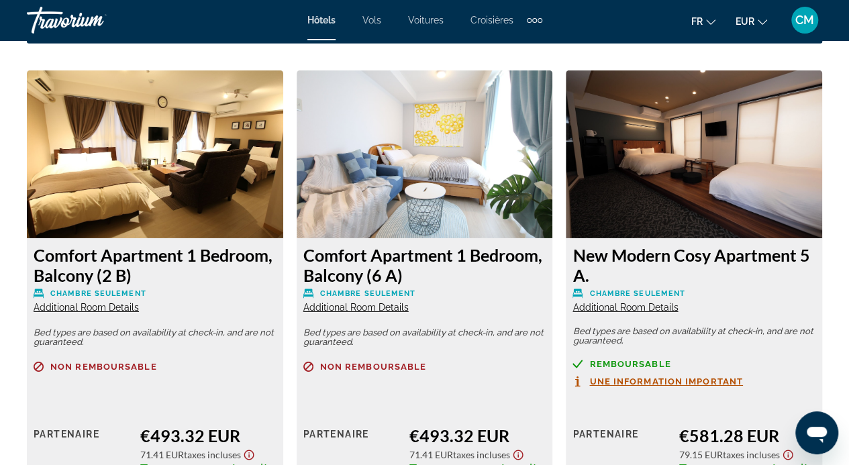
click at [106, 307] on span "Additional Room Details" at bounding box center [86, 307] width 105 height 11
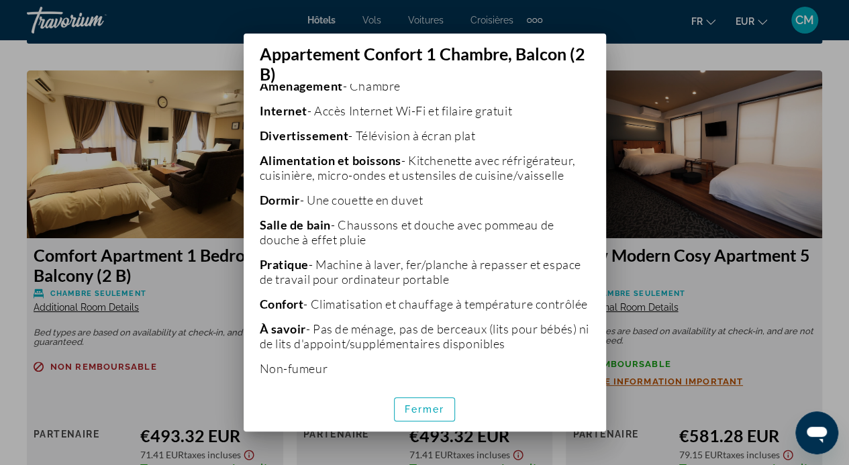
scroll to position [378, 0]
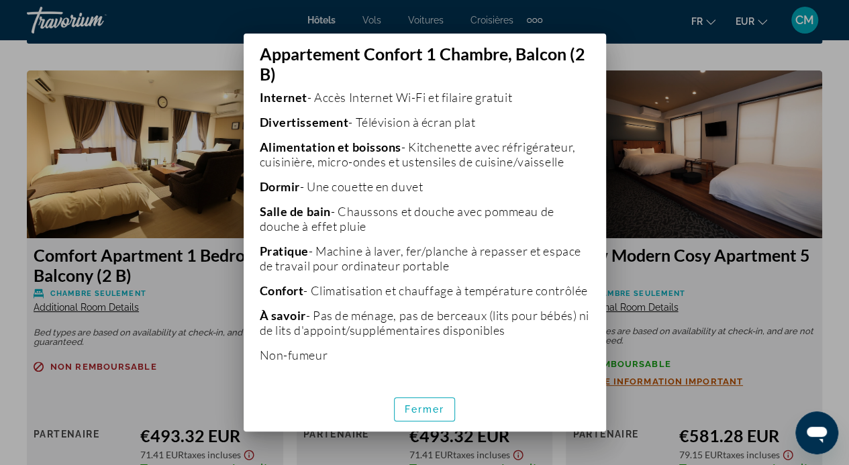
click at [55, 207] on div at bounding box center [424, 232] width 849 height 465
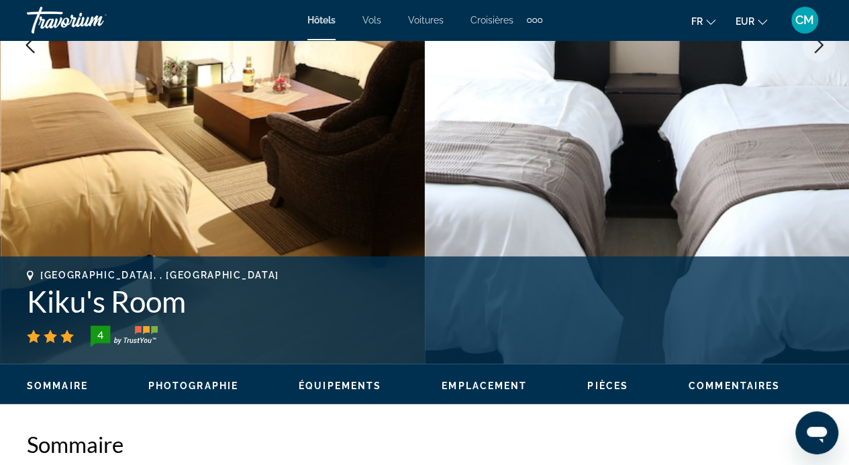
scroll to position [381, 0]
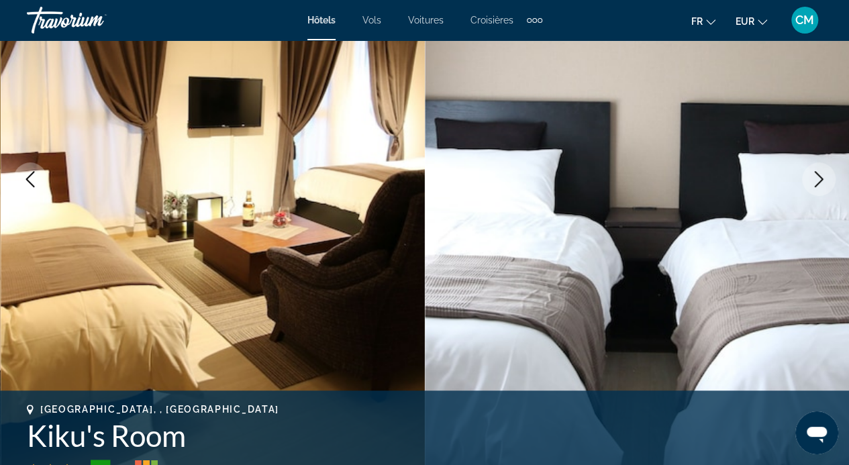
scroll to position [179, 0]
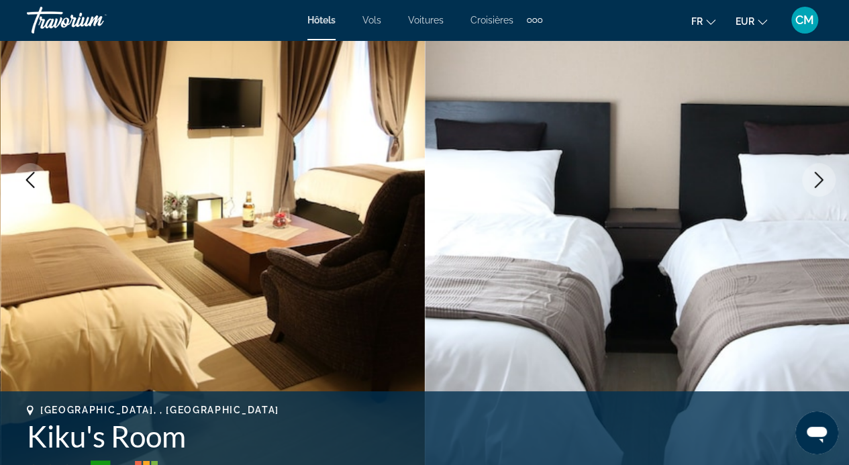
click at [819, 172] on icon "Next image" at bounding box center [819, 180] width 16 height 16
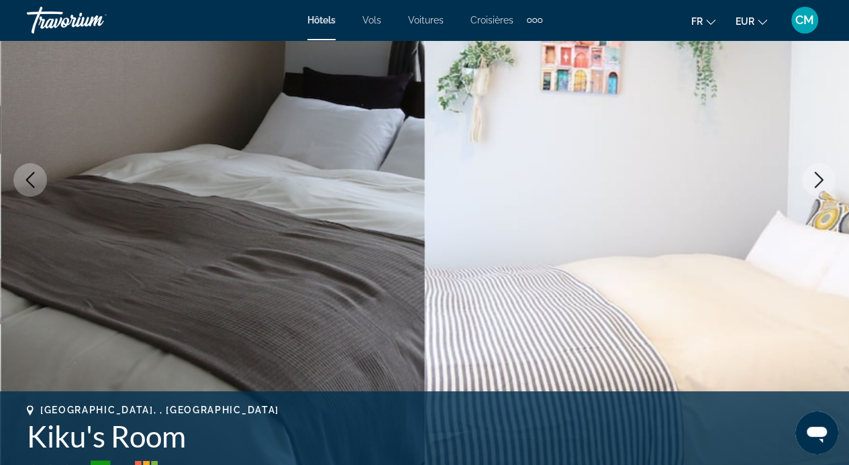
click at [819, 172] on icon "Next image" at bounding box center [819, 180] width 16 height 16
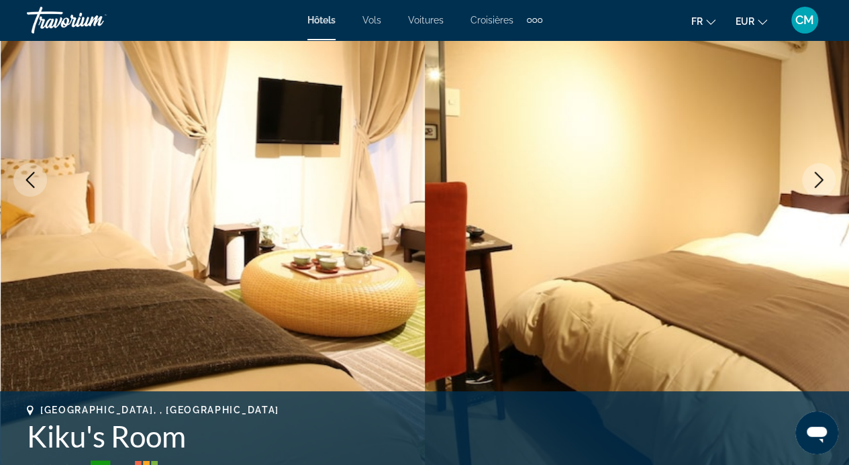
click at [600, 226] on img "Contenu principal" at bounding box center [637, 180] width 425 height 638
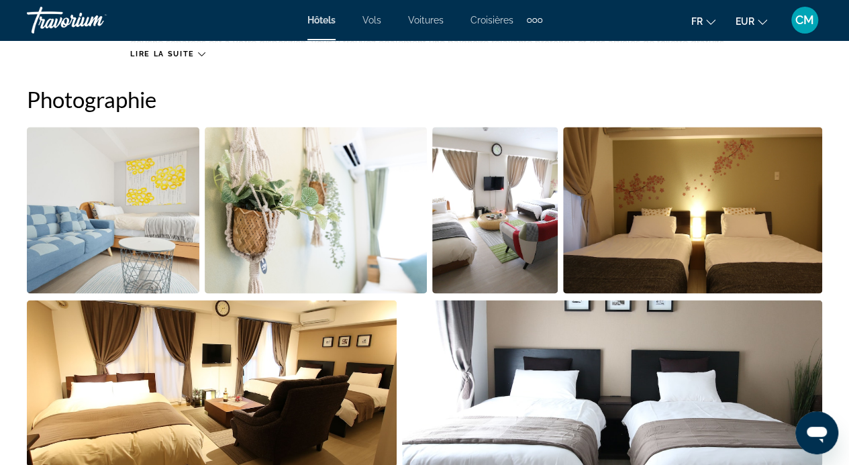
scroll to position [929, 0]
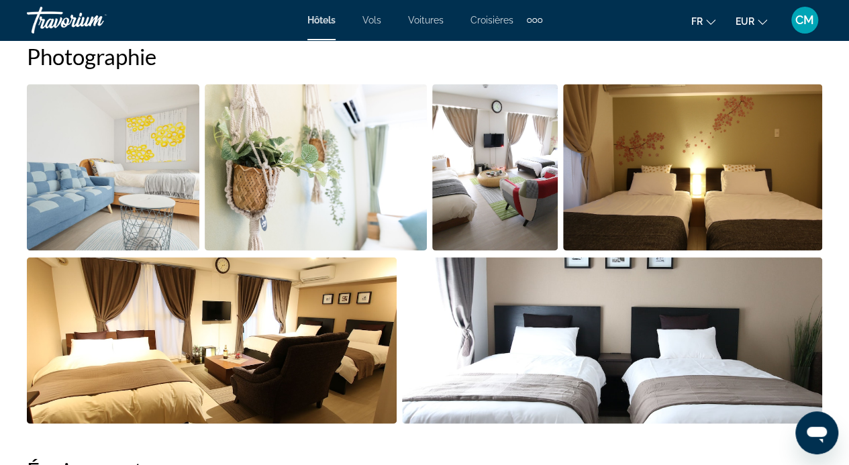
click at [600, 226] on img "Open full-screen image slider" at bounding box center [693, 167] width 260 height 167
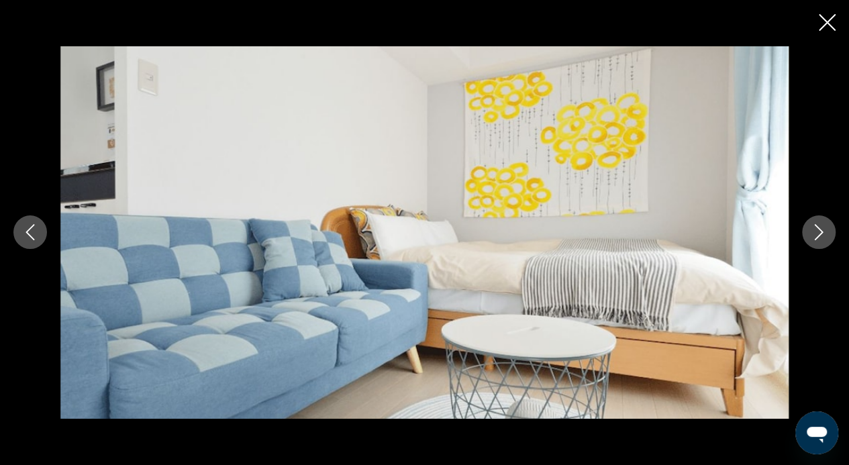
click at [814, 228] on icon "Next image" at bounding box center [819, 232] width 16 height 16
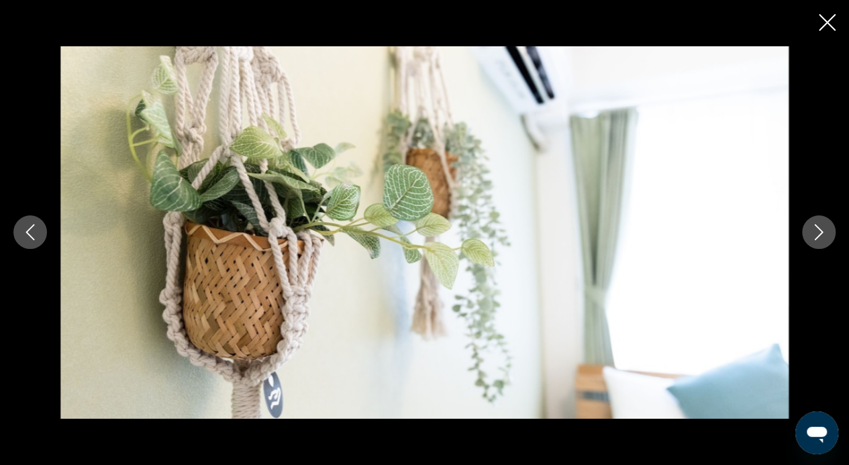
click at [814, 228] on icon "Next image" at bounding box center [819, 232] width 16 height 16
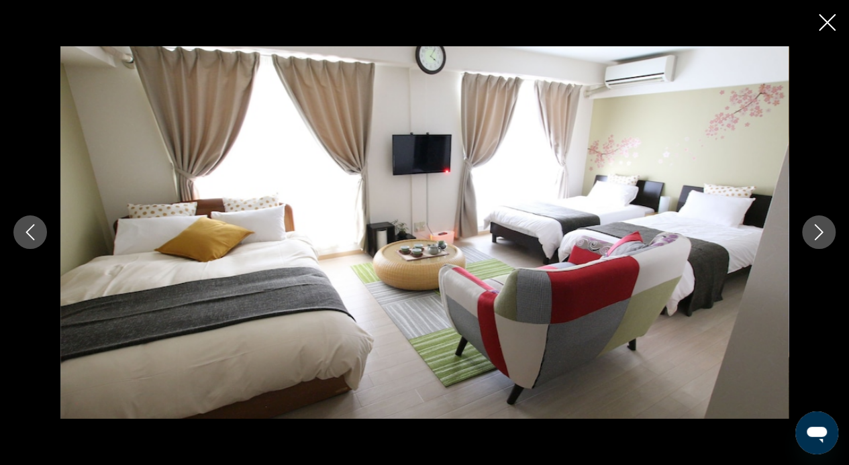
click at [814, 228] on icon "Next image" at bounding box center [819, 232] width 16 height 16
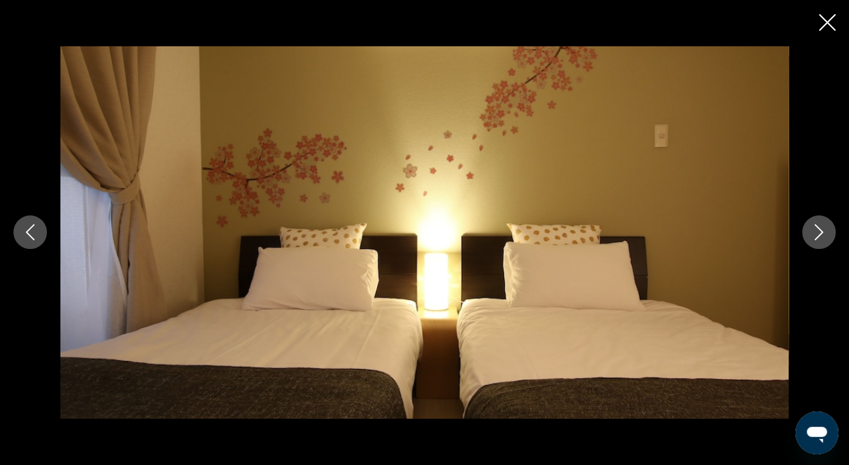
click at [814, 228] on icon "Next image" at bounding box center [819, 232] width 16 height 16
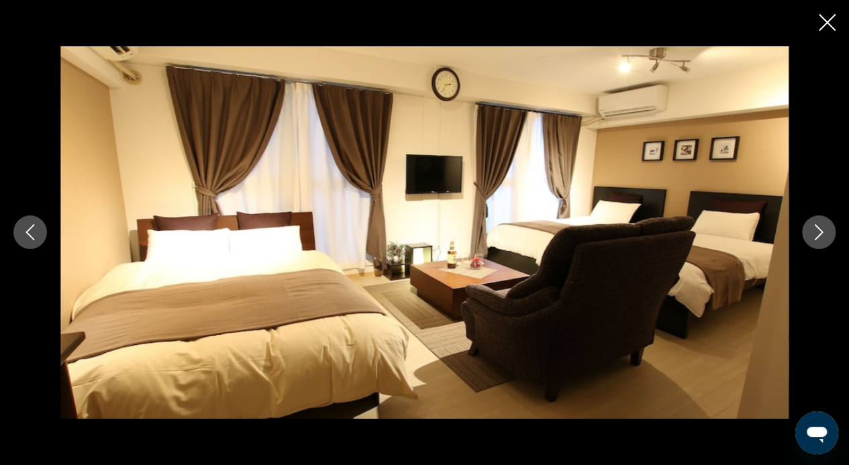
click at [814, 228] on icon "Next image" at bounding box center [819, 232] width 16 height 16
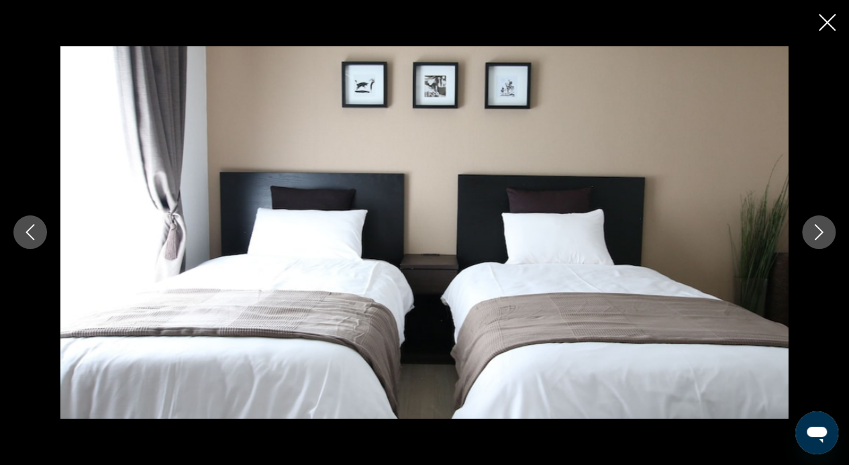
click at [814, 228] on icon "Next image" at bounding box center [819, 232] width 16 height 16
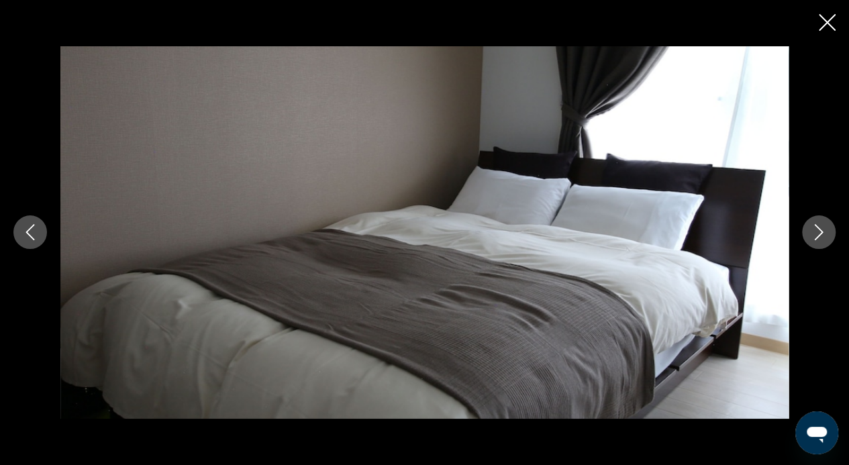
click at [814, 228] on icon "Next image" at bounding box center [819, 232] width 16 height 16
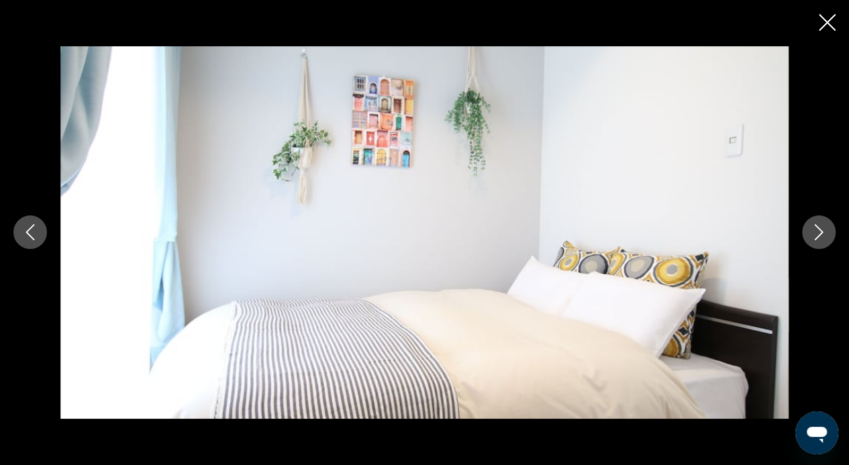
click at [814, 228] on icon "Next image" at bounding box center [819, 232] width 16 height 16
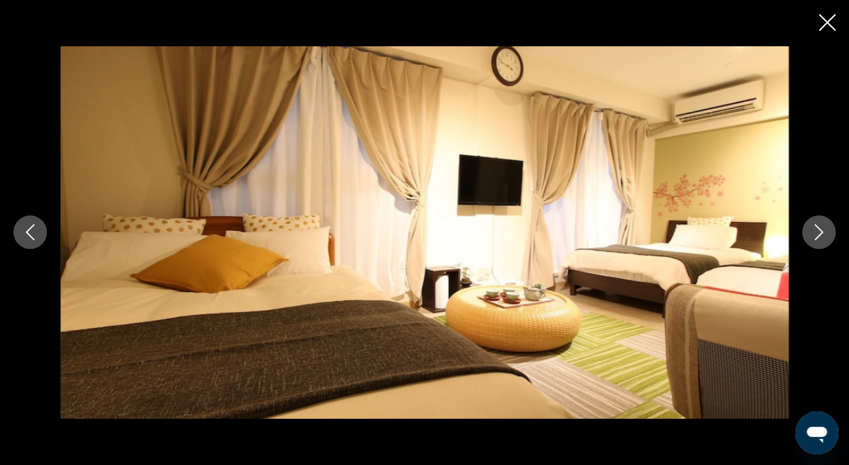
click at [814, 228] on icon "Next image" at bounding box center [819, 232] width 16 height 16
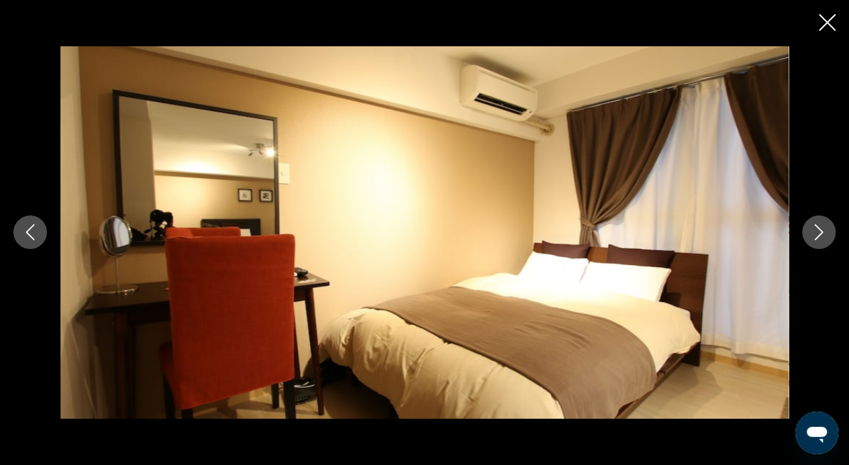
click at [814, 228] on icon "Next image" at bounding box center [819, 232] width 16 height 16
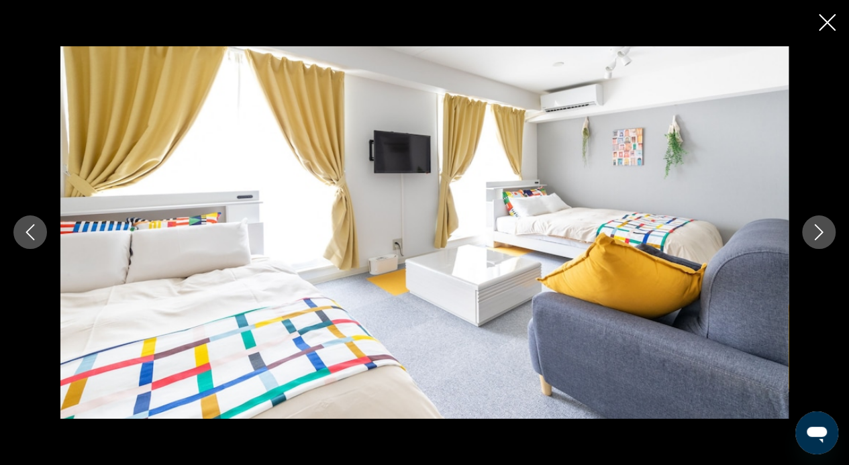
click at [814, 228] on icon "Next image" at bounding box center [819, 232] width 16 height 16
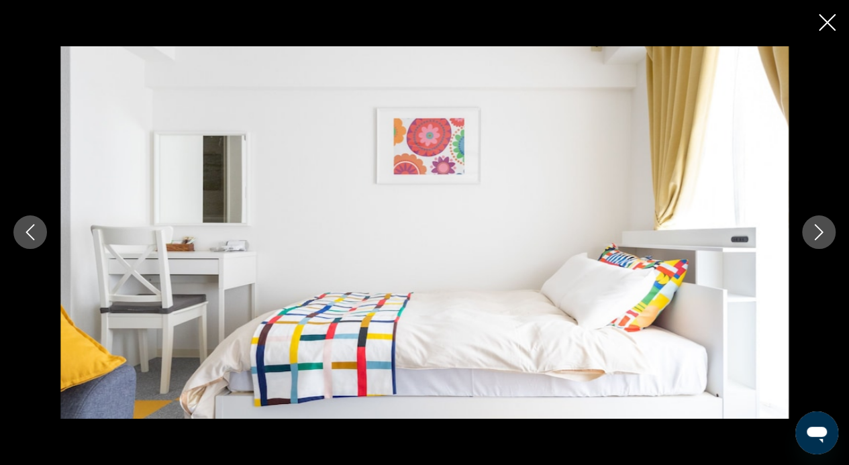
click at [814, 228] on icon "Next image" at bounding box center [819, 232] width 16 height 16
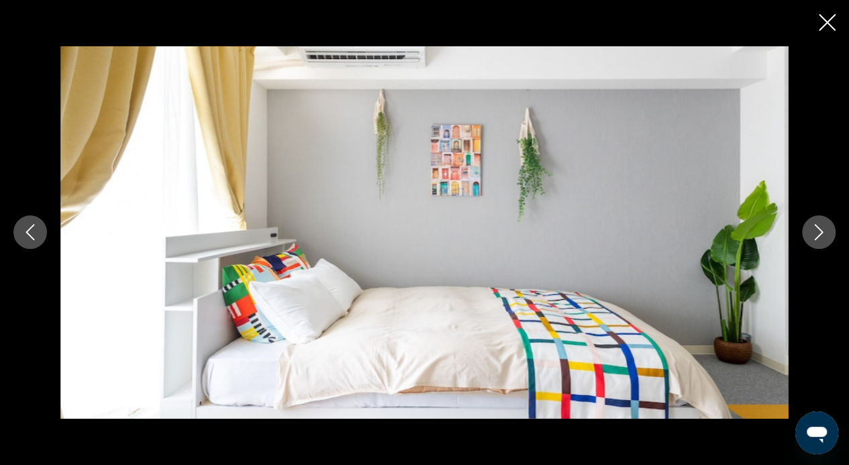
click at [814, 228] on icon "Next image" at bounding box center [819, 232] width 16 height 16
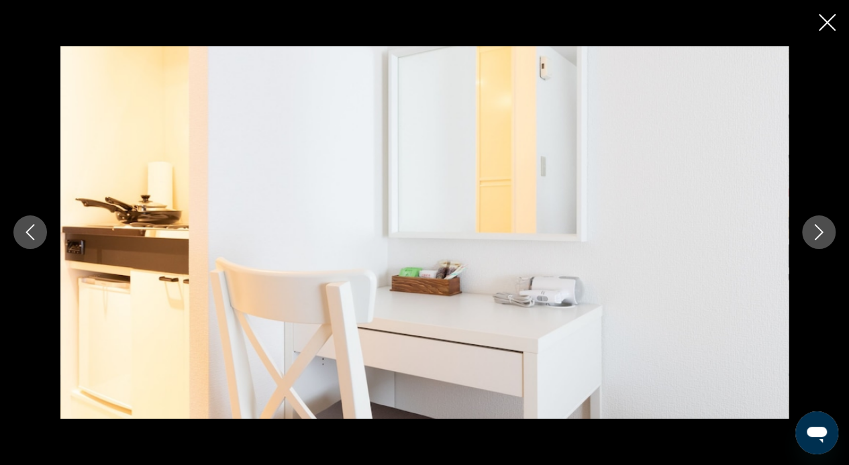
click at [814, 228] on icon "Next image" at bounding box center [819, 232] width 16 height 16
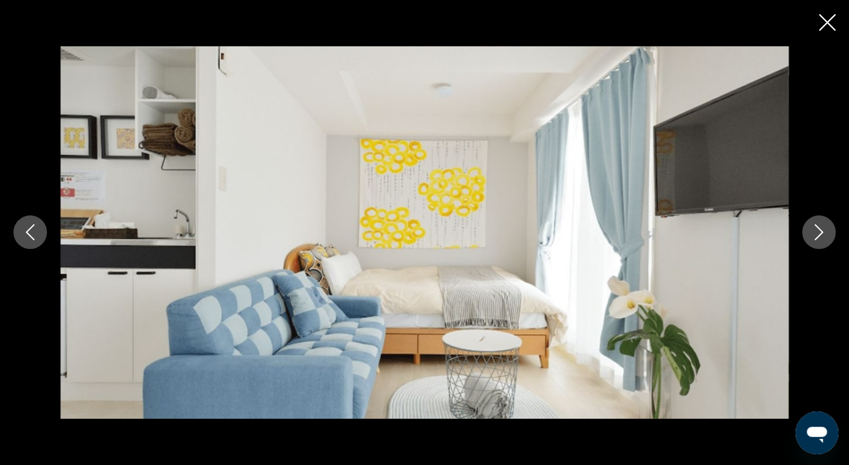
click at [814, 228] on icon "Next image" at bounding box center [819, 232] width 16 height 16
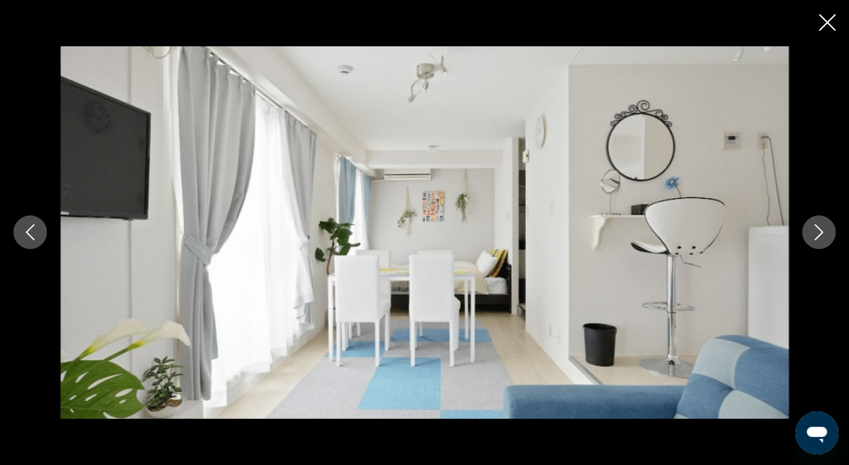
click at [814, 228] on icon "Next image" at bounding box center [819, 232] width 16 height 16
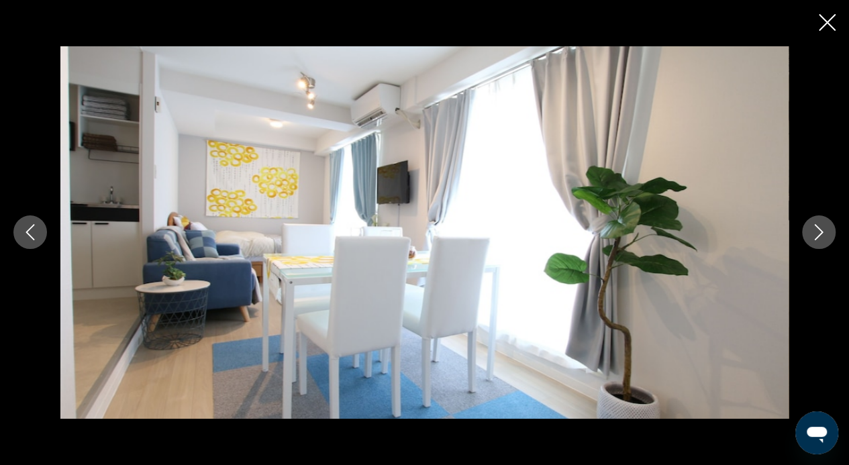
click at [814, 228] on icon "Next image" at bounding box center [819, 232] width 16 height 16
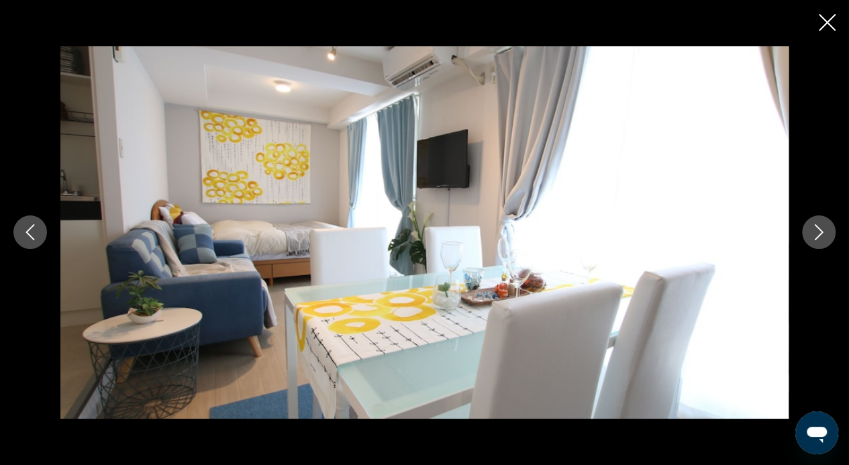
click at [814, 228] on icon "Next image" at bounding box center [819, 232] width 16 height 16
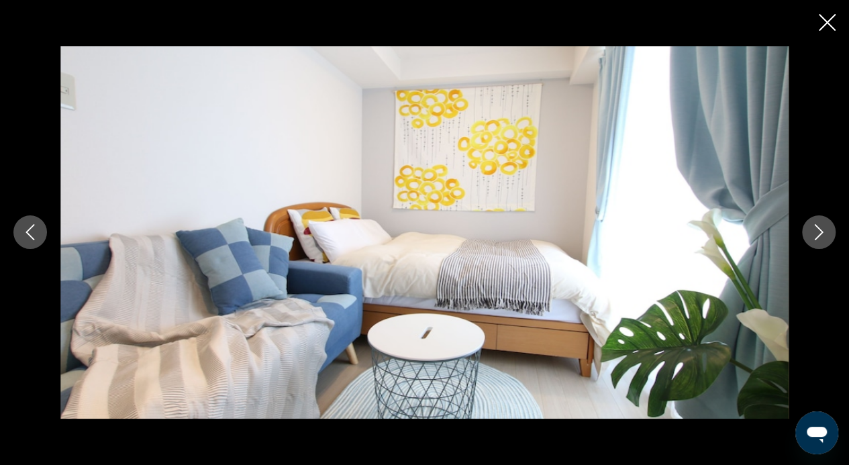
click at [814, 228] on icon "Next image" at bounding box center [819, 232] width 16 height 16
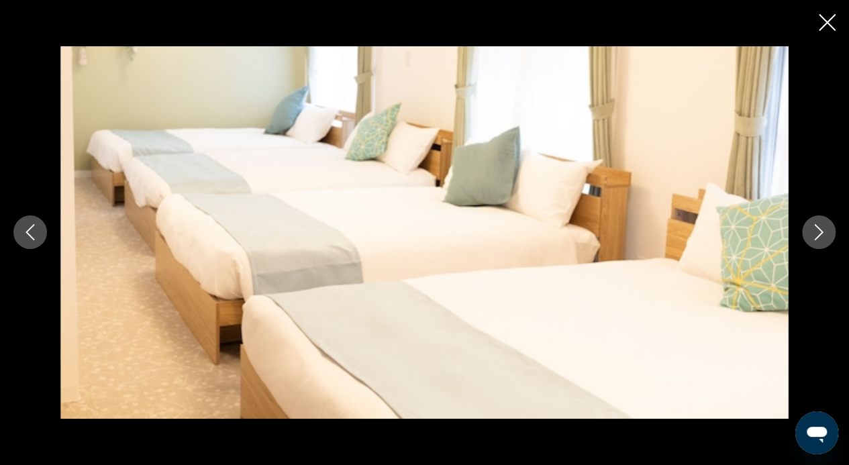
click at [814, 228] on icon "Next image" at bounding box center [819, 232] width 16 height 16
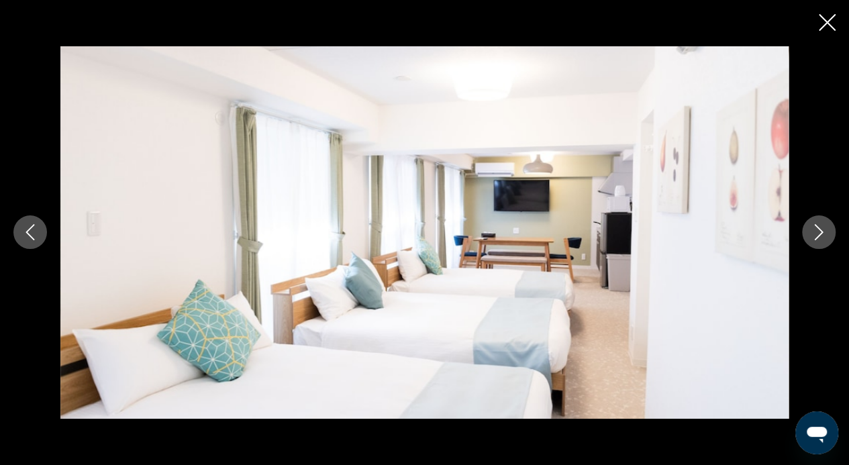
click at [814, 228] on icon "Next image" at bounding box center [819, 232] width 16 height 16
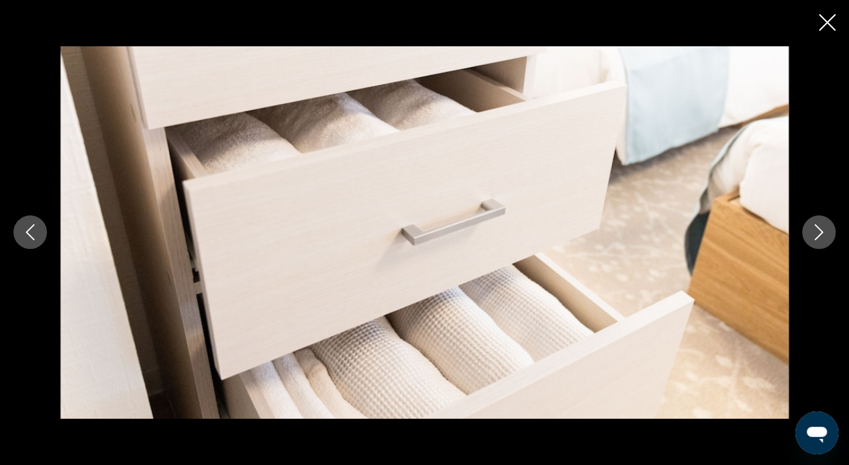
click at [814, 228] on icon "Next image" at bounding box center [819, 232] width 16 height 16
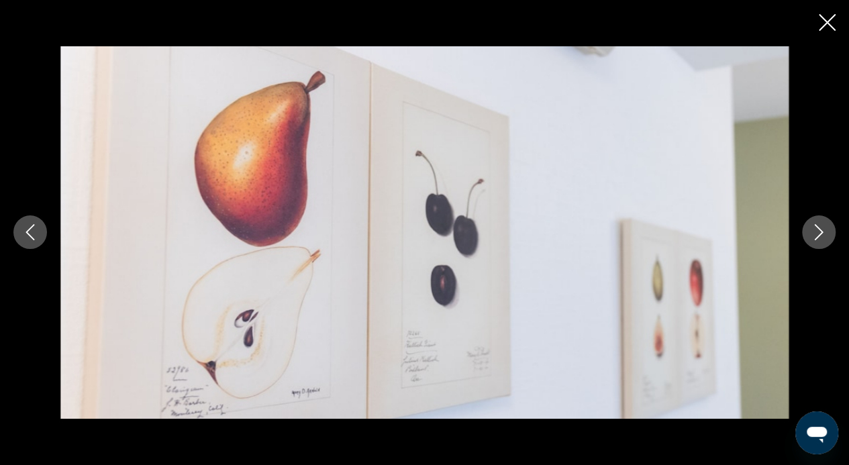
click at [814, 228] on icon "Next image" at bounding box center [819, 232] width 16 height 16
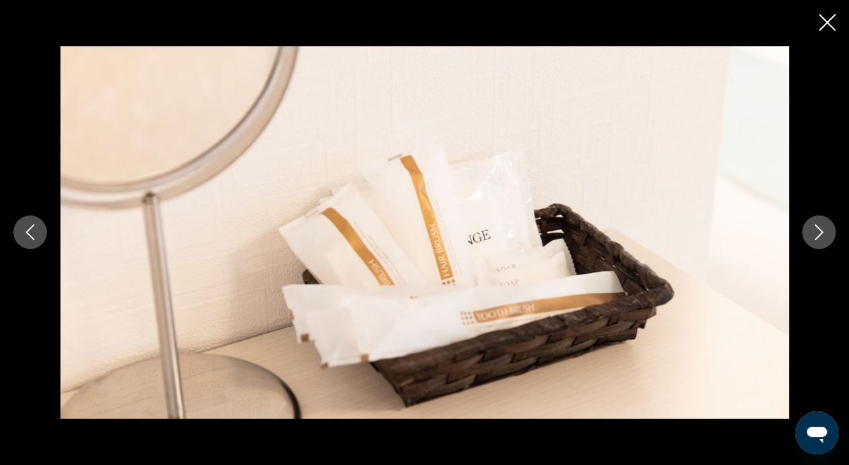
click at [814, 228] on icon "Next image" at bounding box center [819, 232] width 16 height 16
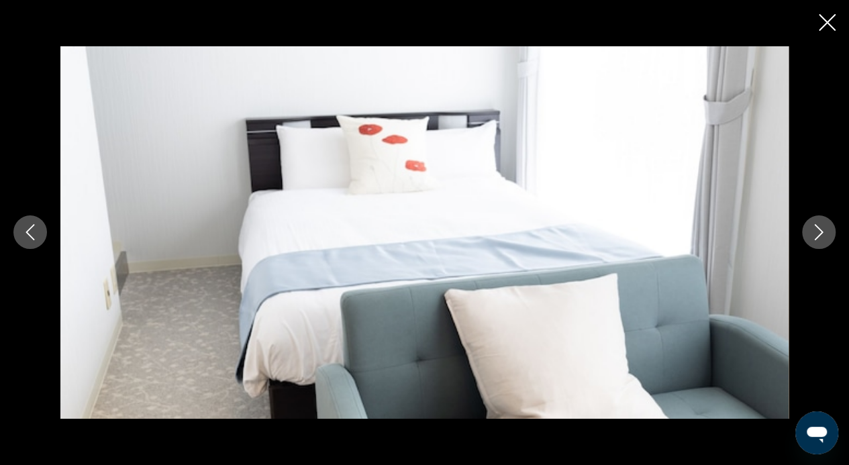
click at [814, 228] on icon "Next image" at bounding box center [819, 232] width 16 height 16
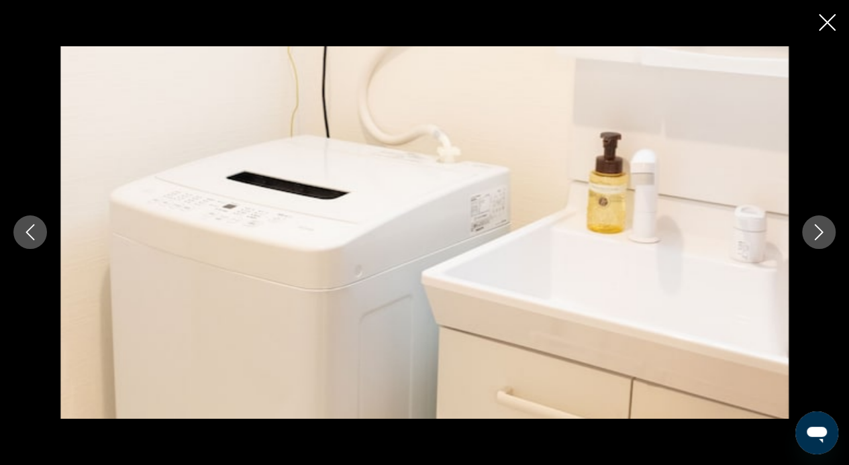
click at [814, 228] on icon "Next image" at bounding box center [819, 232] width 16 height 16
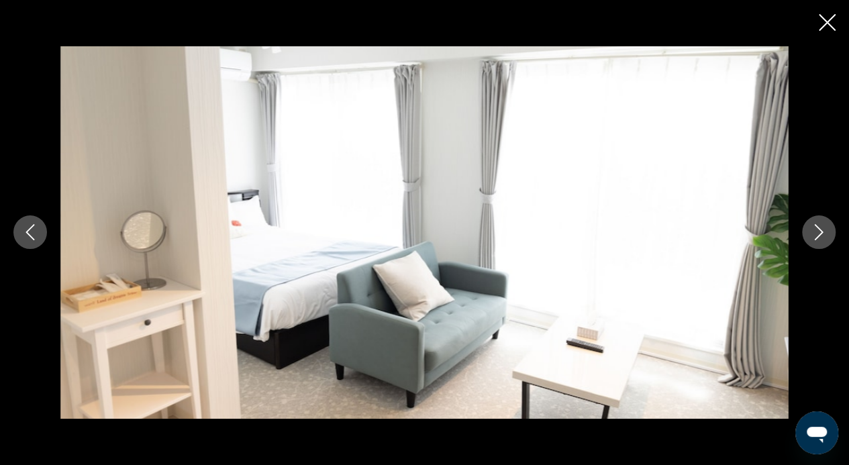
click at [814, 228] on icon "Next image" at bounding box center [819, 232] width 16 height 16
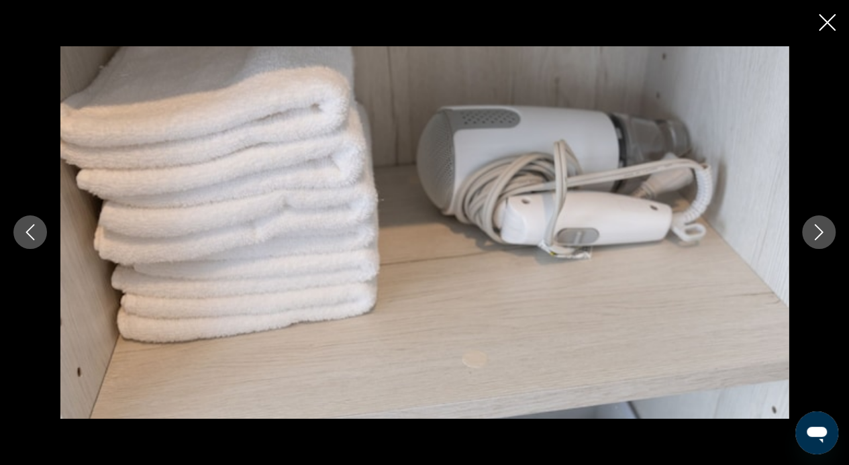
click at [814, 228] on icon "Next image" at bounding box center [819, 232] width 16 height 16
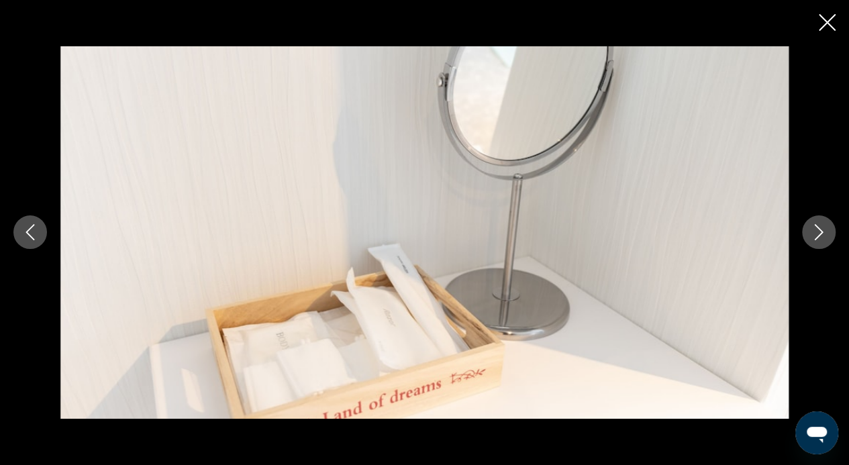
click at [814, 228] on icon "Next image" at bounding box center [819, 232] width 16 height 16
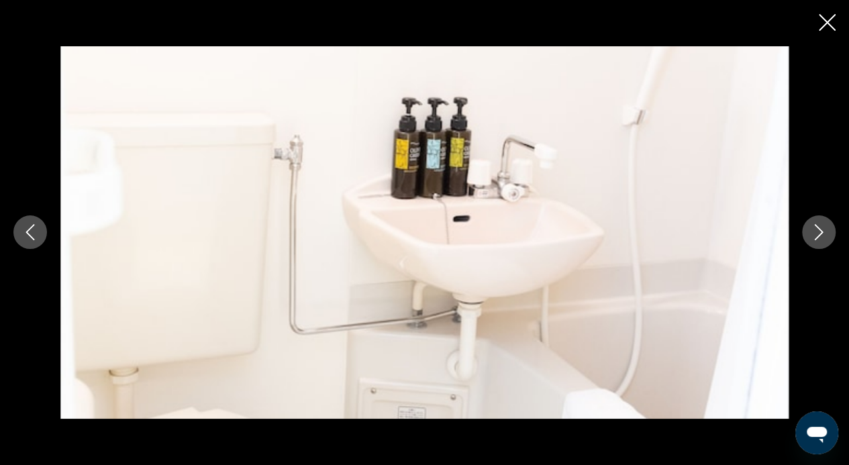
click at [814, 228] on icon "Next image" at bounding box center [819, 232] width 16 height 16
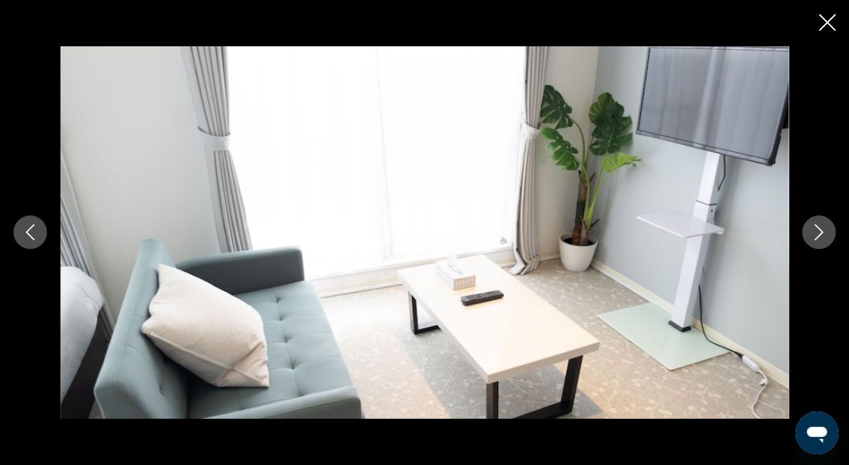
click at [814, 228] on icon "Next image" at bounding box center [819, 232] width 16 height 16
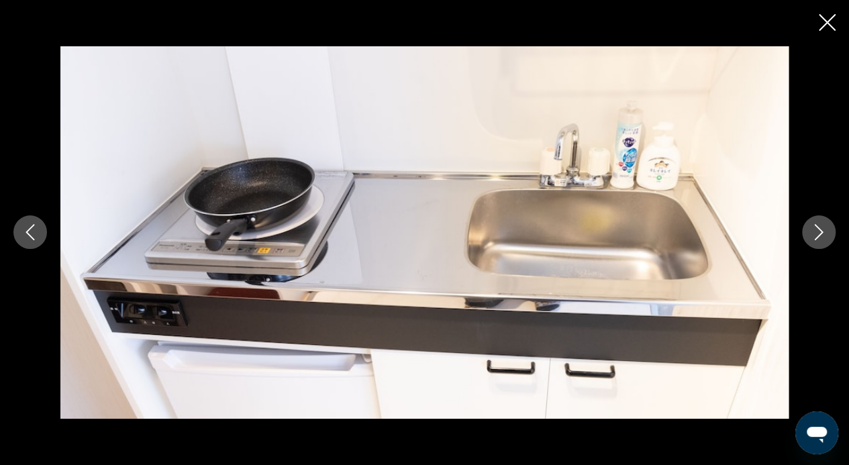
click at [814, 228] on icon "Next image" at bounding box center [819, 232] width 16 height 16
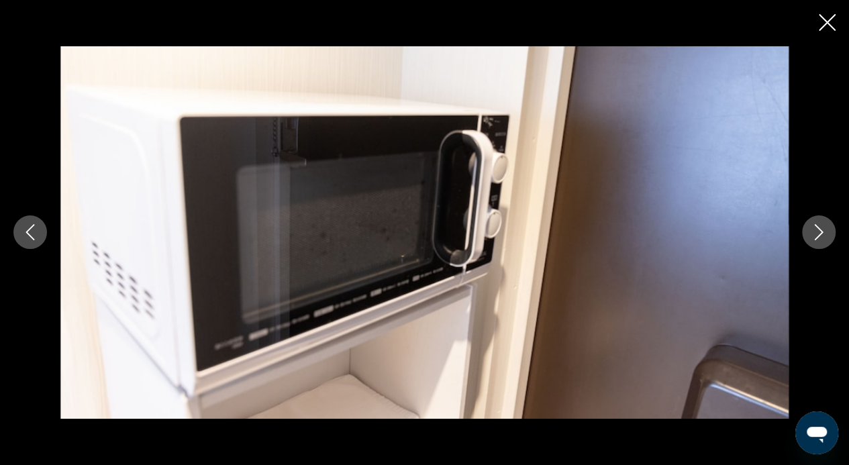
click at [814, 228] on icon "Next image" at bounding box center [819, 232] width 16 height 16
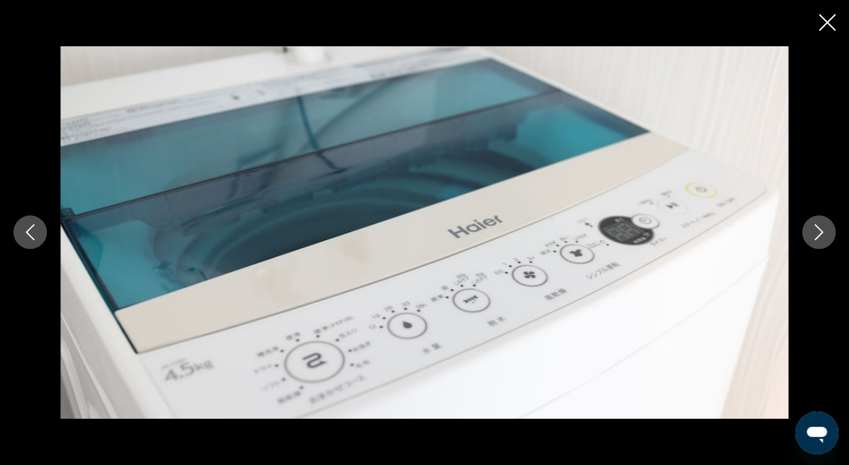
click at [814, 228] on icon "Next image" at bounding box center [819, 232] width 16 height 16
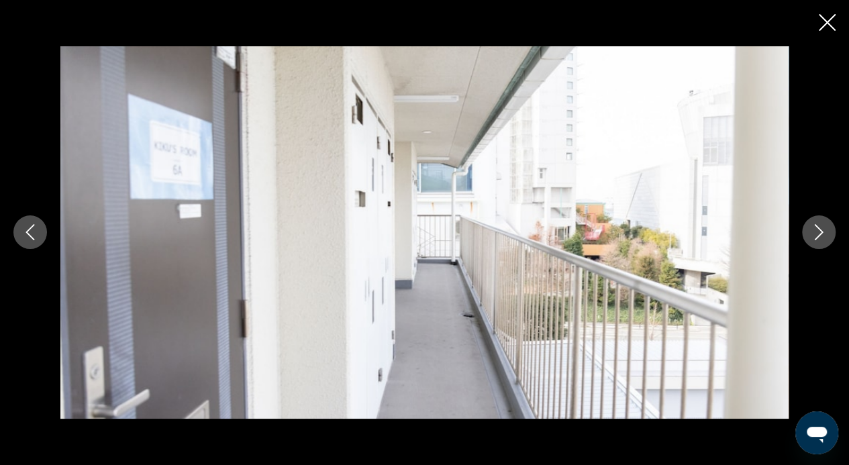
click at [814, 228] on icon "Next image" at bounding box center [819, 232] width 16 height 16
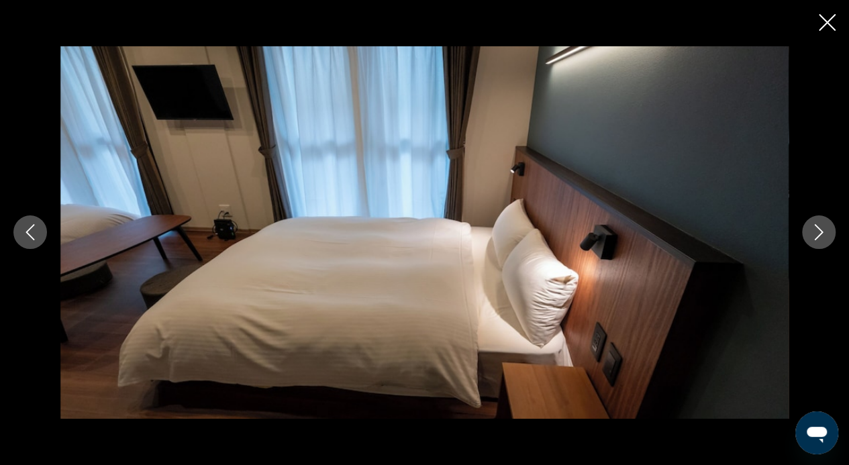
click at [814, 228] on icon "Next image" at bounding box center [819, 232] width 16 height 16
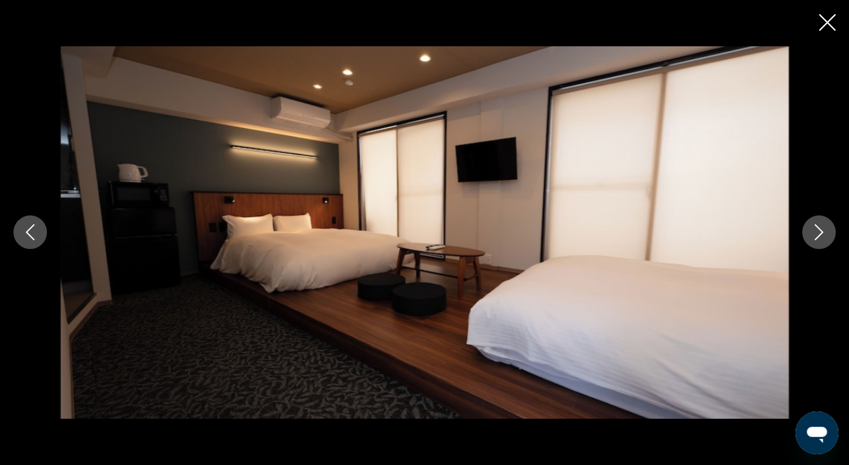
click at [814, 228] on icon "Next image" at bounding box center [819, 232] width 16 height 16
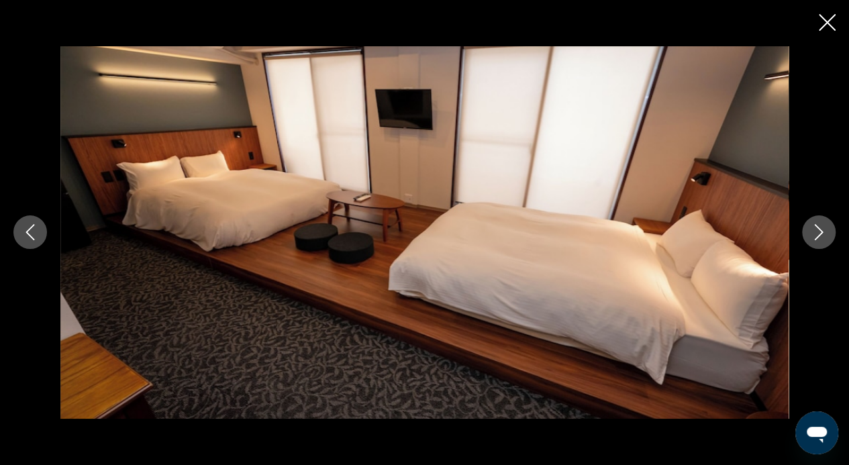
click at [814, 228] on icon "Next image" at bounding box center [819, 232] width 16 height 16
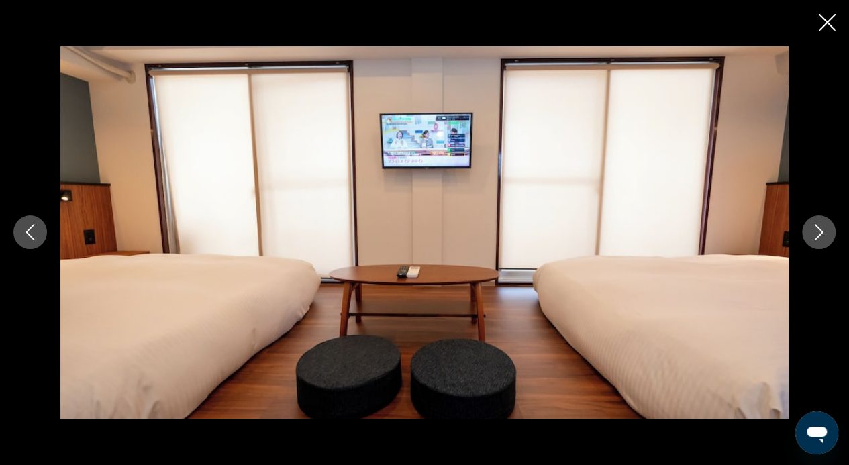
click at [814, 228] on icon "Next image" at bounding box center [819, 232] width 16 height 16
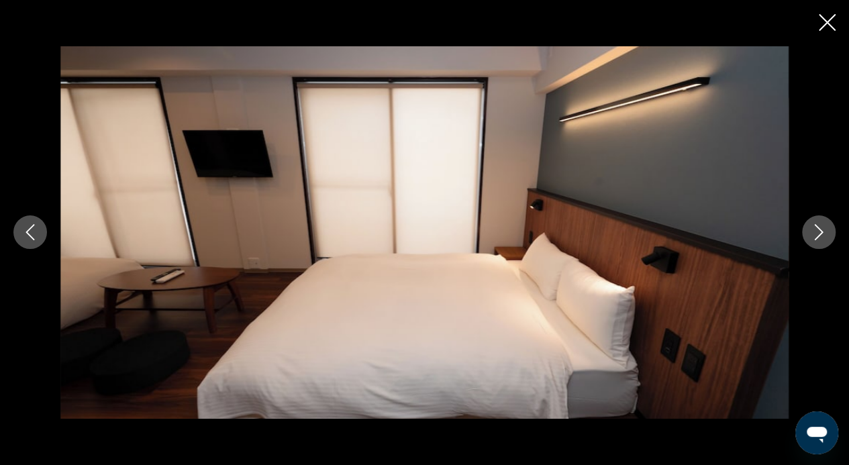
click at [814, 228] on icon "Next image" at bounding box center [819, 232] width 16 height 16
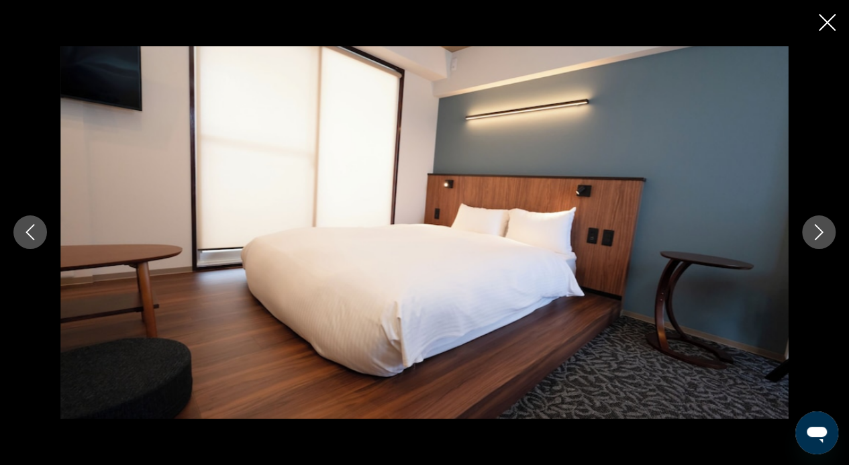
click at [814, 228] on icon "Next image" at bounding box center [819, 232] width 16 height 16
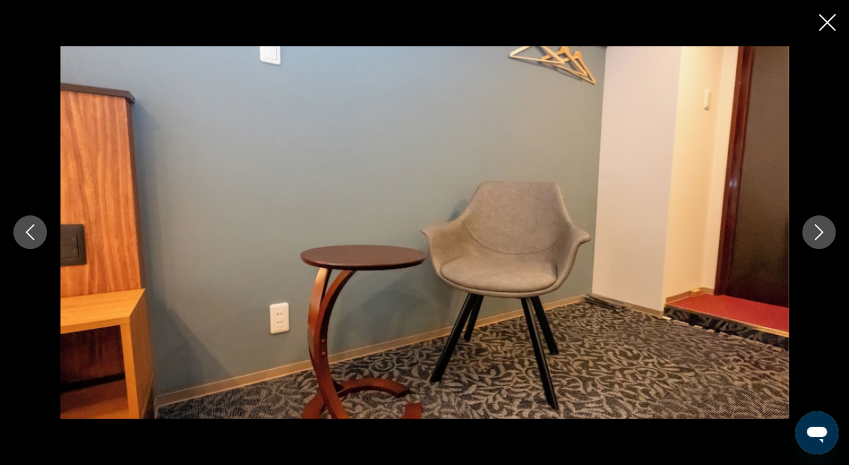
click at [814, 228] on icon "Next image" at bounding box center [819, 232] width 16 height 16
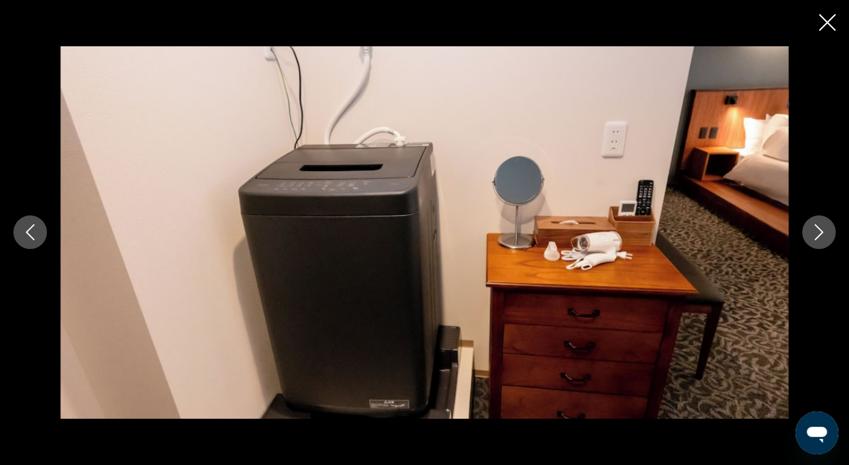
click at [814, 228] on icon "Next image" at bounding box center [819, 232] width 16 height 16
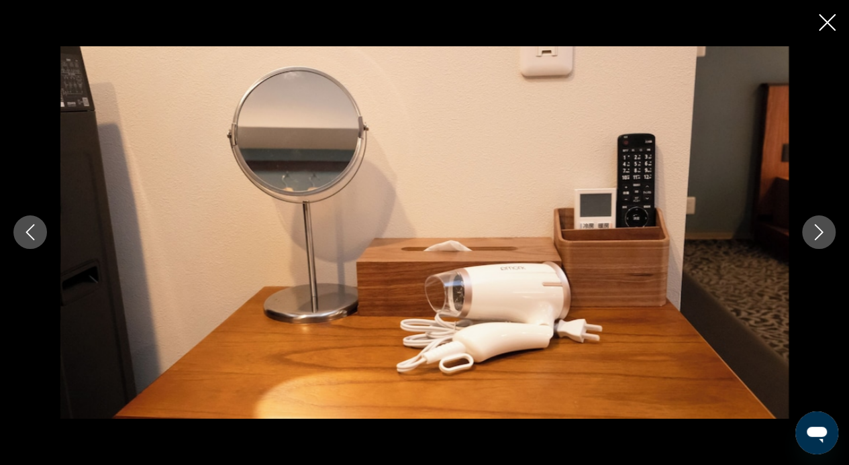
click at [814, 228] on icon "Next image" at bounding box center [819, 232] width 16 height 16
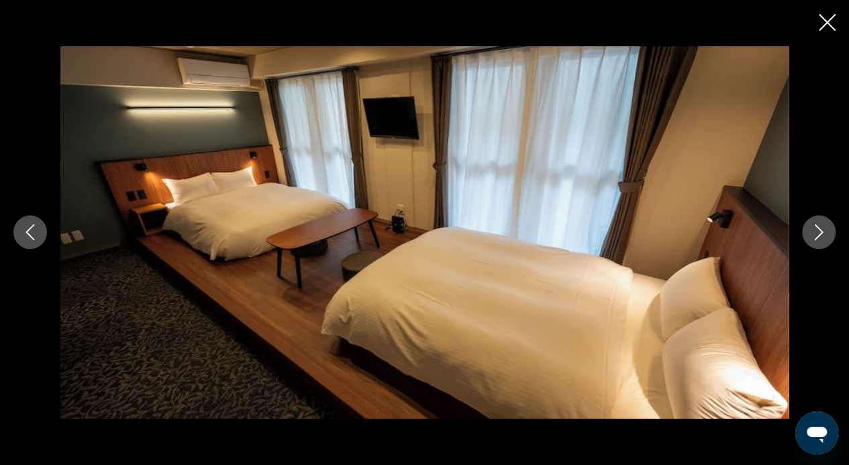
click at [814, 228] on icon "Next image" at bounding box center [819, 232] width 16 height 16
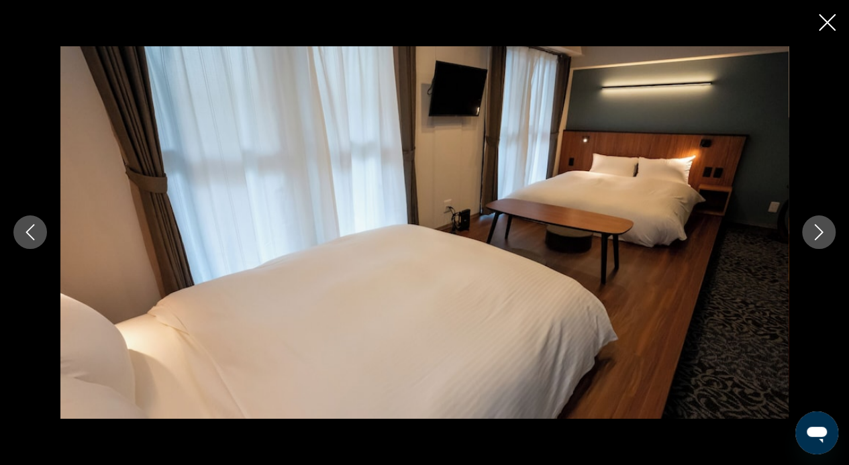
click at [814, 228] on icon "Next image" at bounding box center [819, 232] width 16 height 16
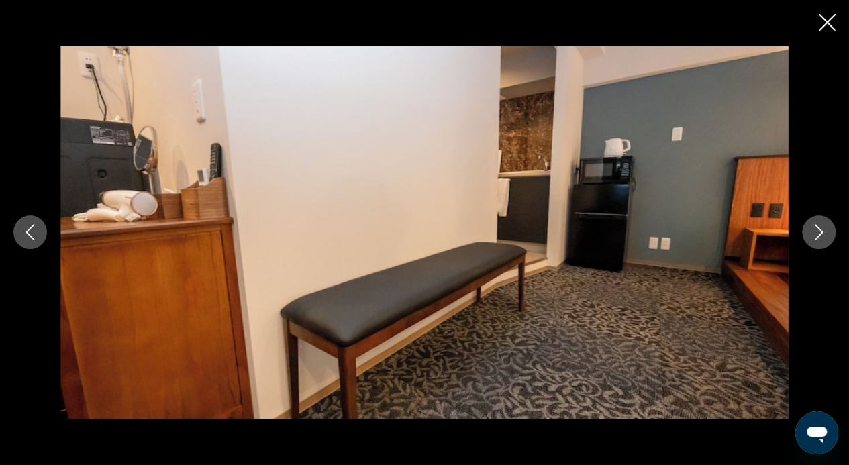
click at [814, 228] on icon "Next image" at bounding box center [819, 232] width 16 height 16
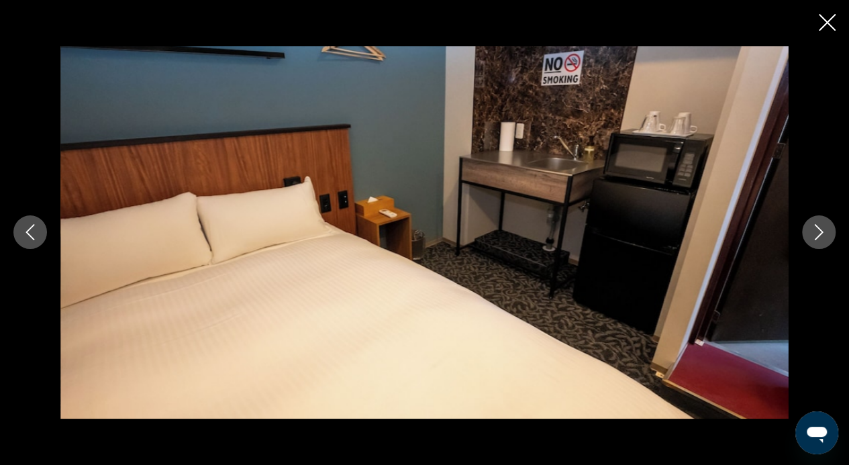
click at [814, 228] on icon "Next image" at bounding box center [819, 232] width 16 height 16
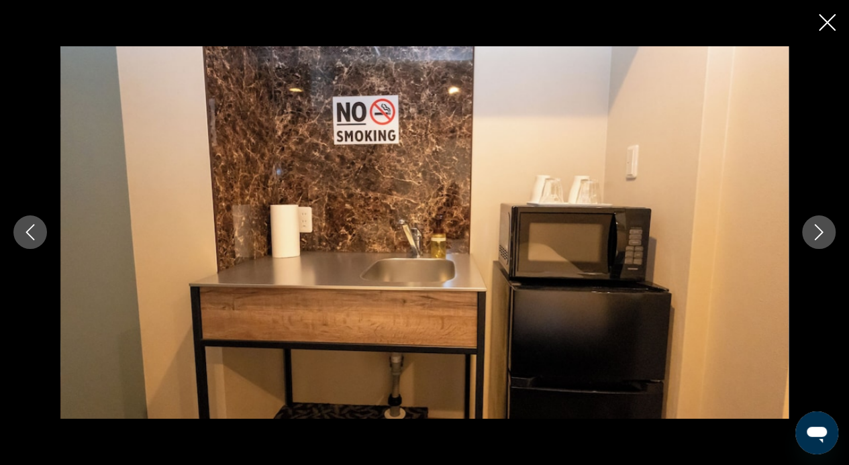
click at [814, 228] on icon "Next image" at bounding box center [819, 232] width 16 height 16
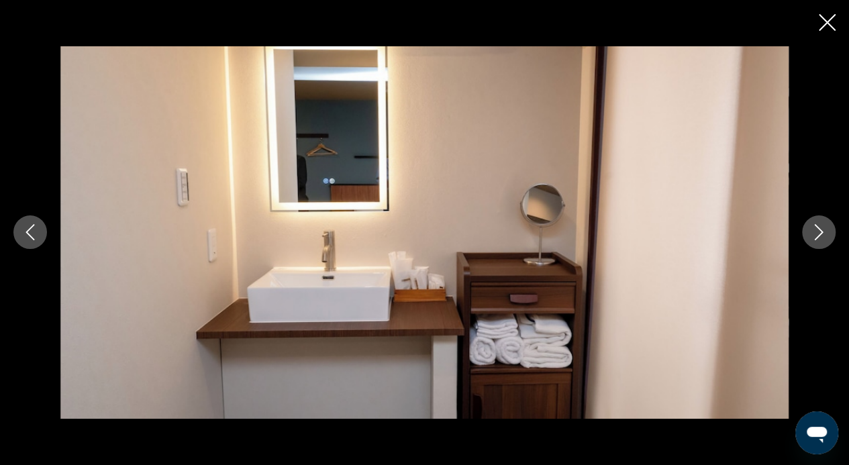
click at [11, 240] on div "prev next" at bounding box center [424, 232] width 849 height 372
click at [23, 234] on icon "Previous image" at bounding box center [30, 232] width 16 height 16
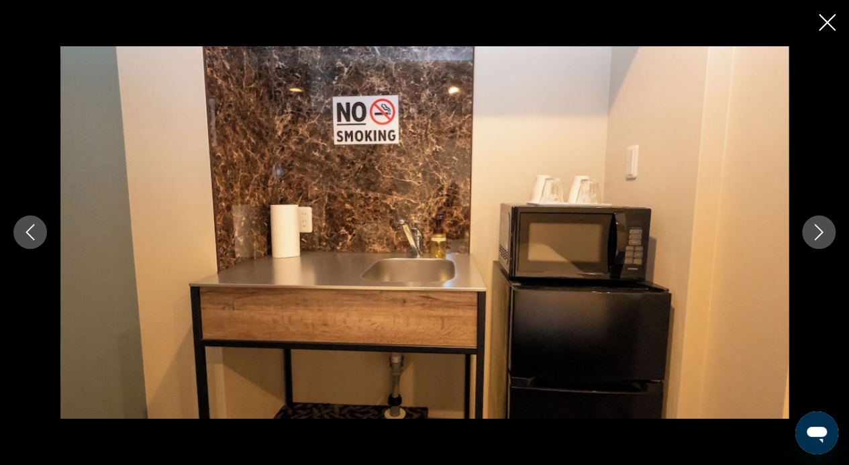
click at [812, 228] on icon "Next image" at bounding box center [819, 232] width 16 height 16
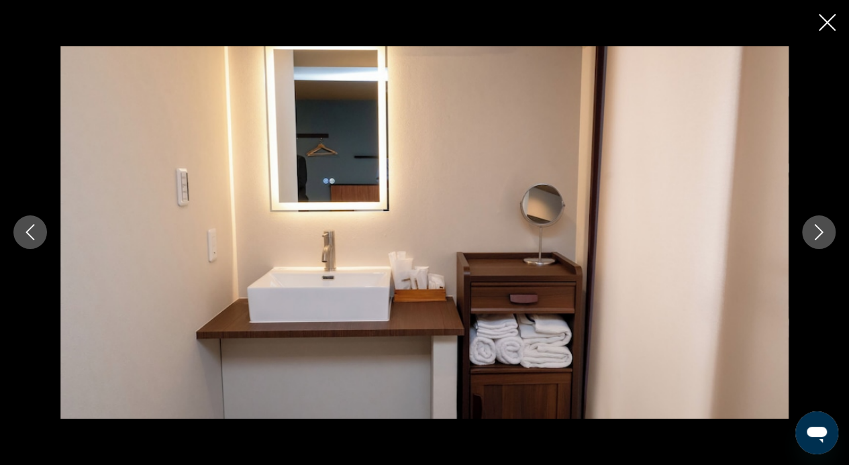
click at [812, 228] on icon "Next image" at bounding box center [819, 232] width 16 height 16
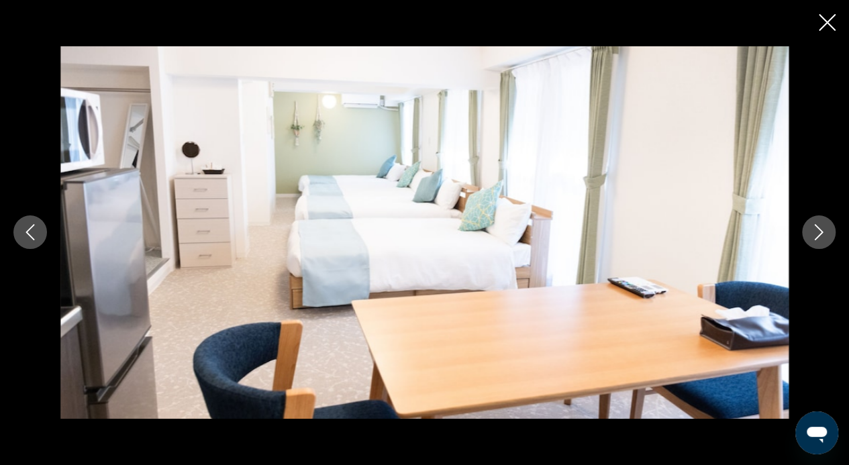
click at [812, 228] on icon "Next image" at bounding box center [819, 232] width 16 height 16
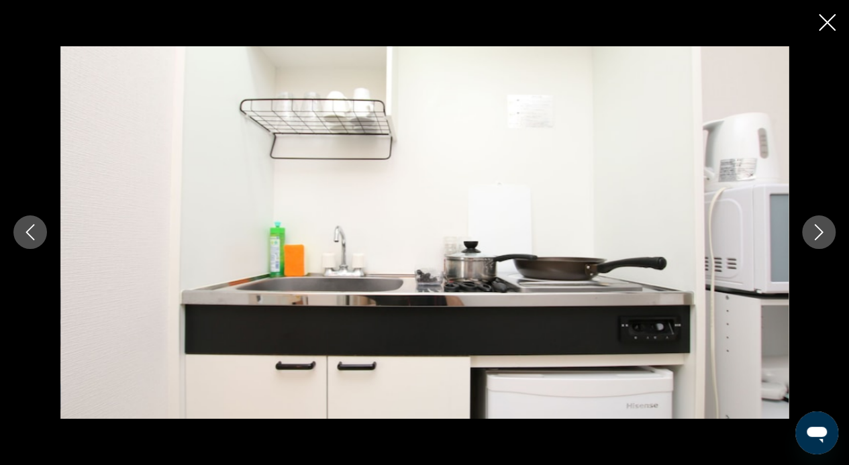
click at [812, 228] on icon "Next image" at bounding box center [819, 232] width 16 height 16
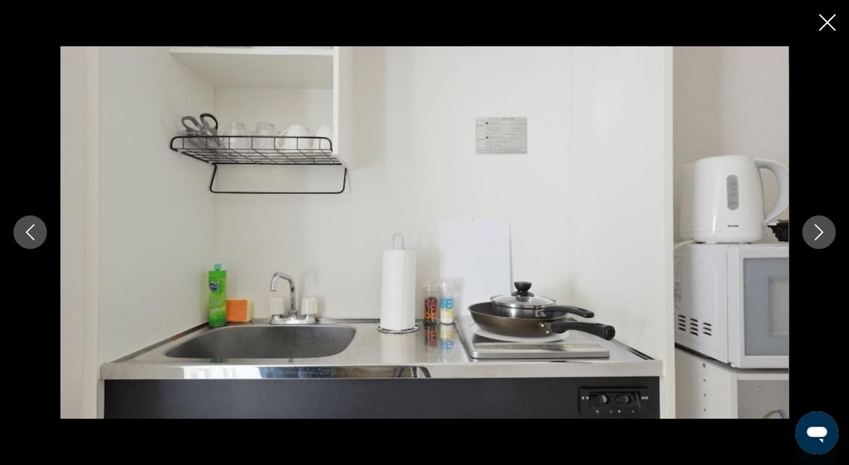
click at [812, 228] on icon "Next image" at bounding box center [819, 232] width 16 height 16
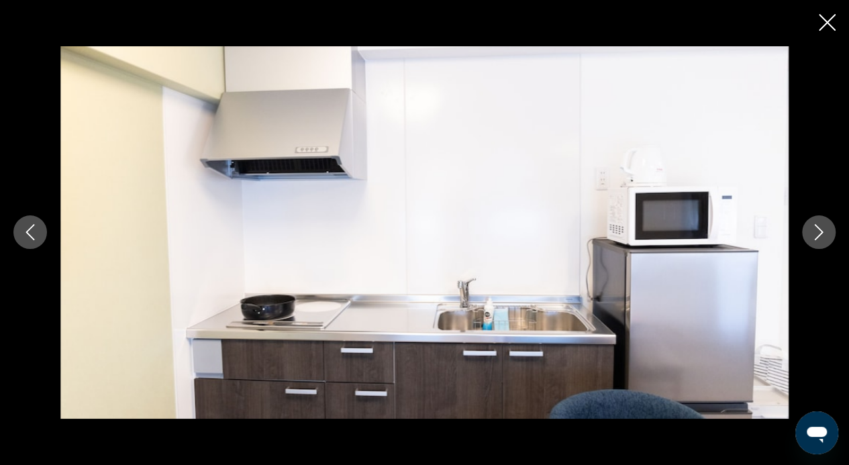
click at [812, 228] on icon "Next image" at bounding box center [819, 232] width 16 height 16
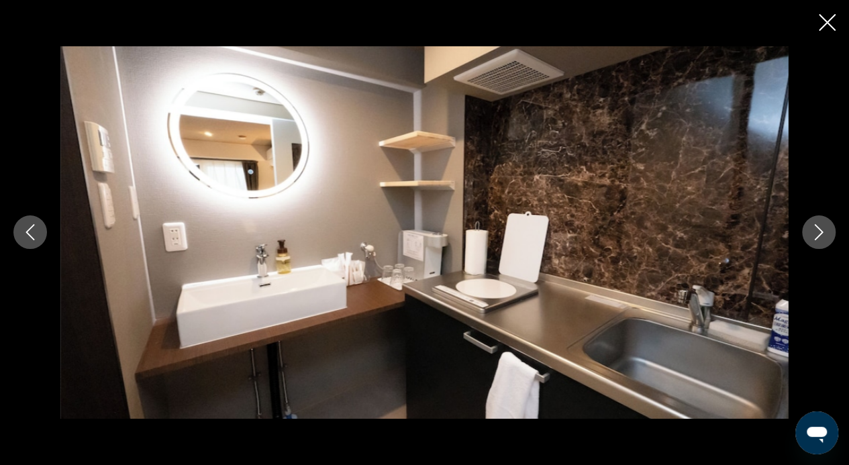
click at [812, 228] on icon "Next image" at bounding box center [819, 232] width 16 height 16
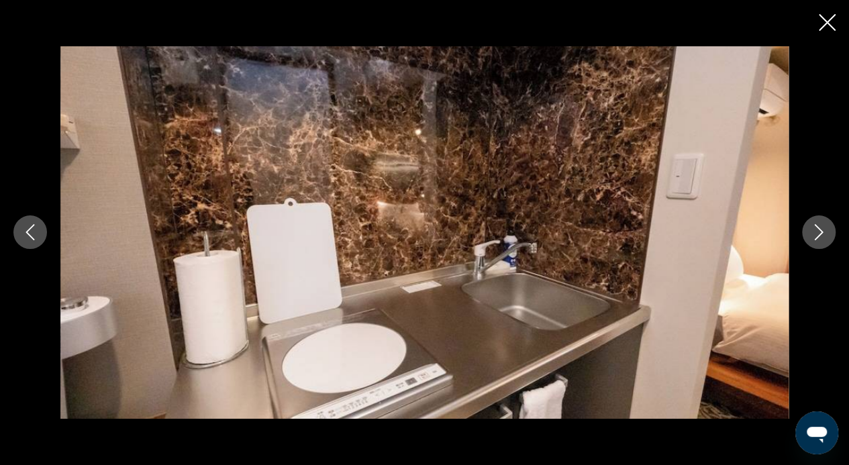
click at [35, 238] on icon "Previous image" at bounding box center [30, 232] width 16 height 16
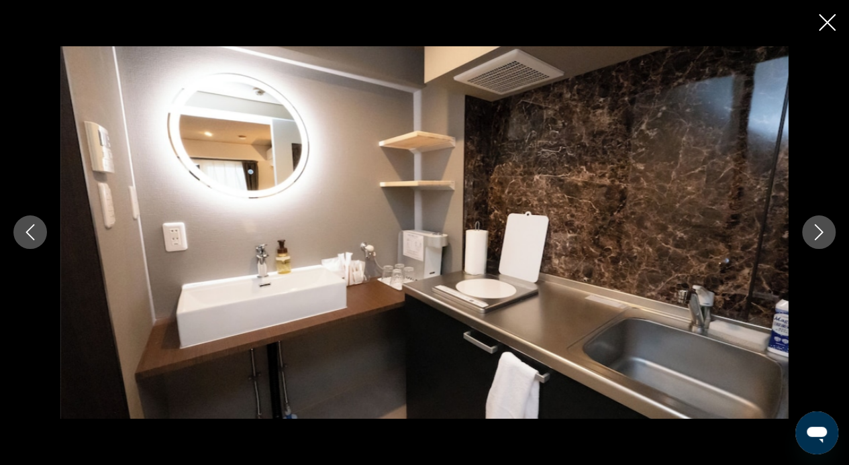
click at [832, 19] on icon "Close slideshow" at bounding box center [827, 22] width 17 height 17
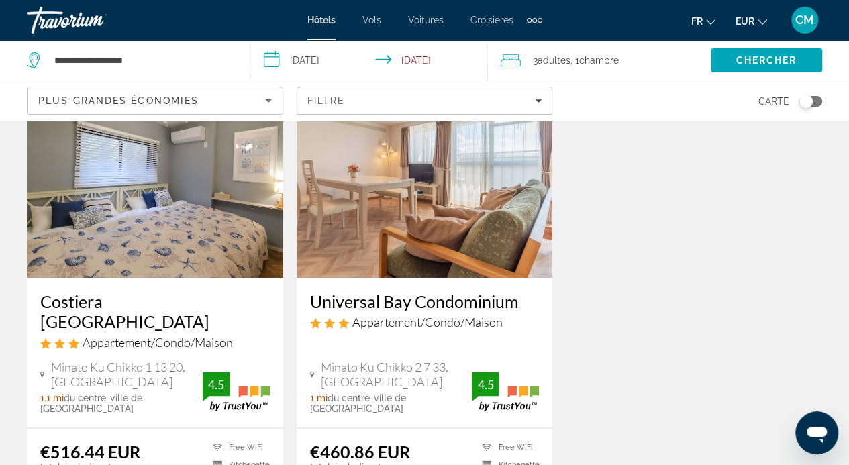
scroll to position [624, 0]
click at [150, 248] on img "Contenu principal" at bounding box center [155, 169] width 256 height 215
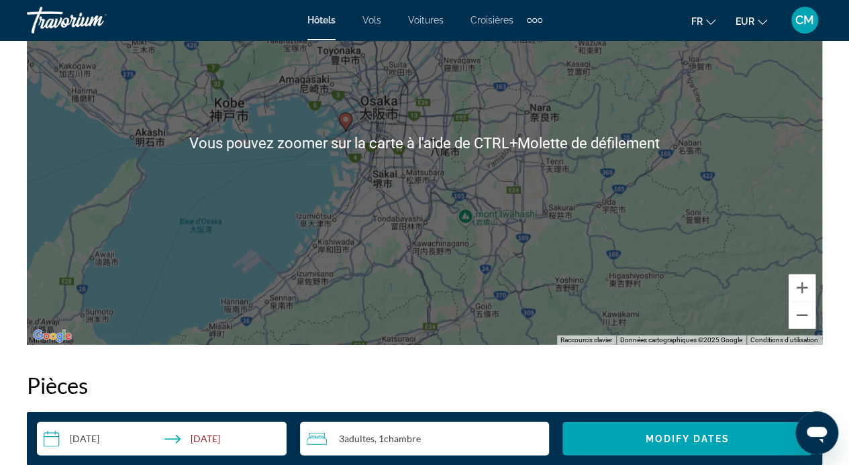
scroll to position [1667, 0]
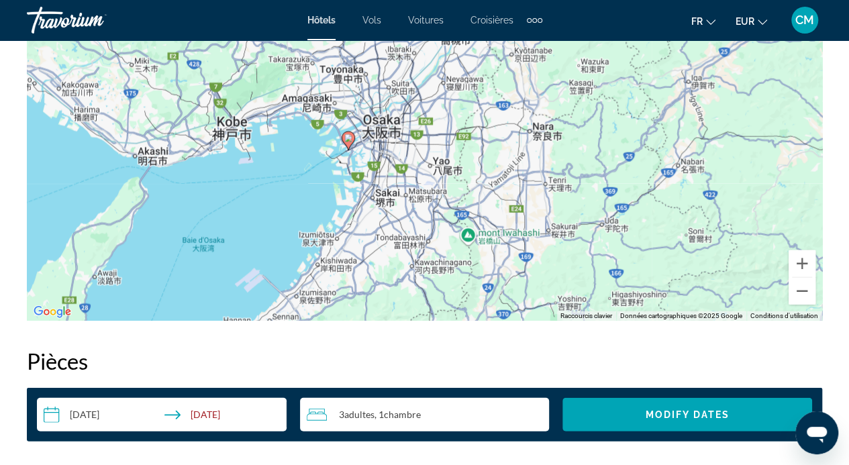
drag, startPoint x: 377, startPoint y: 202, endPoint x: 380, endPoint y: 253, distance: 51.1
click at [380, 253] on div "Pour activer le glissement avec le clavier, appuyez sur Alt+Entrée. Une fois ce…" at bounding box center [425, 119] width 796 height 403
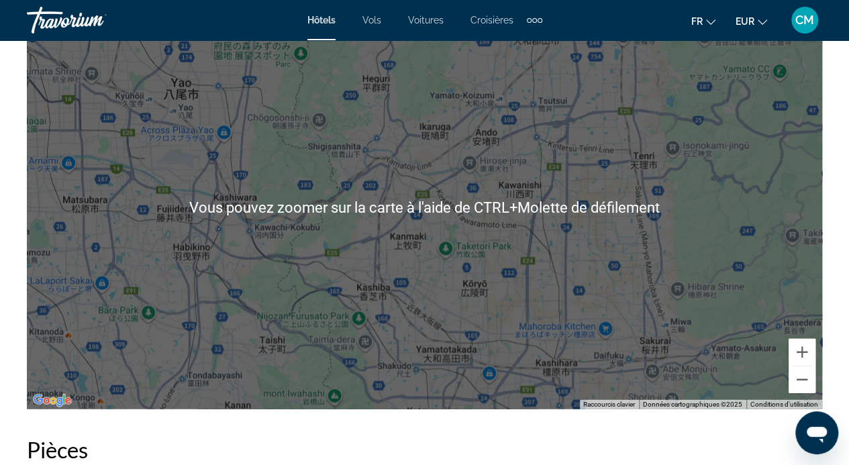
scroll to position [1577, 0]
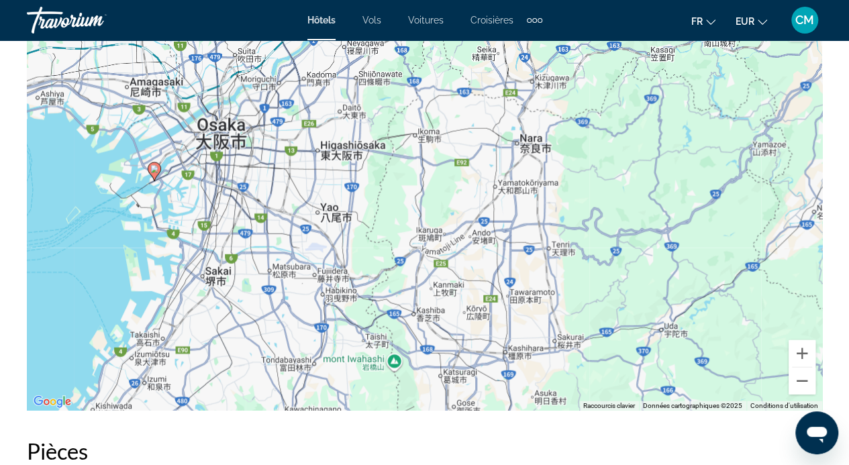
drag, startPoint x: 163, startPoint y: 82, endPoint x: 203, endPoint y: 178, distance: 103.9
click at [203, 178] on div "Pour activer le glissement avec le clavier, appuyez sur Alt+Entrée. Une fois ce…" at bounding box center [425, 209] width 796 height 403
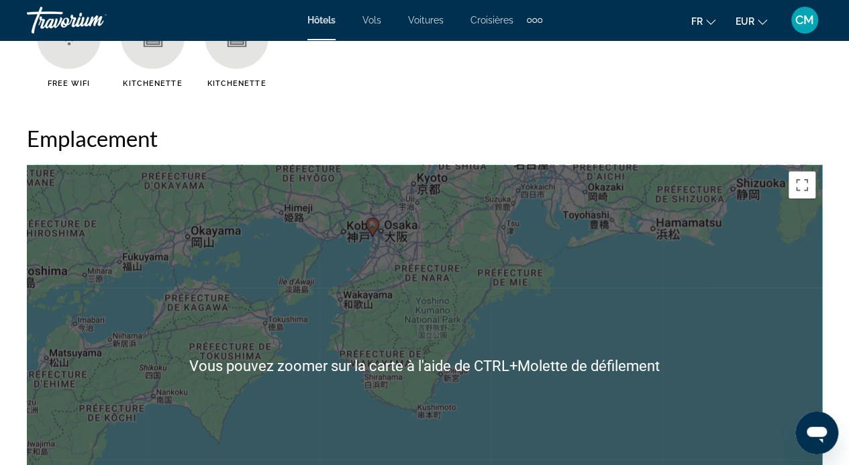
scroll to position [1440, 0]
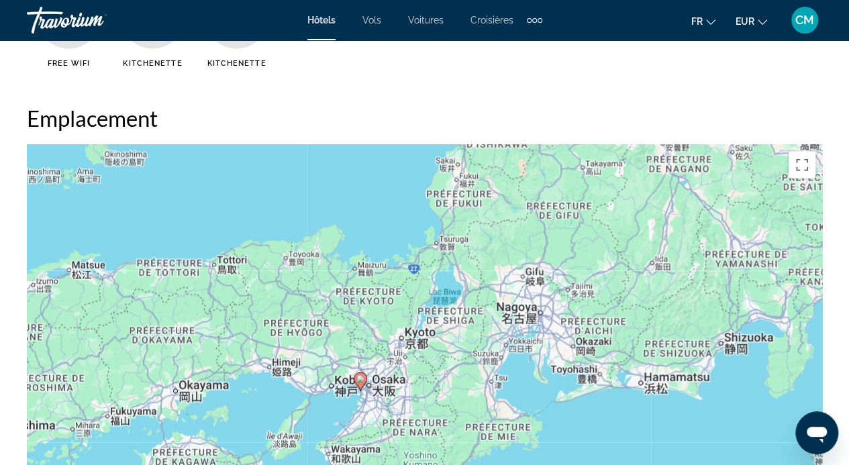
drag, startPoint x: 357, startPoint y: 189, endPoint x: 345, endPoint y: 366, distance: 177.7
click at [345, 366] on div "Pour activer le glissement avec le clavier, appuyez sur Alt+Entrée. Une fois ce…" at bounding box center [425, 346] width 796 height 403
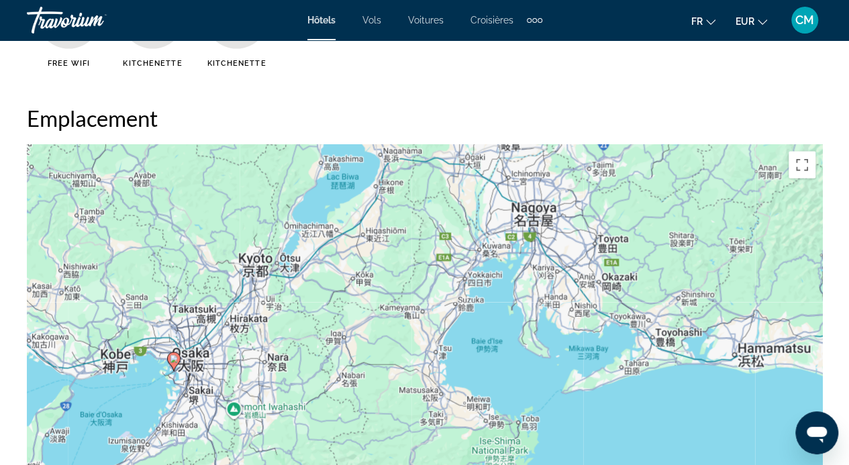
drag, startPoint x: 555, startPoint y: 351, endPoint x: 315, endPoint y: 308, distance: 244.2
click at [315, 308] on div "Pour activer le glissement avec le clavier, appuyez sur Alt+Entrée. Une fois ce…" at bounding box center [425, 346] width 796 height 403
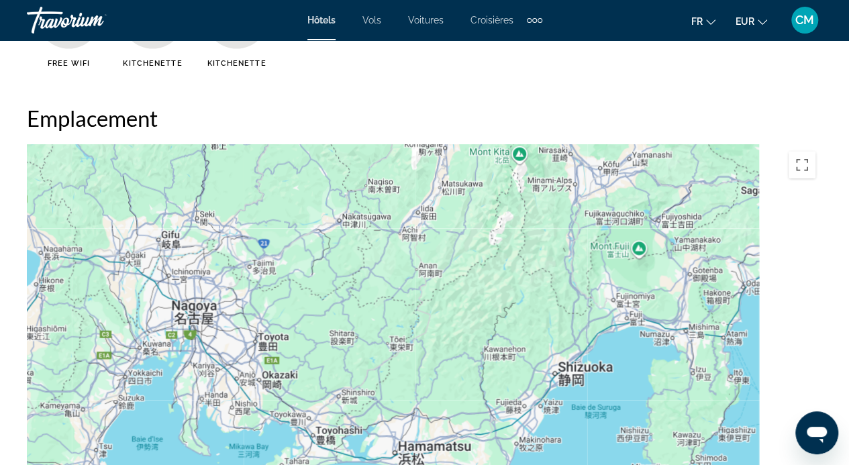
drag, startPoint x: 441, startPoint y: 285, endPoint x: 181, endPoint y: 379, distance: 276.3
click at [181, 379] on div "Pour activer le glissement avec le clavier, appuyez sur Alt+Entrée. Une fois ce…" at bounding box center [425, 346] width 796 height 403
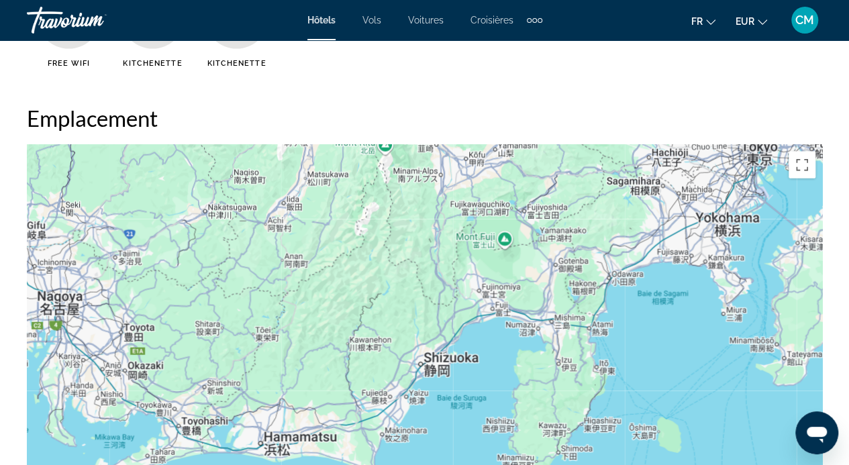
drag, startPoint x: 452, startPoint y: 365, endPoint x: 337, endPoint y: 355, distance: 115.2
click at [337, 355] on div "Contenu principal" at bounding box center [425, 346] width 796 height 403
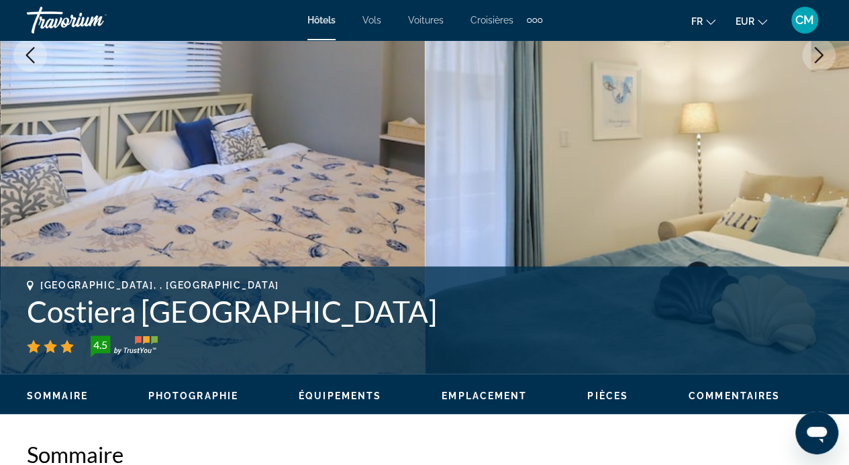
scroll to position [0, 0]
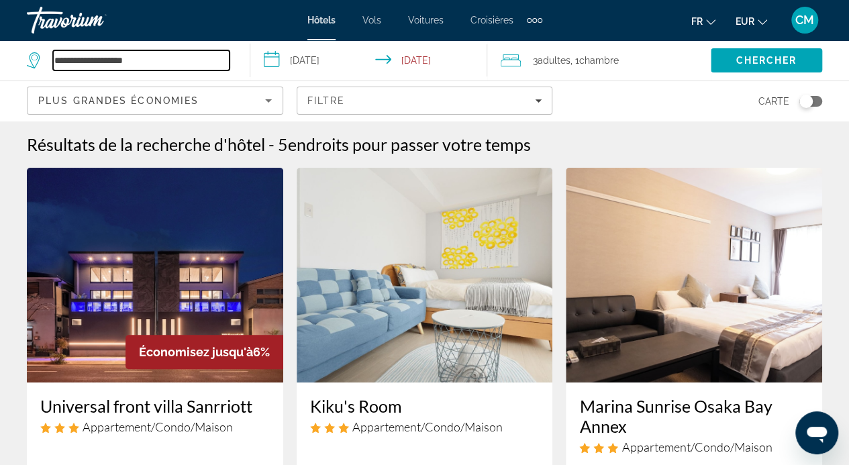
click at [203, 52] on input "**********" at bounding box center [141, 60] width 177 height 20
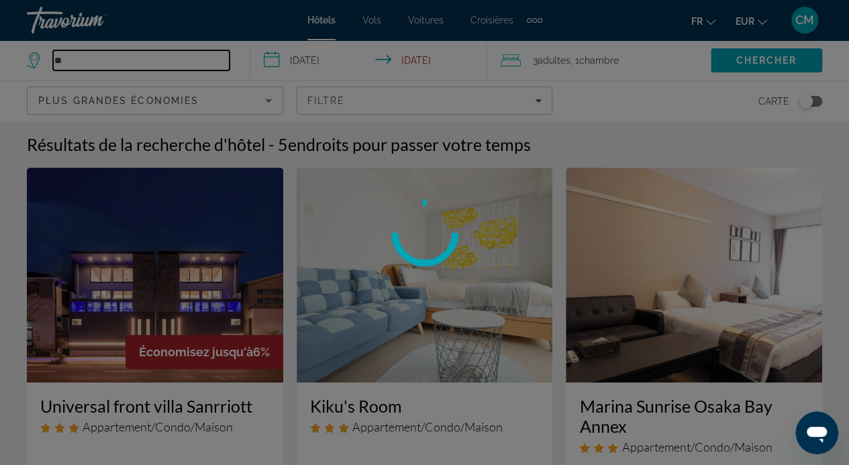
type input "*"
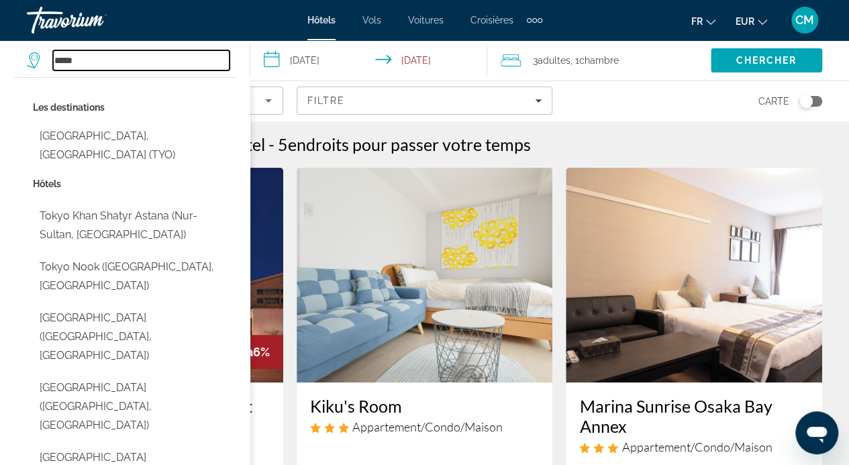
type input "*****"
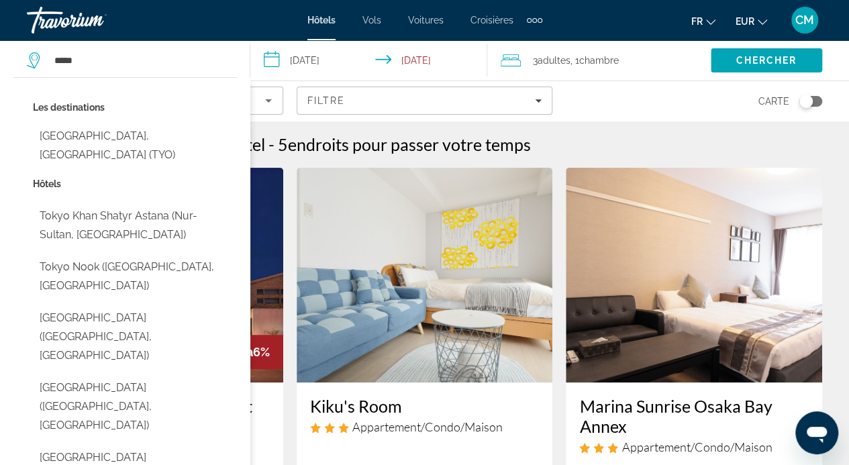
click at [328, 61] on input "**********" at bounding box center [371, 62] width 242 height 44
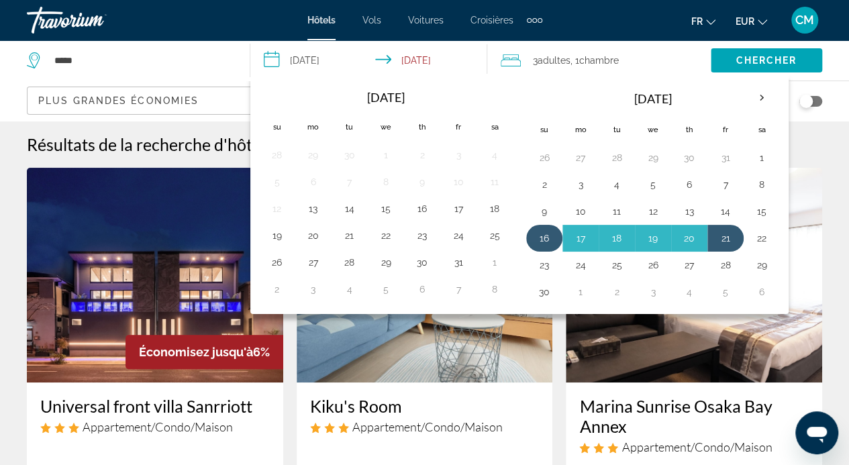
click at [543, 229] on button "16" at bounding box center [544, 238] width 21 height 19
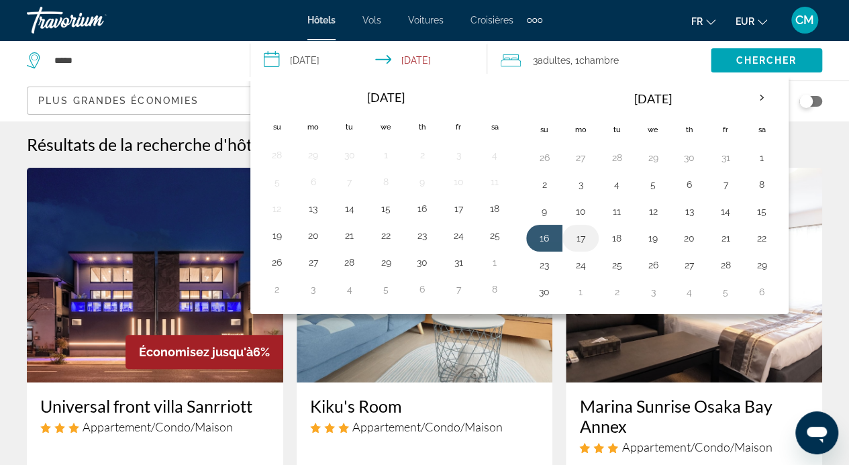
click at [574, 236] on button "17" at bounding box center [580, 238] width 21 height 19
type input "**********"
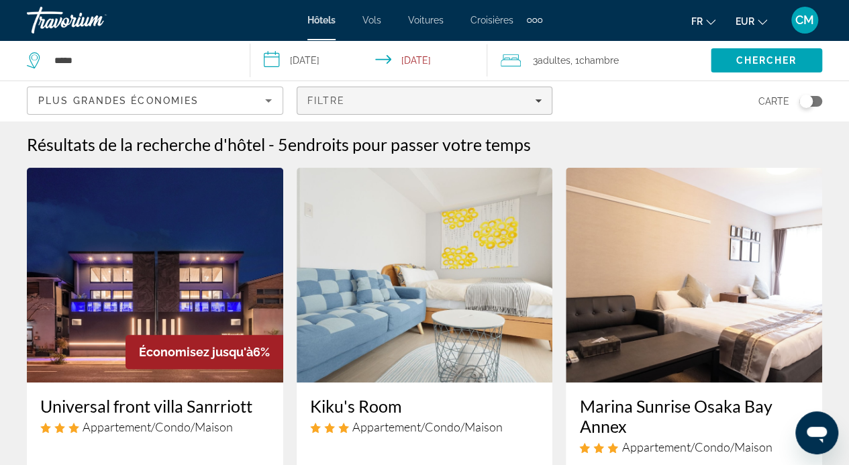
click at [539, 105] on div "Filtre" at bounding box center [425, 100] width 235 height 11
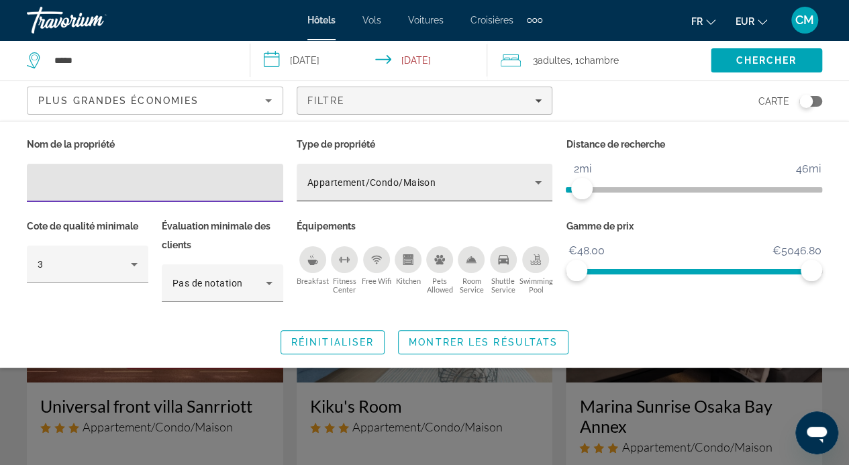
click at [517, 182] on div "Appartement/Condo/Maison" at bounding box center [422, 183] width 228 height 16
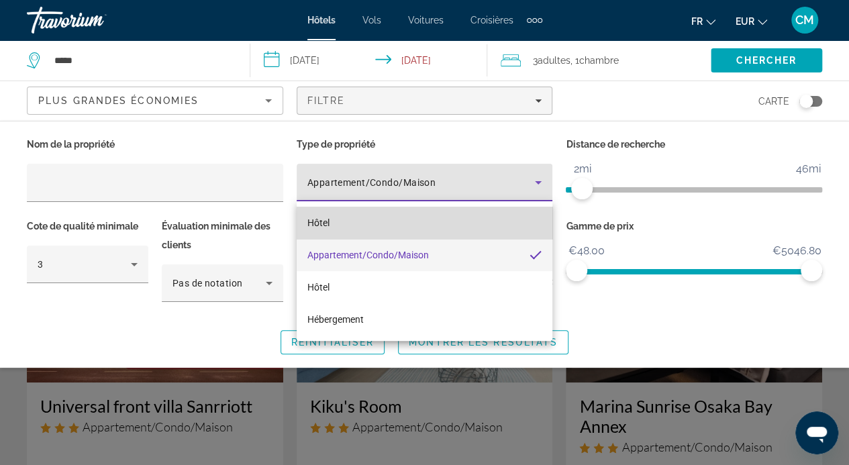
click at [469, 211] on mat-option "Hôtel" at bounding box center [425, 223] width 256 height 32
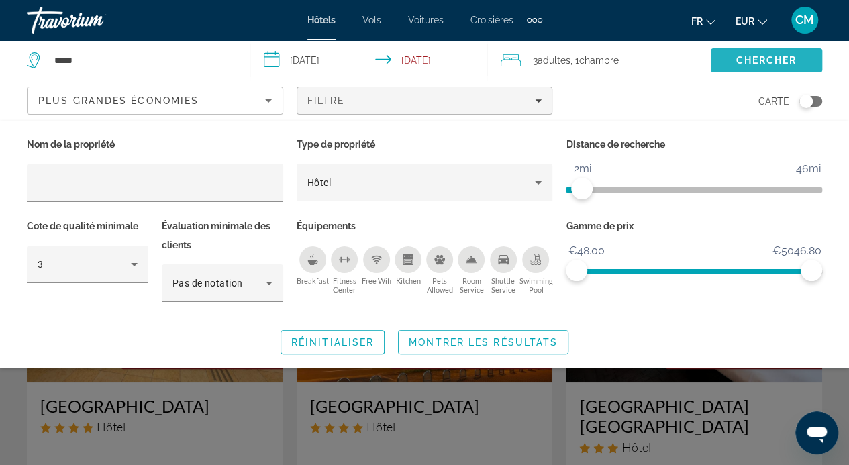
click at [772, 62] on span "Chercher" at bounding box center [766, 60] width 61 height 11
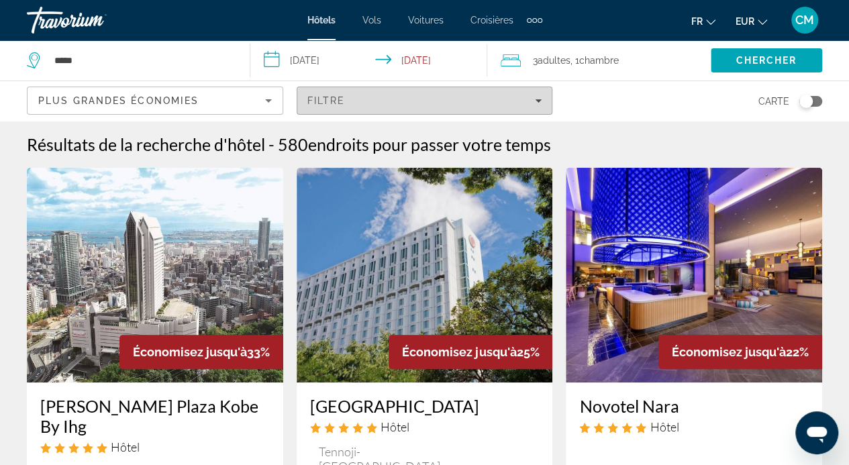
click at [518, 105] on div "Filtre" at bounding box center [425, 100] width 235 height 11
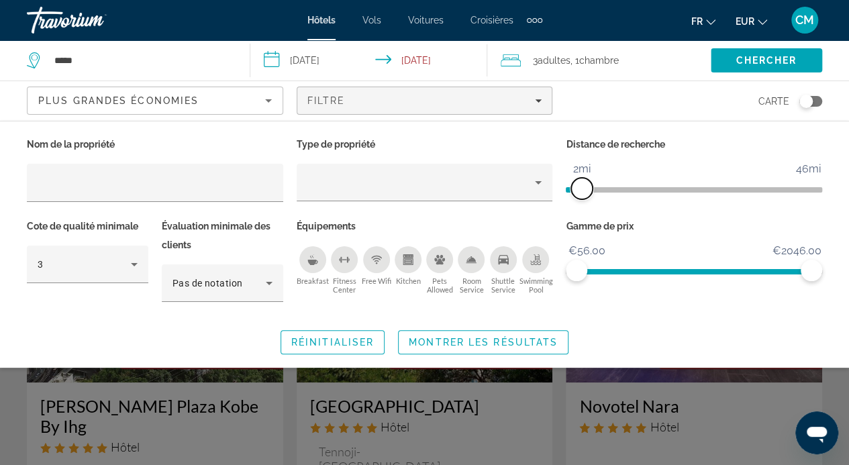
drag, startPoint x: 724, startPoint y: 190, endPoint x: 584, endPoint y: 190, distance: 139.7
click at [584, 190] on span "ngx-slider" at bounding box center [581, 188] width 21 height 21
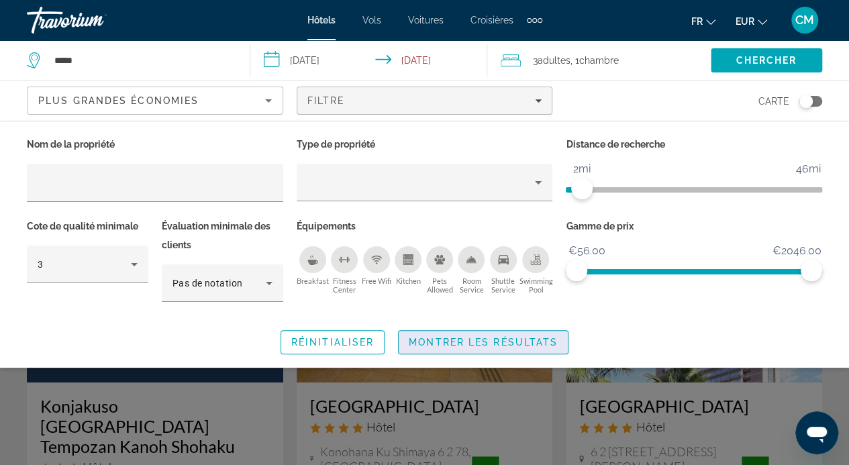
click at [522, 342] on span "Montrer les résultats" at bounding box center [483, 342] width 149 height 11
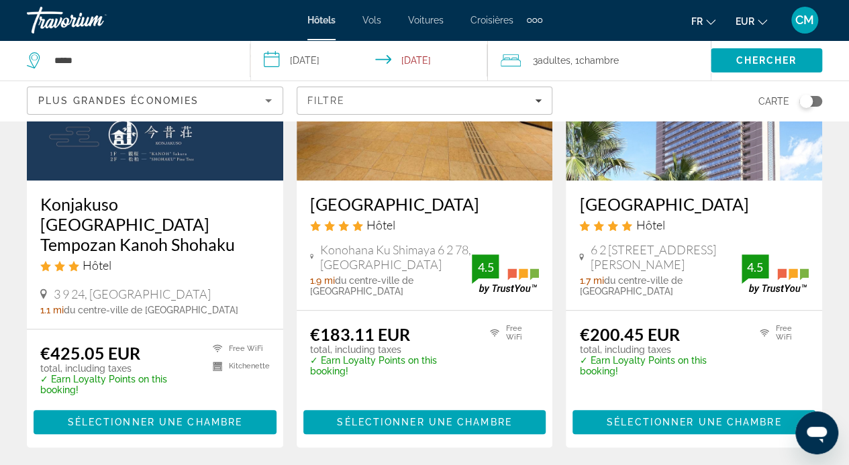
scroll to position [204, 0]
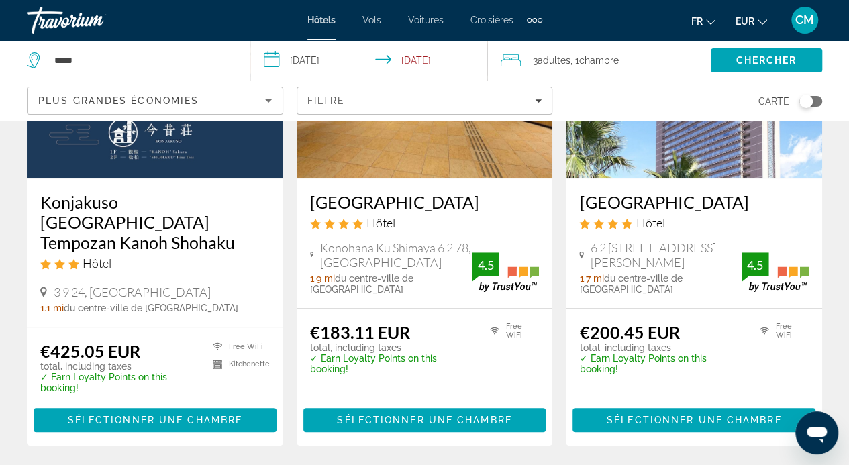
click at [247, 107] on div "Plus grandes économies" at bounding box center [151, 101] width 227 height 16
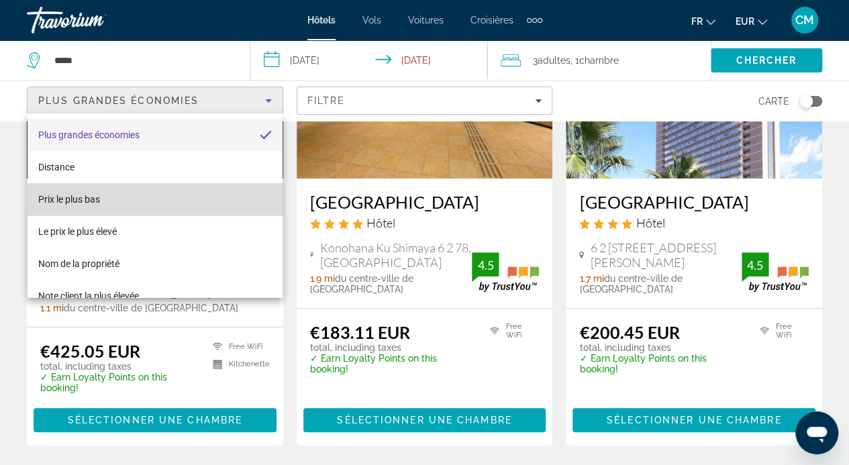
click at [197, 191] on mat-option "Prix ​​le plus bas" at bounding box center [155, 199] width 255 height 32
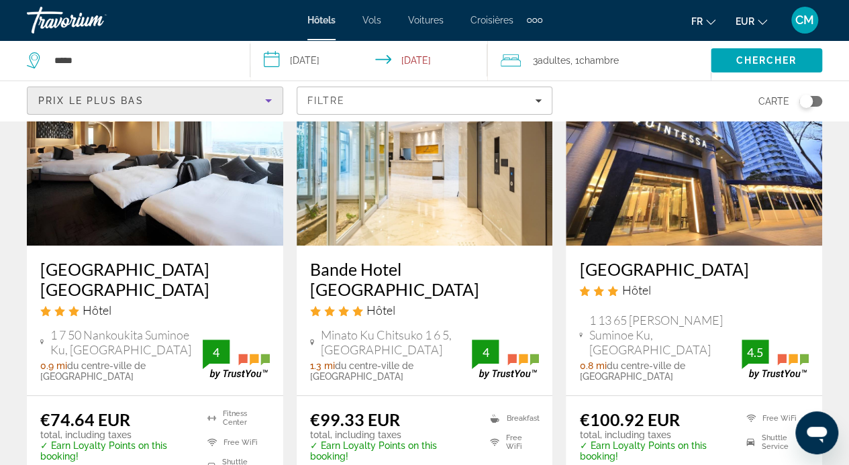
scroll to position [138, 0]
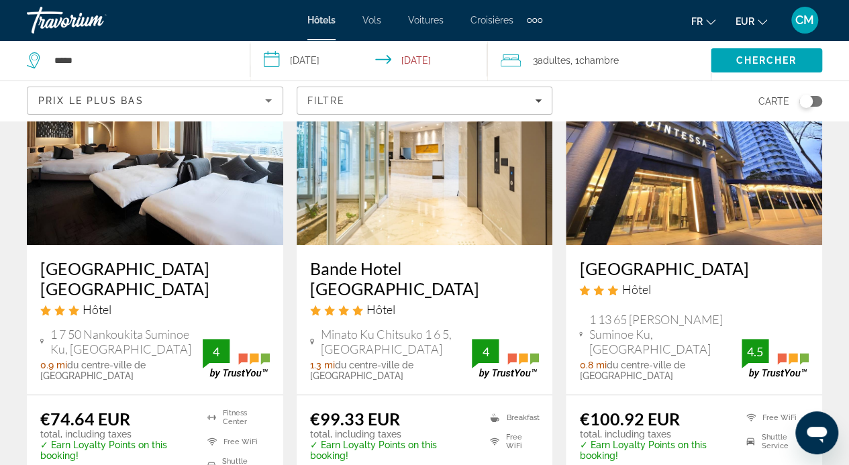
click at [115, 203] on img "Contenu principal" at bounding box center [155, 137] width 256 height 215
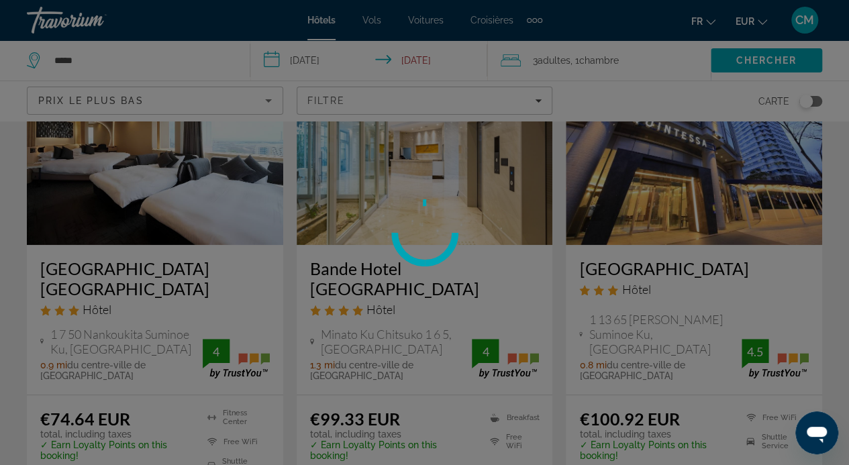
click at [240, 335] on div at bounding box center [424, 232] width 849 height 465
click at [387, 195] on div at bounding box center [424, 232] width 849 height 465
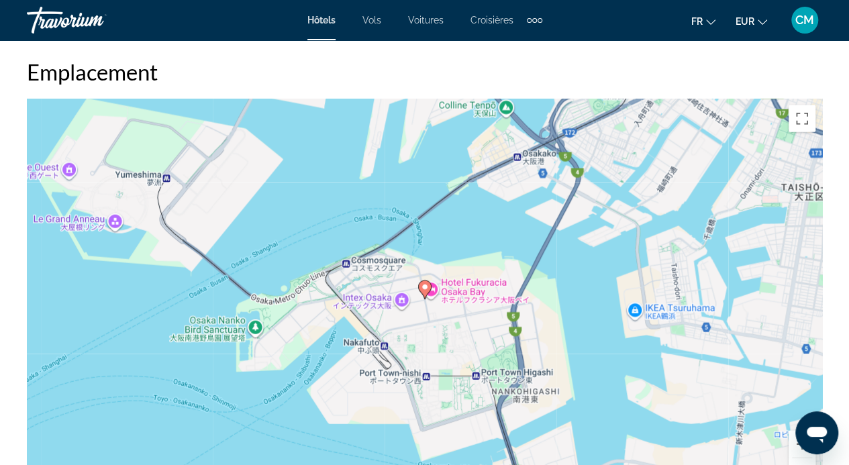
scroll to position [1487, 0]
click at [368, 151] on div "Pour activer le glissement avec le clavier, appuyez sur Alt+Entrée. Une fois ce…" at bounding box center [425, 300] width 796 height 403
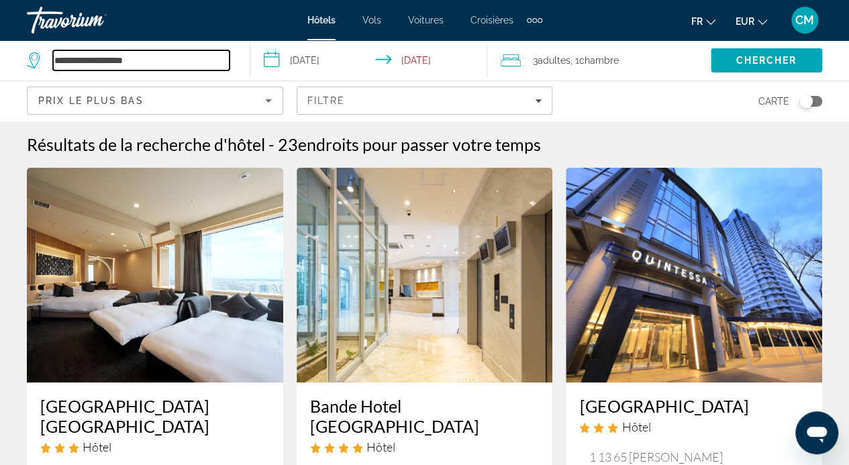
click at [216, 66] on input "**********" at bounding box center [141, 60] width 177 height 20
type input "*"
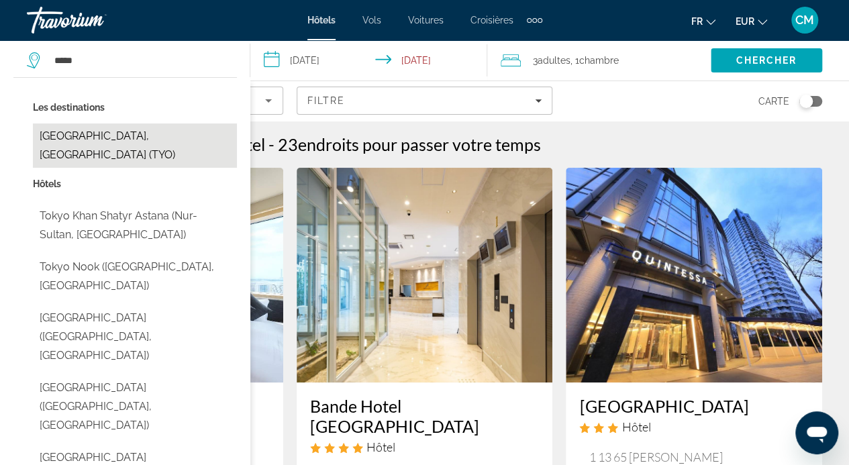
click at [197, 130] on button "Tokyo, Japan (TYO)" at bounding box center [135, 146] width 204 height 44
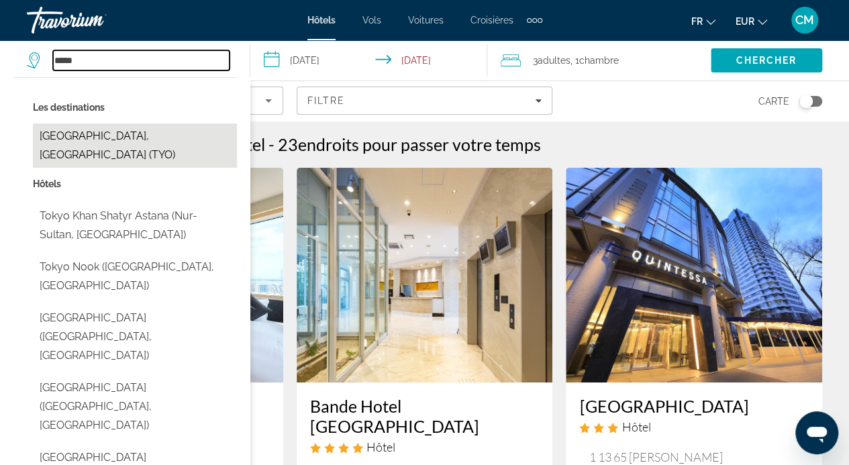
type input "**********"
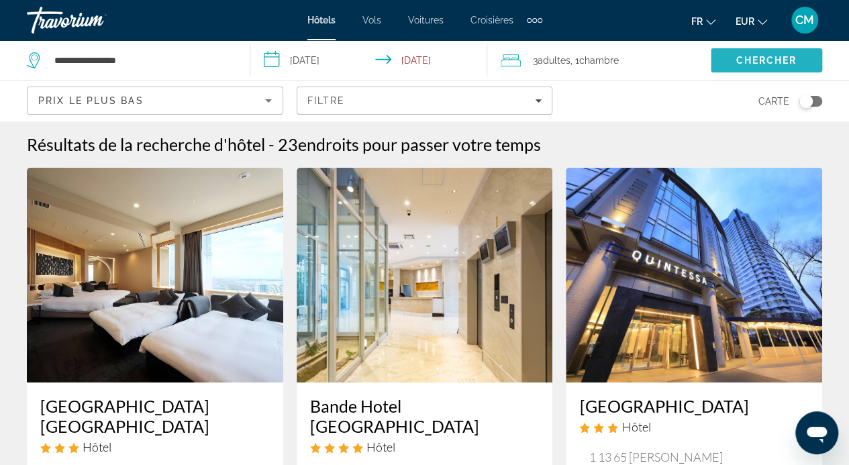
click at [720, 63] on span "Search" at bounding box center [766, 60] width 111 height 32
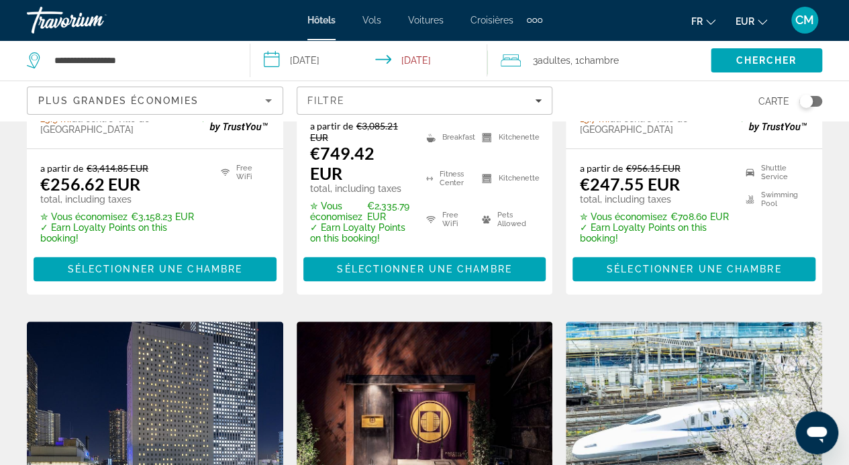
scroll to position [427, 0]
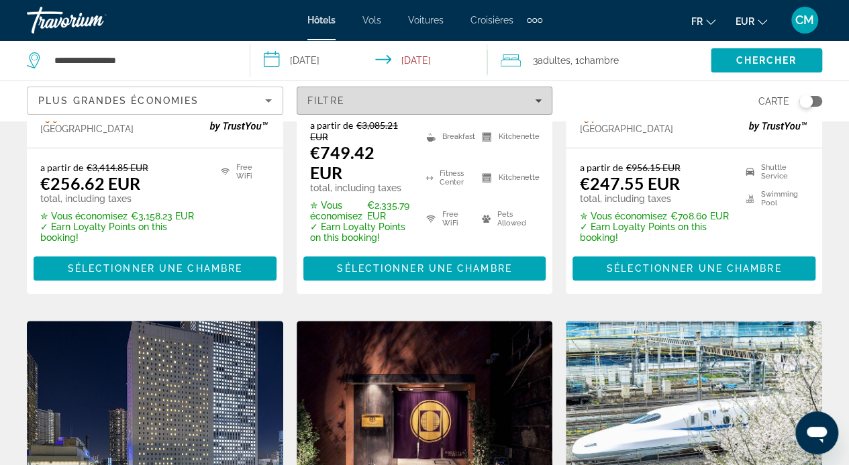
click at [504, 99] on div "Filtre" at bounding box center [425, 100] width 235 height 11
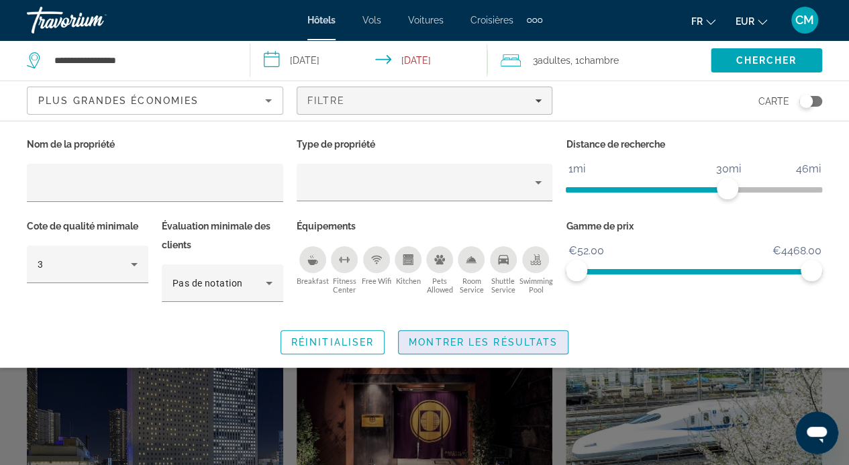
click at [433, 341] on span "Montrer les résultats" at bounding box center [483, 342] width 149 height 11
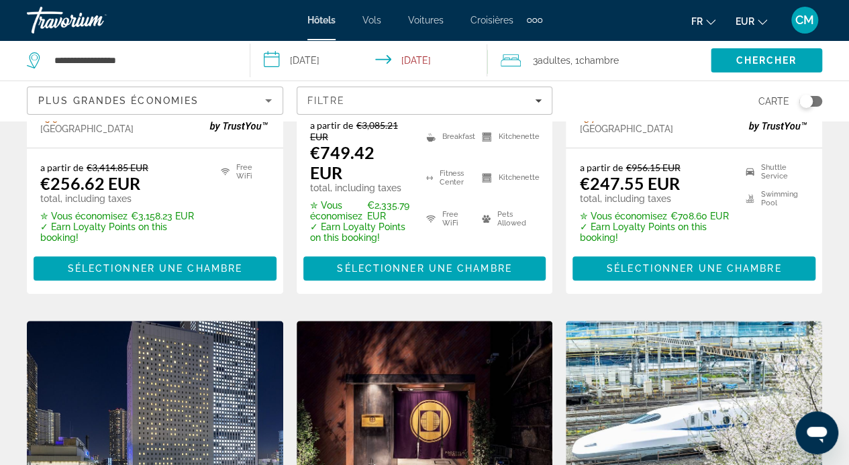
click at [146, 100] on span "Plus grandes économies" at bounding box center [118, 100] width 160 height 11
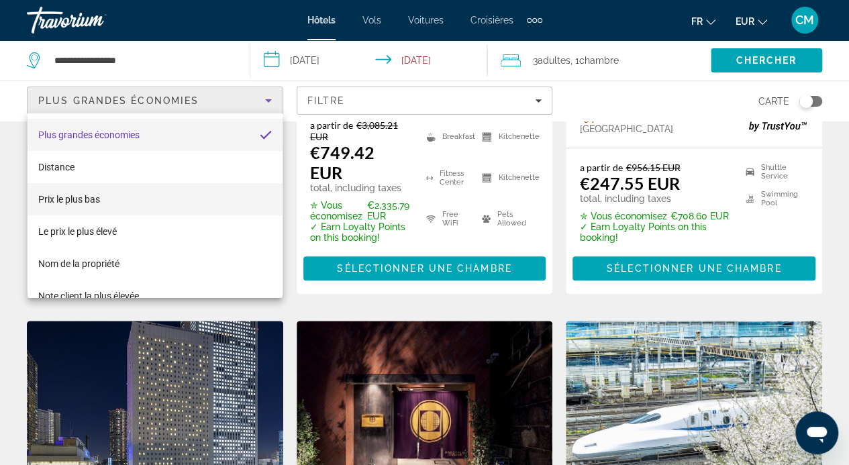
click at [111, 197] on mat-option "Prix ​​le plus bas" at bounding box center [155, 199] width 255 height 32
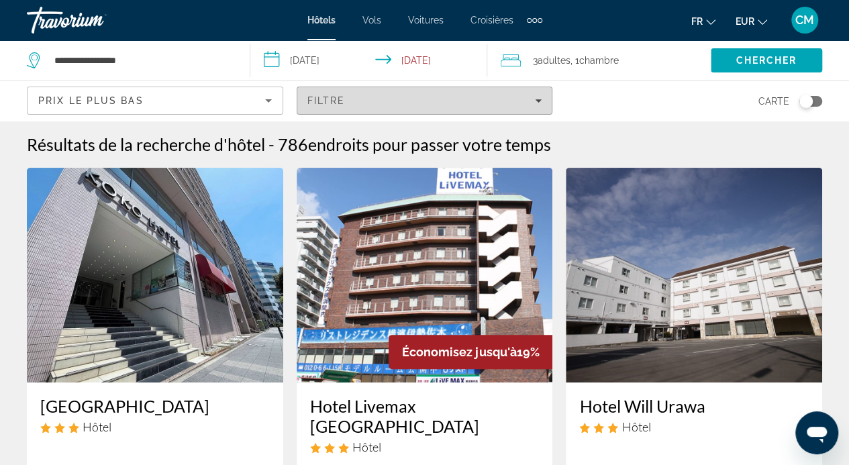
click at [402, 104] on div "Filtre" at bounding box center [425, 100] width 235 height 11
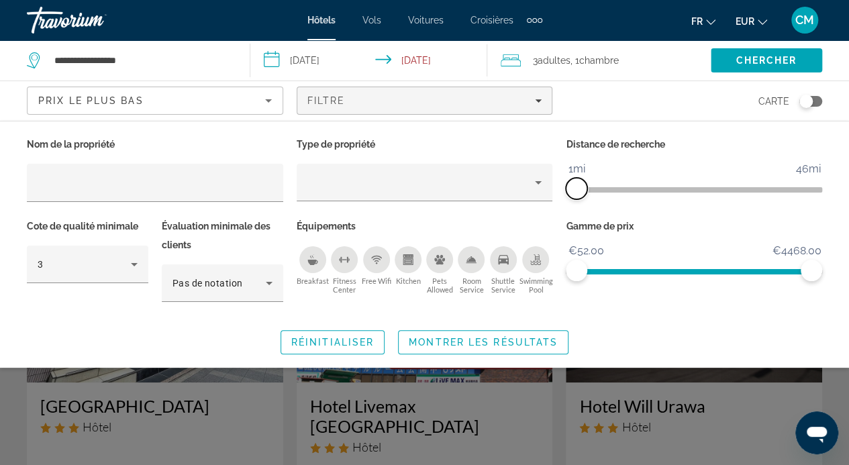
drag, startPoint x: 727, startPoint y: 190, endPoint x: 577, endPoint y: 201, distance: 149.4
click at [577, 201] on div "Distance de recherche 1mi 46mi 1mi" at bounding box center [694, 176] width 270 height 82
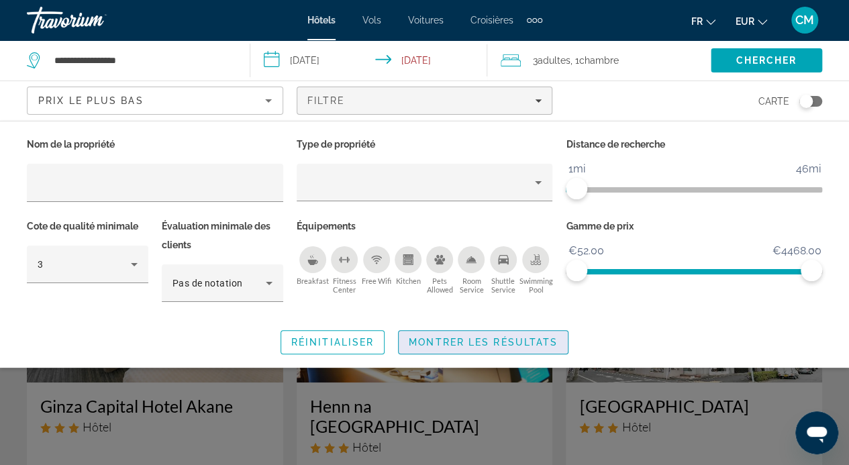
click at [509, 334] on span "Search widget" at bounding box center [483, 342] width 169 height 32
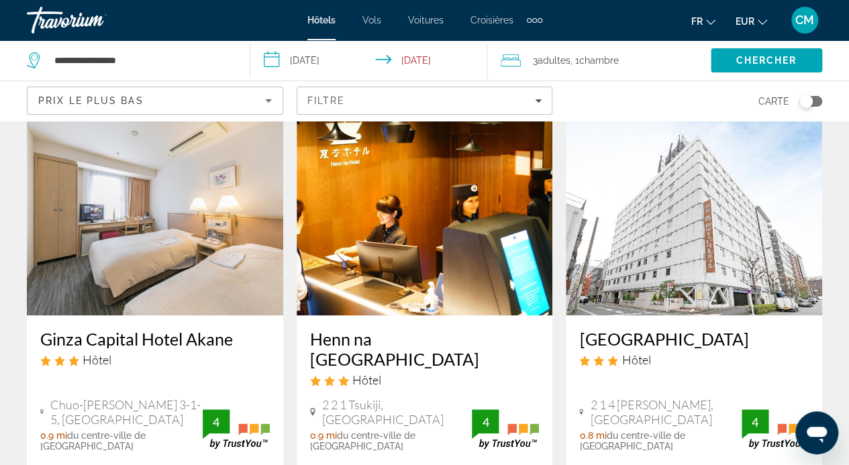
scroll to position [62, 0]
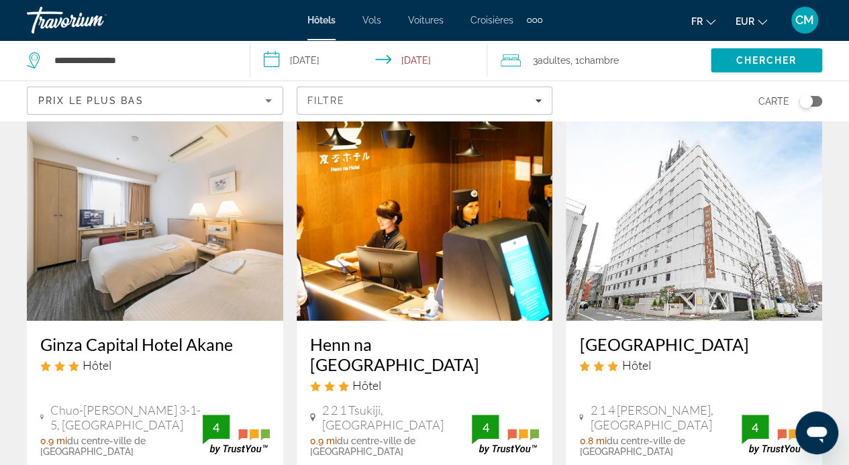
click at [130, 203] on img "Contenu principal" at bounding box center [155, 213] width 256 height 215
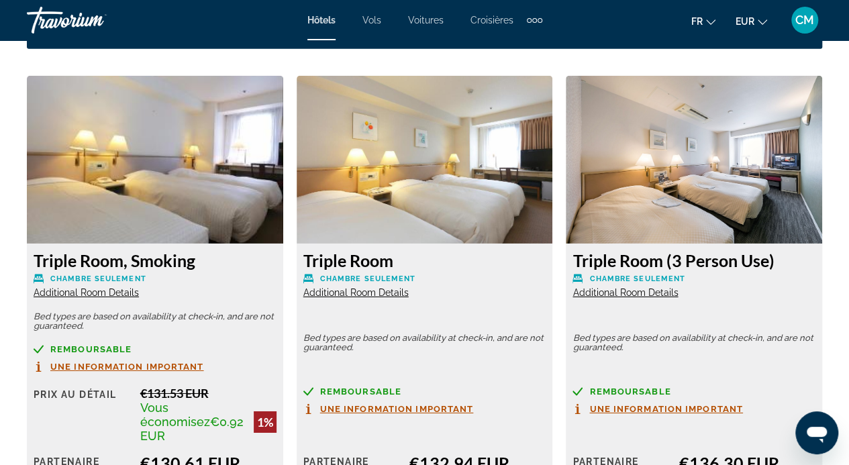
scroll to position [2061, 0]
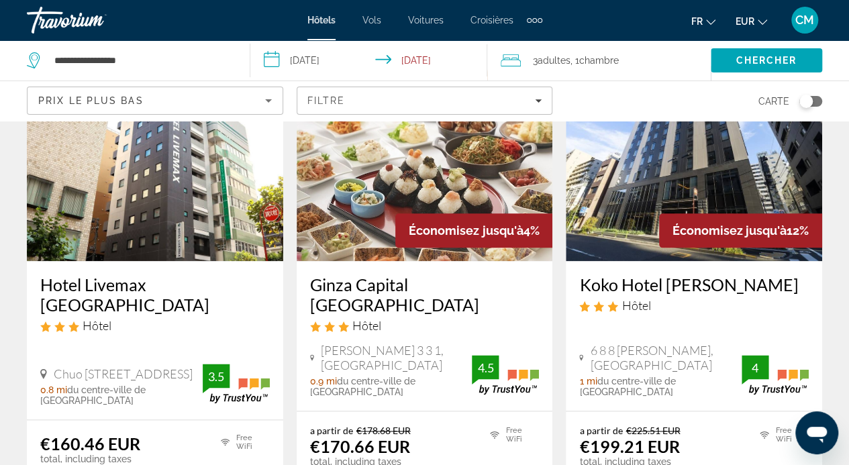
scroll to position [651, 0]
